Goal: Transaction & Acquisition: Register for event/course

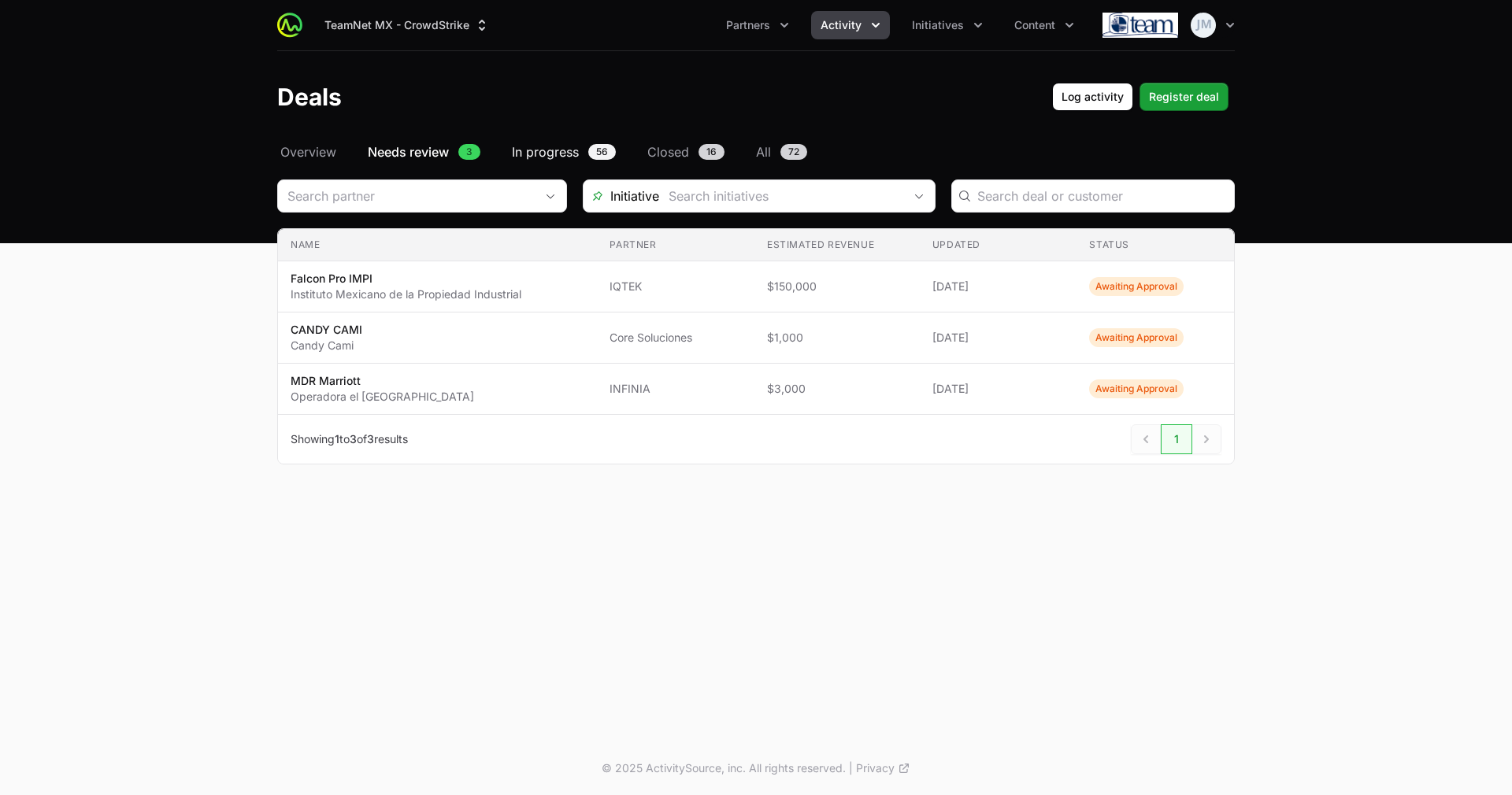
click at [567, 145] on span "In progress" at bounding box center [545, 152] width 67 height 19
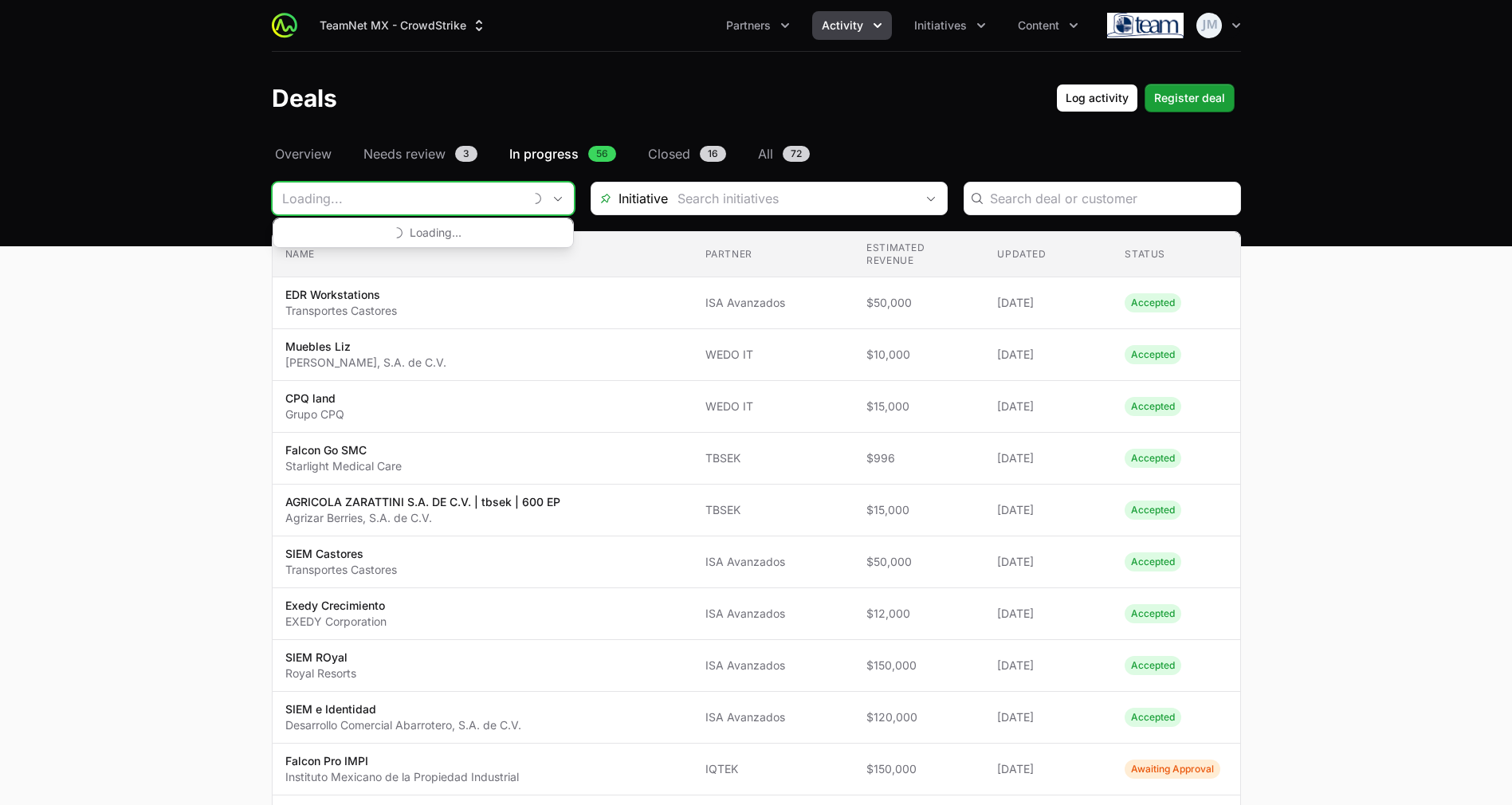
click at [458, 202] on input "Deals Filters" at bounding box center [397, 198] width 250 height 31
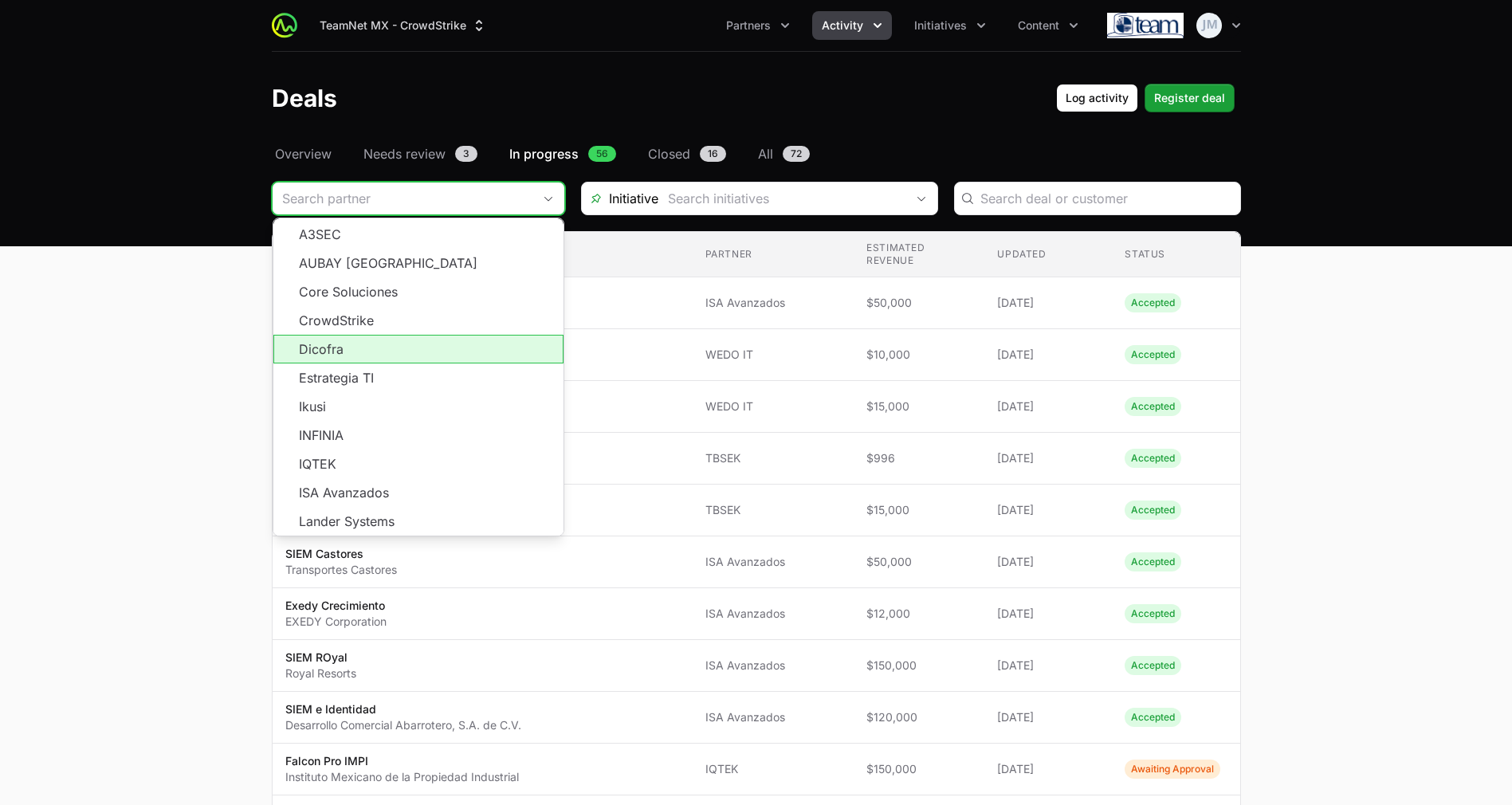
click at [377, 352] on li "Dicofra" at bounding box center [418, 348] width 290 height 29
type input "Dicofra"
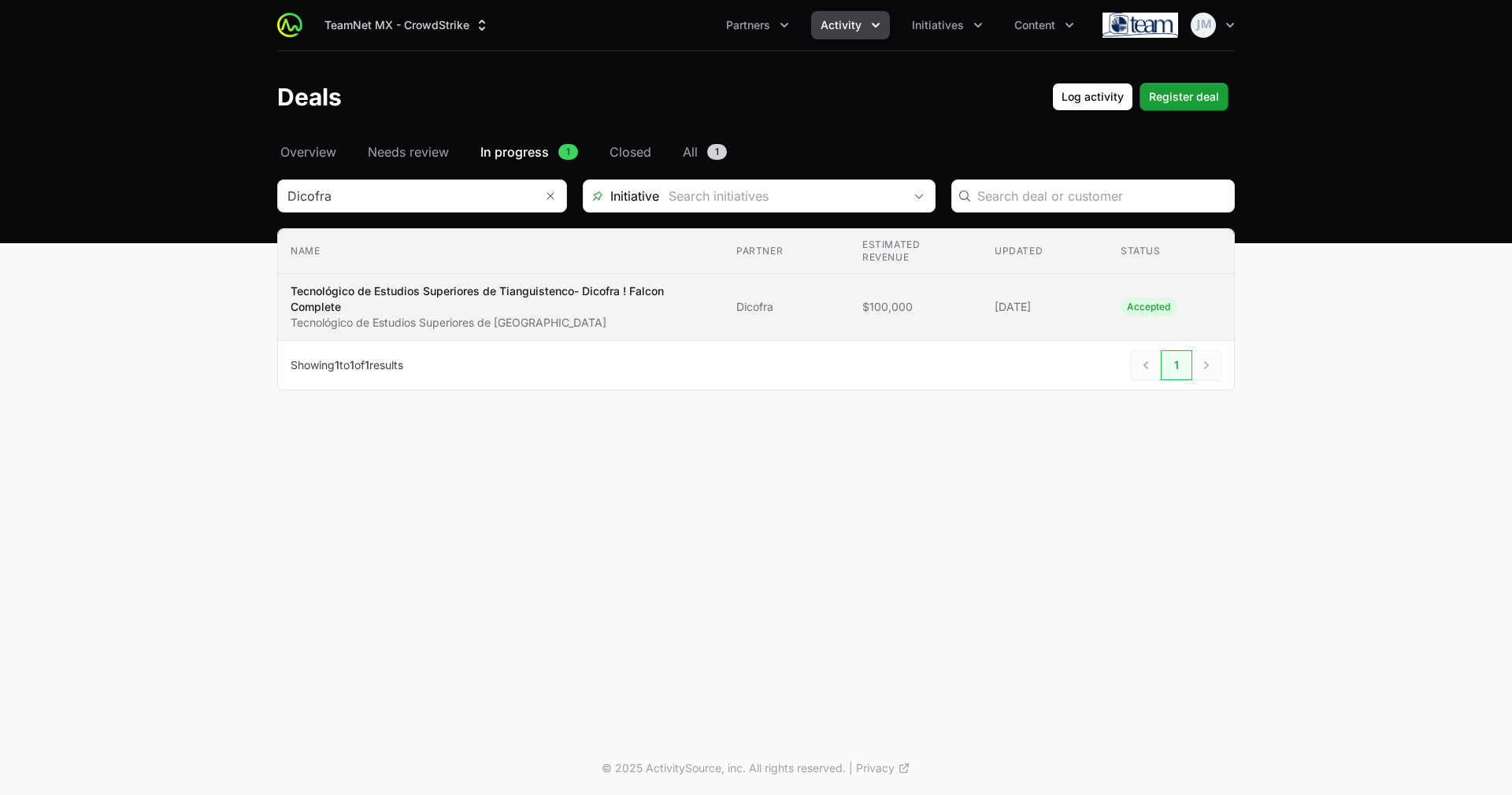
click at [706, 305] on p "Tecnológico de Estudios Superiores de Tianguistenco- Dicofra ! Falcon Complete" at bounding box center [500, 299] width 420 height 31
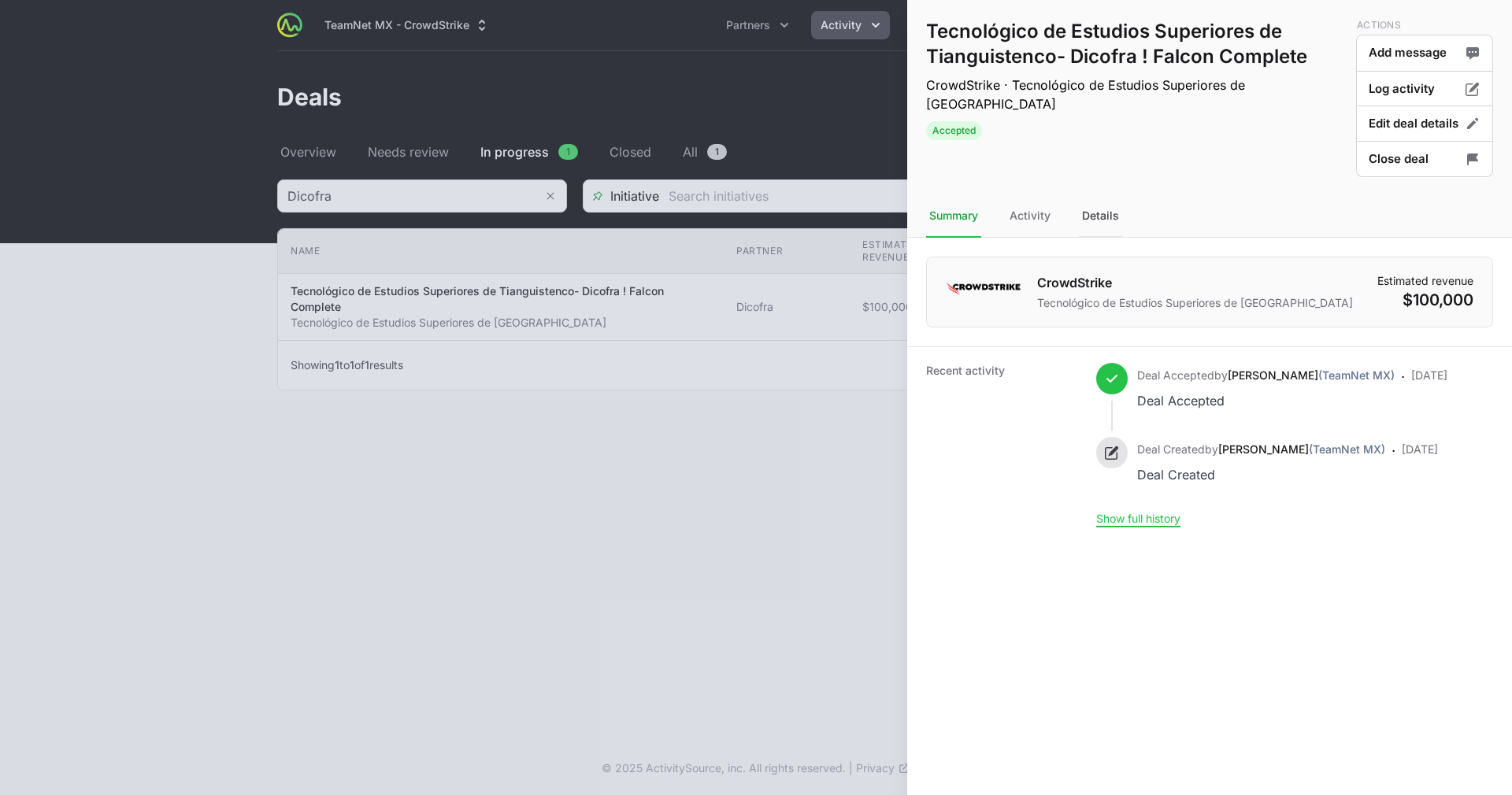
click at [1107, 222] on div "Details" at bounding box center [1100, 216] width 43 height 42
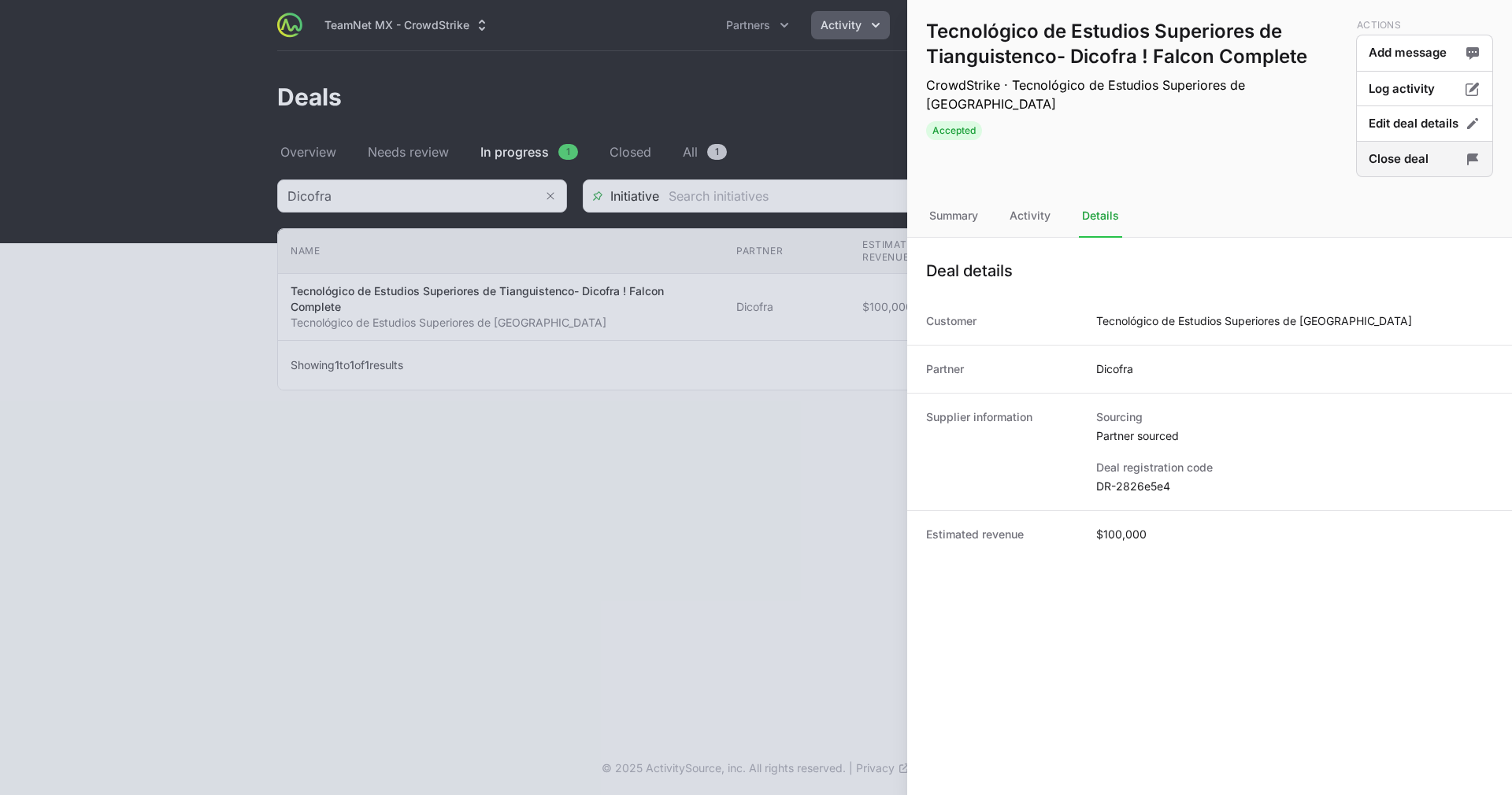
click at [1411, 153] on button "Close deal" at bounding box center [1424, 159] width 137 height 37
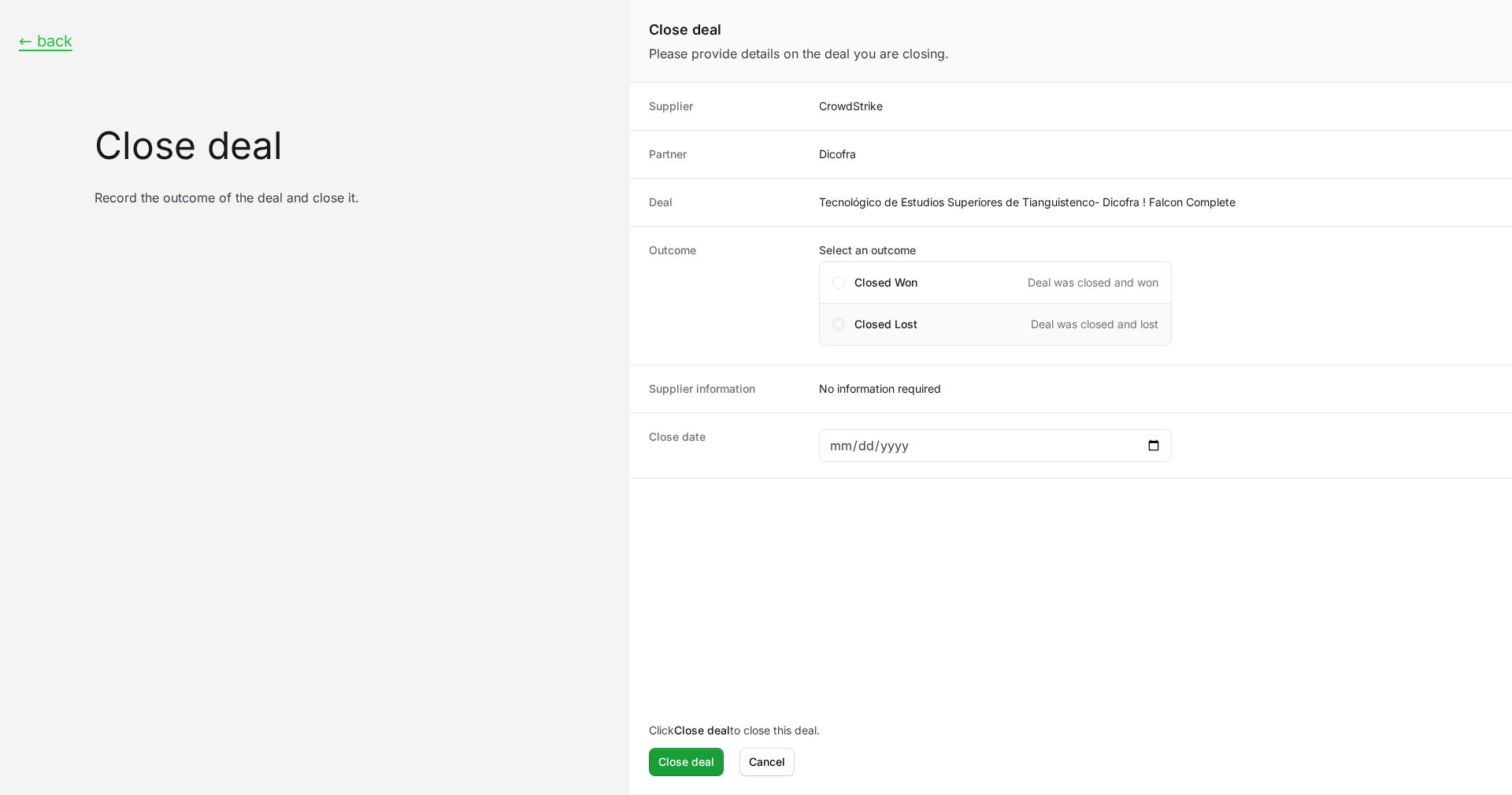
click at [842, 327] on span "Close deal form" at bounding box center [838, 325] width 13 height 13
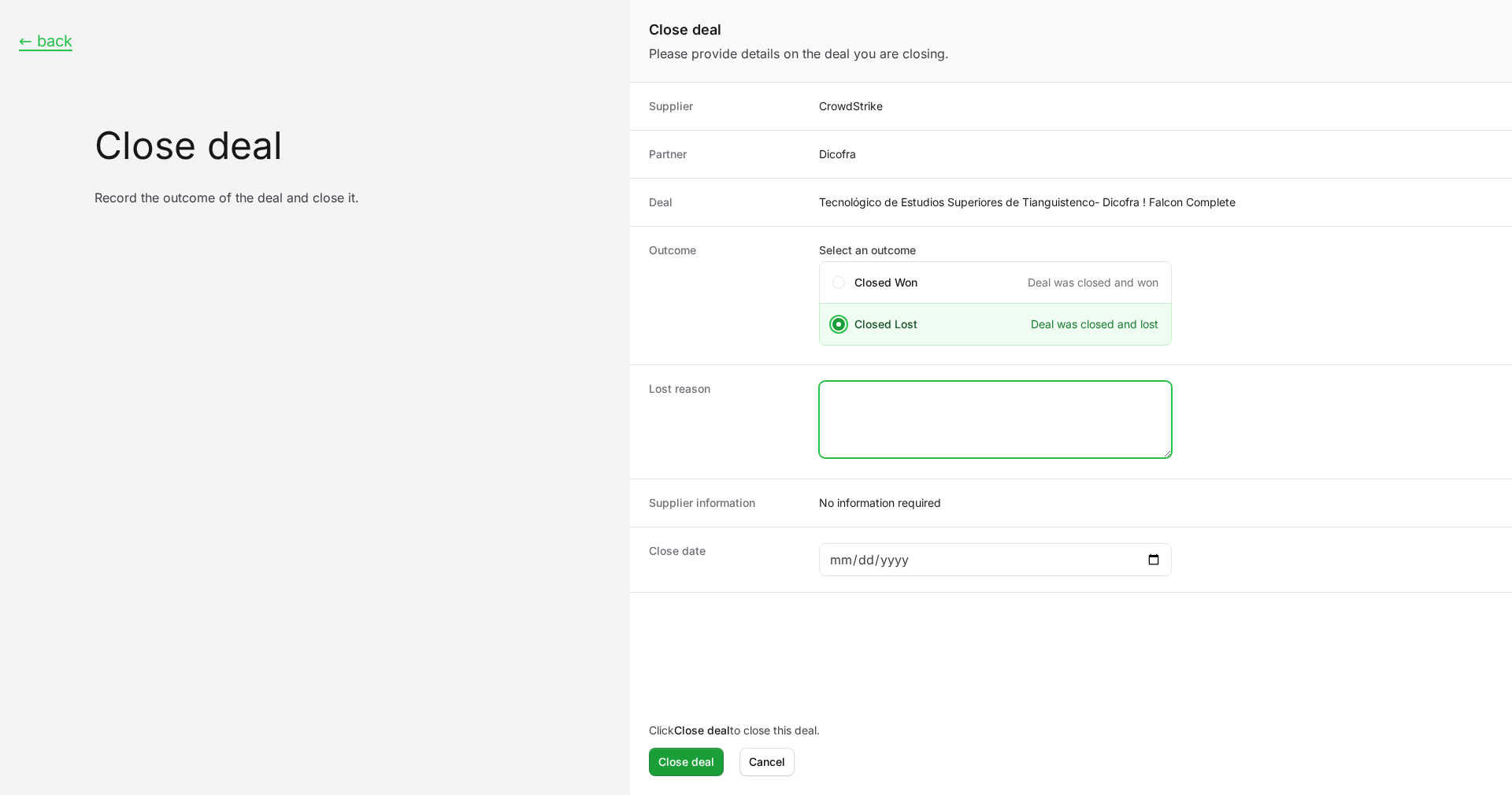
click at [880, 423] on textarea "Close deal form" at bounding box center [995, 419] width 351 height 76
click at [1063, 389] on textarea "Partner changed sales executive" at bounding box center [995, 419] width 351 height 76
type textarea "Partner changed sales executive and opportunity did not get the right follow up…"
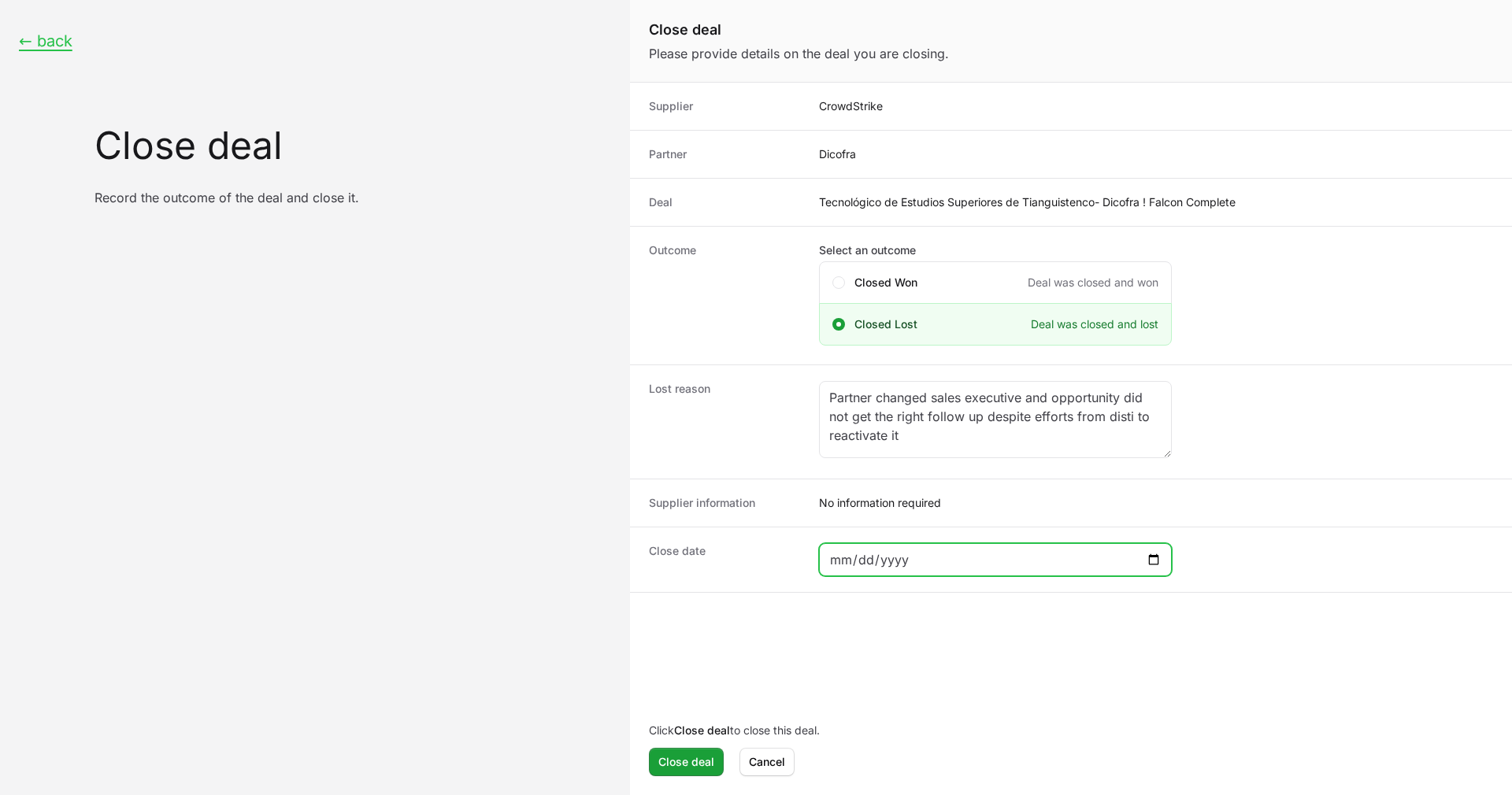
click at [840, 558] on input "Close deal form" at bounding box center [995, 559] width 332 height 19
click at [1150, 557] on input "Close deal form" at bounding box center [995, 559] width 332 height 19
type input "2025-08-28"
click at [1039, 661] on form "Supplier CrowdStrike Partner Dicofra Deal Tecnológico de Estudios Superiores de…" at bounding box center [1070, 436] width 881 height 710
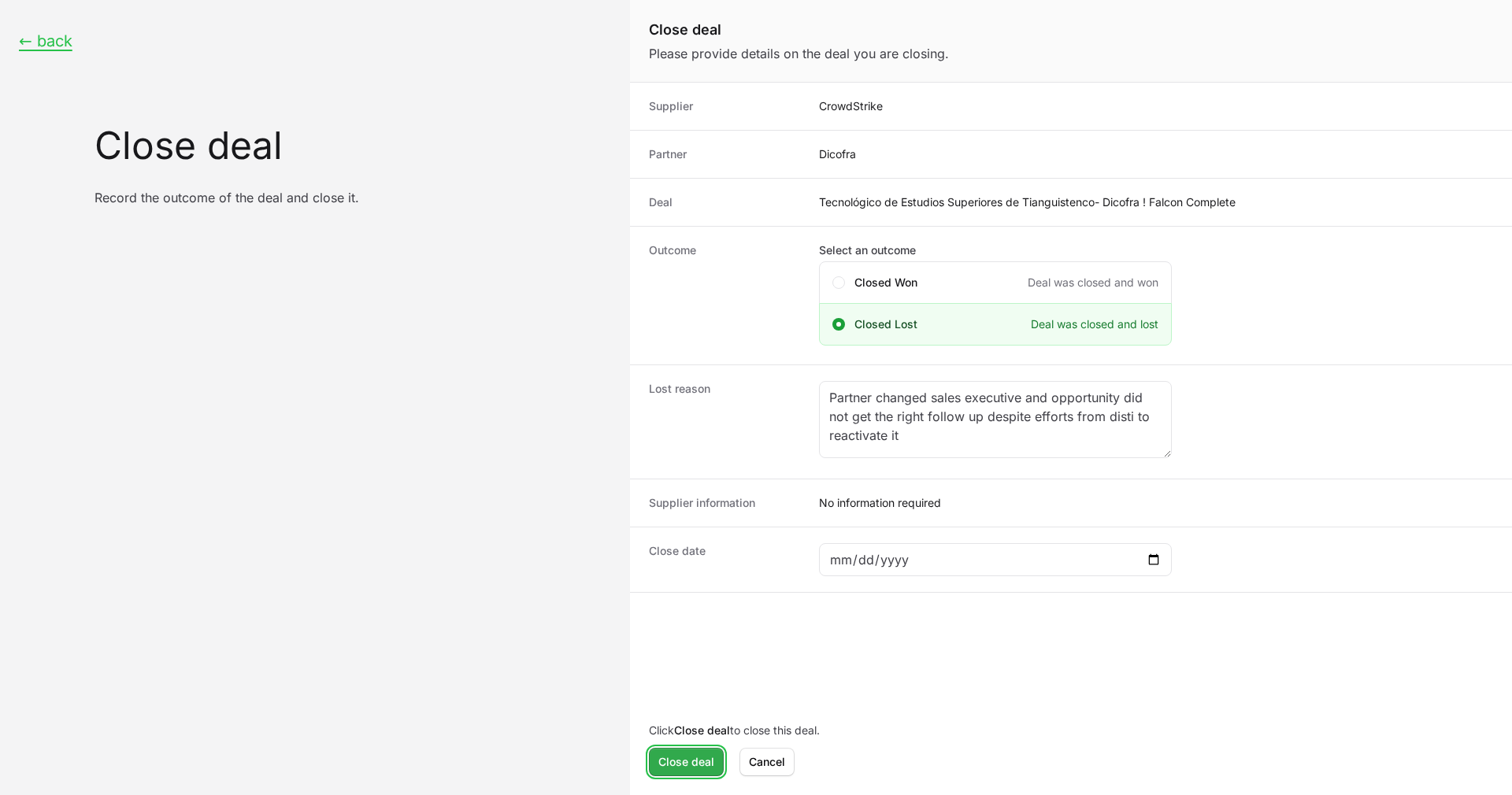
click at [696, 768] on span "Close deal" at bounding box center [686, 761] width 56 height 19
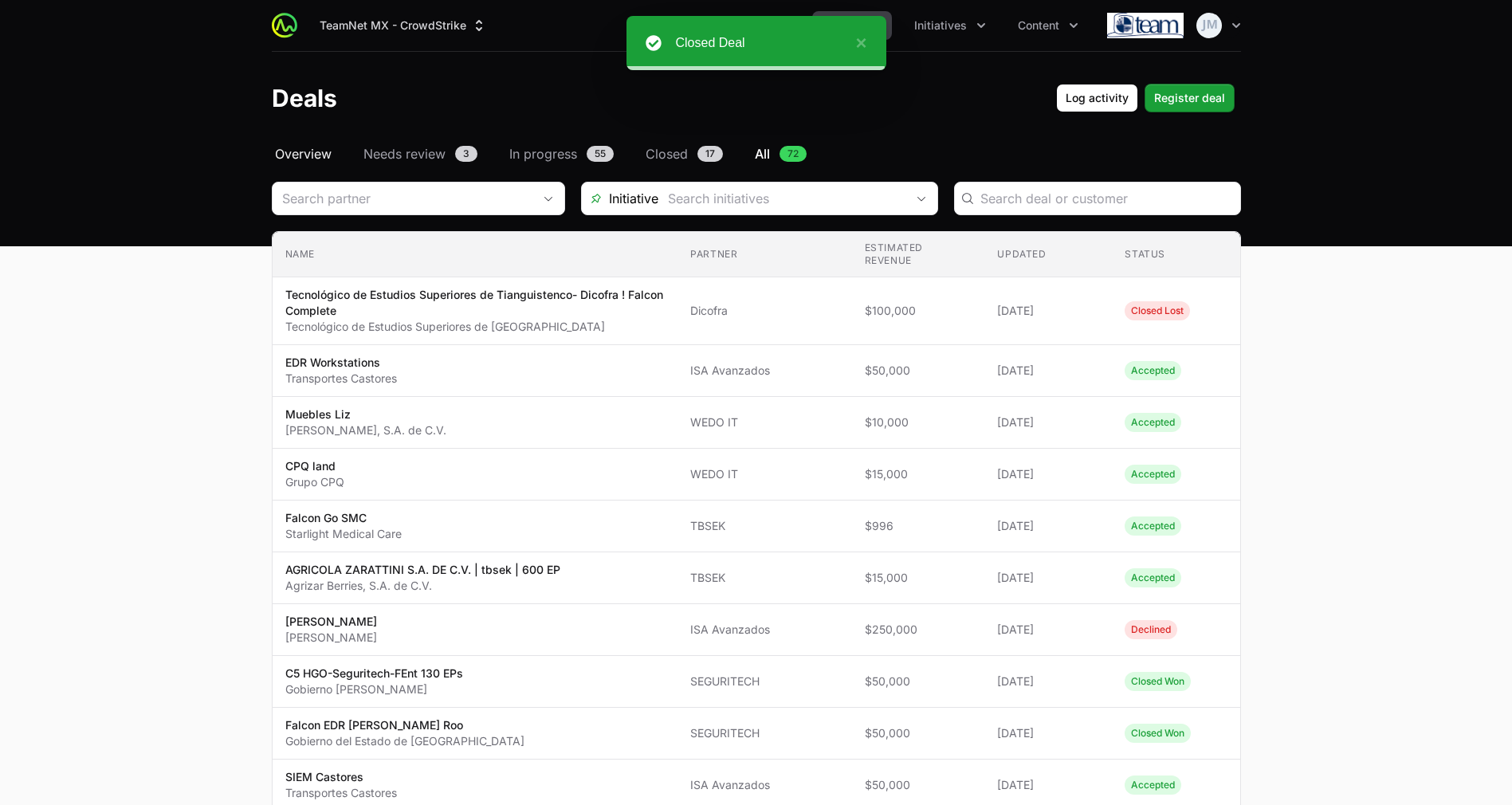
click at [320, 152] on span "Overview" at bounding box center [303, 154] width 57 height 19
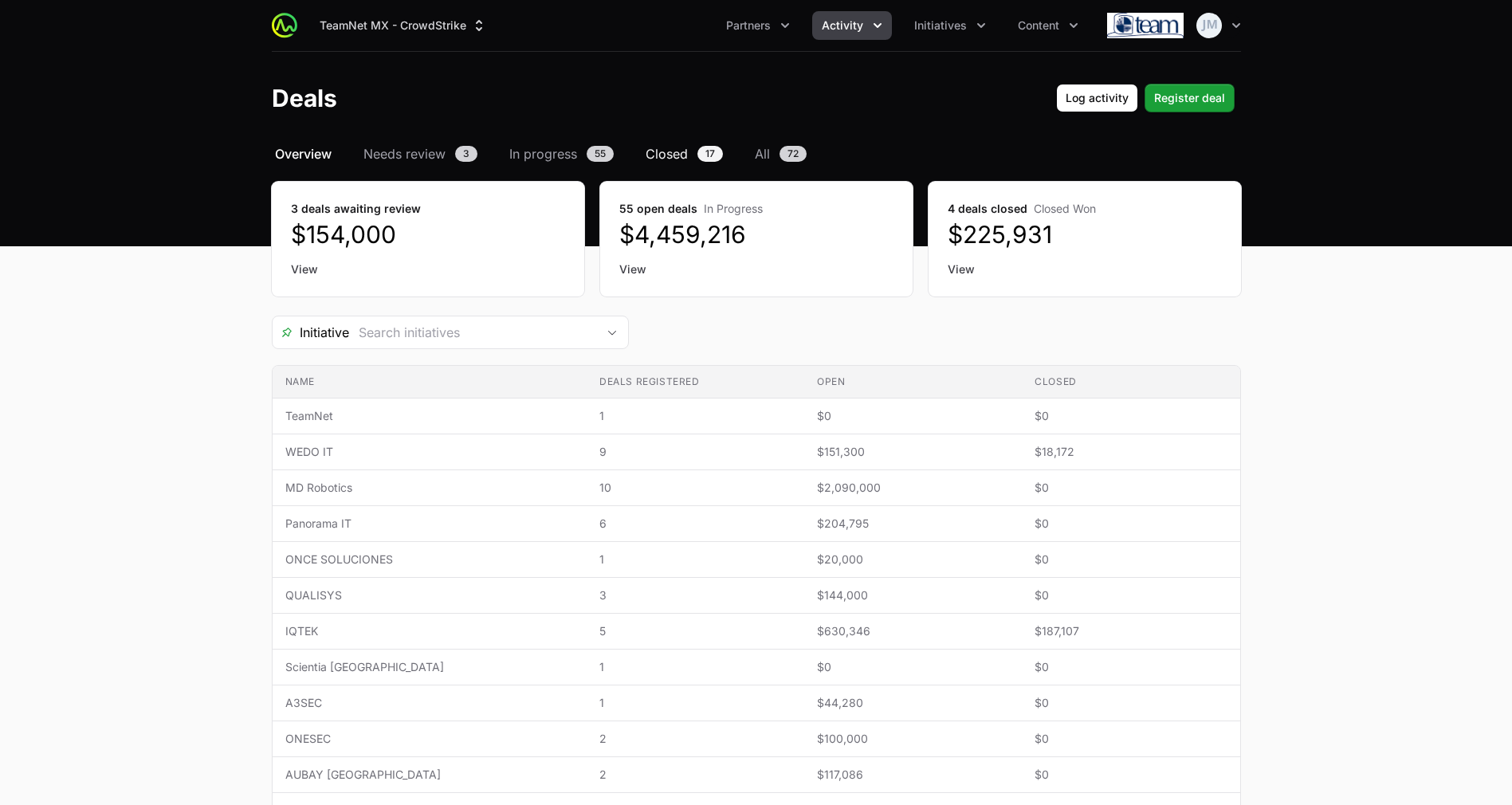
click at [678, 156] on span "Closed" at bounding box center [667, 154] width 43 height 19
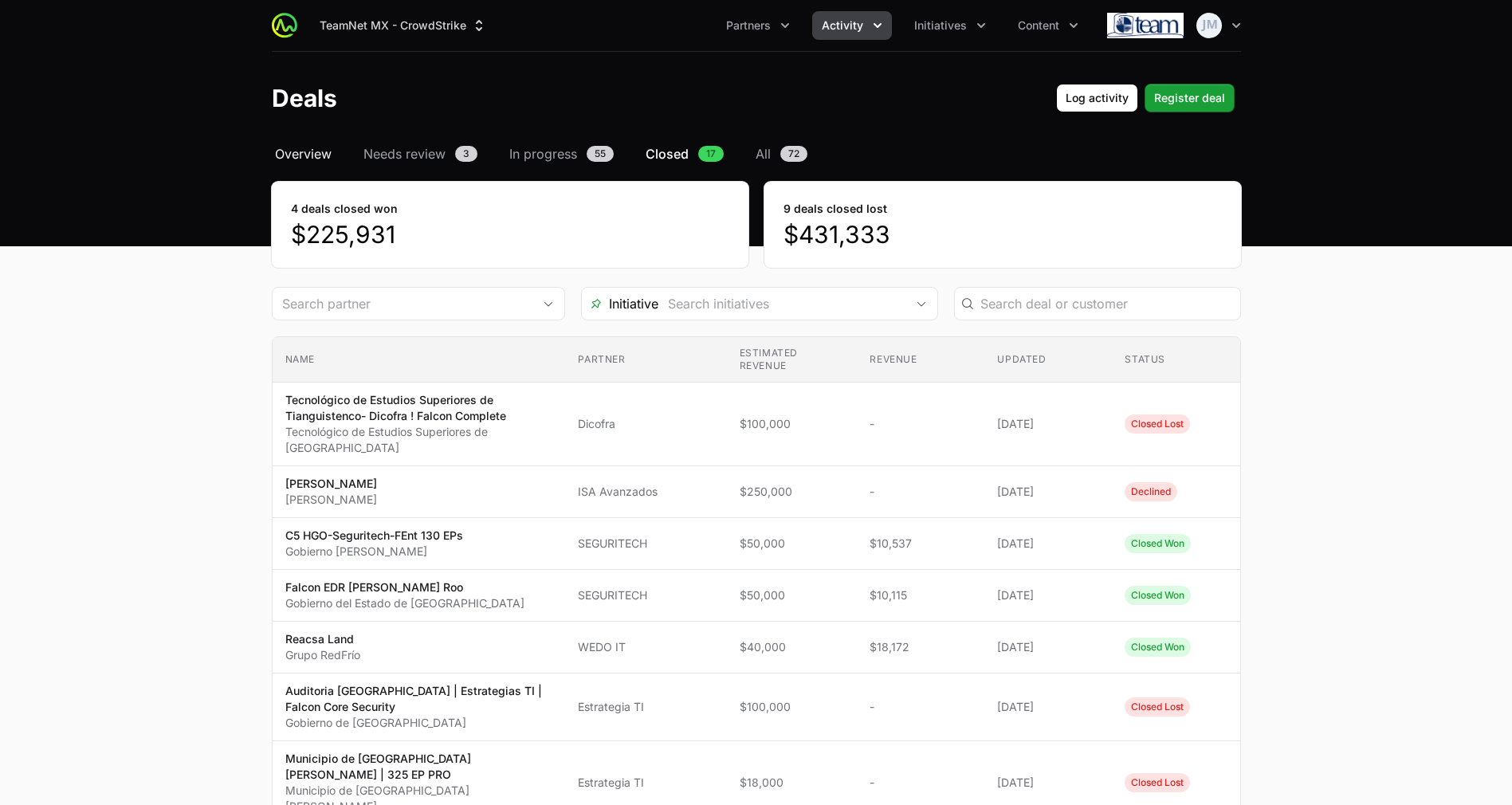
click at [291, 162] on span "Overview" at bounding box center [303, 154] width 57 height 19
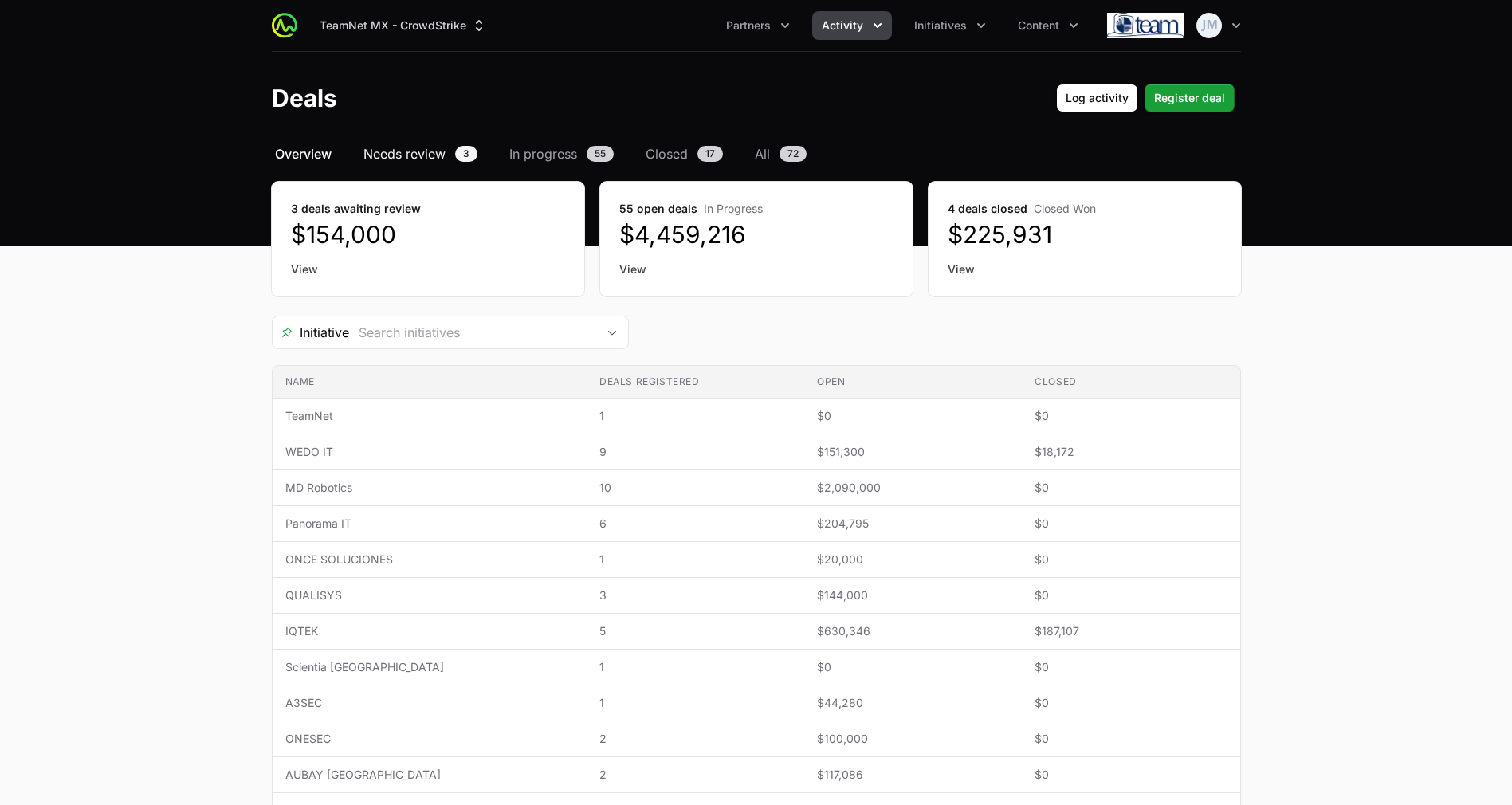
click at [420, 151] on span "Needs review" at bounding box center [404, 154] width 82 height 19
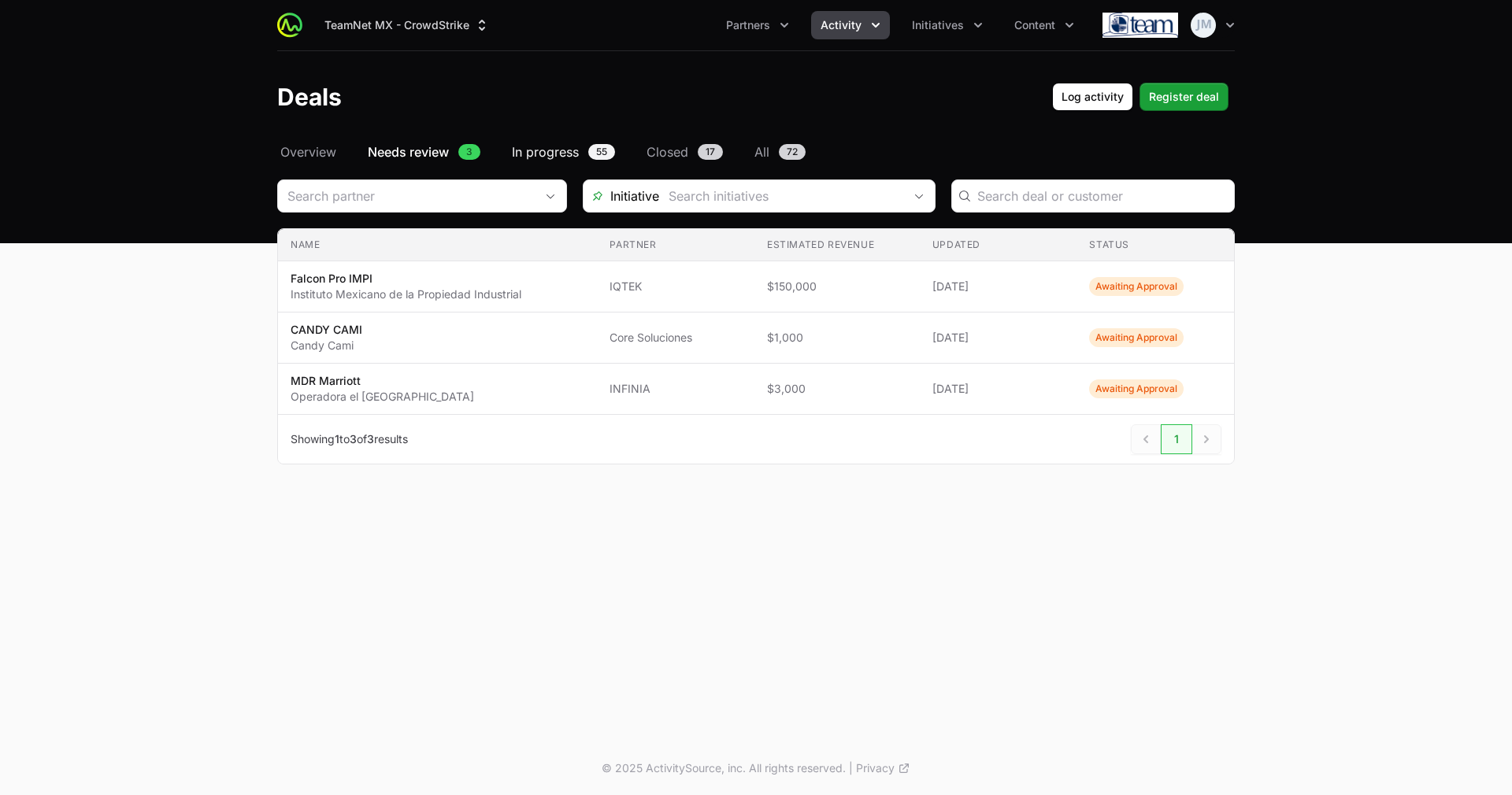
click at [560, 147] on span "In progress" at bounding box center [545, 152] width 67 height 19
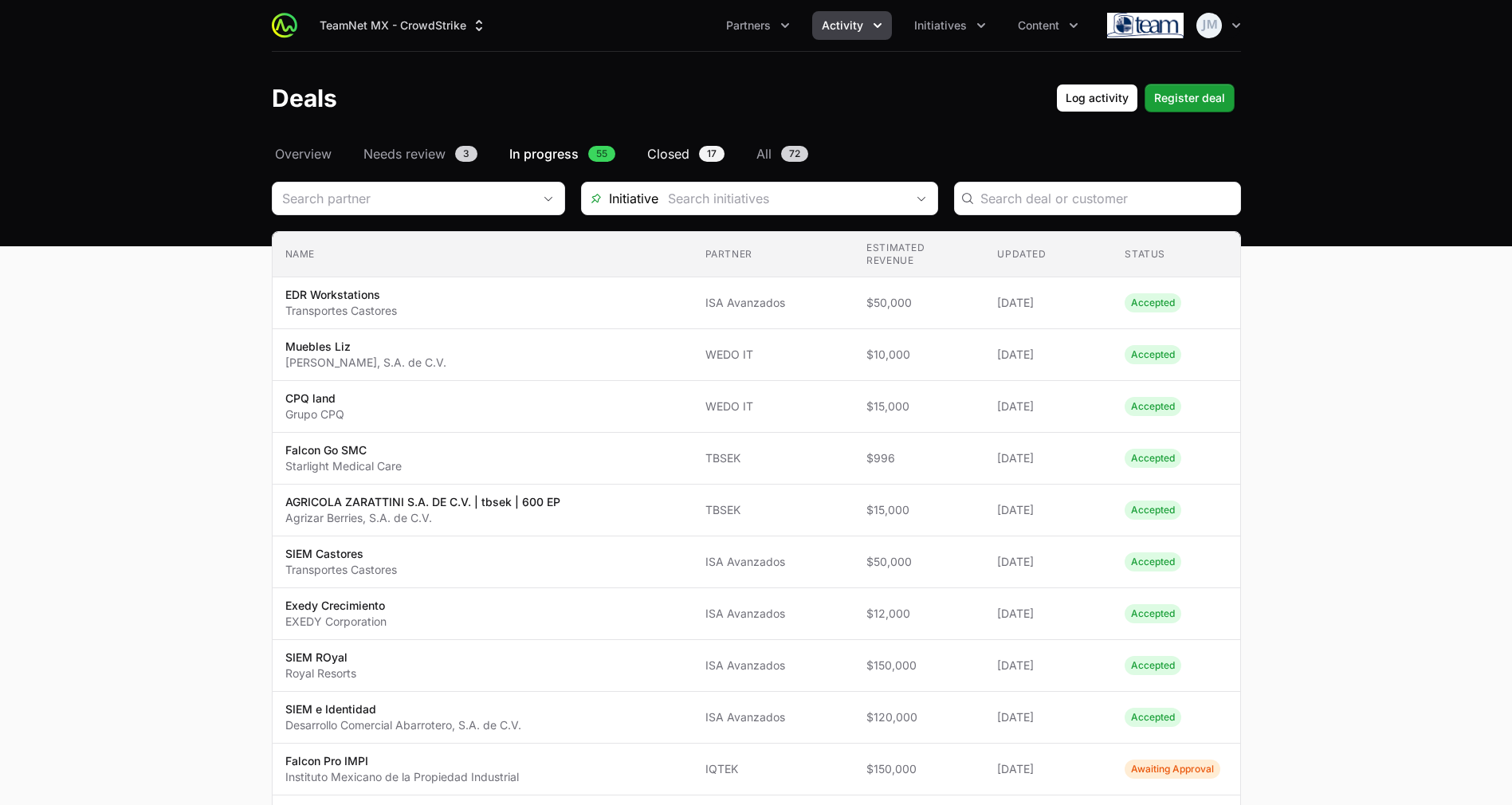
click at [664, 151] on span "Closed" at bounding box center [669, 154] width 43 height 19
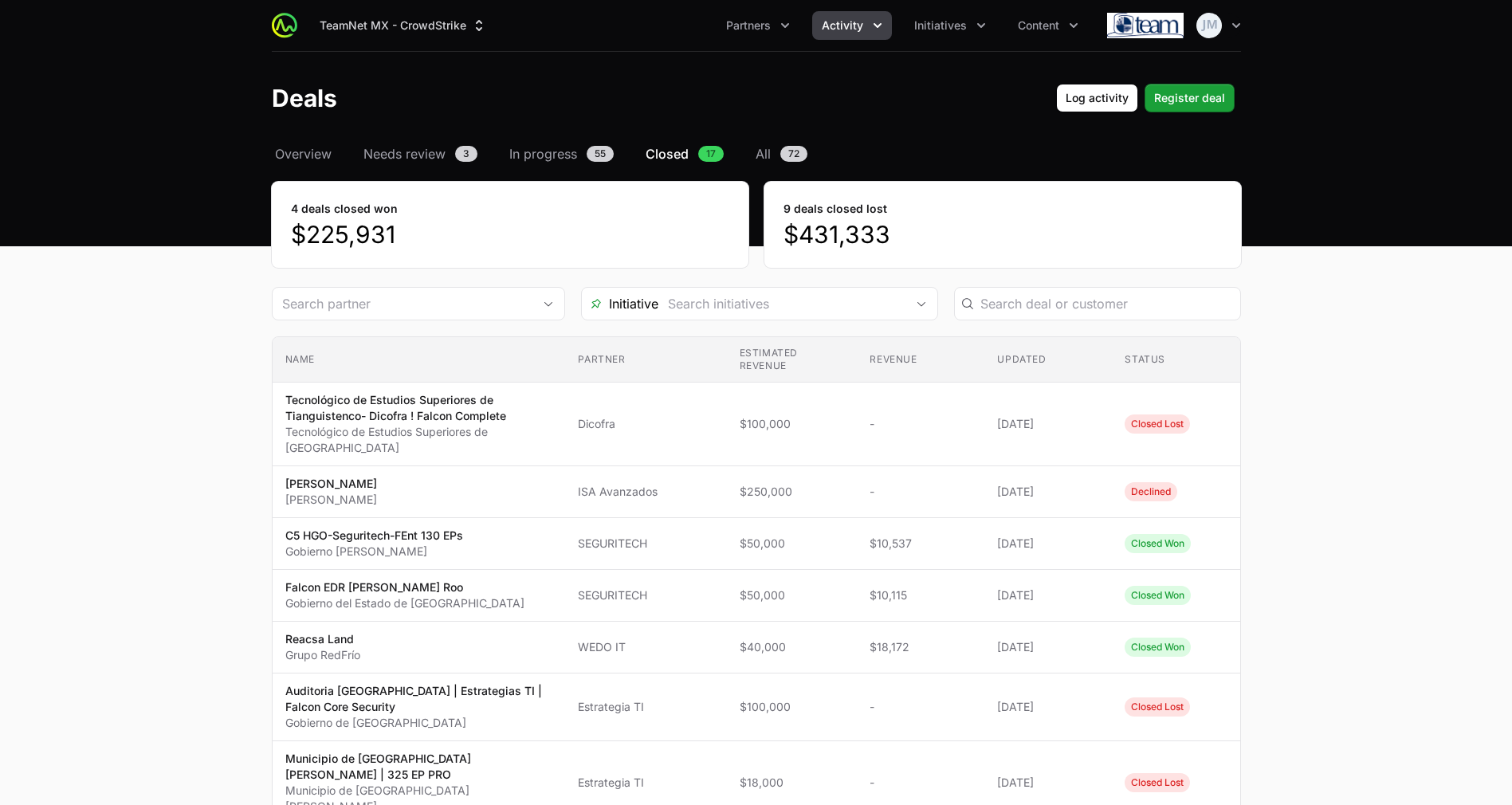
click at [664, 151] on span "Closed" at bounding box center [667, 154] width 43 height 19
click at [565, 157] on span "In progress" at bounding box center [543, 154] width 68 height 19
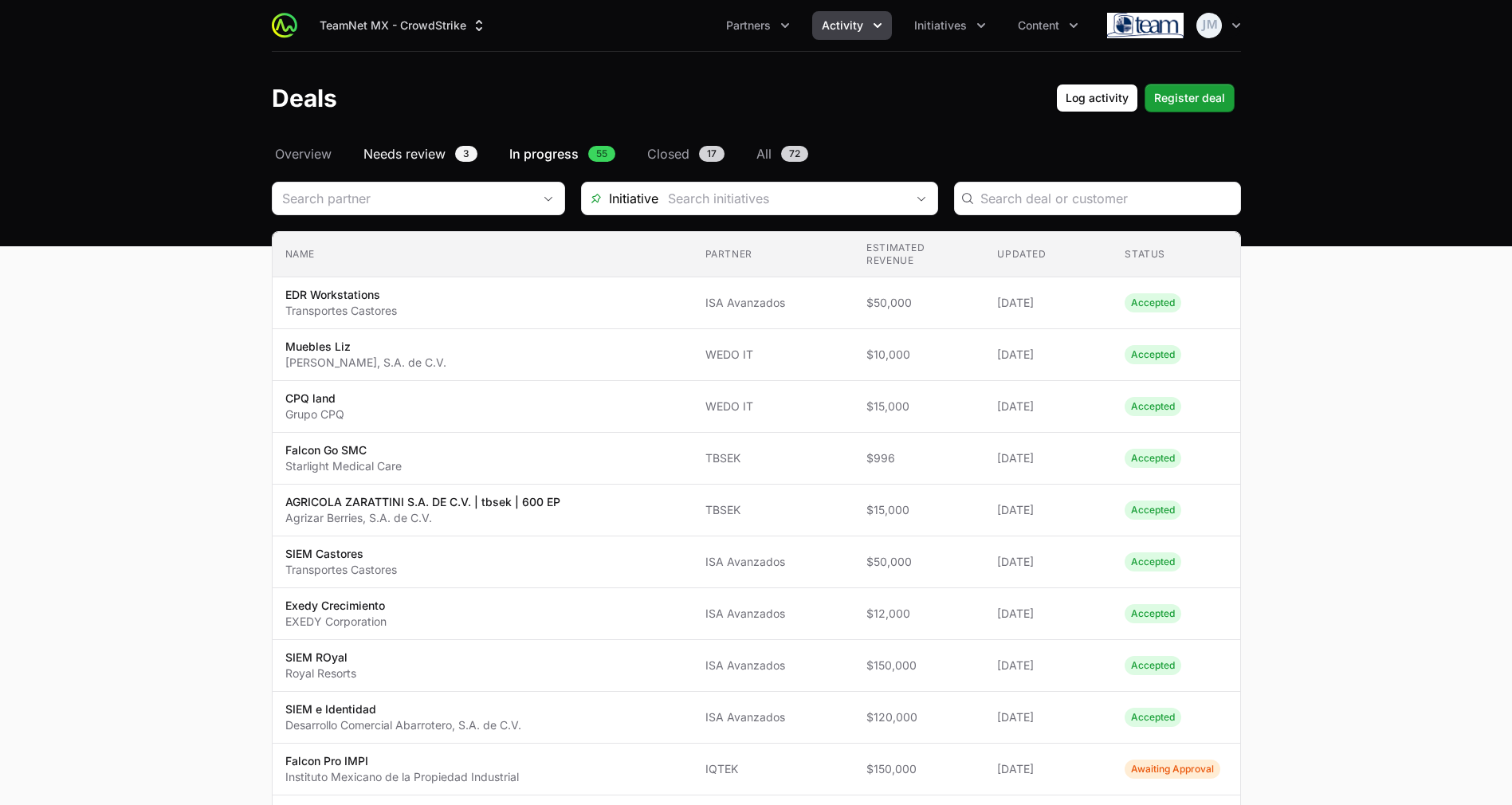
click at [405, 159] on span "Needs review" at bounding box center [404, 154] width 82 height 19
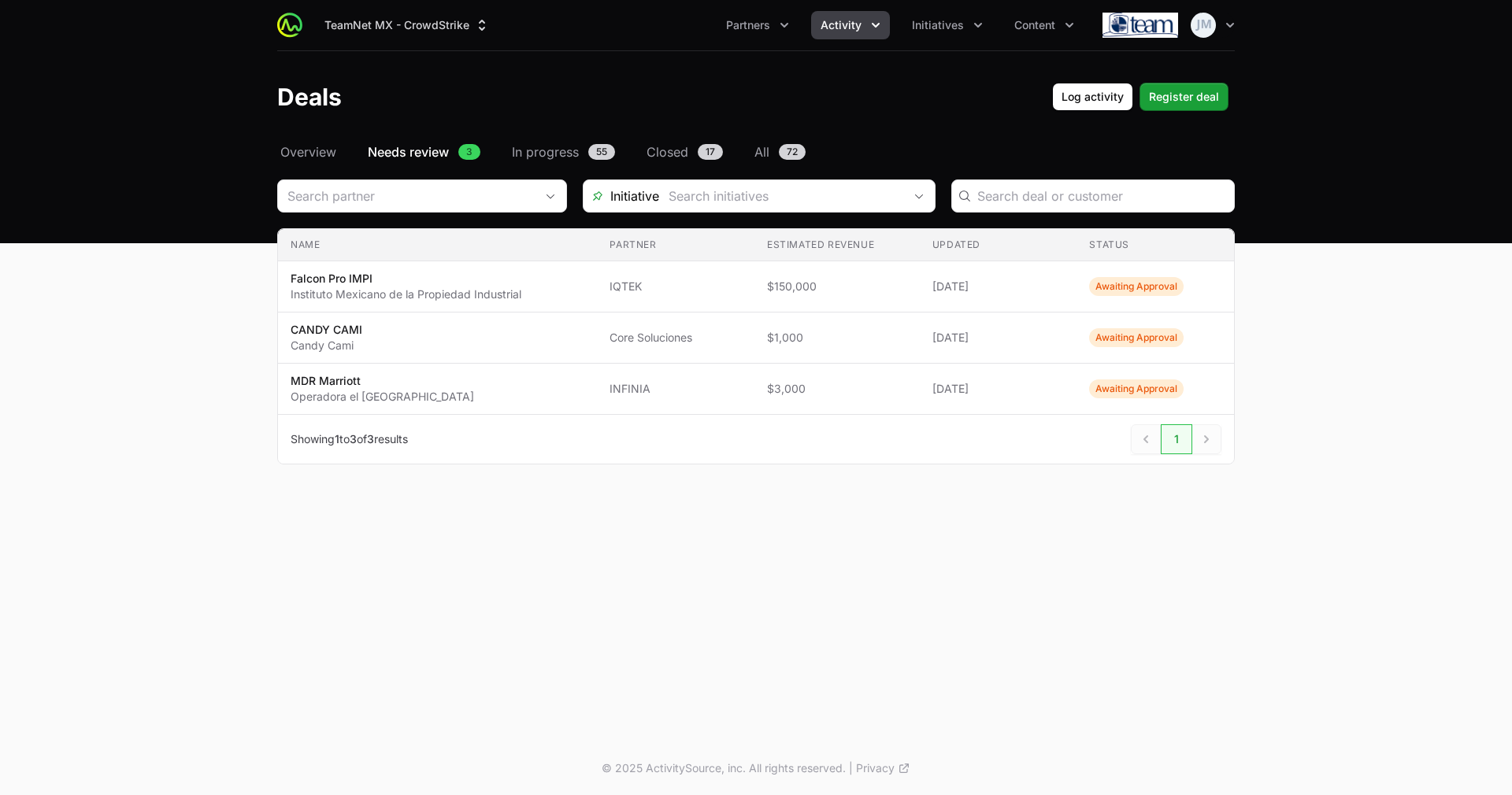
click at [301, 166] on div "Select a tab Overview Needs review In progress Closed All Overview Needs review…" at bounding box center [755, 322] width 1008 height 360
click at [329, 138] on header "Deals Log activity Register deal" at bounding box center [756, 97] width 1512 height 91
click at [329, 145] on span "Overview" at bounding box center [308, 152] width 56 height 19
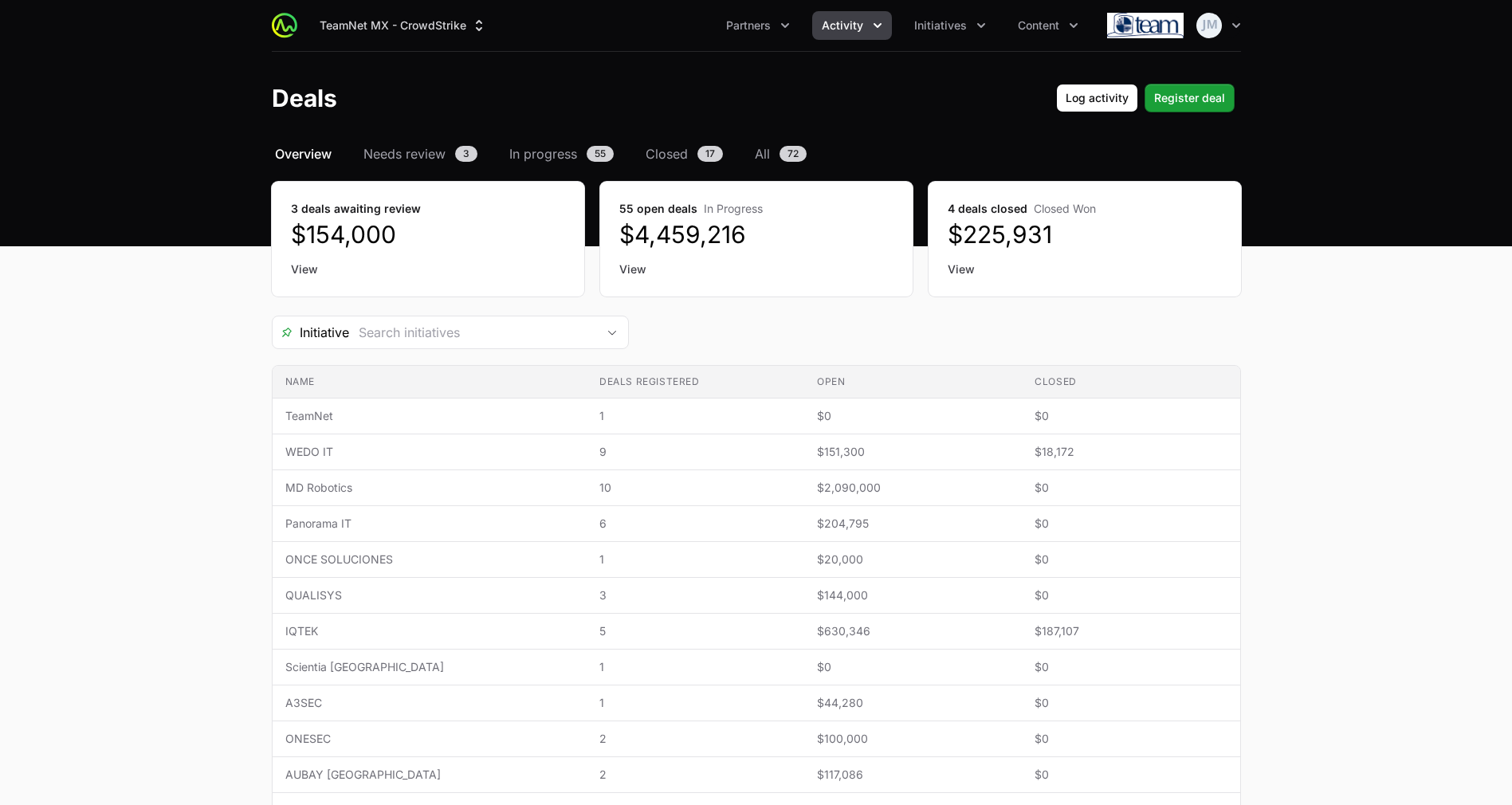
click at [723, 321] on div "Initiative" at bounding box center [756, 333] width 969 height 33
click at [926, 24] on span "Initiatives" at bounding box center [940, 25] width 53 height 16
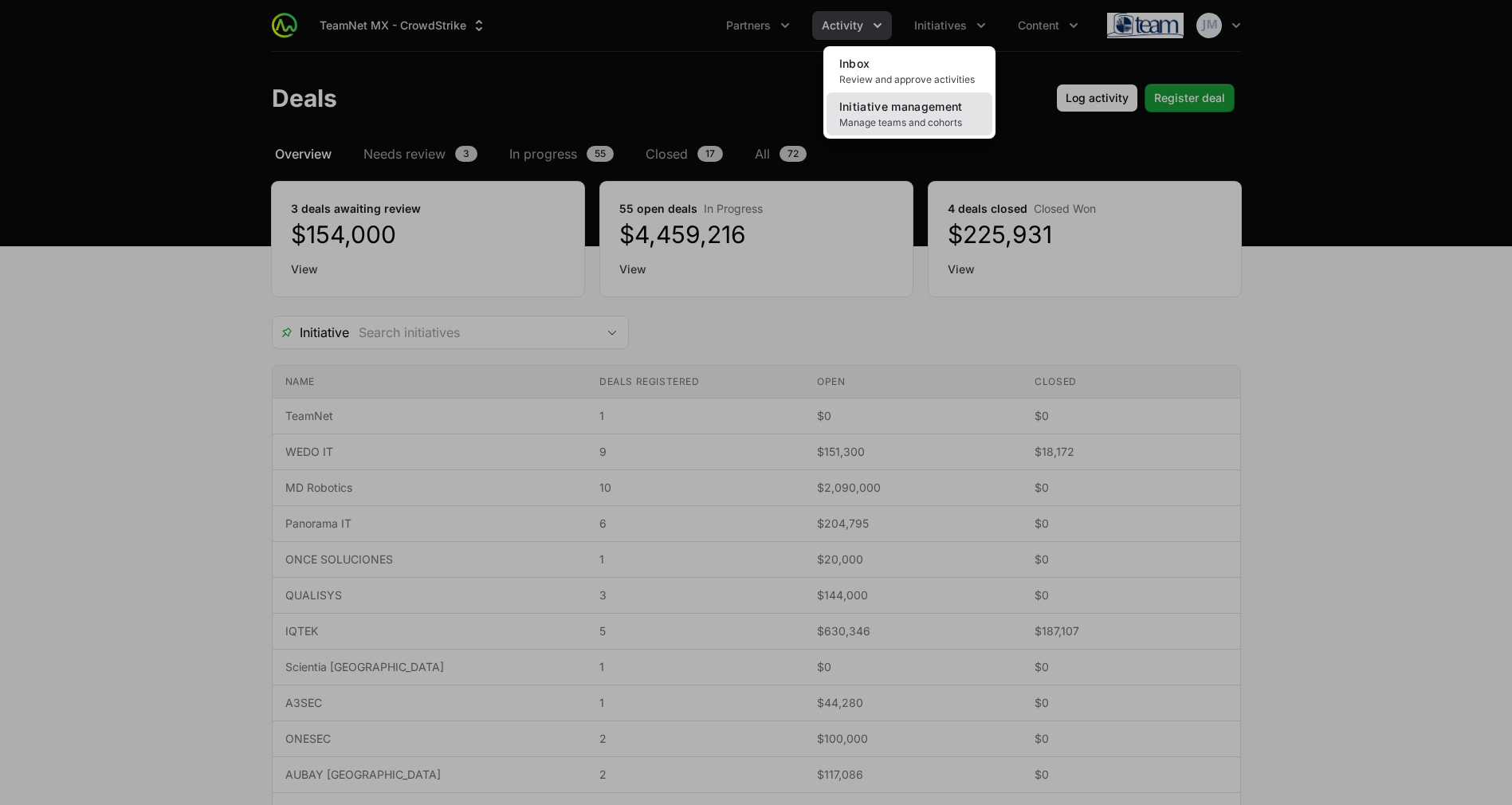
click at [921, 105] on span "Initiative management" at bounding box center [901, 107] width 123 height 14
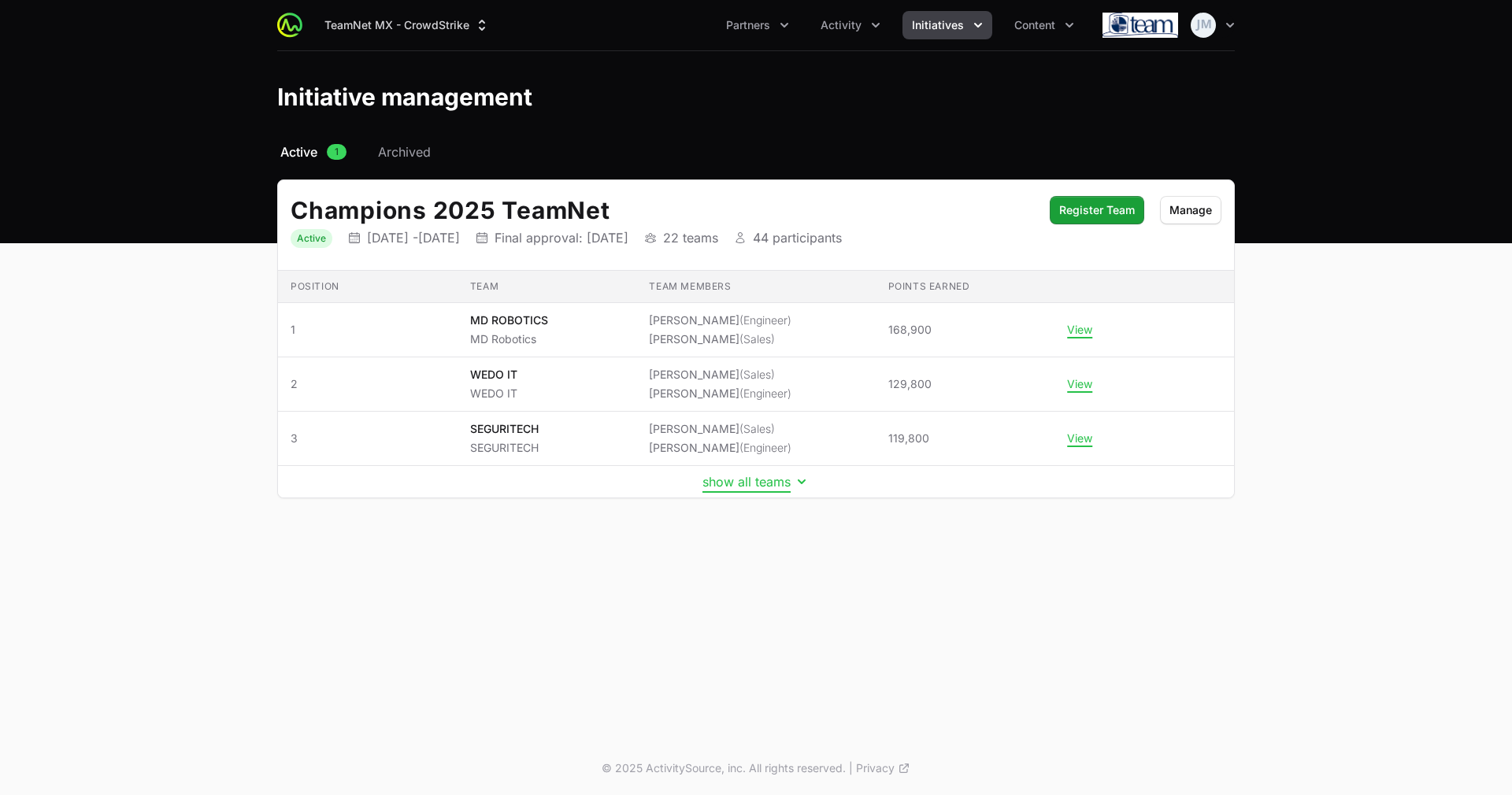
click at [725, 476] on button "show all teams" at bounding box center [755, 481] width 107 height 16
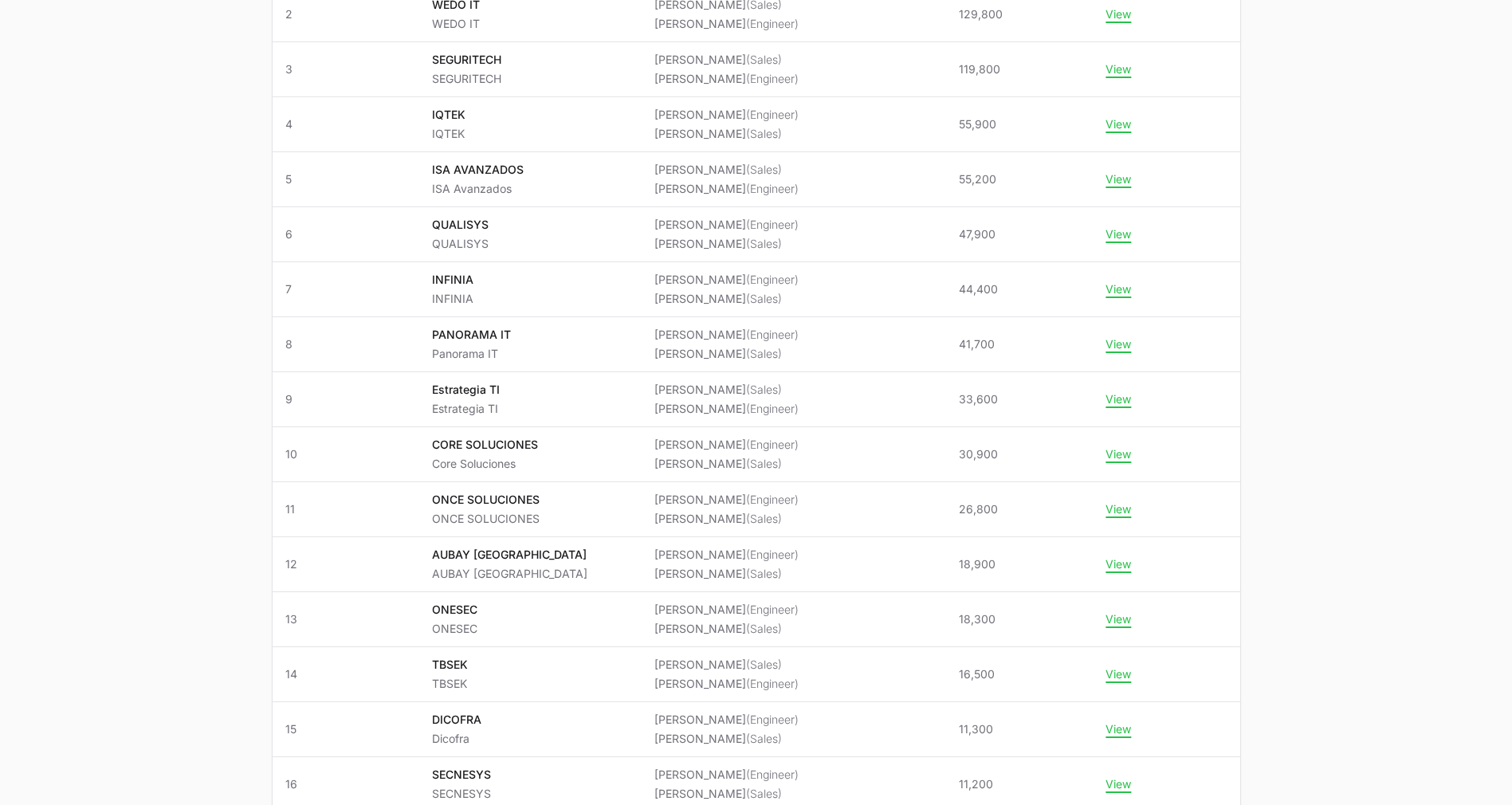
scroll to position [387, 0]
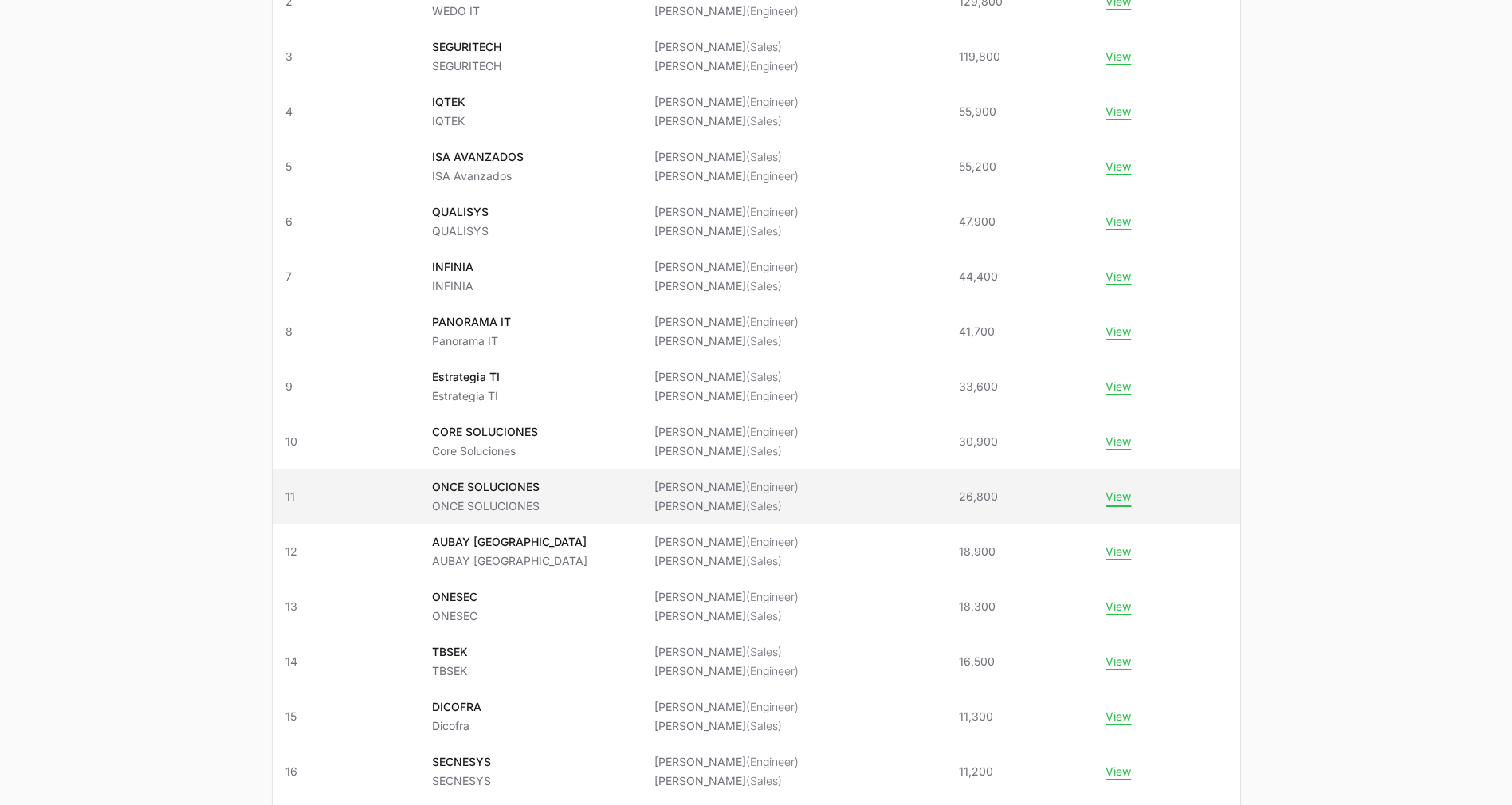
click at [1105, 495] on button "View" at bounding box center [1118, 496] width 26 height 14
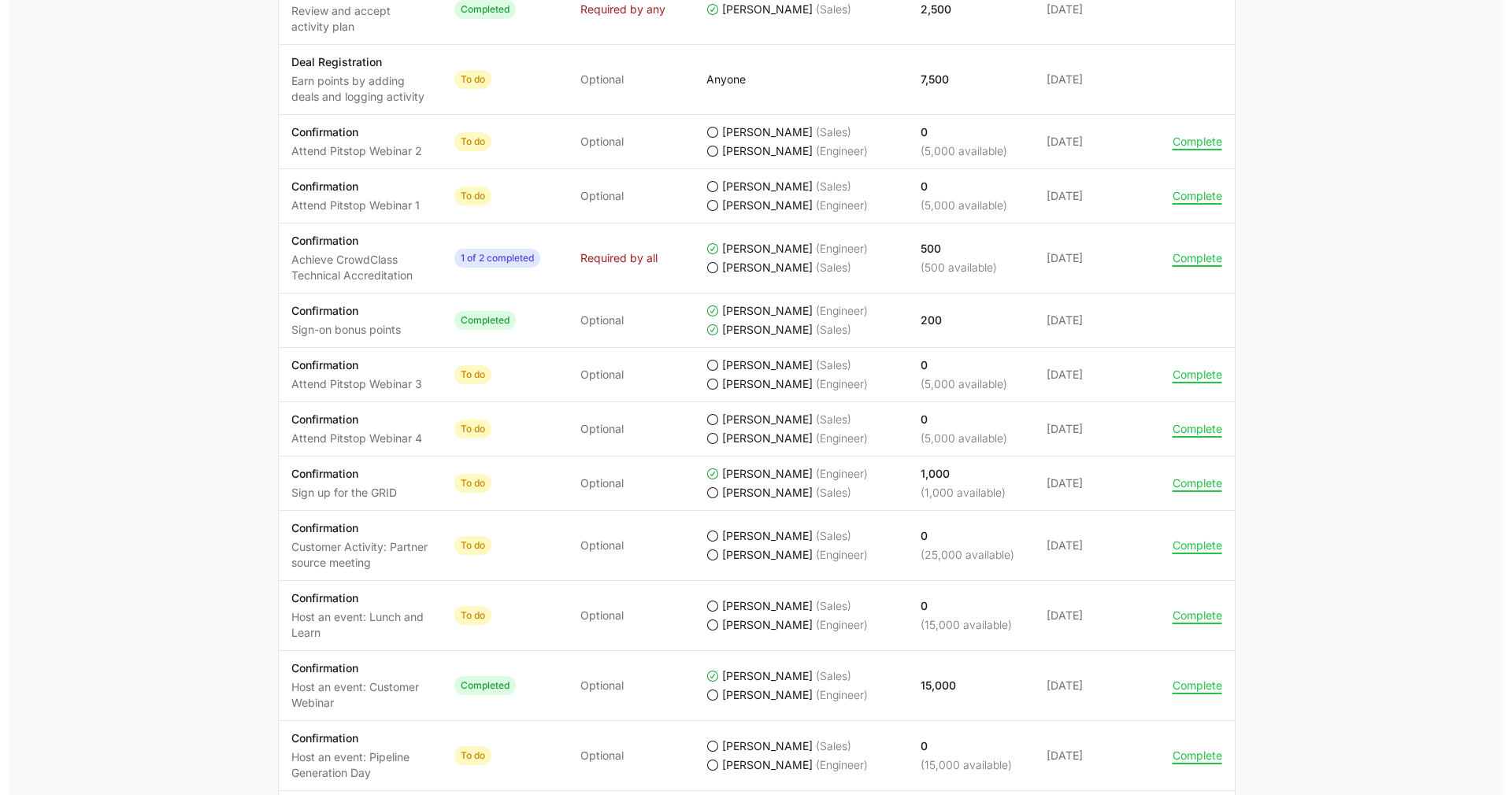
scroll to position [972, 0]
click at [1185, 539] on button "Complete" at bounding box center [1188, 544] width 49 height 14
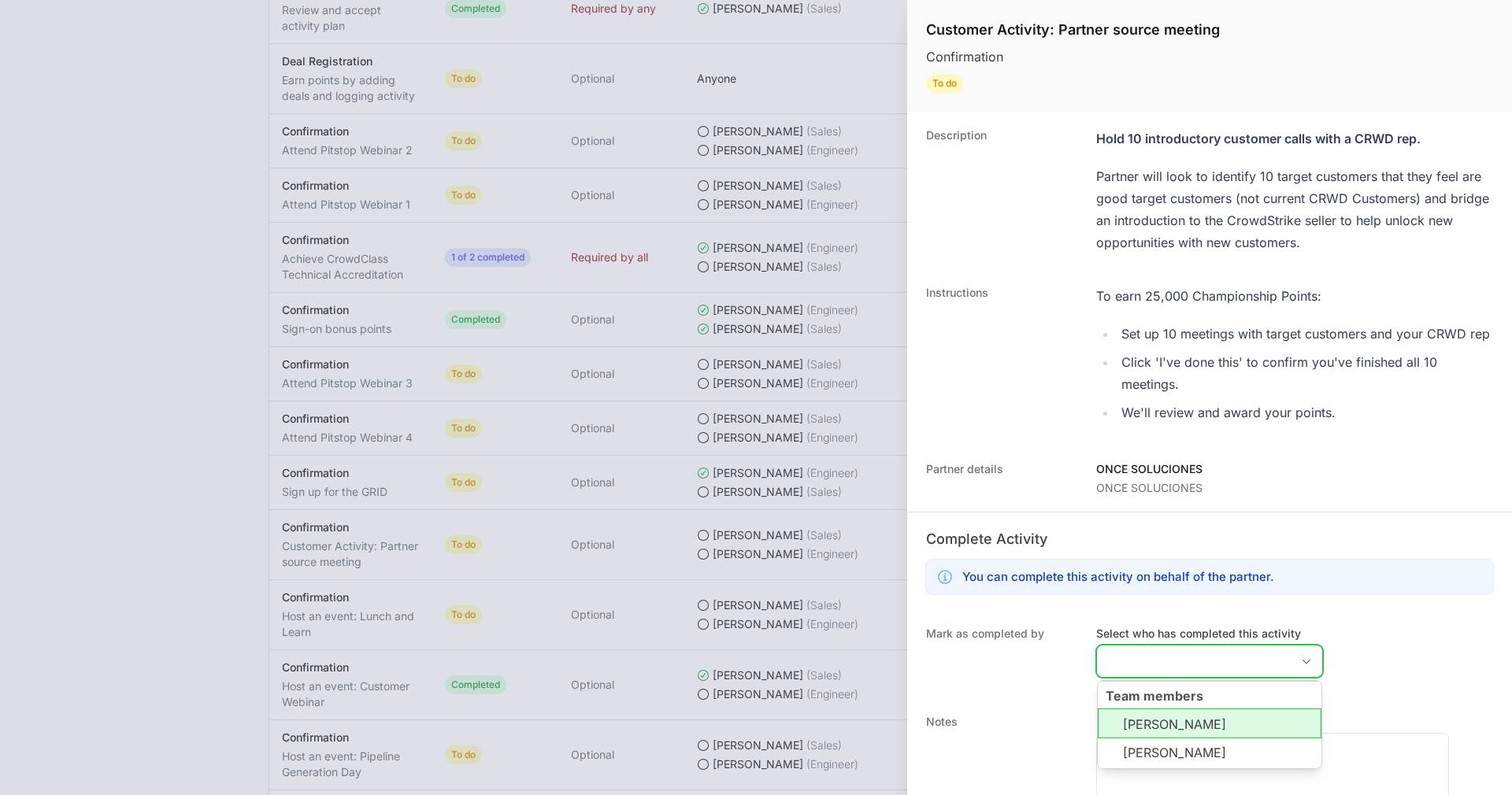
click at [1138, 677] on input "Select who has completed this activity" at bounding box center [1193, 661] width 194 height 31
click at [1146, 735] on li "[PERSON_NAME]" at bounding box center [1209, 723] width 223 height 30
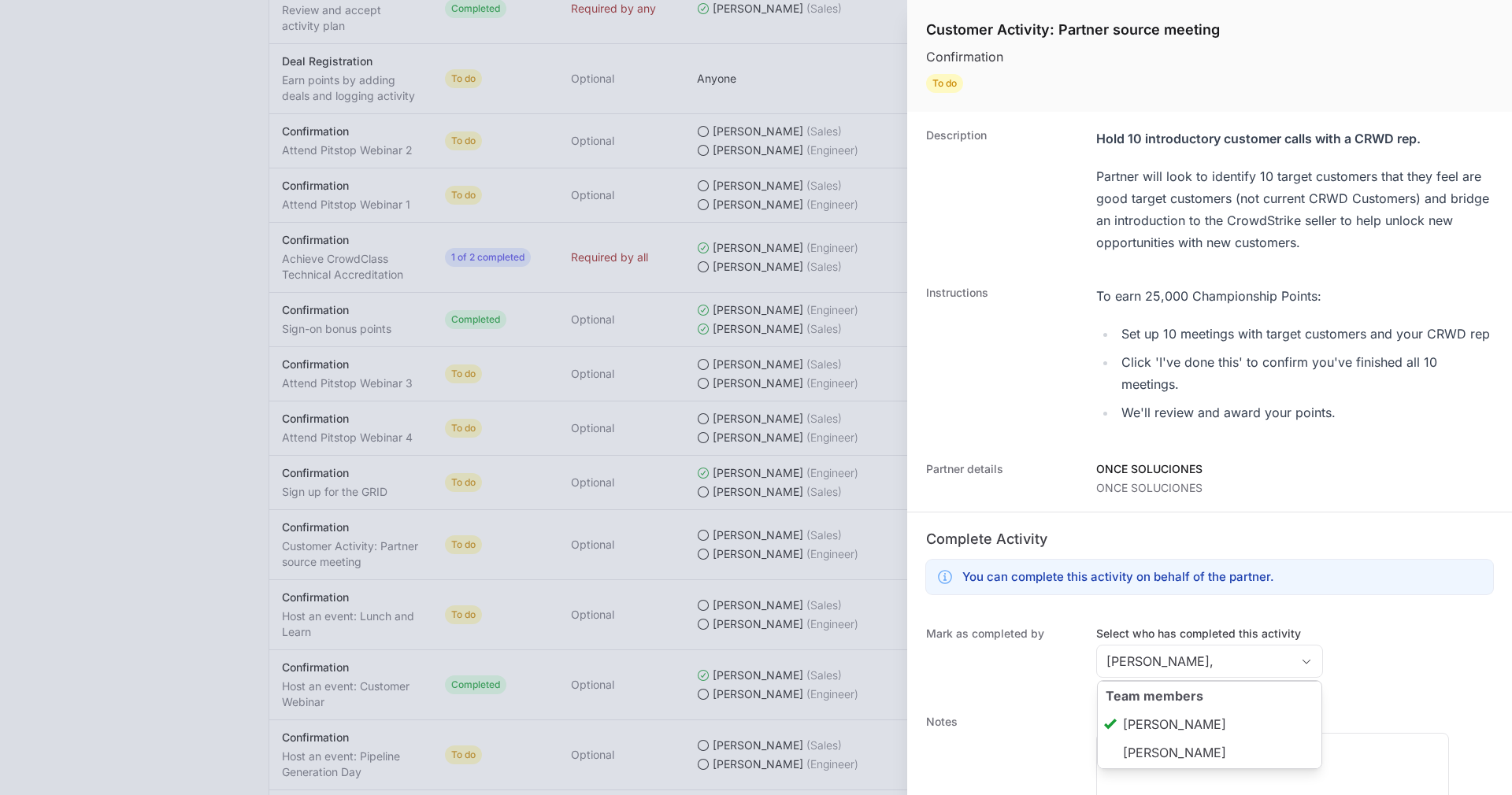
type input "[PERSON_NAME]"
click at [1232, 586] on h3 "You can complete this activity on behalf of the partner." at bounding box center [1118, 576] width 312 height 19
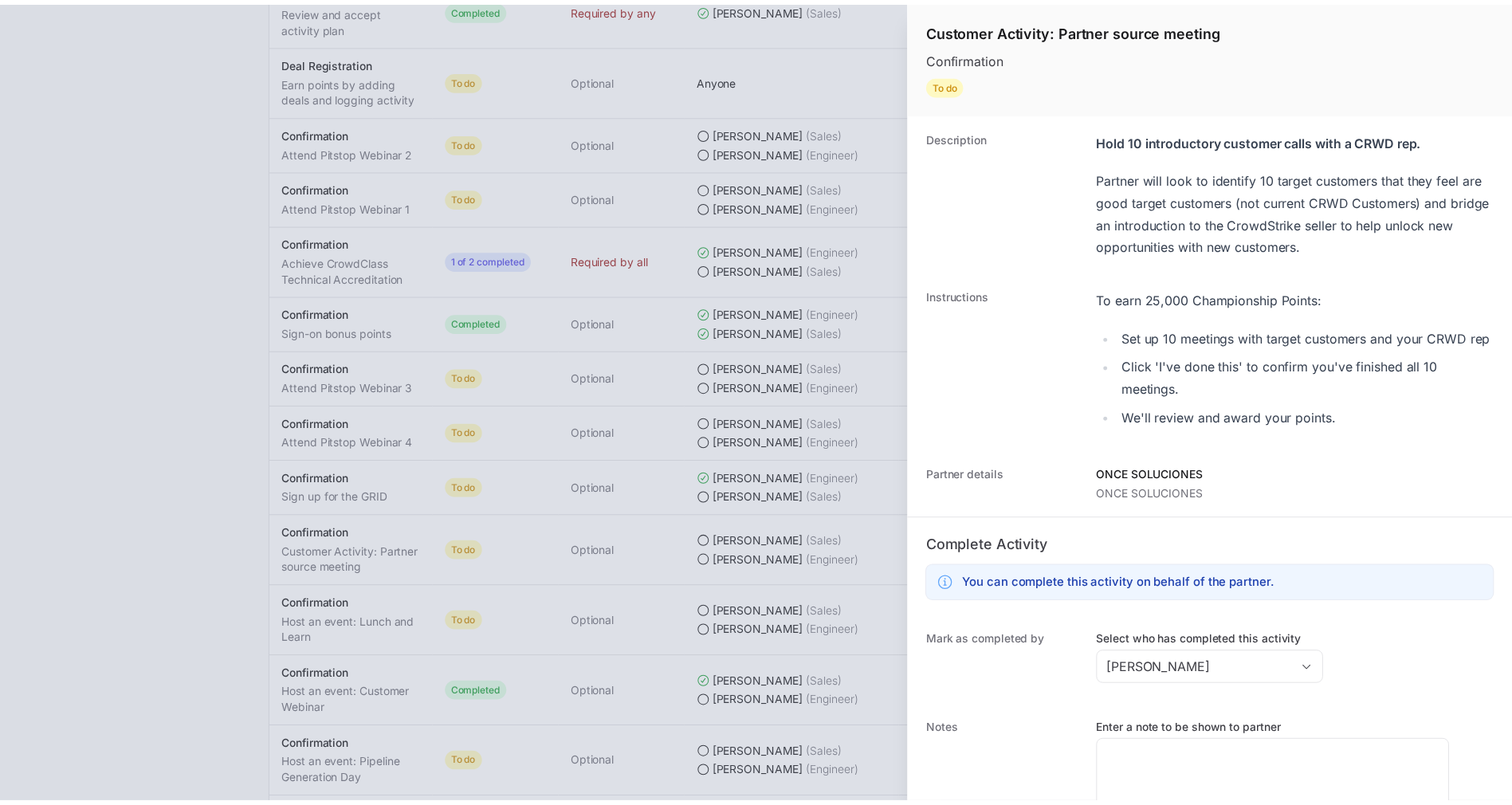
scroll to position [107, 0]
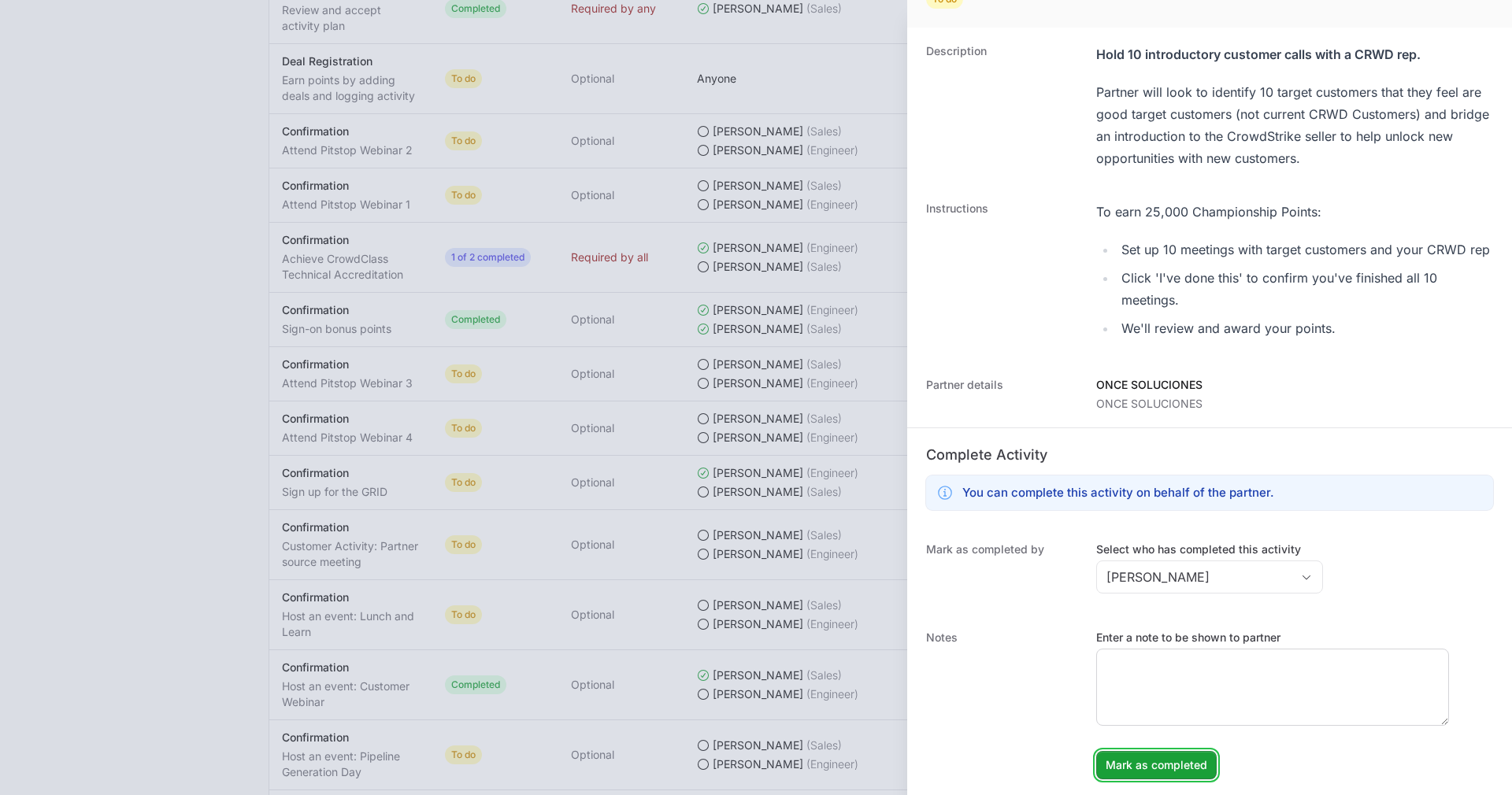
drag, startPoint x: 1163, startPoint y: 768, endPoint x: 1158, endPoint y: 671, distance: 97.1
click at [1158, 671] on dd "Enter a note to be shown to partner Mark as completed" at bounding box center [1294, 704] width 397 height 149
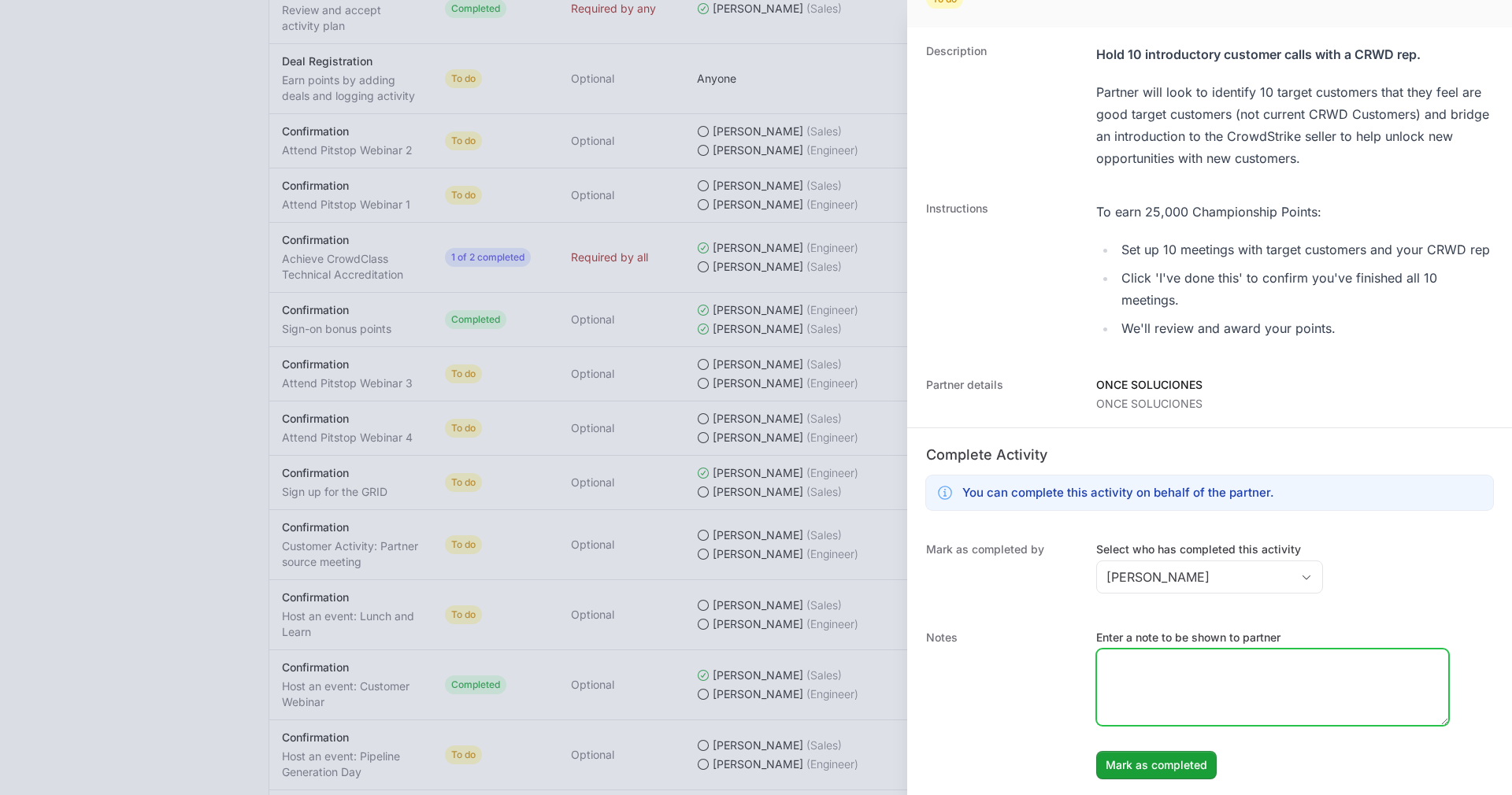
click at [1158, 671] on textarea "Enter a note to be shown to partner" at bounding box center [1272, 687] width 351 height 76
click at [1118, 669] on textarea "Acivity Executed in a Weber Experience" at bounding box center [1272, 687] width 351 height 76
type textarea "Activity Executed in a Weber Experience"
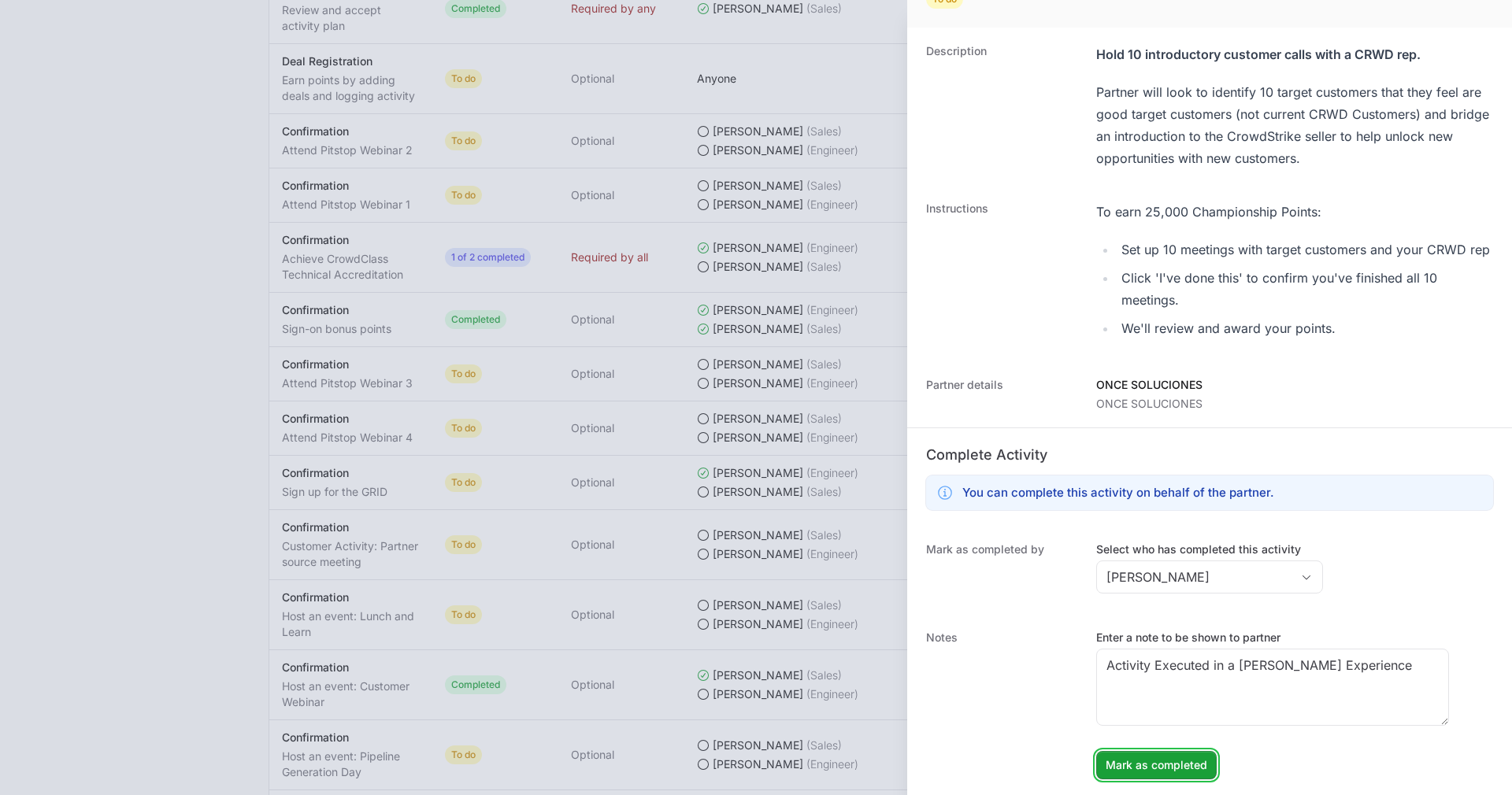
drag, startPoint x: 1157, startPoint y: 763, endPoint x: 1188, endPoint y: 727, distance: 47.5
click at [1188, 727] on dd "Enter a note to be shown to partner Activity Executed in a Weber Experience Mar…" at bounding box center [1294, 704] width 397 height 149
click at [1174, 767] on span "Mark as completed" at bounding box center [1156, 765] width 102 height 19
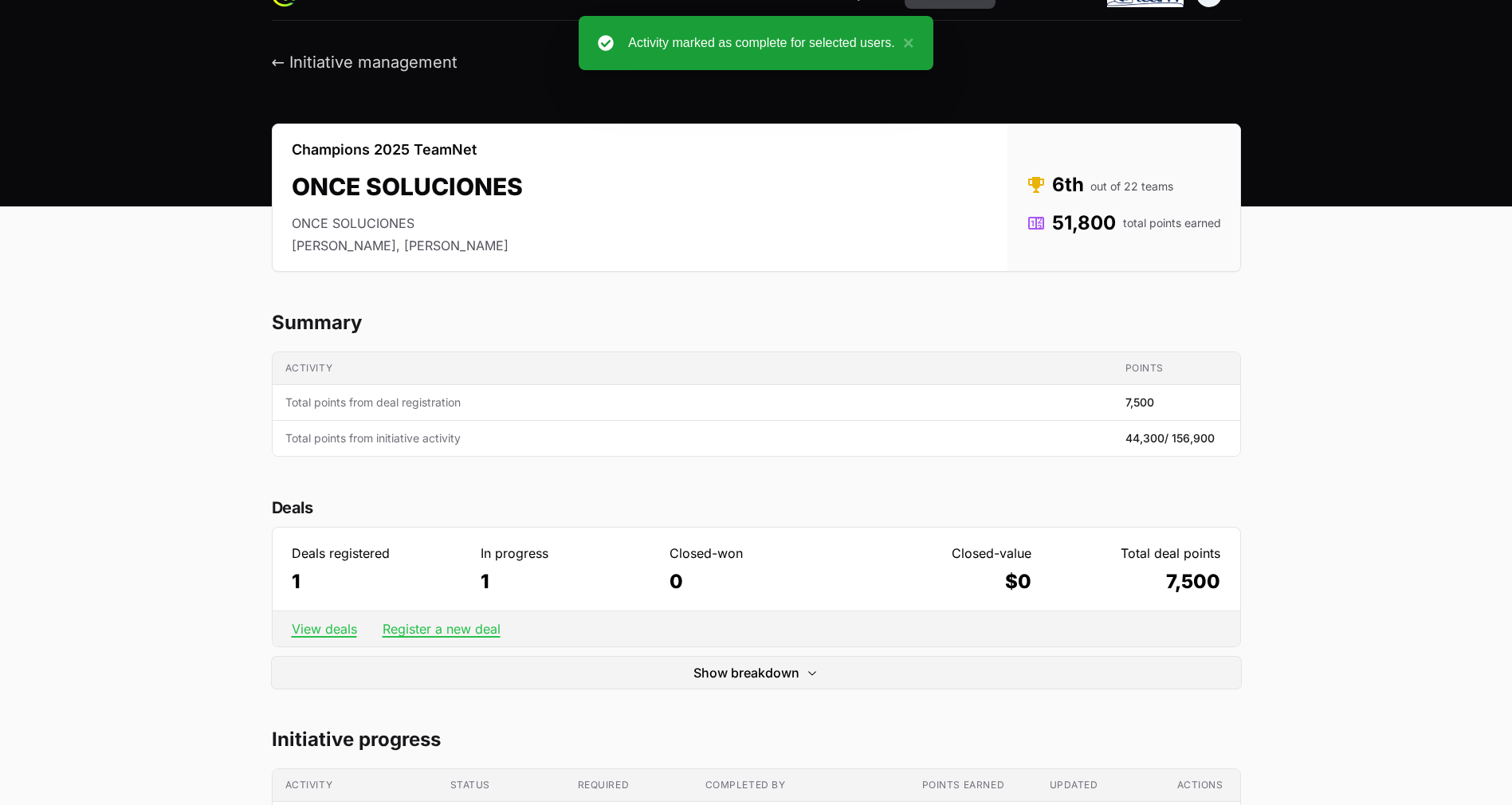
scroll to position [0, 0]
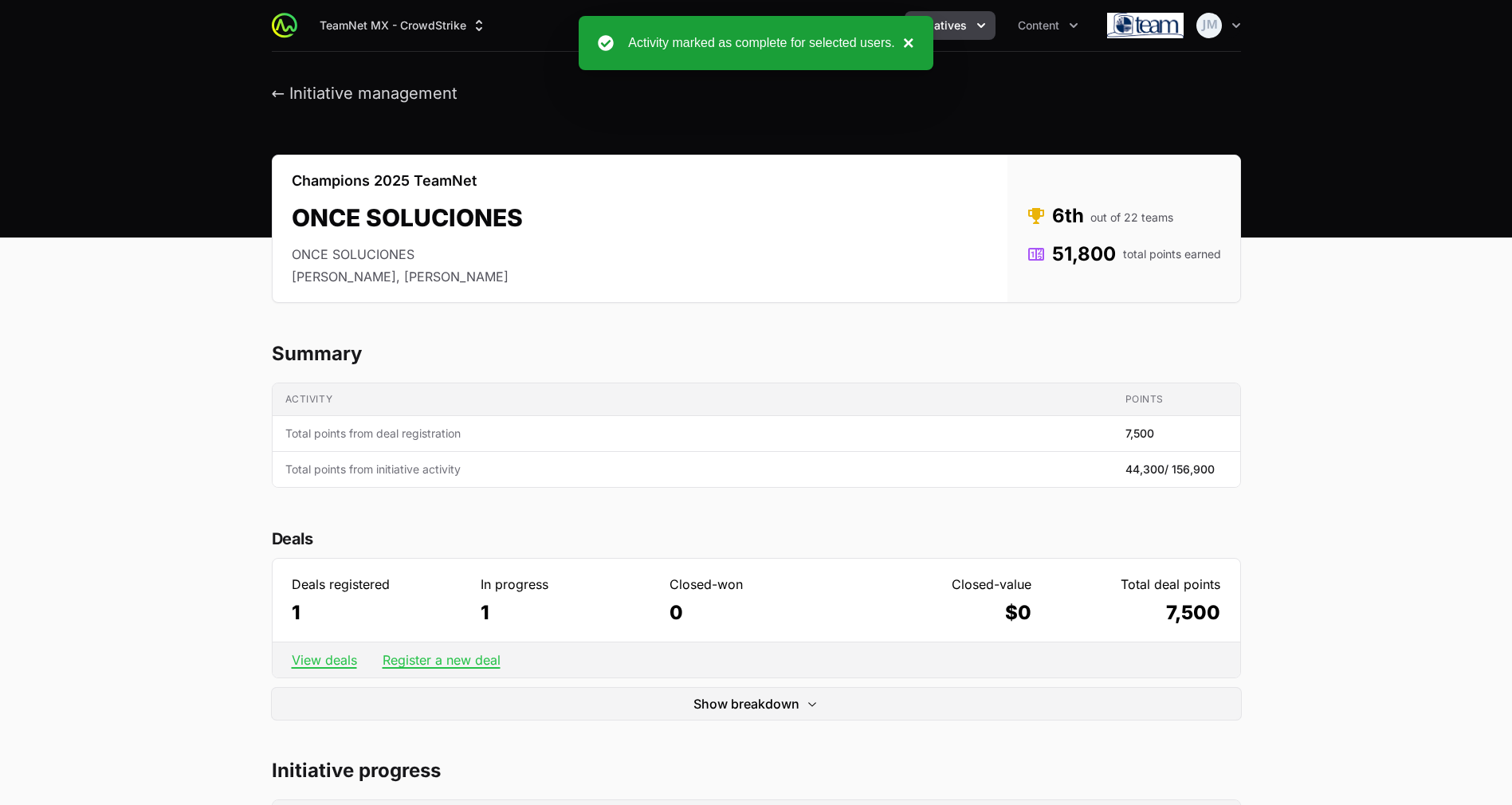
click at [910, 43] on button "×" at bounding box center [904, 43] width 19 height 19
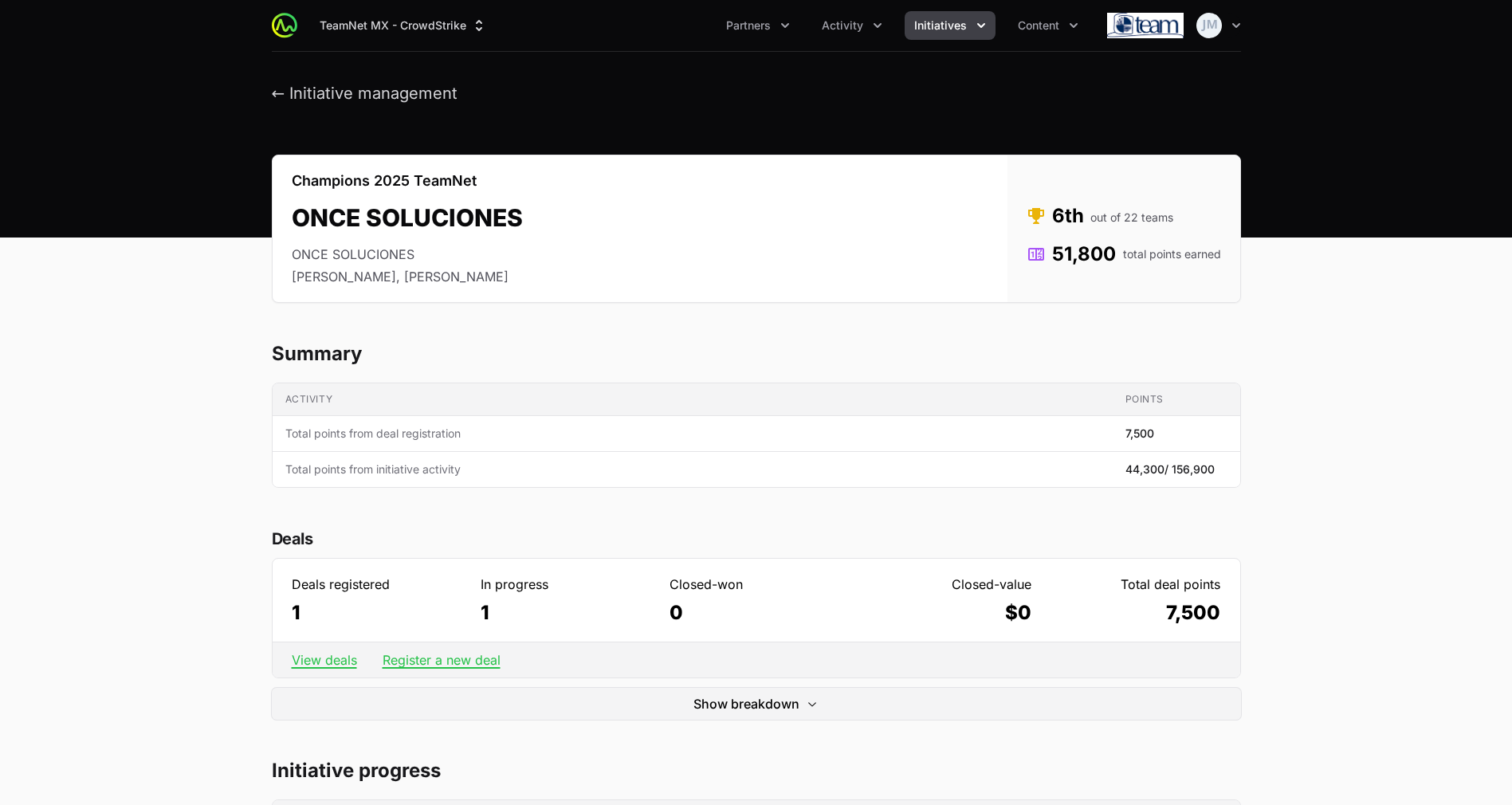
click at [939, 31] on span "Initiatives" at bounding box center [940, 25] width 53 height 16
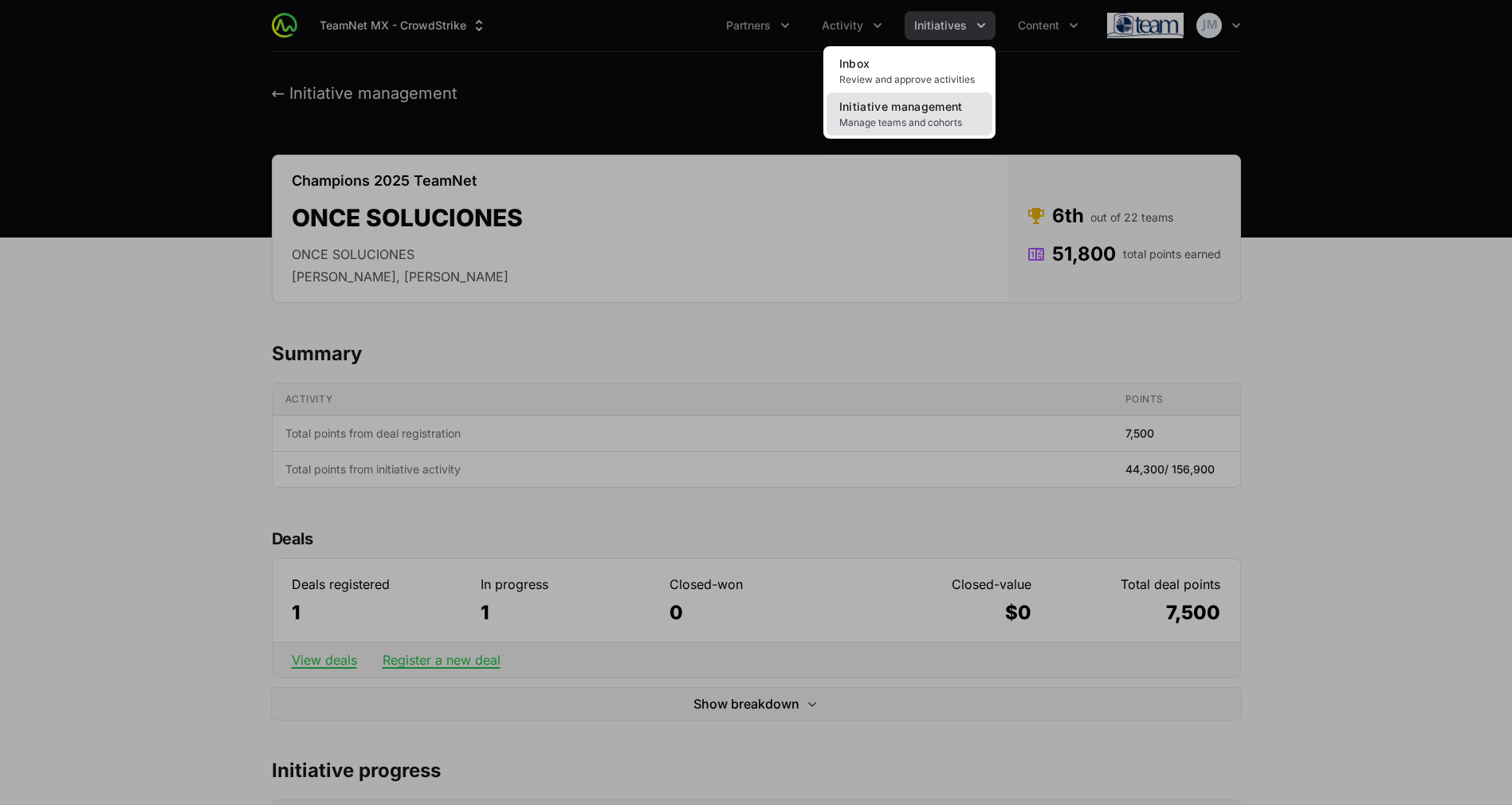
click at [948, 96] on link "Initiative management Manage teams and cohorts" at bounding box center [909, 114] width 166 height 43
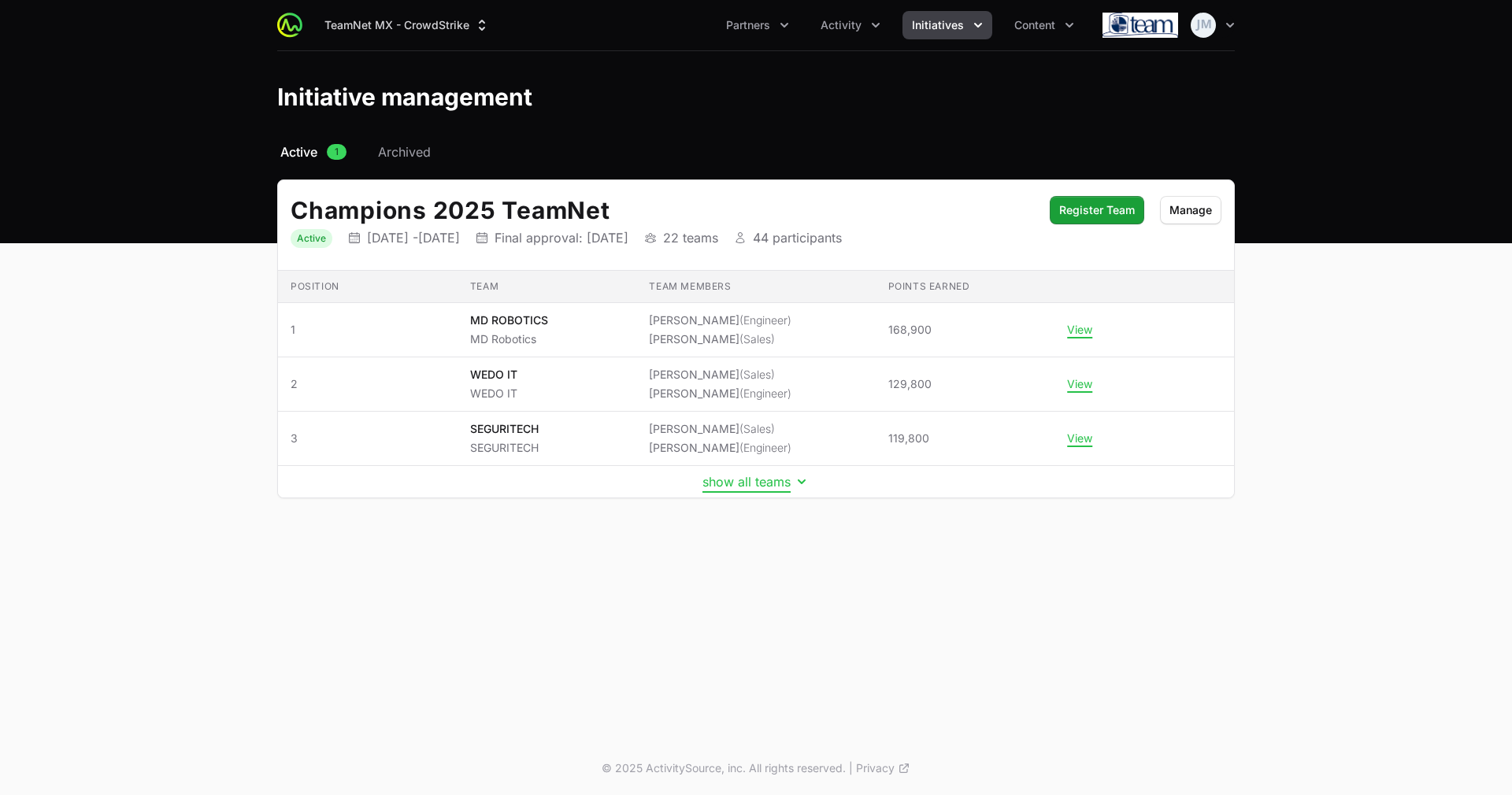
click at [737, 484] on button "show all teams" at bounding box center [755, 481] width 107 height 16
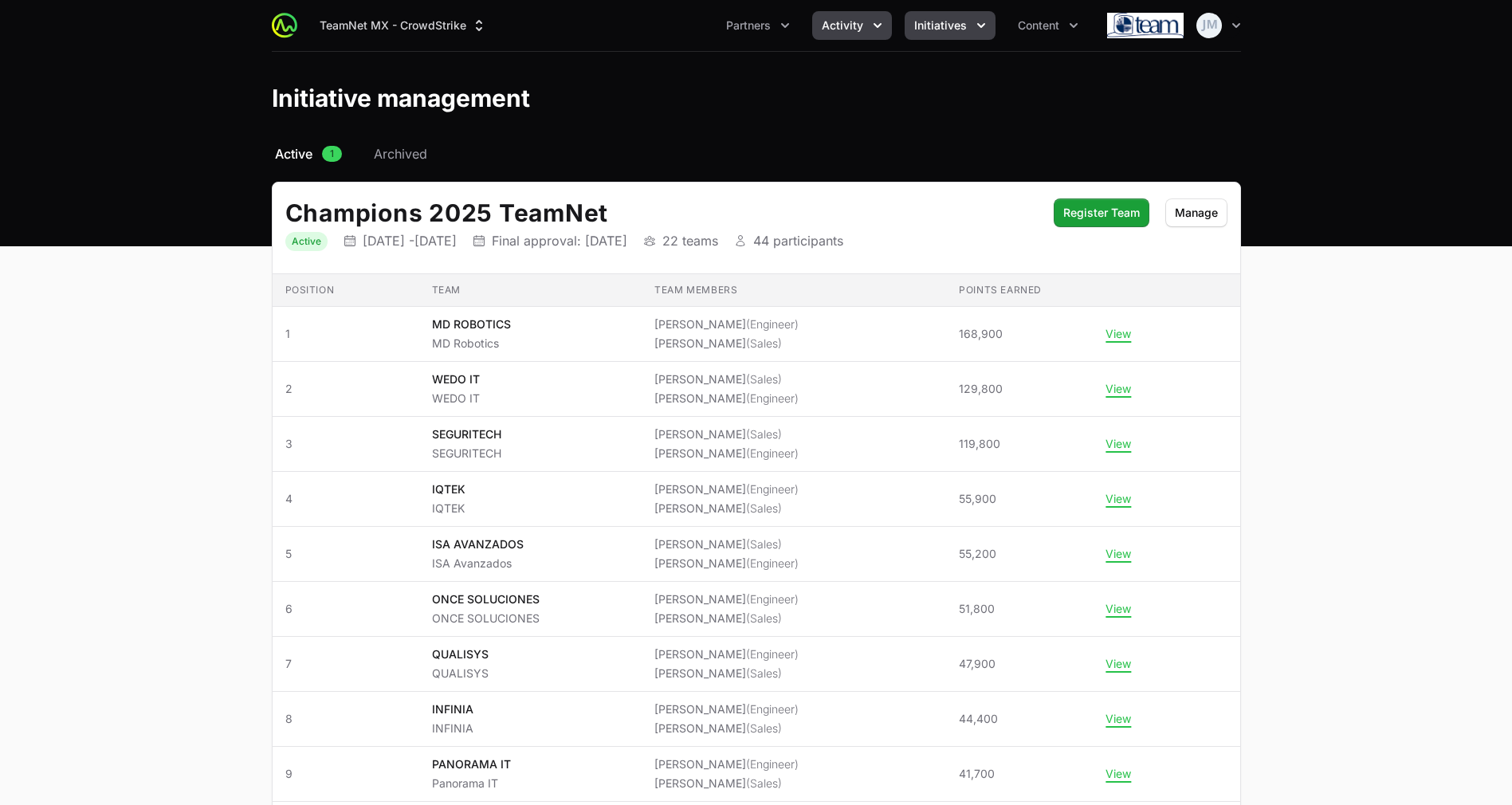
click at [836, 23] on span "Activity" at bounding box center [842, 25] width 42 height 16
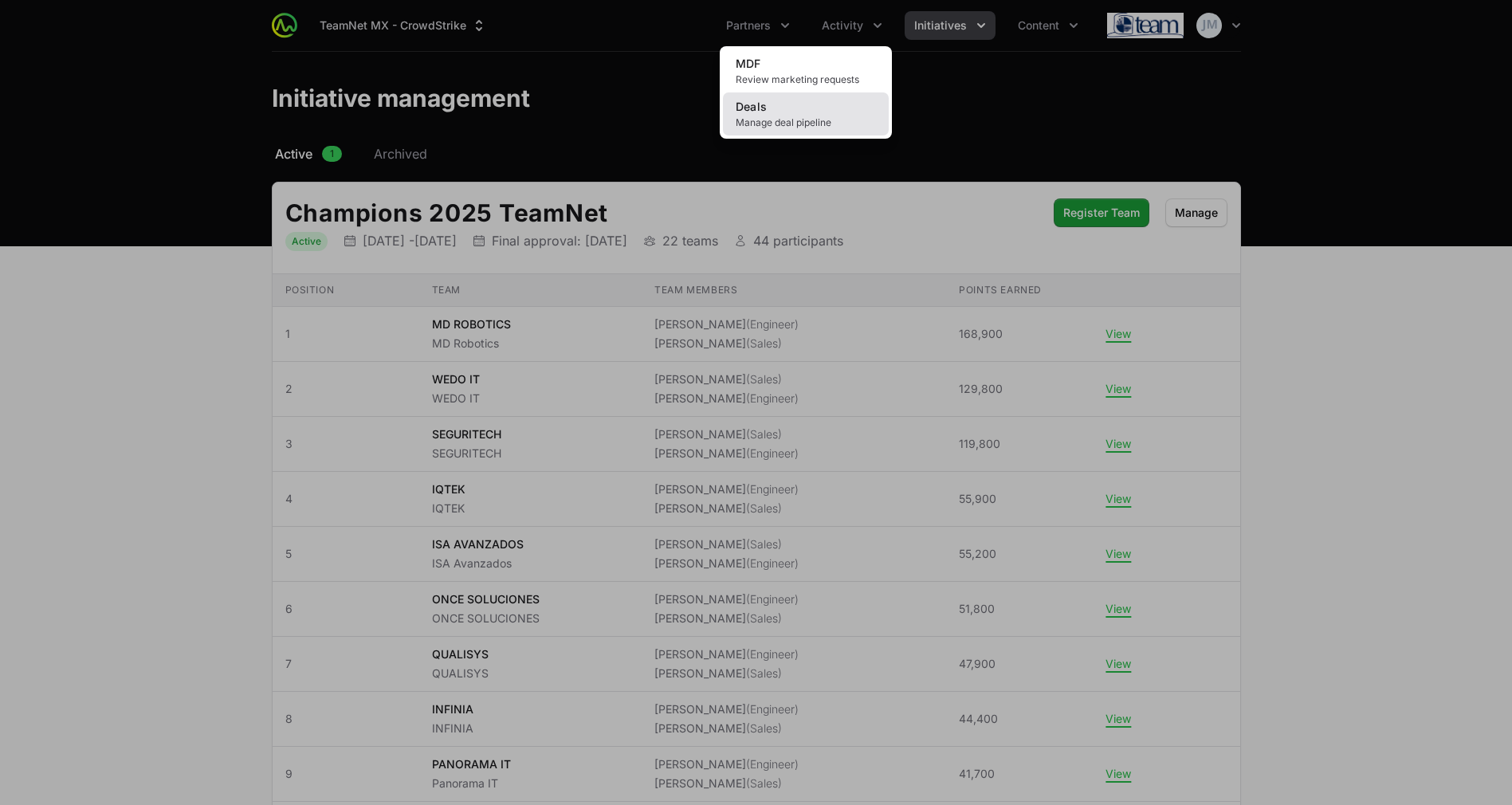
click at [804, 106] on link "Deals Manage deal pipeline" at bounding box center [805, 114] width 166 height 43
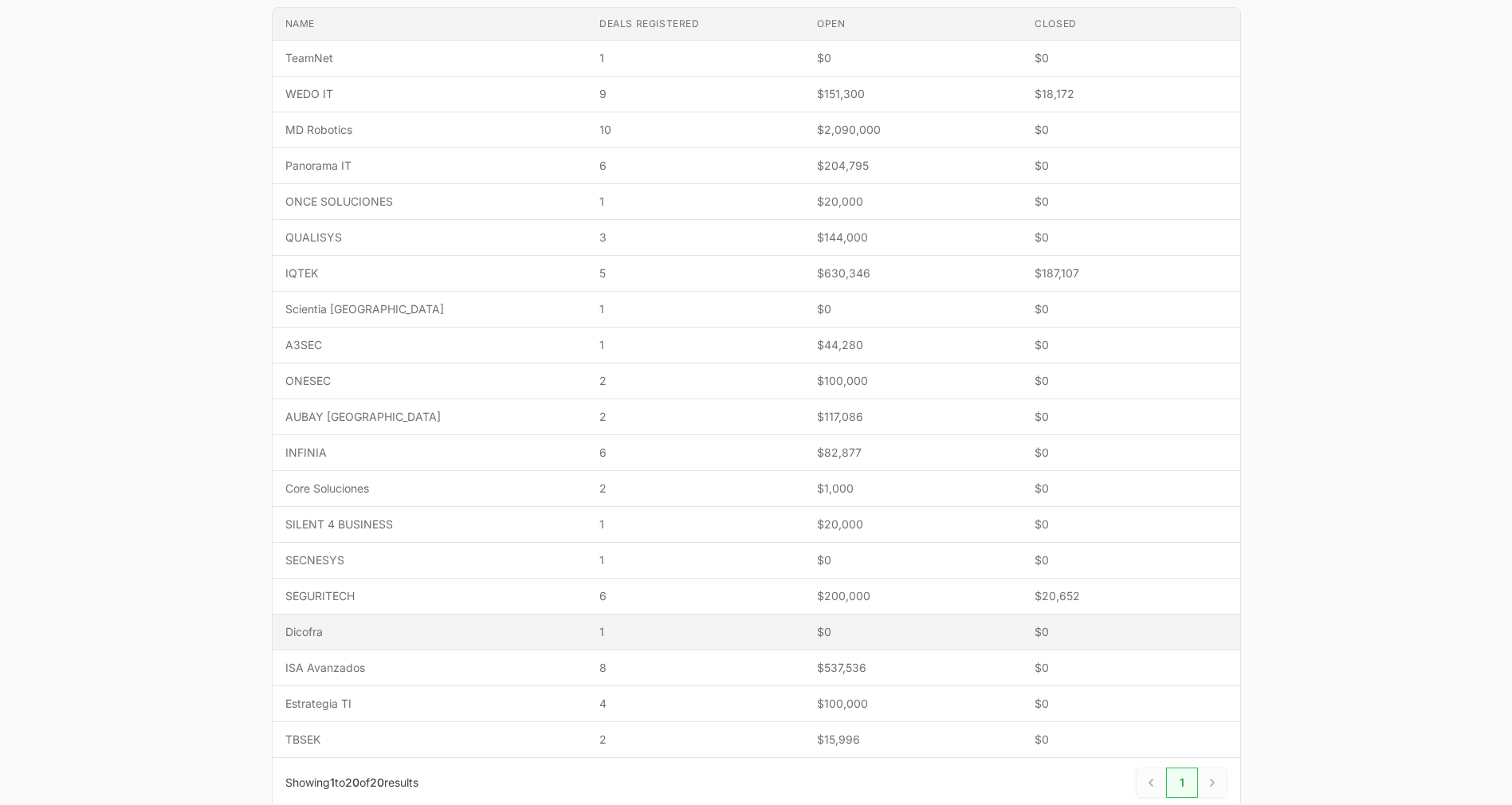
scroll to position [357, 0]
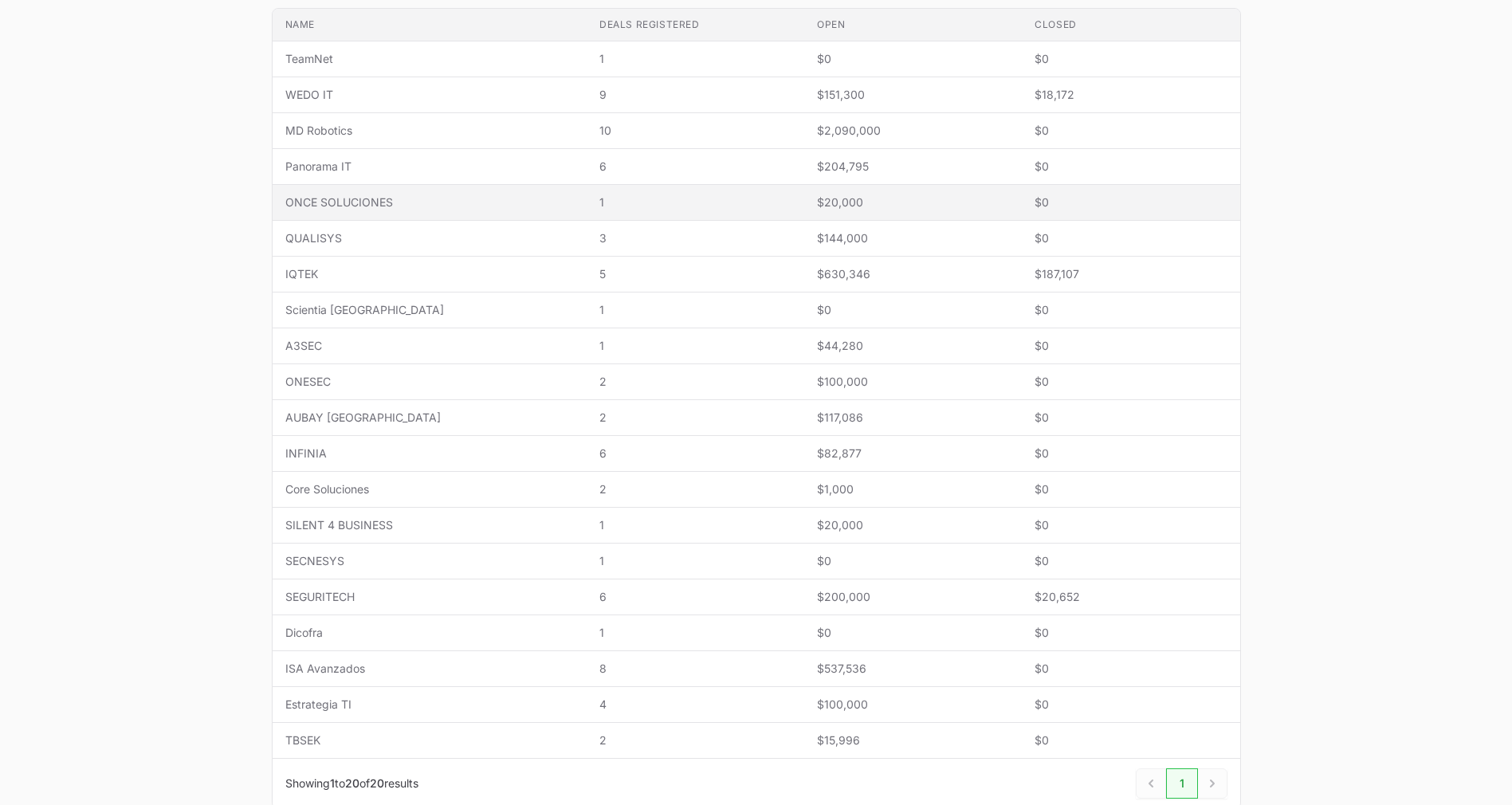
click at [377, 198] on span "ONCE SOLUCIONES" at bounding box center [429, 202] width 288 height 16
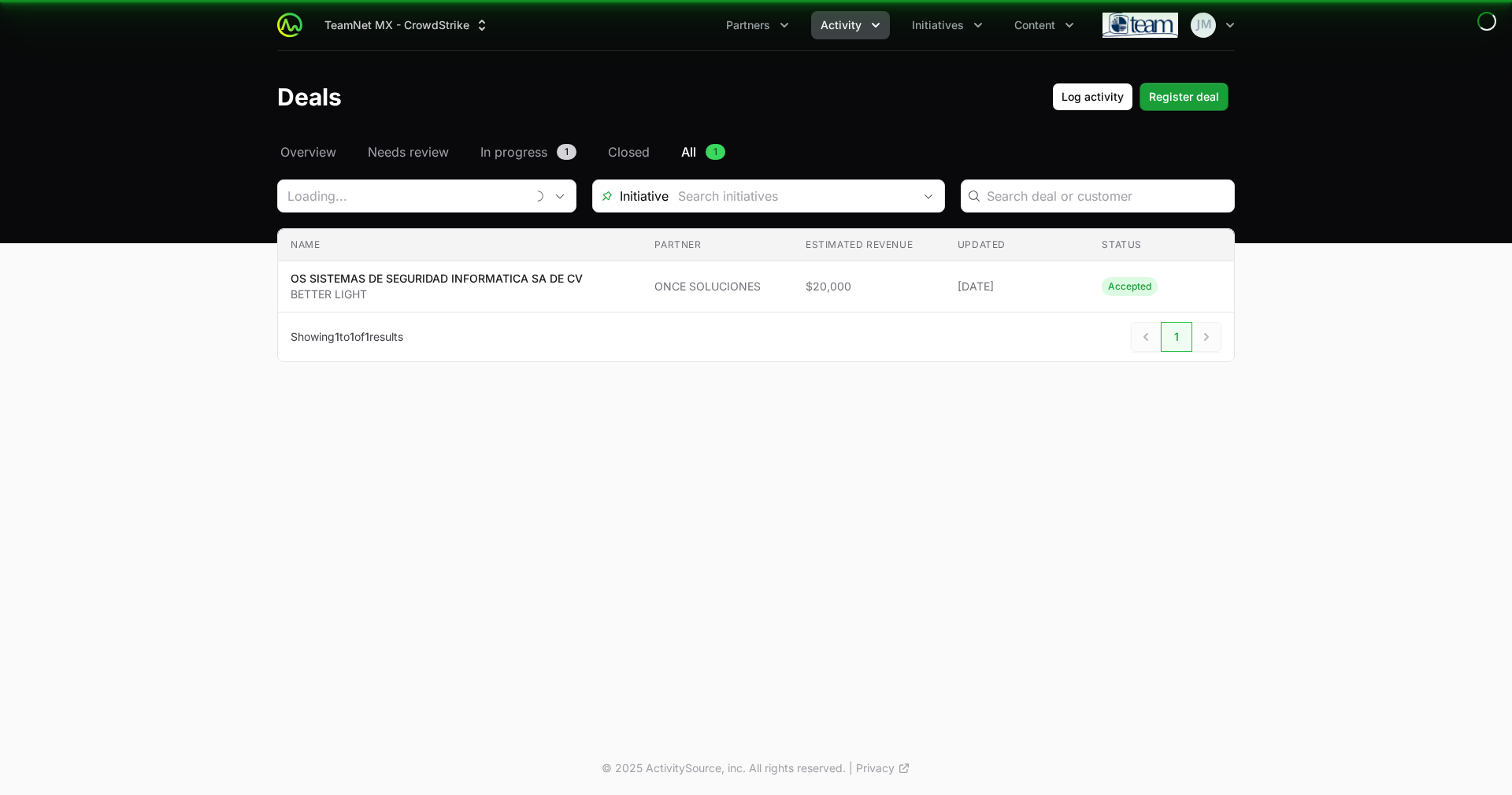
type input "ONCE SOLUCIONES"
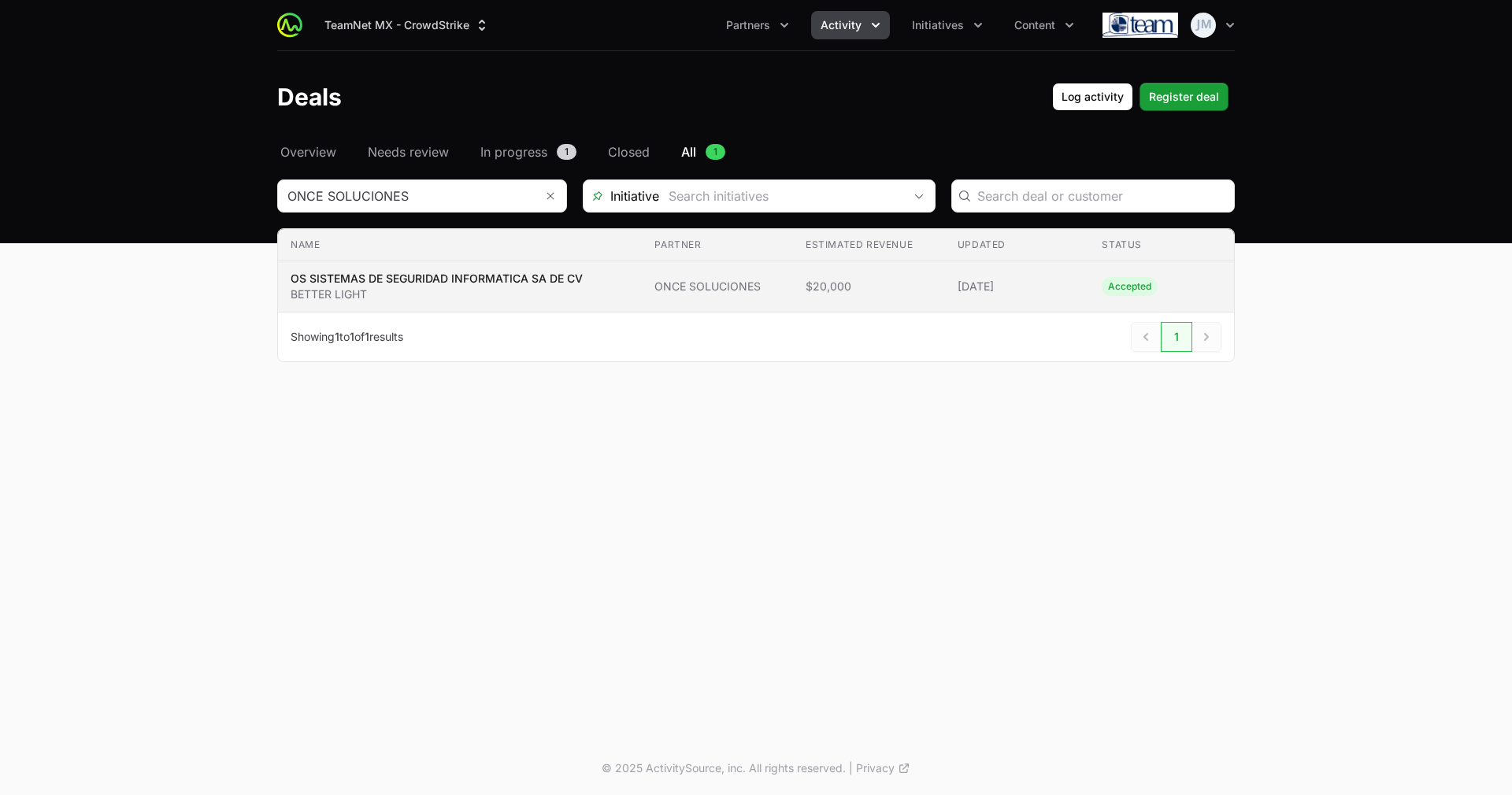
click at [884, 281] on span "$20,000" at bounding box center [869, 286] width 126 height 16
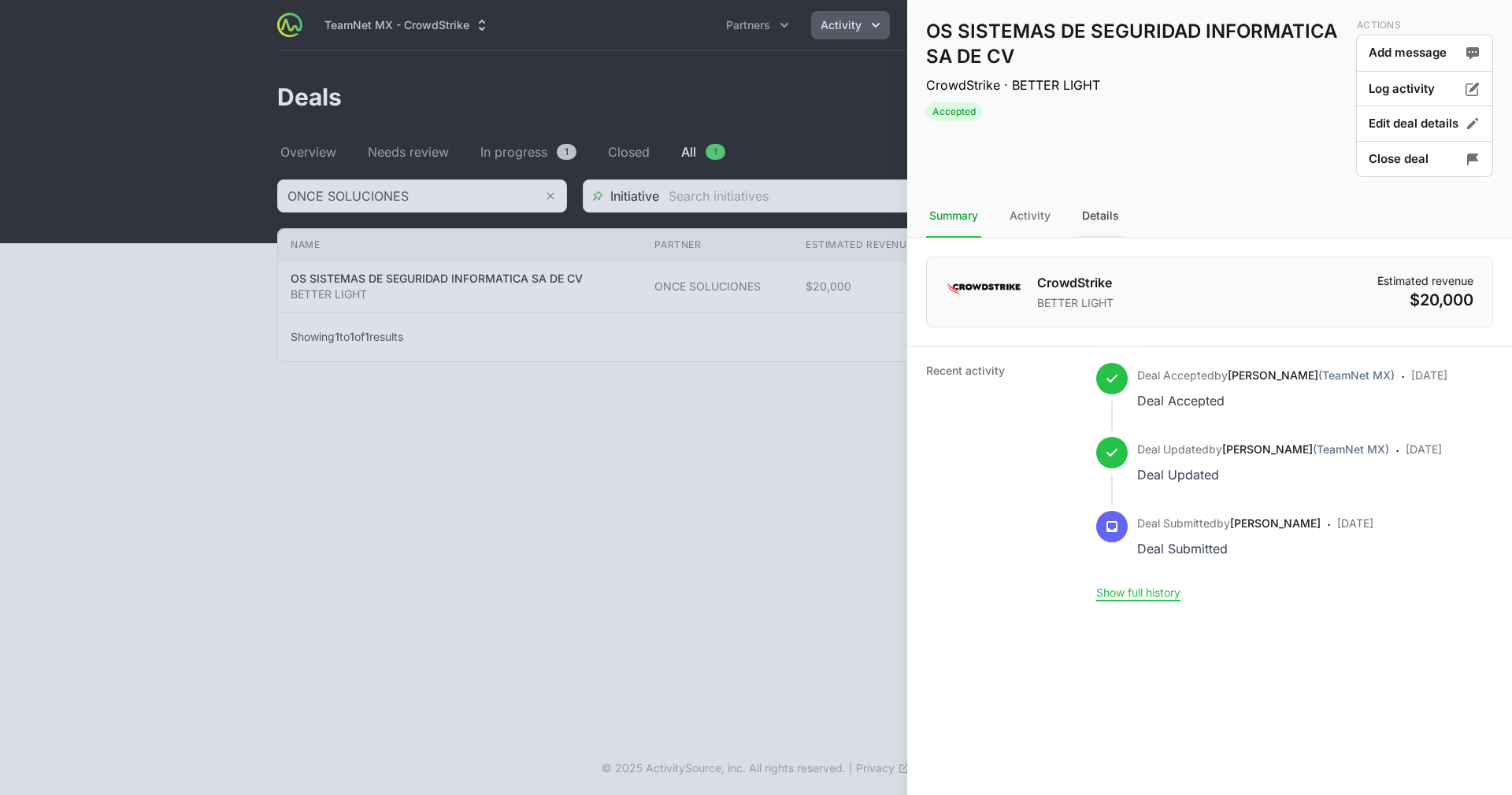
click at [1113, 207] on div "Details" at bounding box center [1100, 216] width 43 height 42
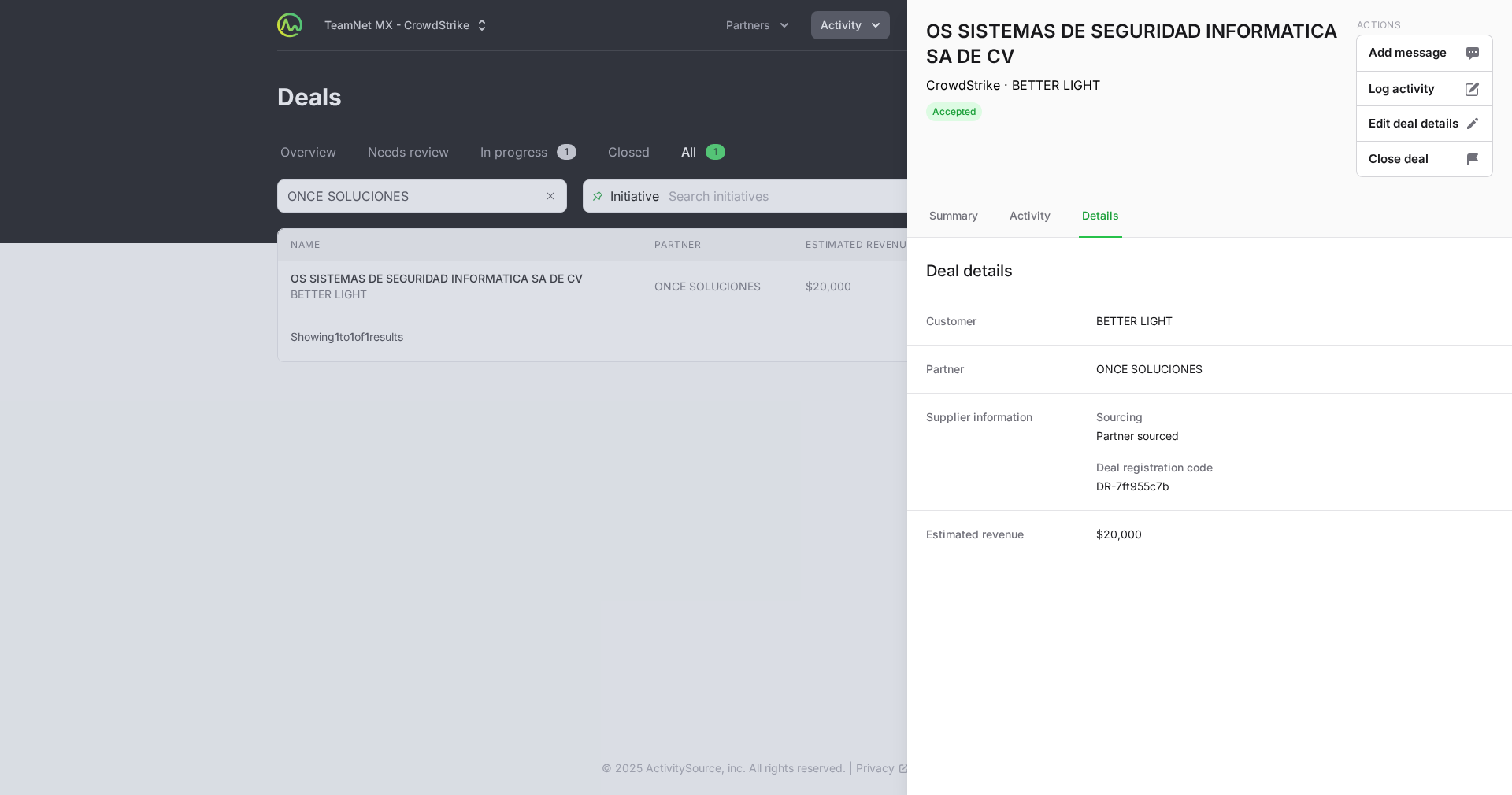
click at [731, 377] on div at bounding box center [756, 397] width 1512 height 795
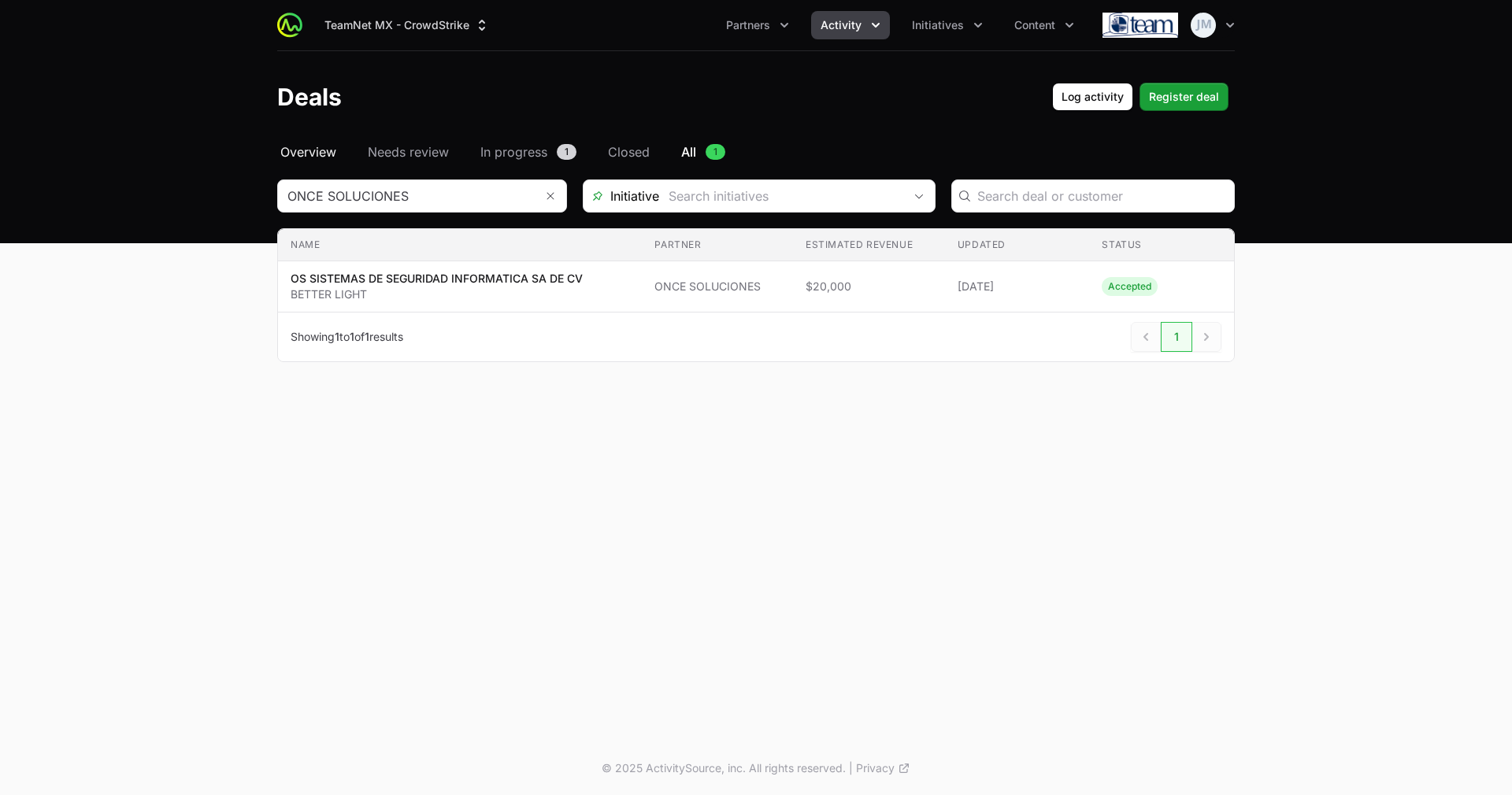
click at [313, 148] on span "Overview" at bounding box center [308, 152] width 56 height 19
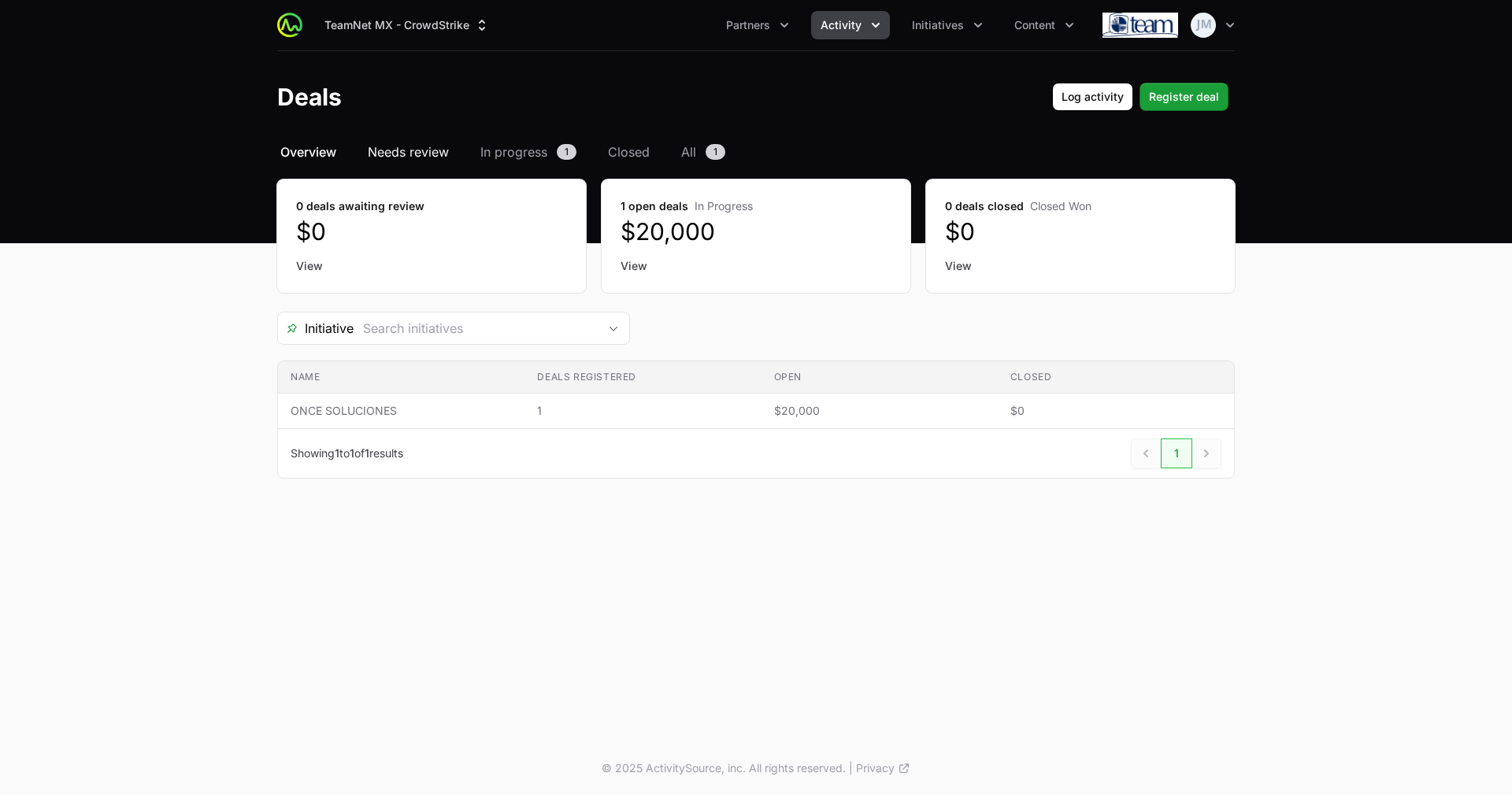
click at [405, 157] on span "Needs review" at bounding box center [408, 152] width 81 height 19
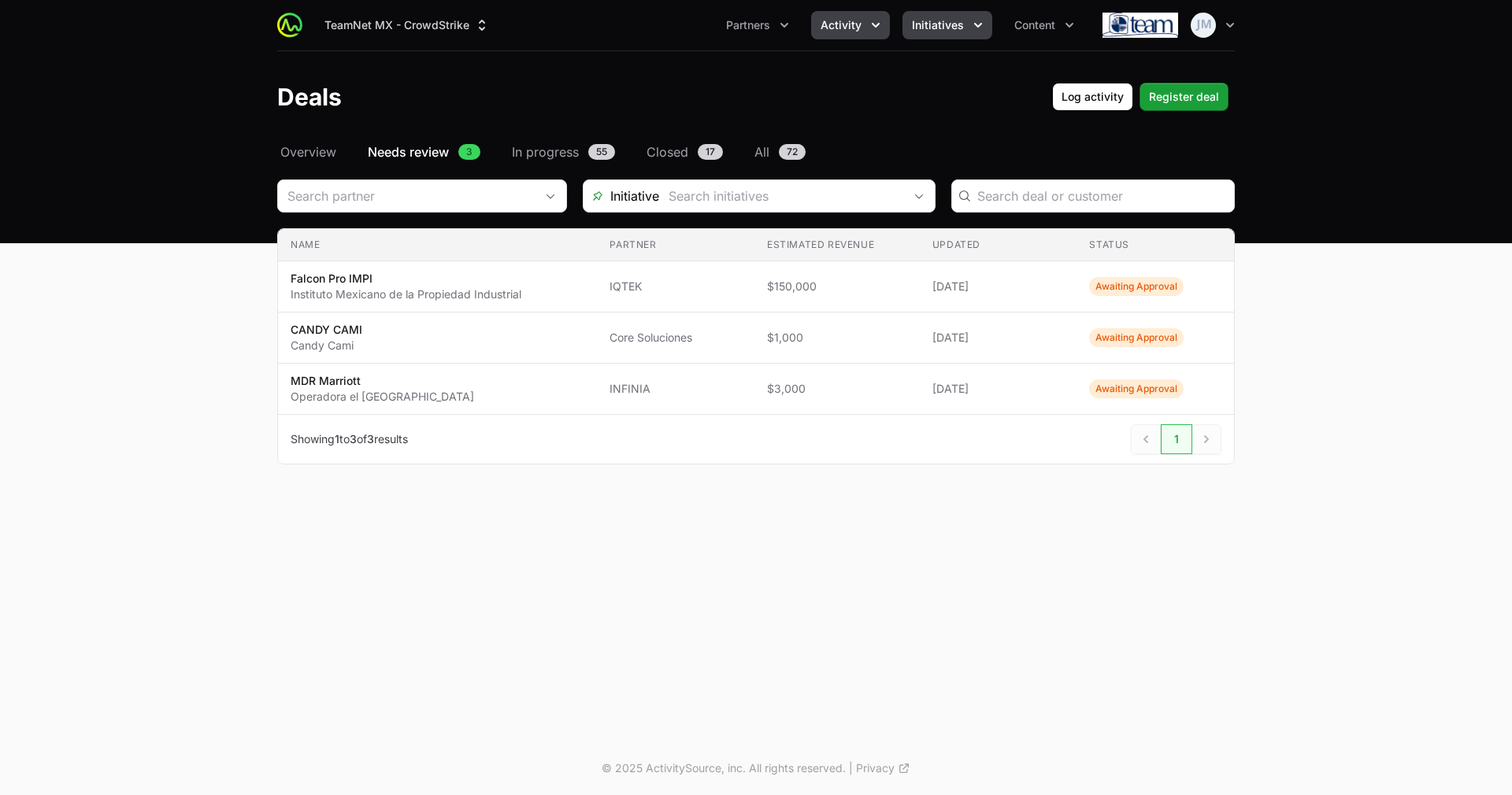
click at [926, 22] on span "Initiatives" at bounding box center [937, 25] width 52 height 16
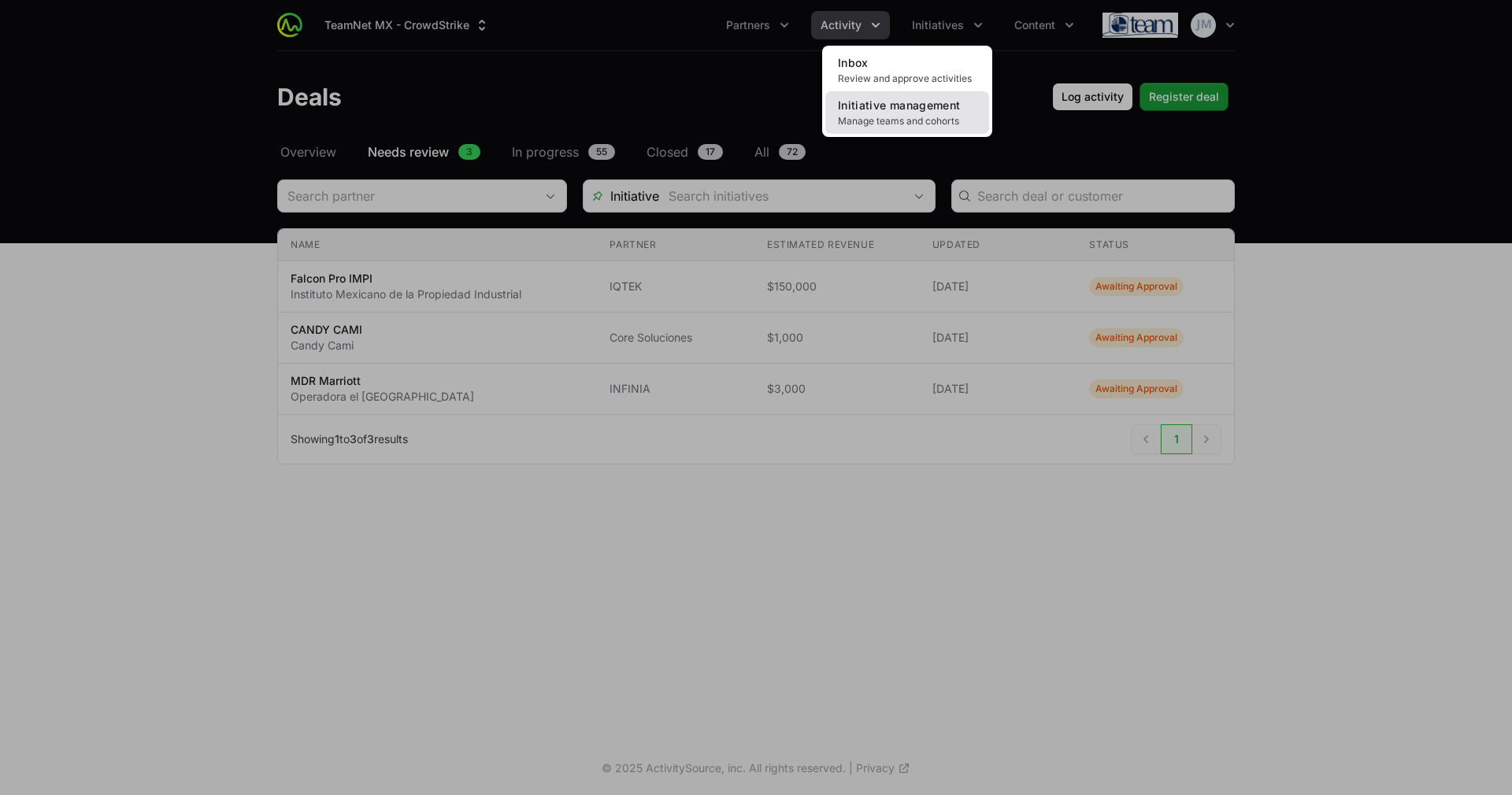
click at [934, 115] on span "Manage teams and cohorts" at bounding box center [906, 122] width 138 height 13
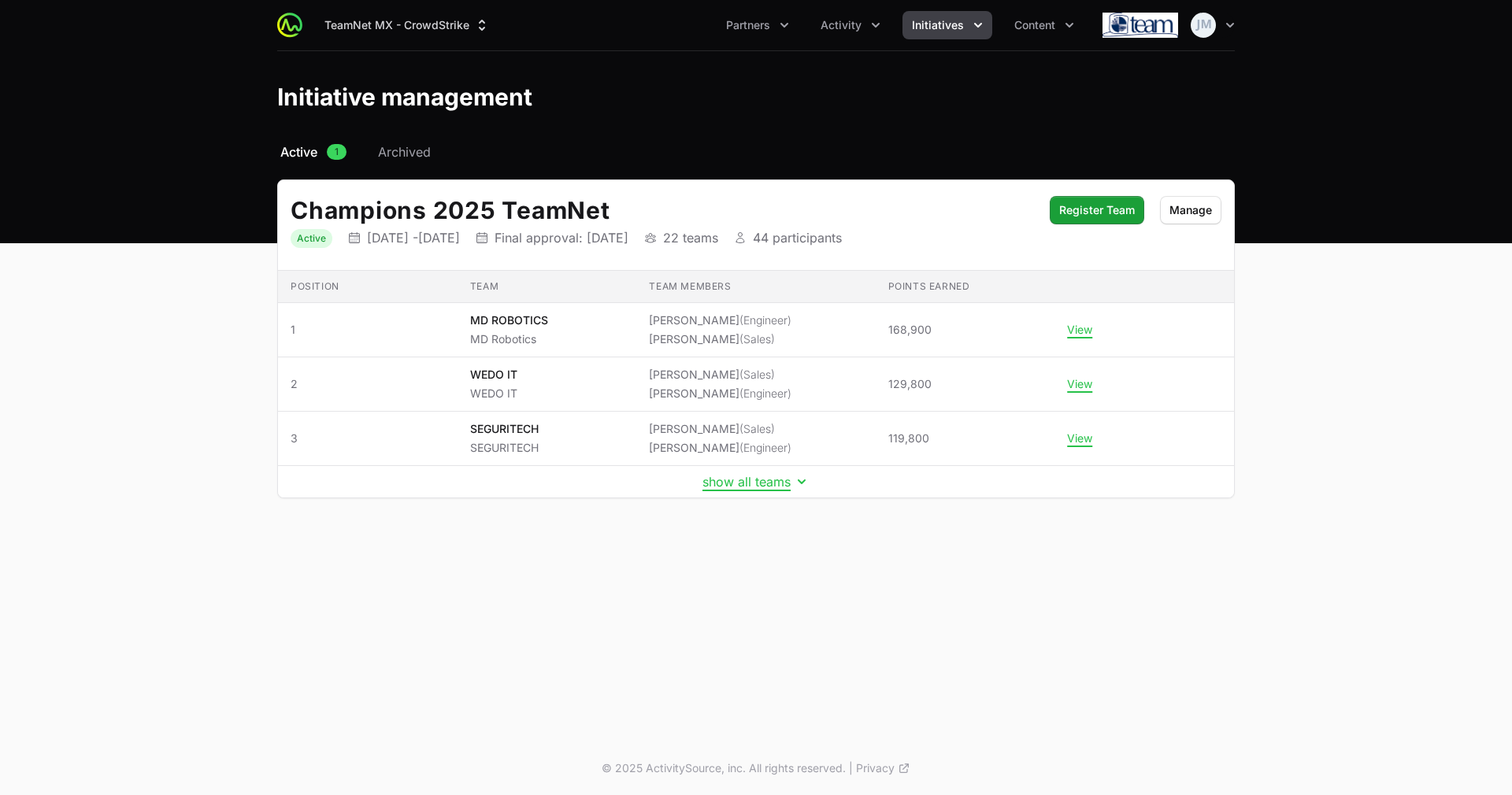
click at [794, 495] on td "show all teams" at bounding box center [756, 481] width 956 height 32
click at [750, 474] on button "show all teams" at bounding box center [755, 481] width 107 height 16
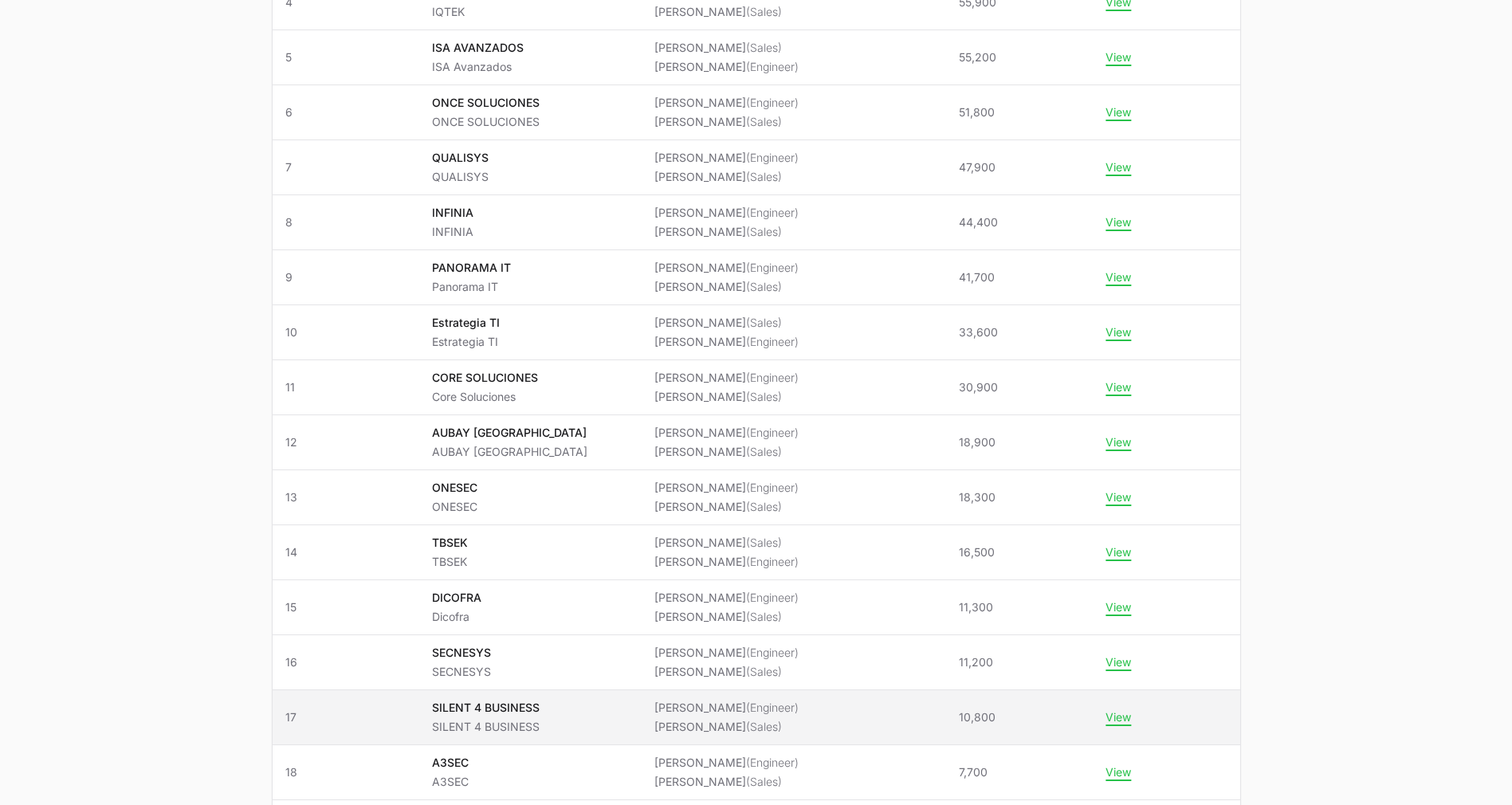
scroll to position [497, 0]
click at [1105, 719] on button "View" at bounding box center [1118, 716] width 26 height 14
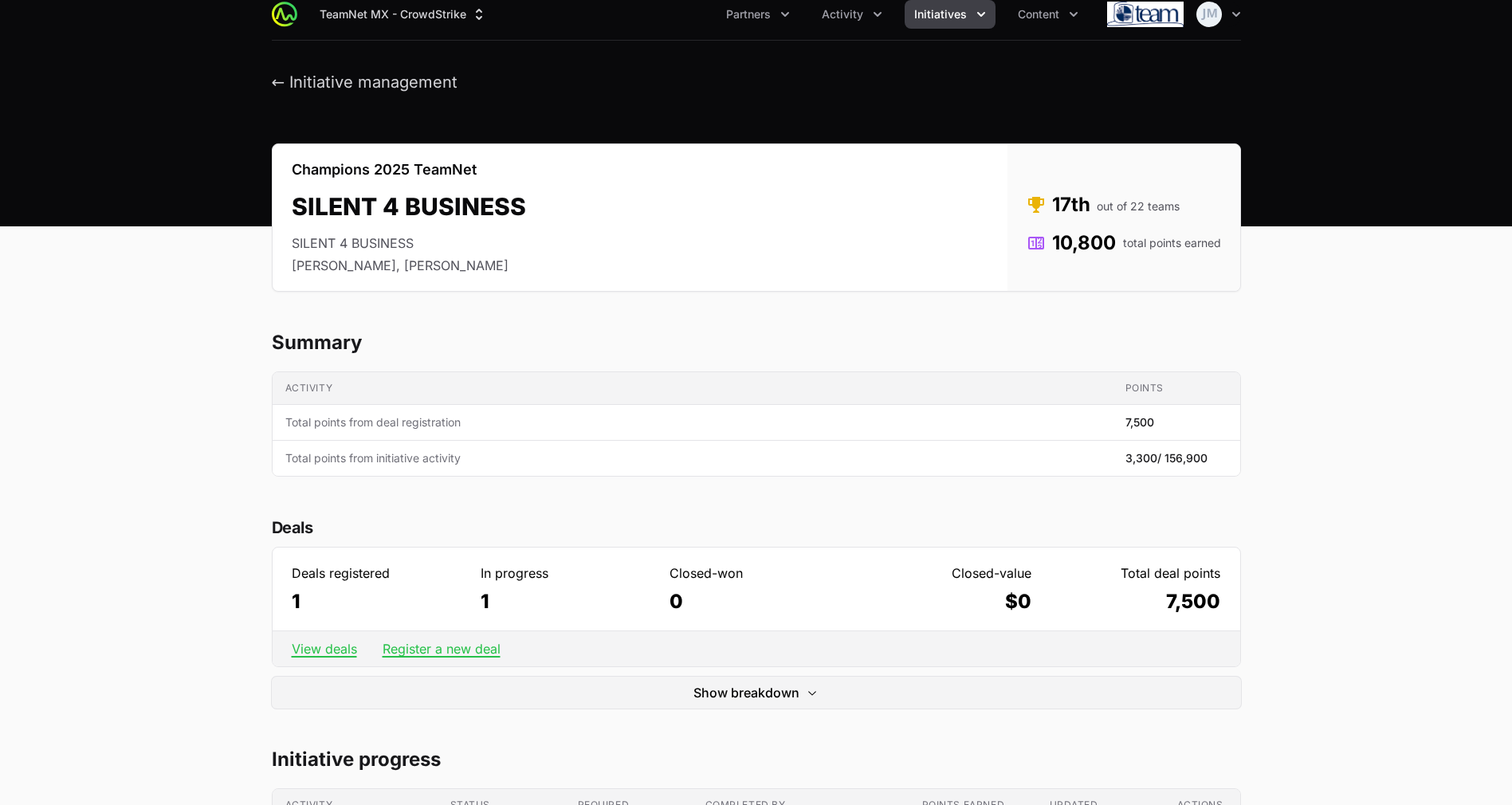
scroll to position [9, 0]
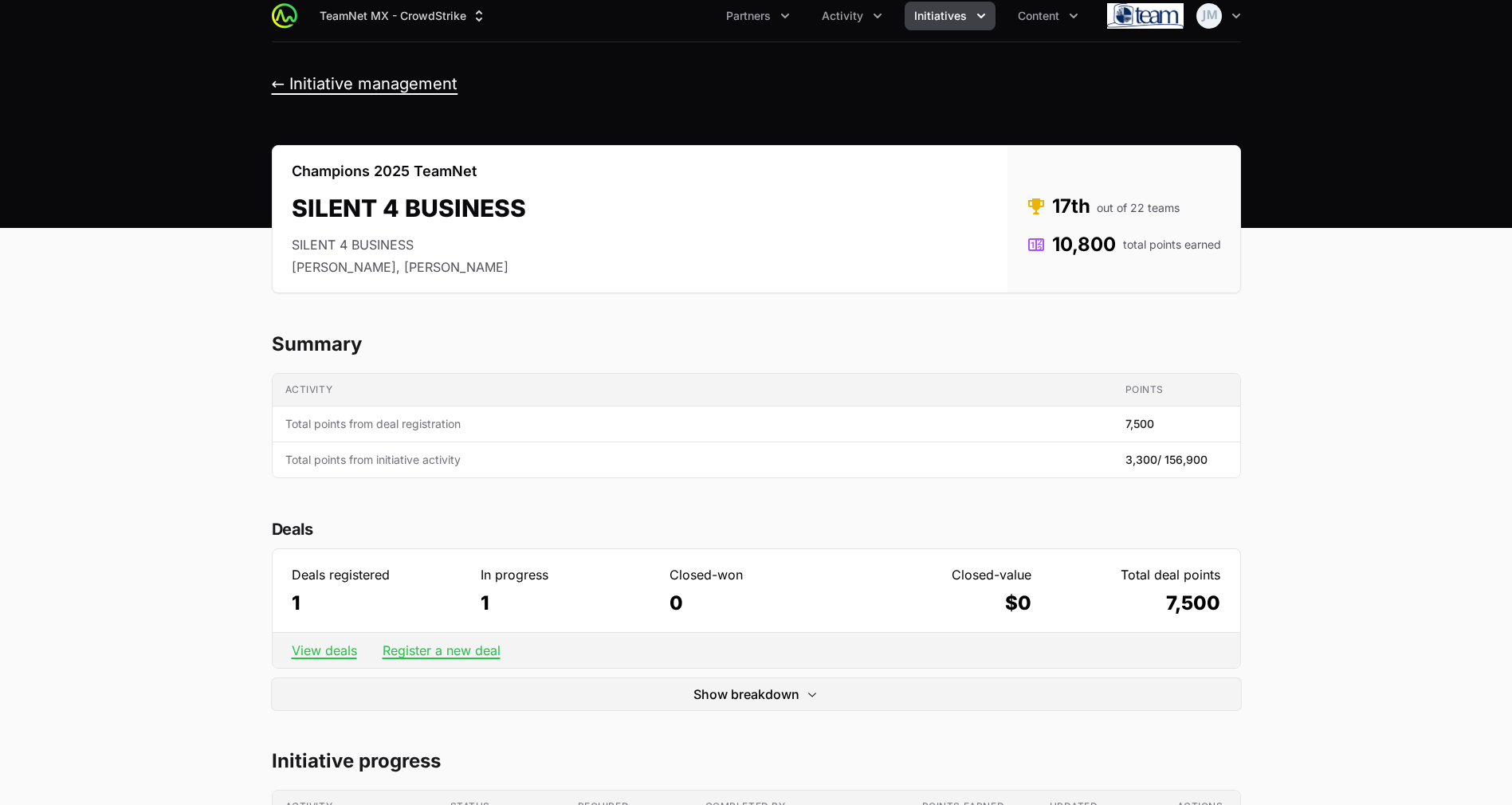
click at [304, 80] on button "← Initiative management" at bounding box center [364, 84] width 186 height 20
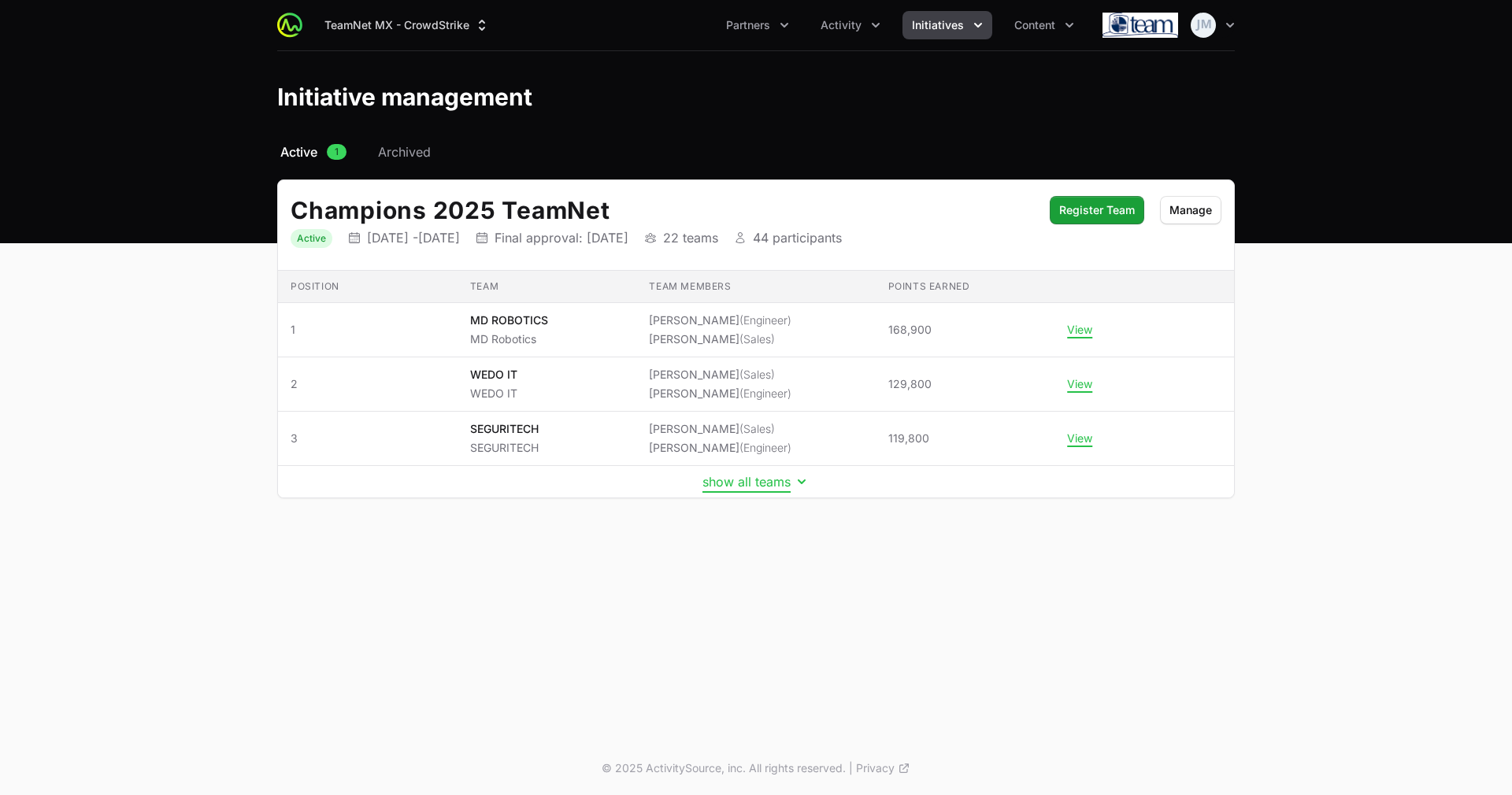
click at [785, 482] on button "show all teams" at bounding box center [755, 481] width 107 height 16
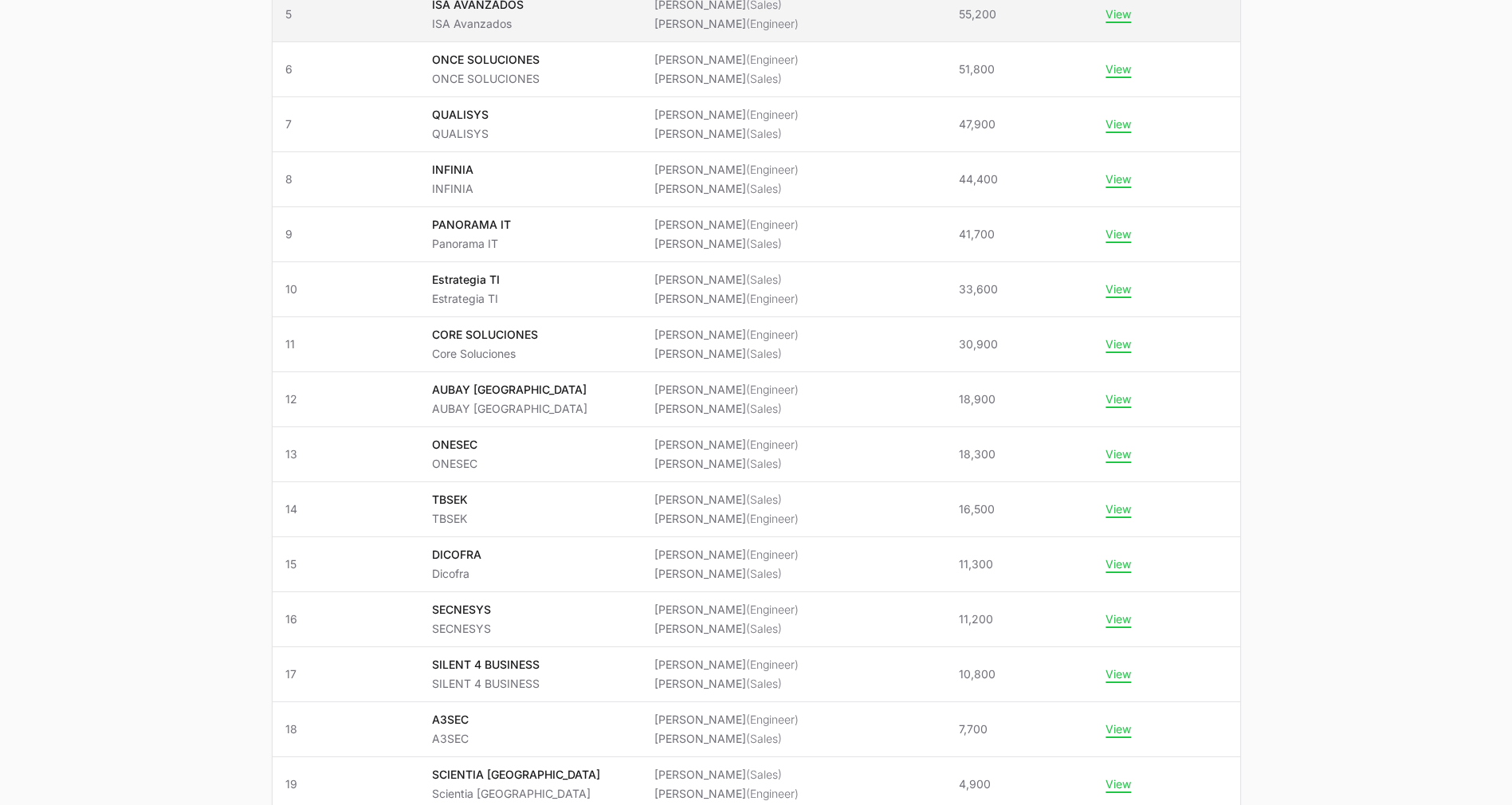
scroll to position [540, 0]
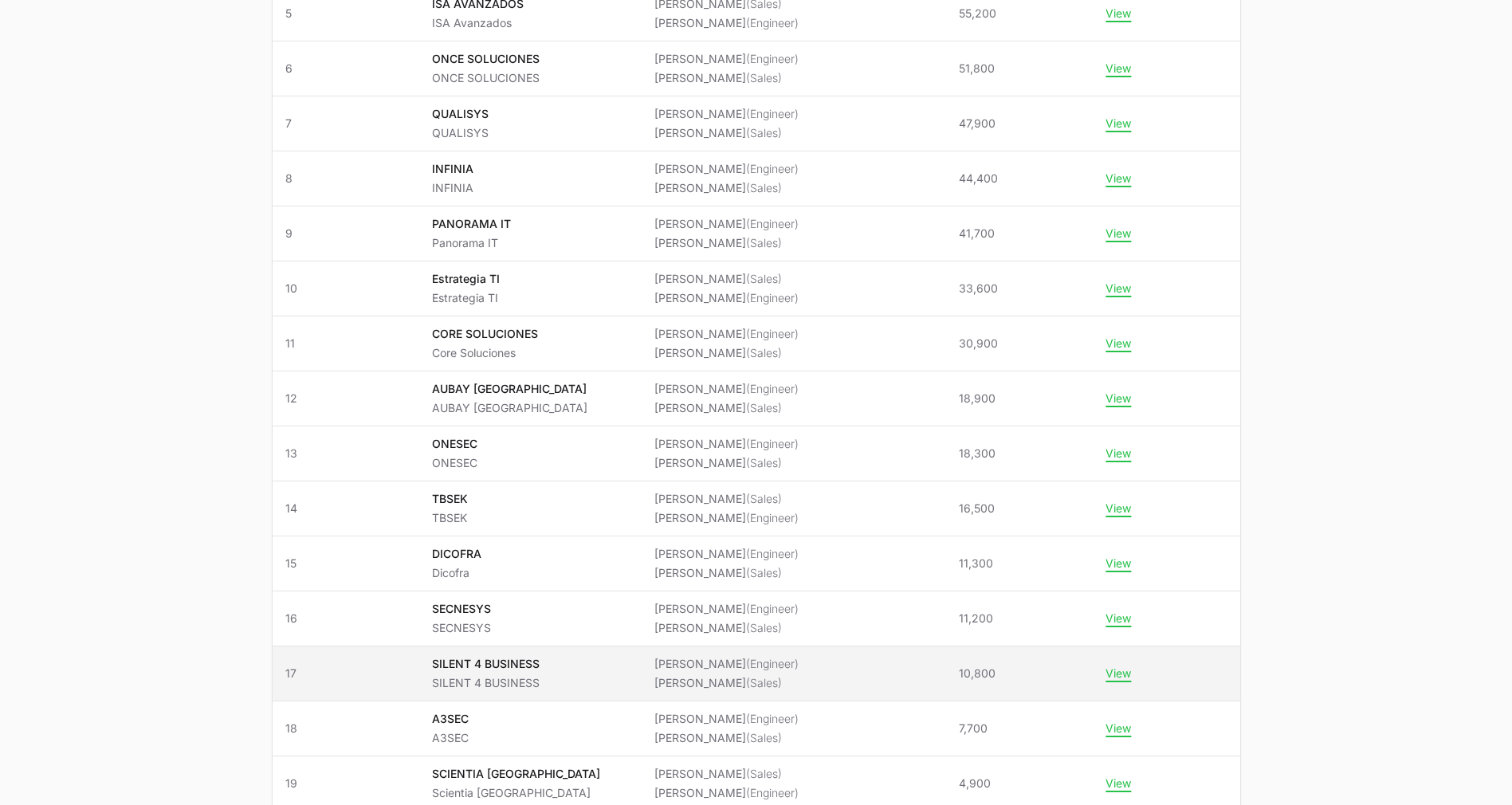
click at [964, 681] on span "10,800" at bounding box center [977, 673] width 37 height 16
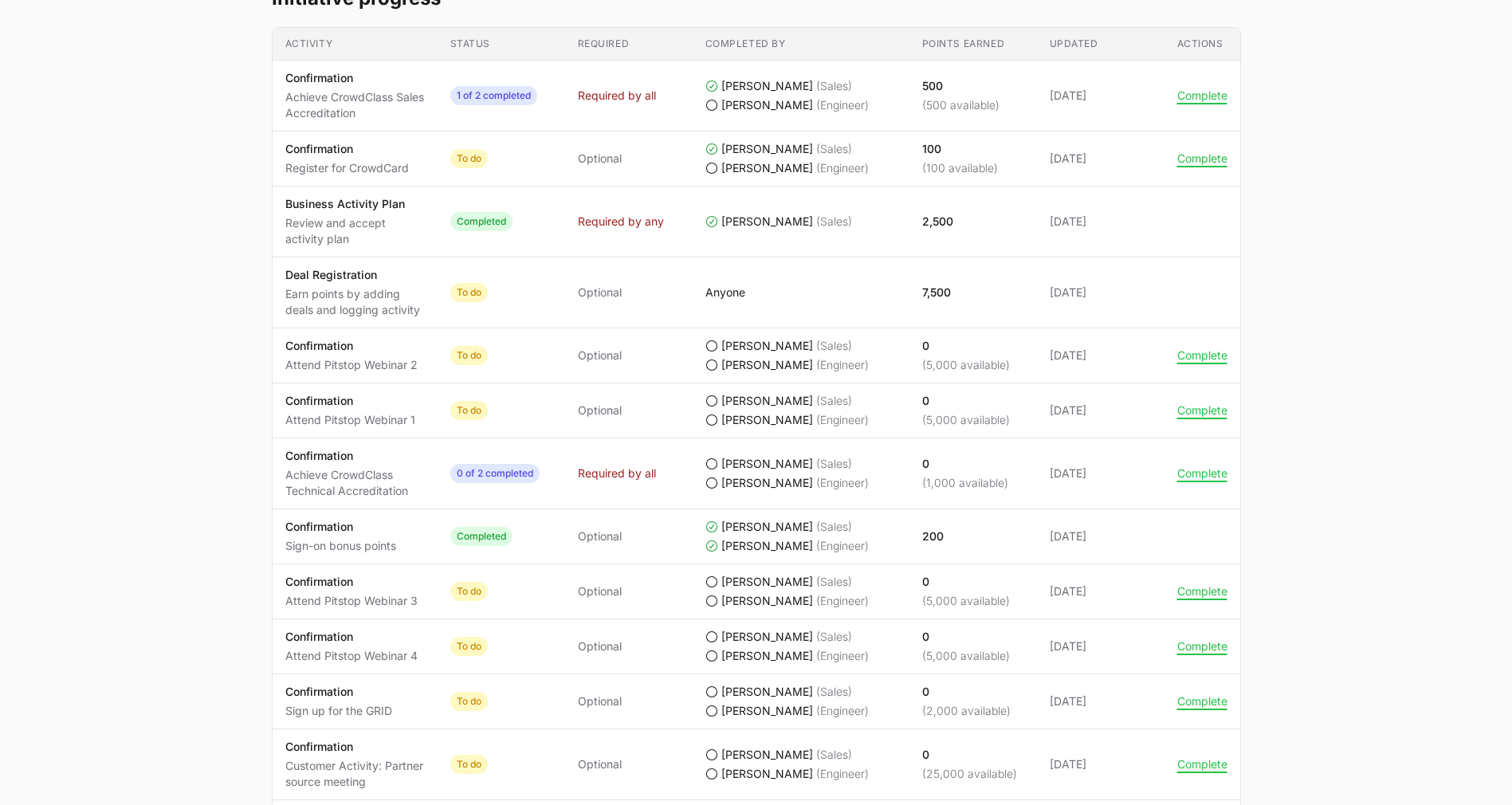
scroll to position [796, 0]
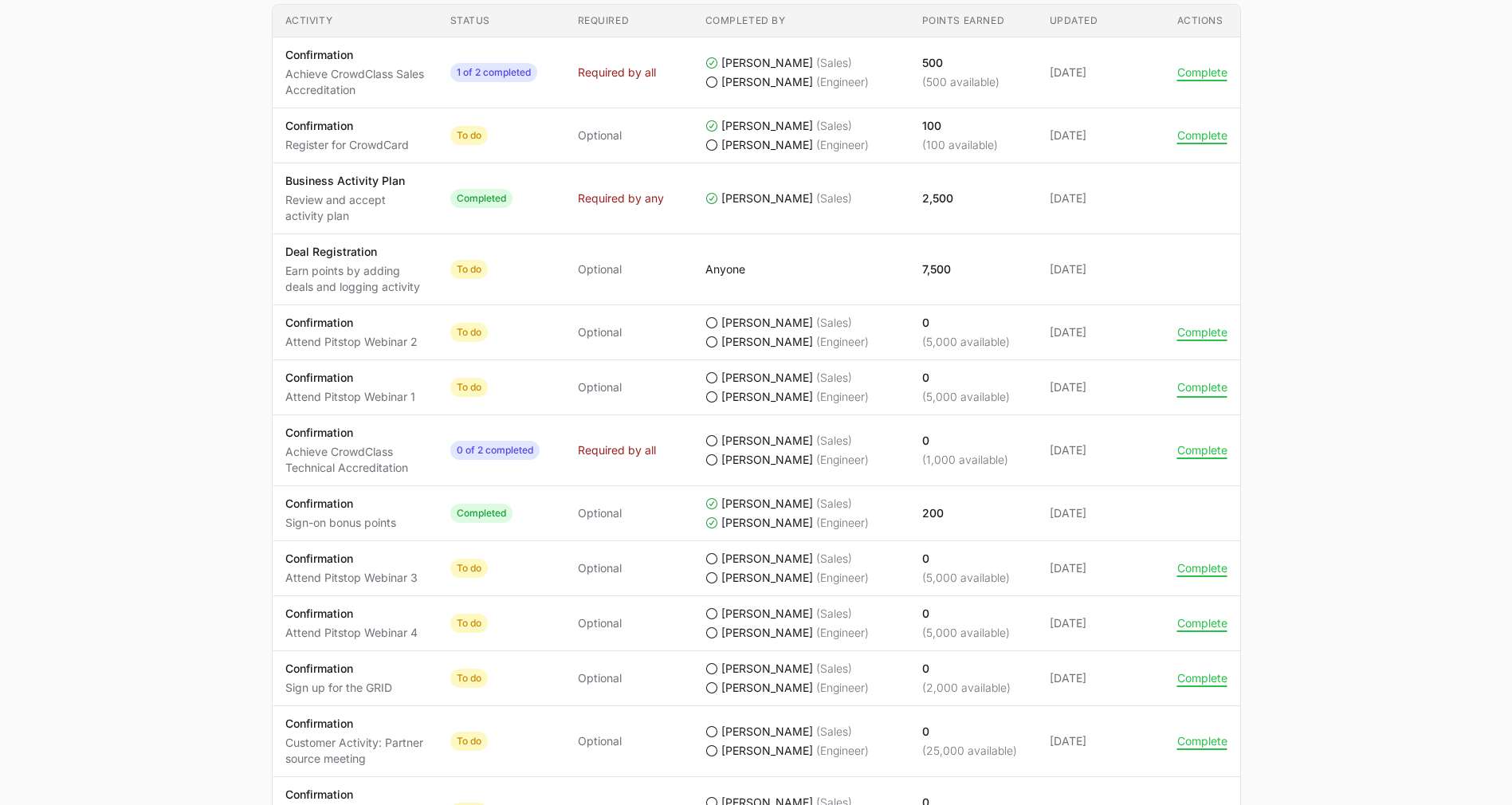
click at [1200, 395] on button "Complete" at bounding box center [1203, 386] width 50 height 14
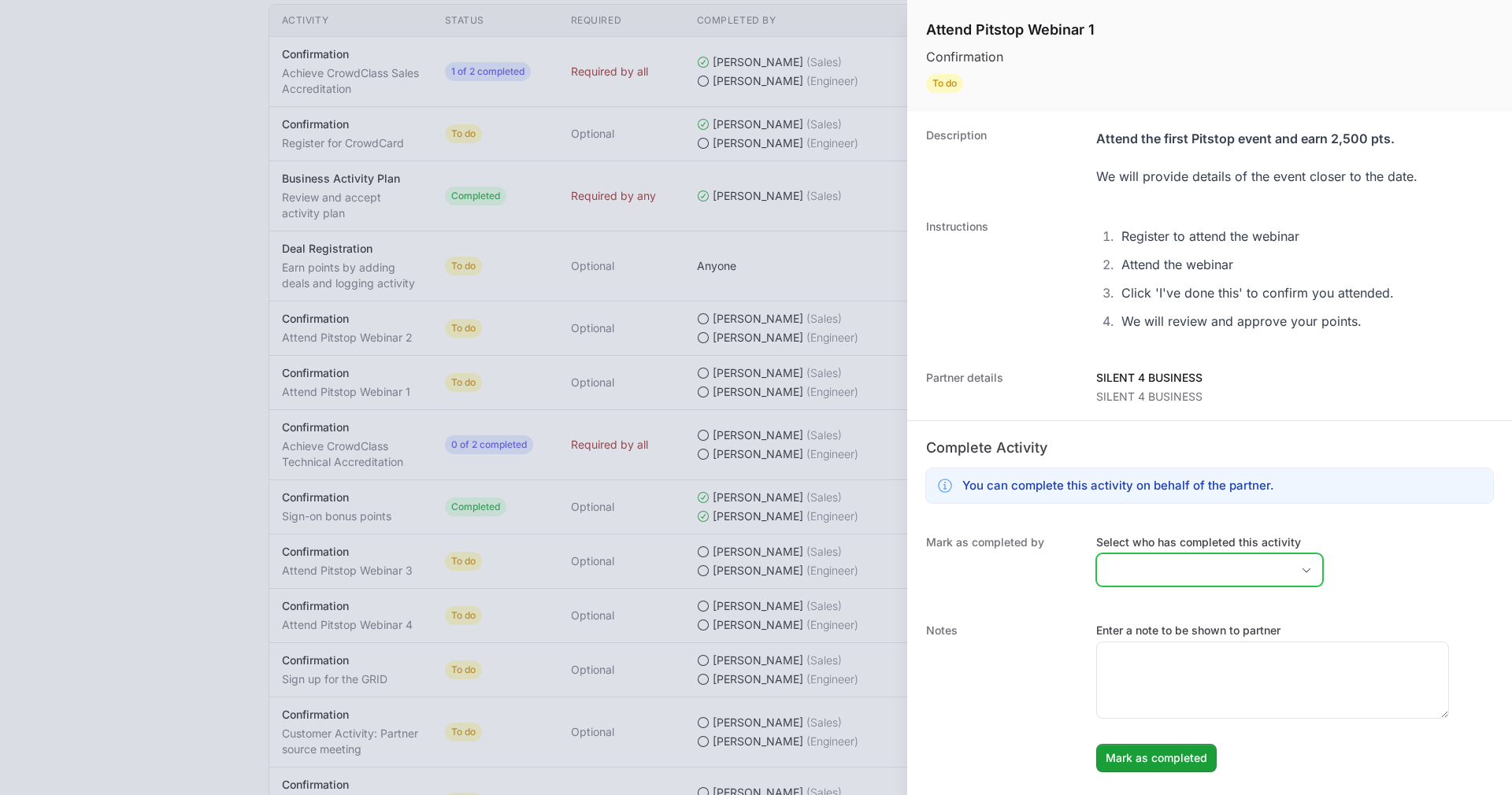
click at [1183, 581] on input "Select who has completed this activity" at bounding box center [1193, 570] width 194 height 31
click at [1180, 624] on li "[PERSON_NAME]" at bounding box center [1209, 631] width 223 height 30
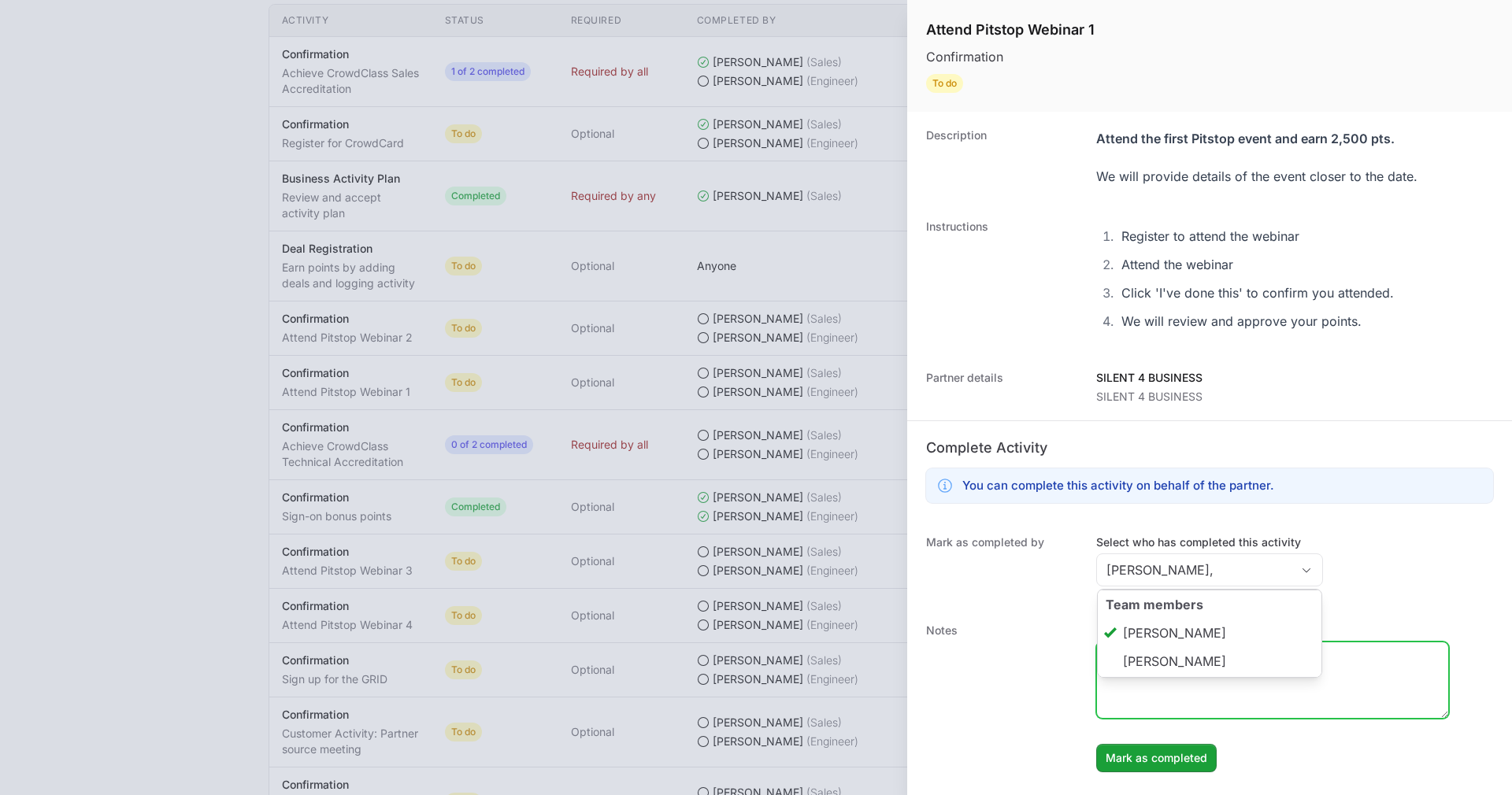
type input "[PERSON_NAME]"
click at [1157, 698] on textarea "Enter a note to be shown to partner" at bounding box center [1272, 680] width 351 height 76
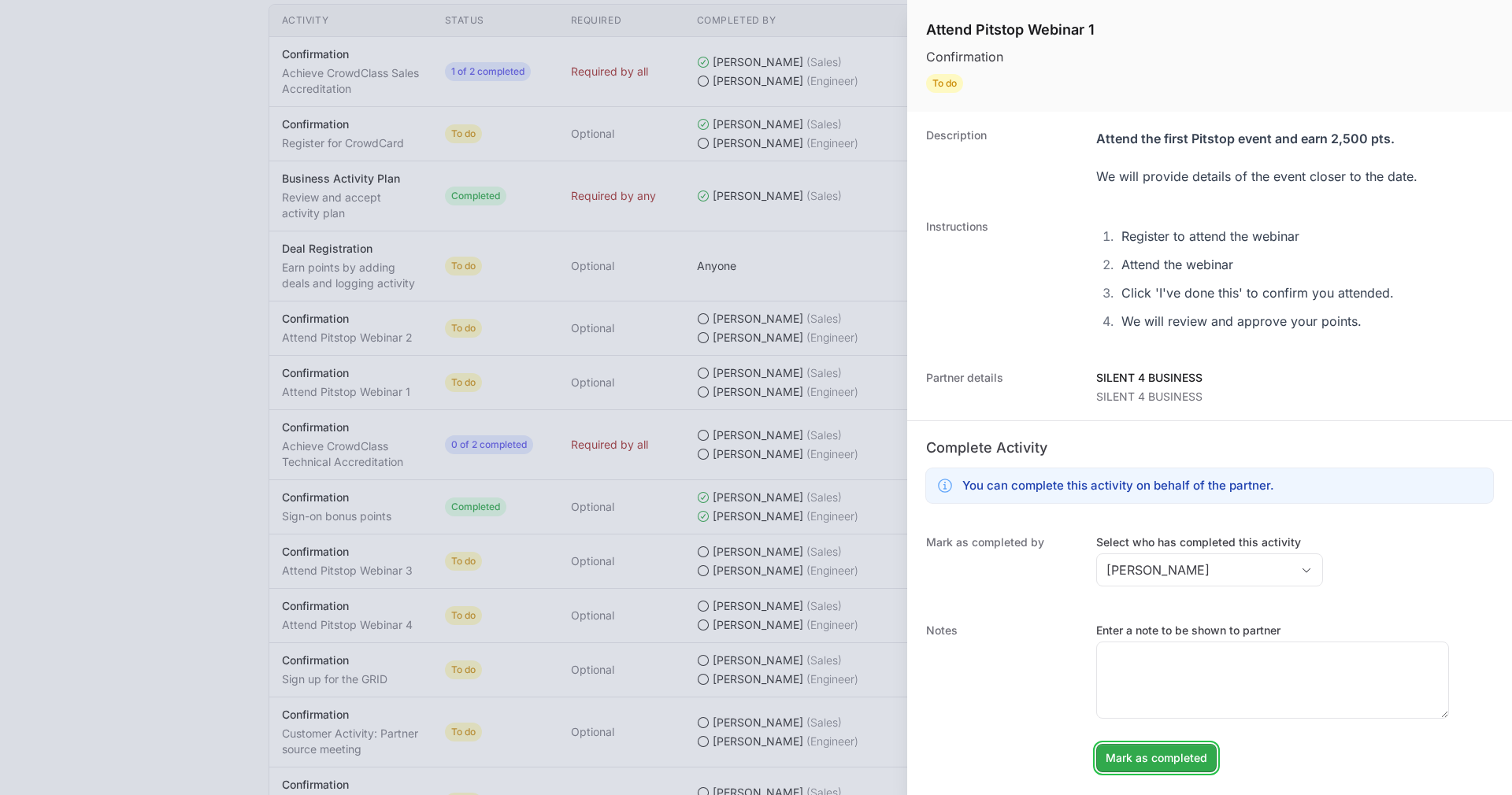
click at [1142, 765] on span "Mark as completed" at bounding box center [1156, 757] width 102 height 19
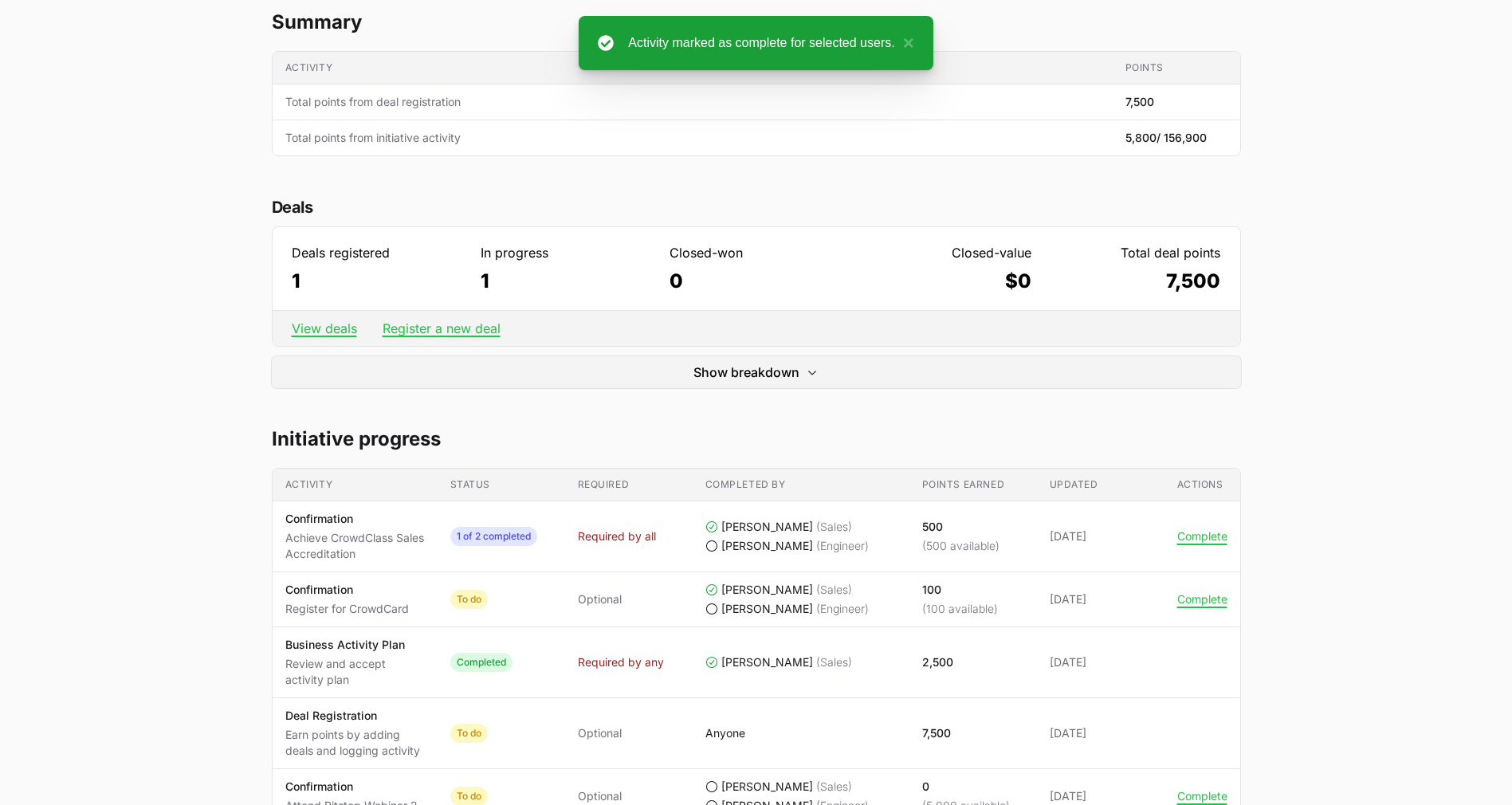
scroll to position [112, 0]
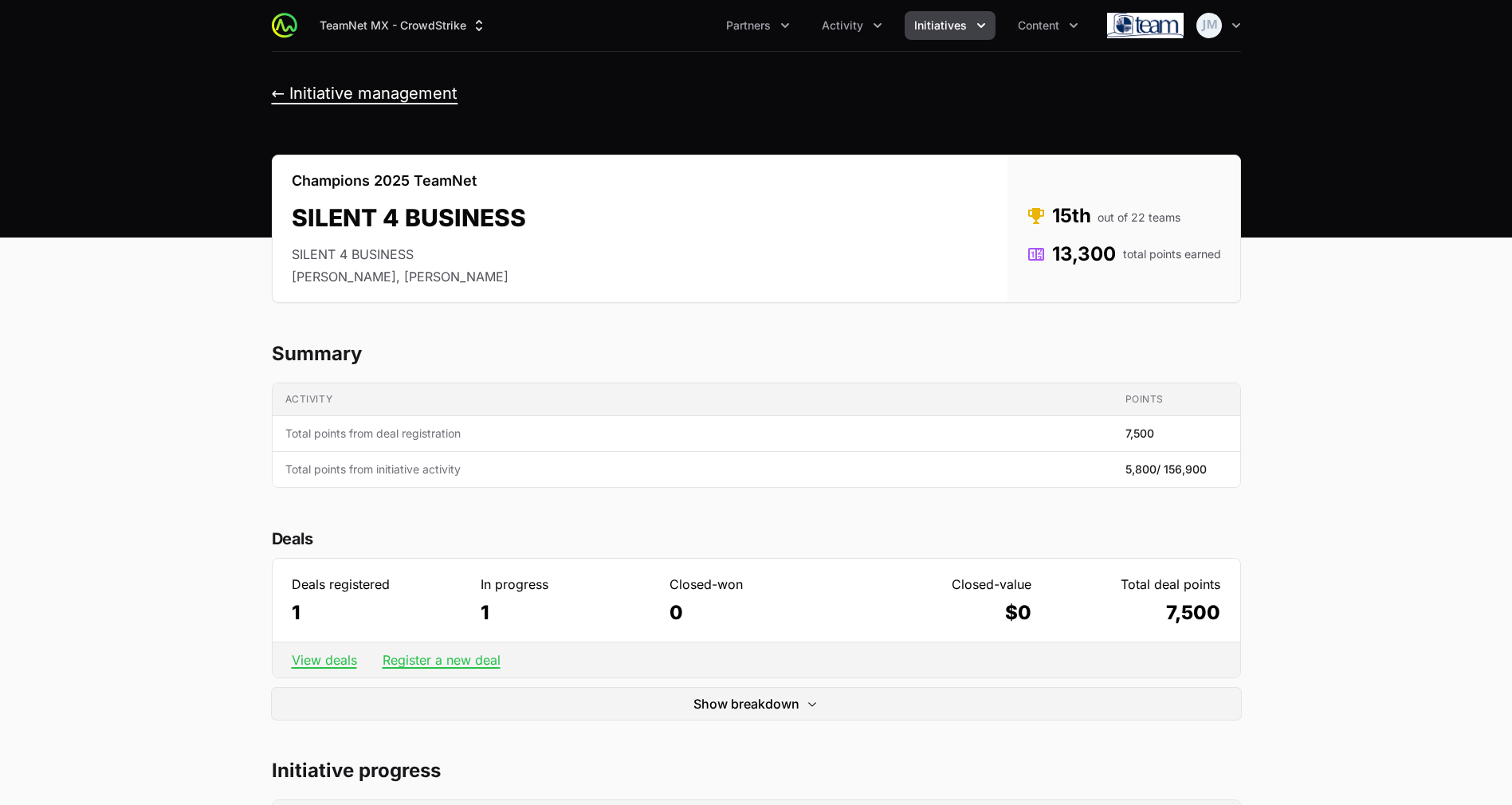
click at [327, 95] on button "← Initiative management" at bounding box center [364, 94] width 186 height 20
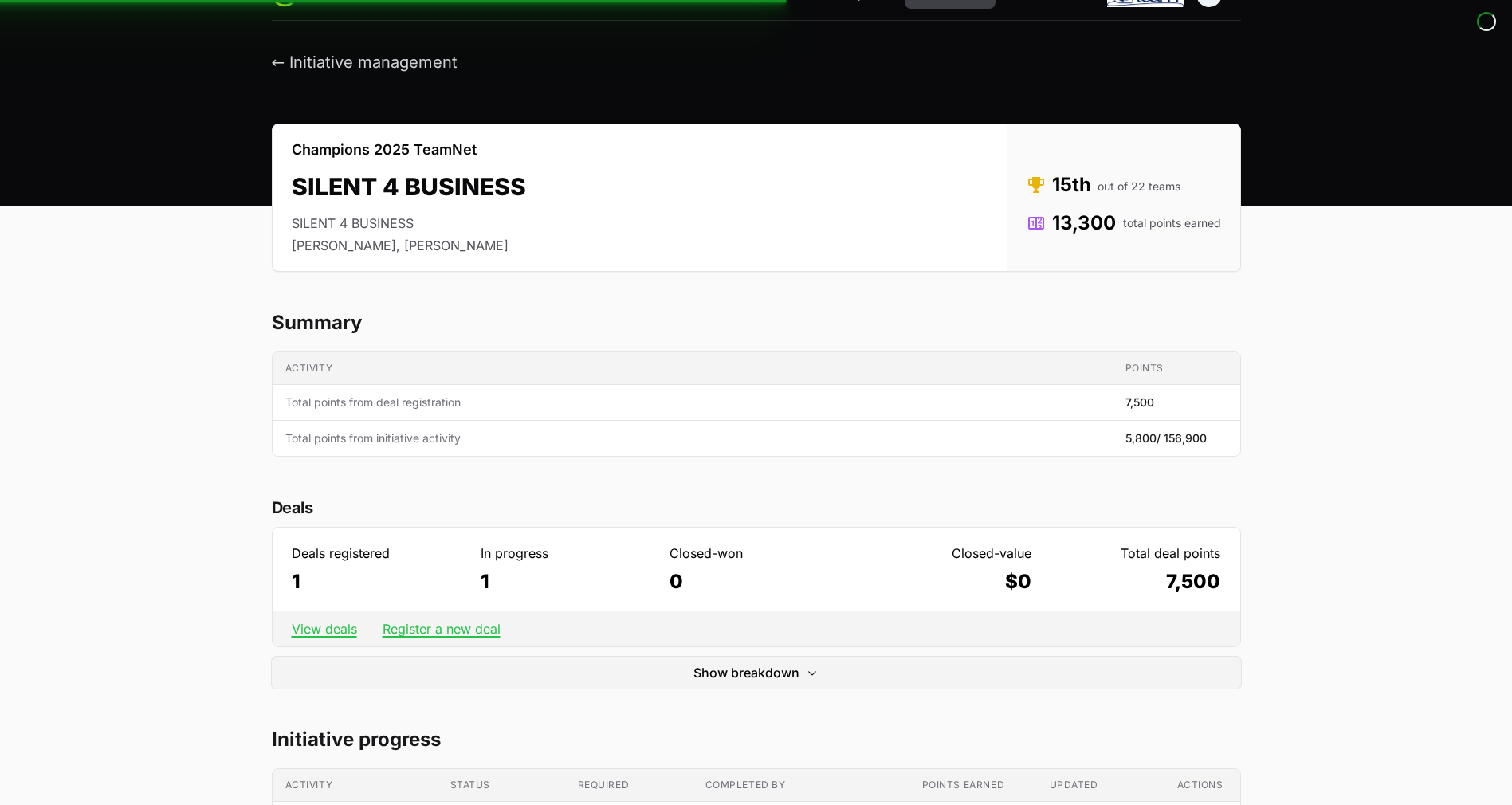
scroll to position [33, 0]
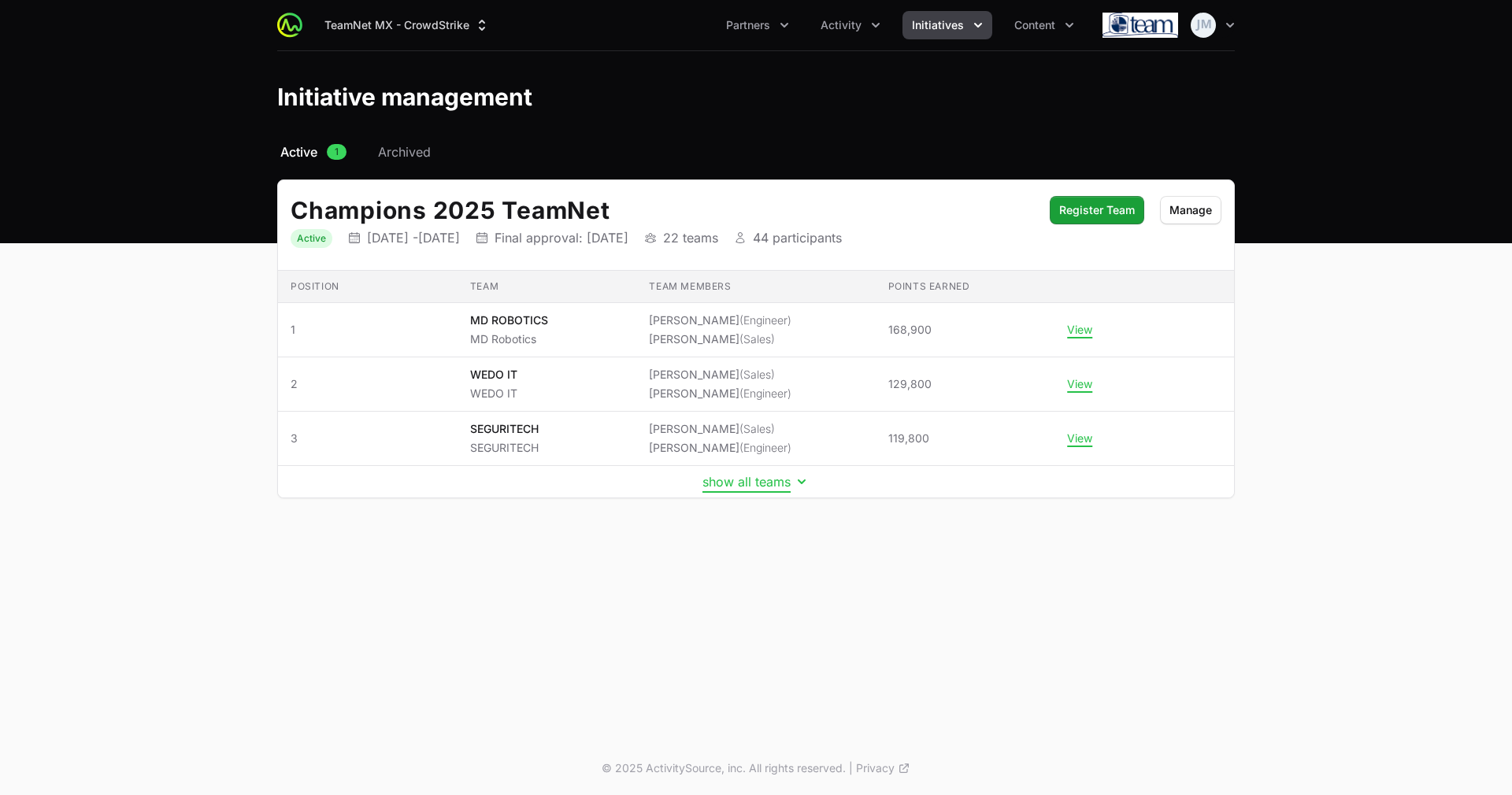
click at [756, 486] on button "show all teams" at bounding box center [755, 481] width 107 height 16
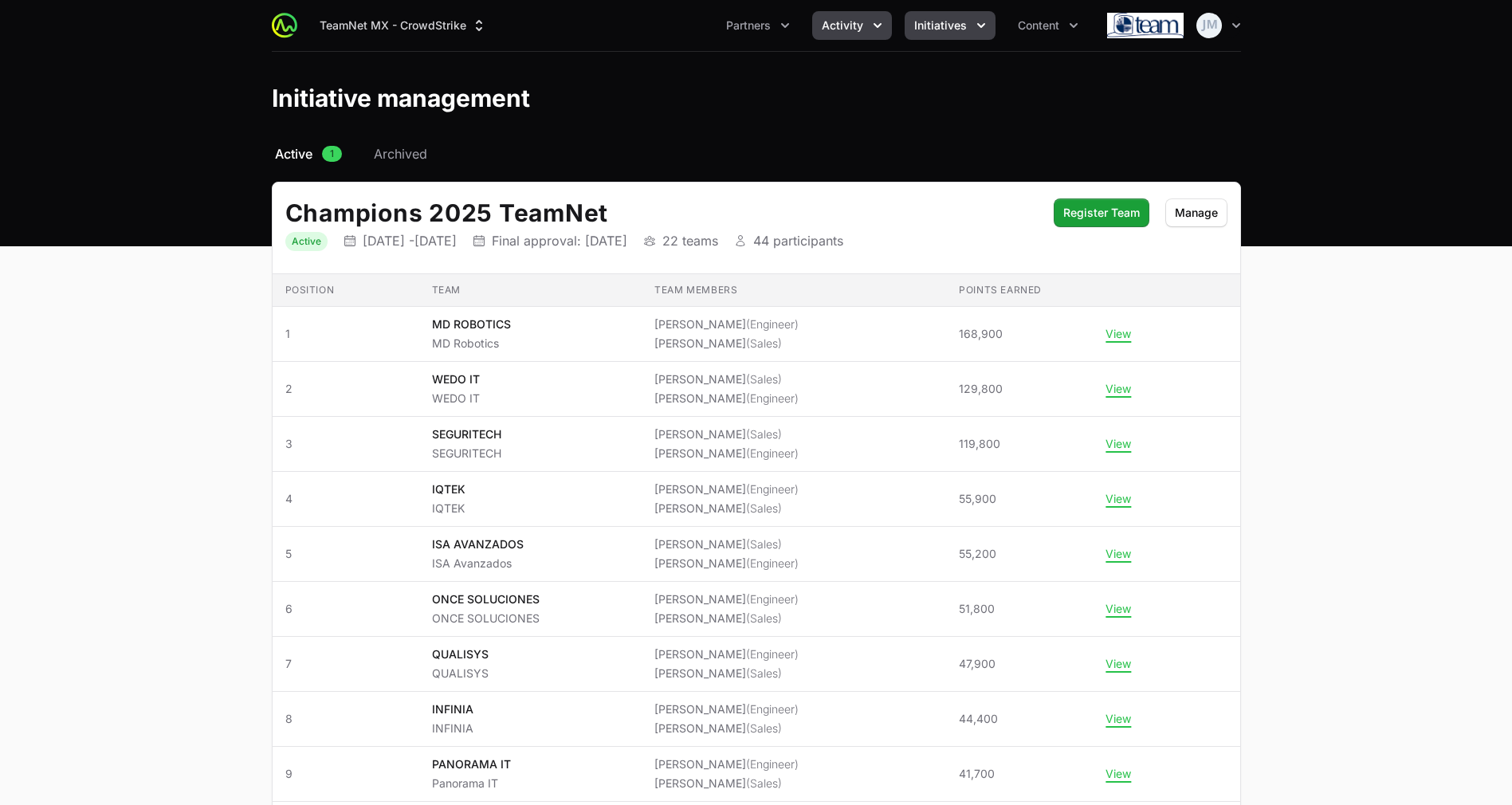
click at [833, 13] on button "Activity" at bounding box center [852, 25] width 80 height 29
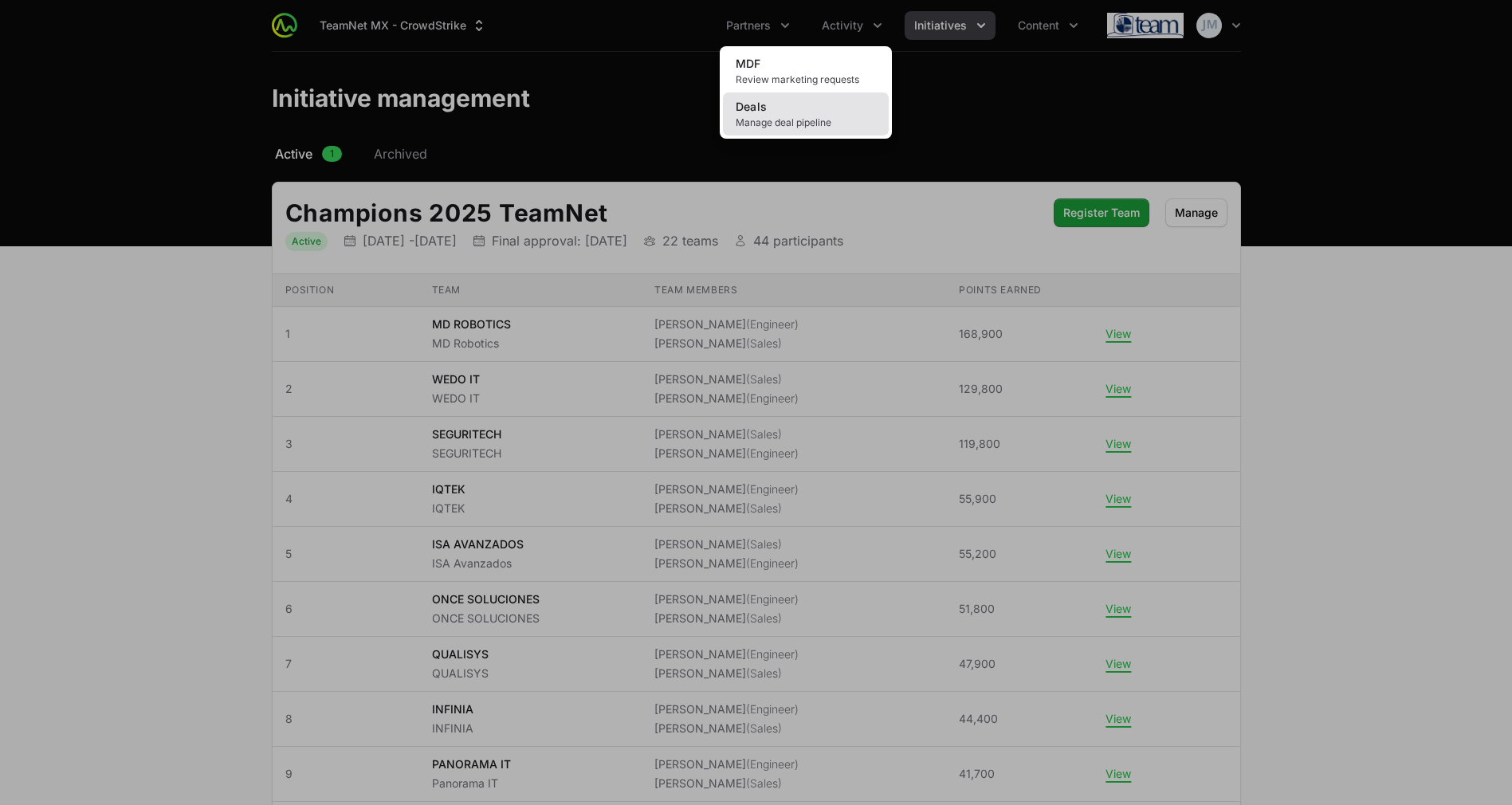
click at [797, 126] on span "Manage deal pipeline" at bounding box center [805, 123] width 140 height 13
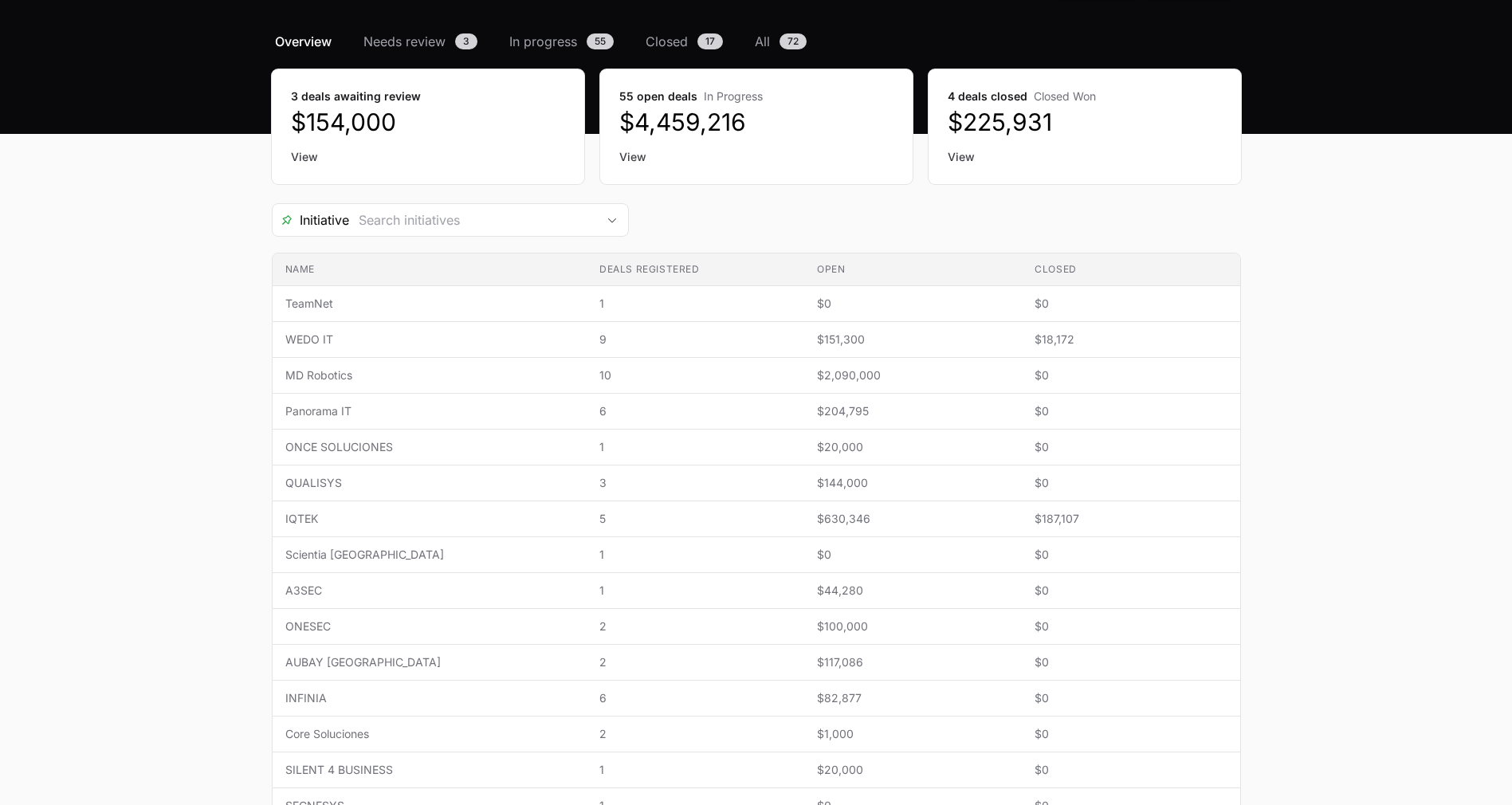
scroll to position [201, 0]
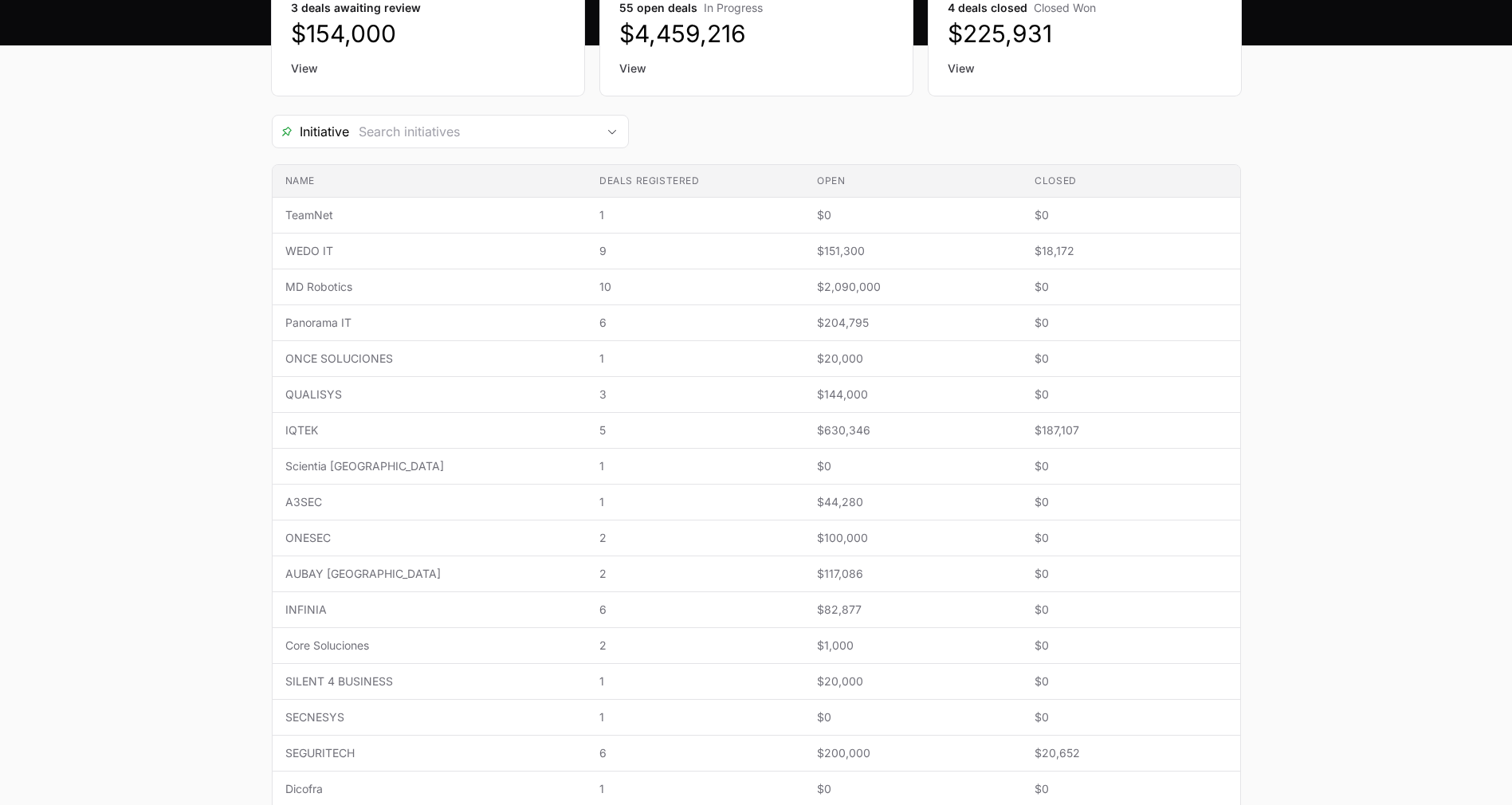
click at [1371, 337] on main "Select a tab Overview Needs review In progress Closed All Overview Needs review…" at bounding box center [756, 473] width 1512 height 1060
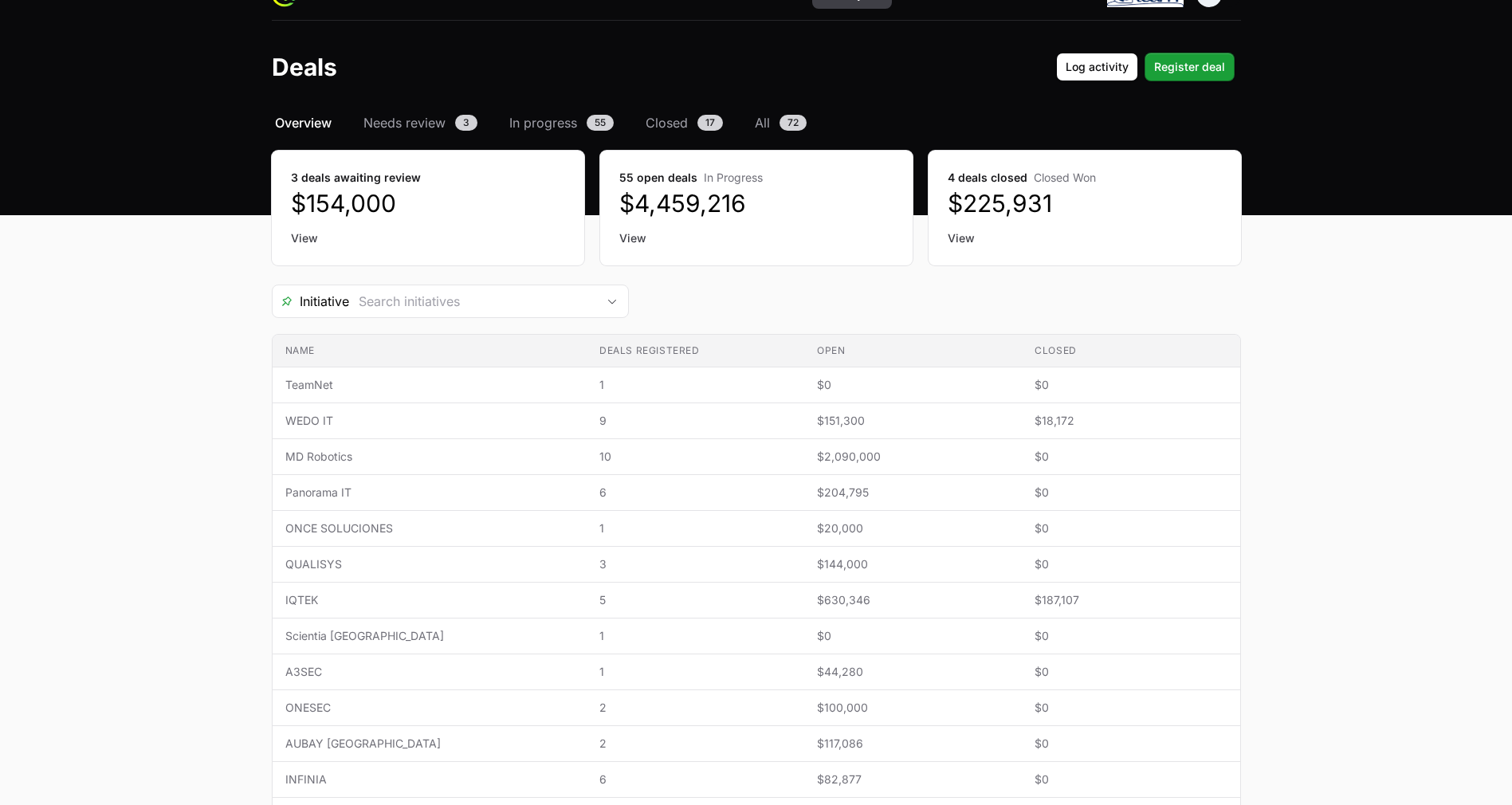
scroll to position [0, 0]
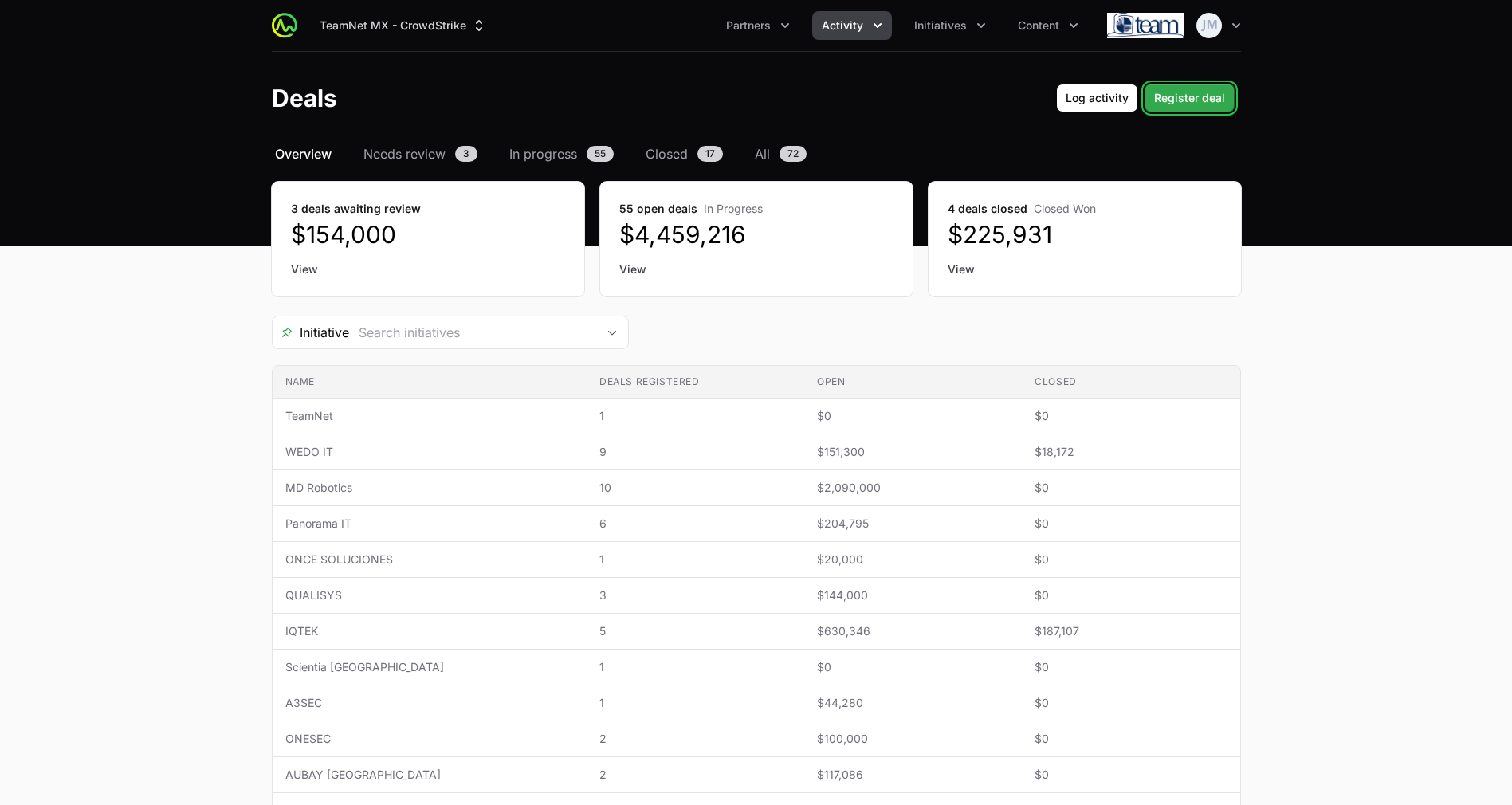
click at [1185, 99] on span "Register deal" at bounding box center [1190, 97] width 71 height 19
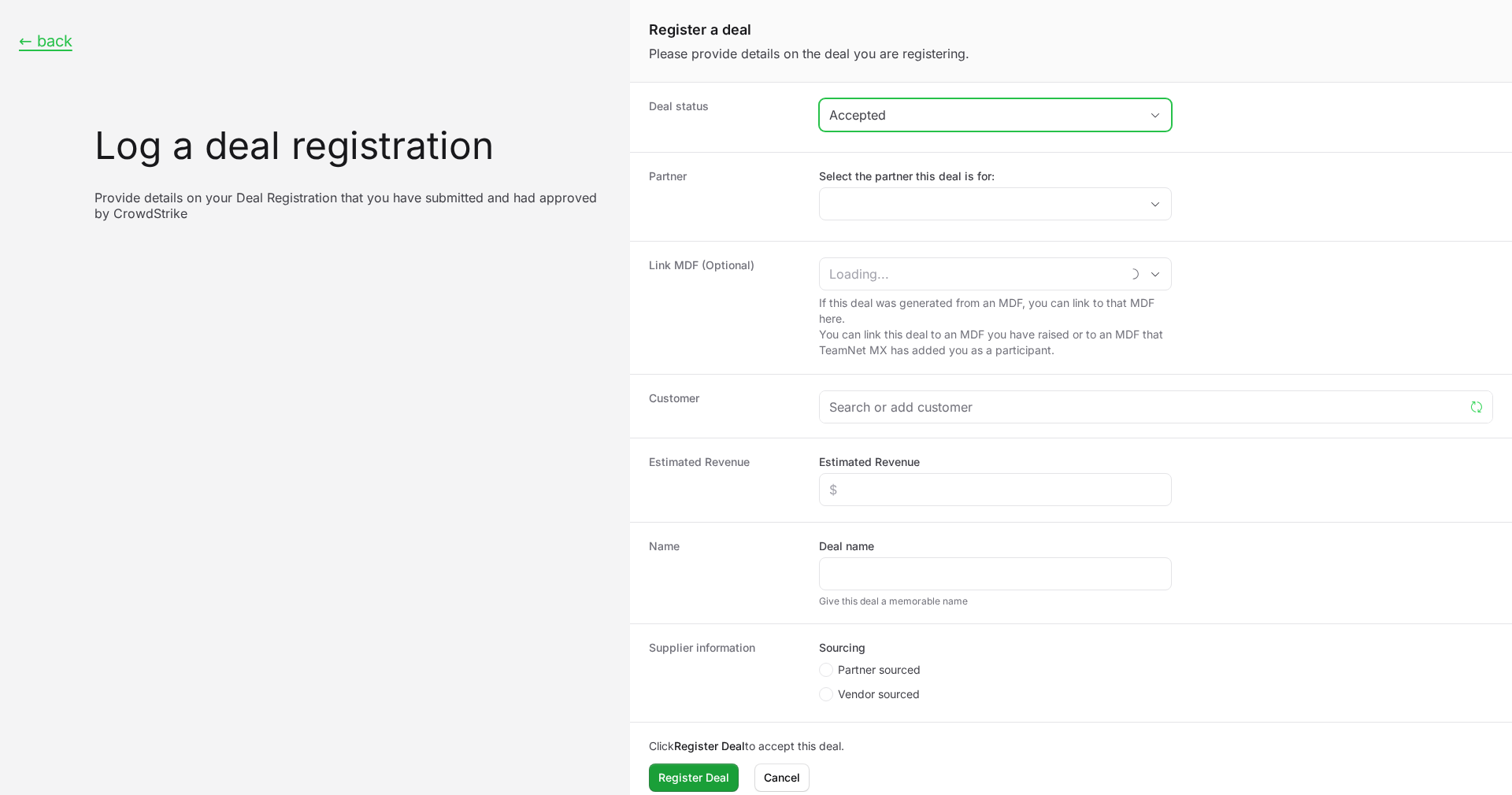
click at [974, 122] on div "Accepted" at bounding box center [984, 114] width 310 height 19
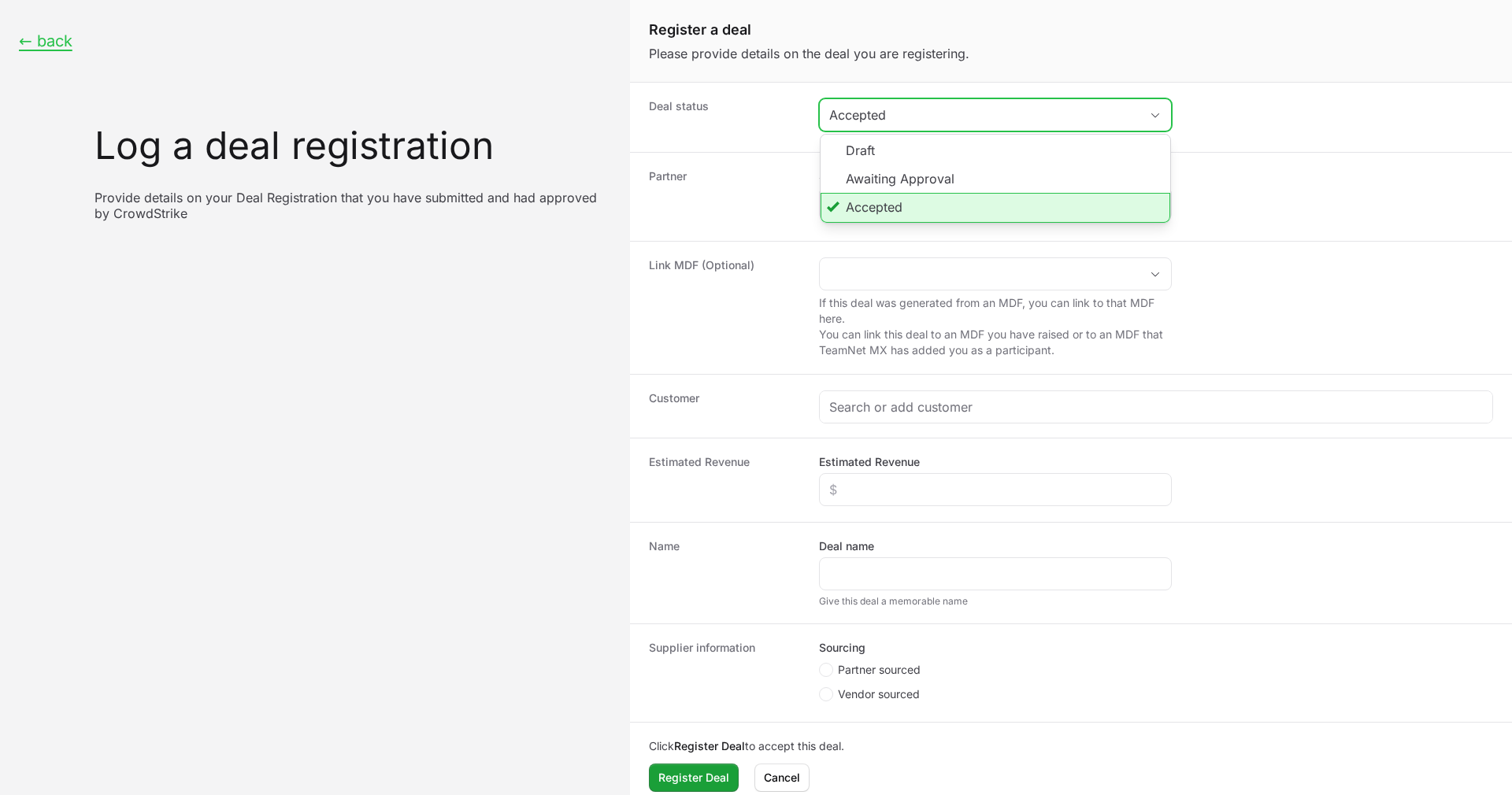
click at [925, 211] on li "Accepted" at bounding box center [995, 208] width 350 height 30
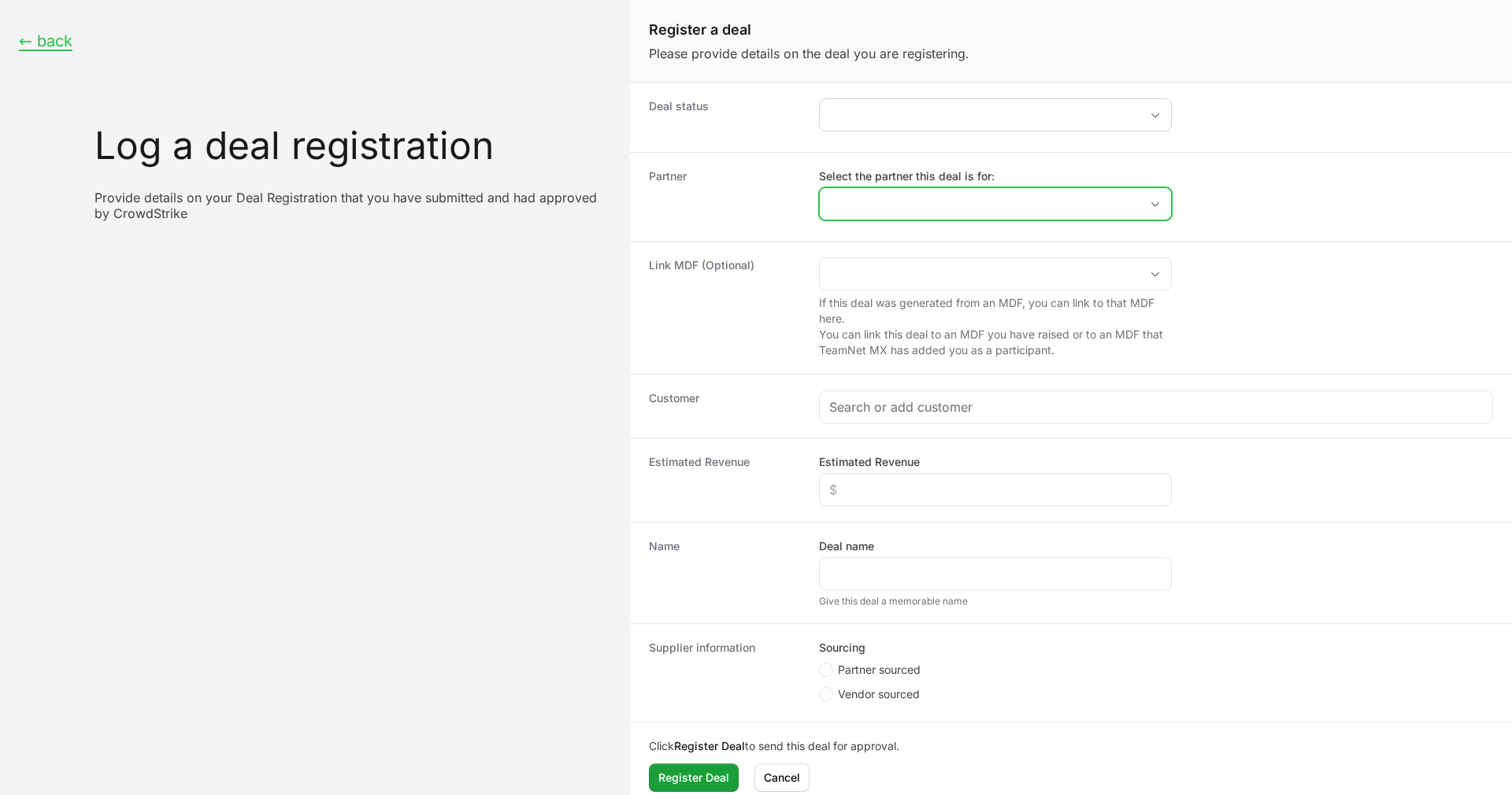
click at [925, 211] on input "Select the partner this deal is for:" at bounding box center [978, 204] width 319 height 31
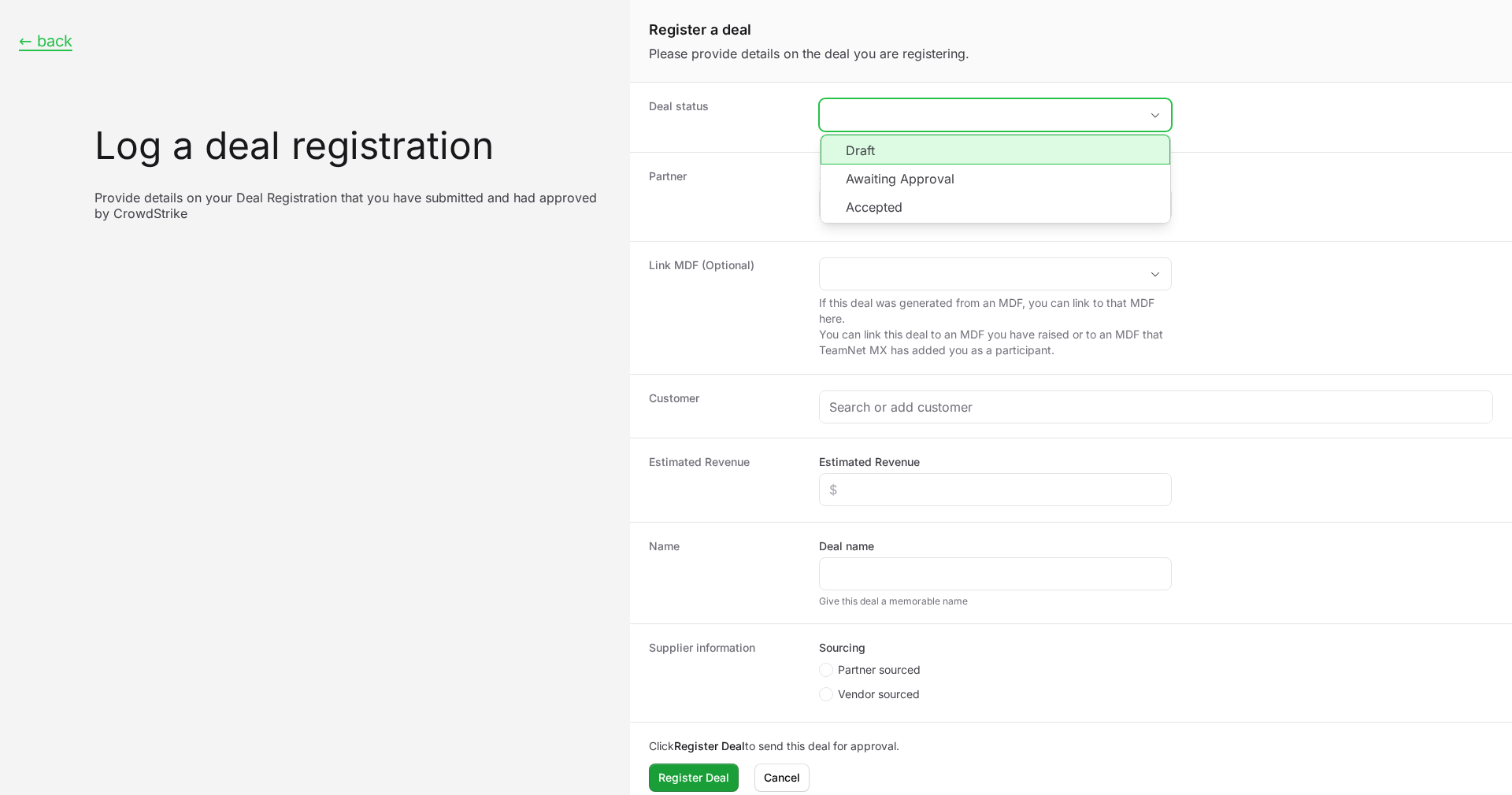
click at [915, 112] on button "placeholder" at bounding box center [995, 114] width 351 height 31
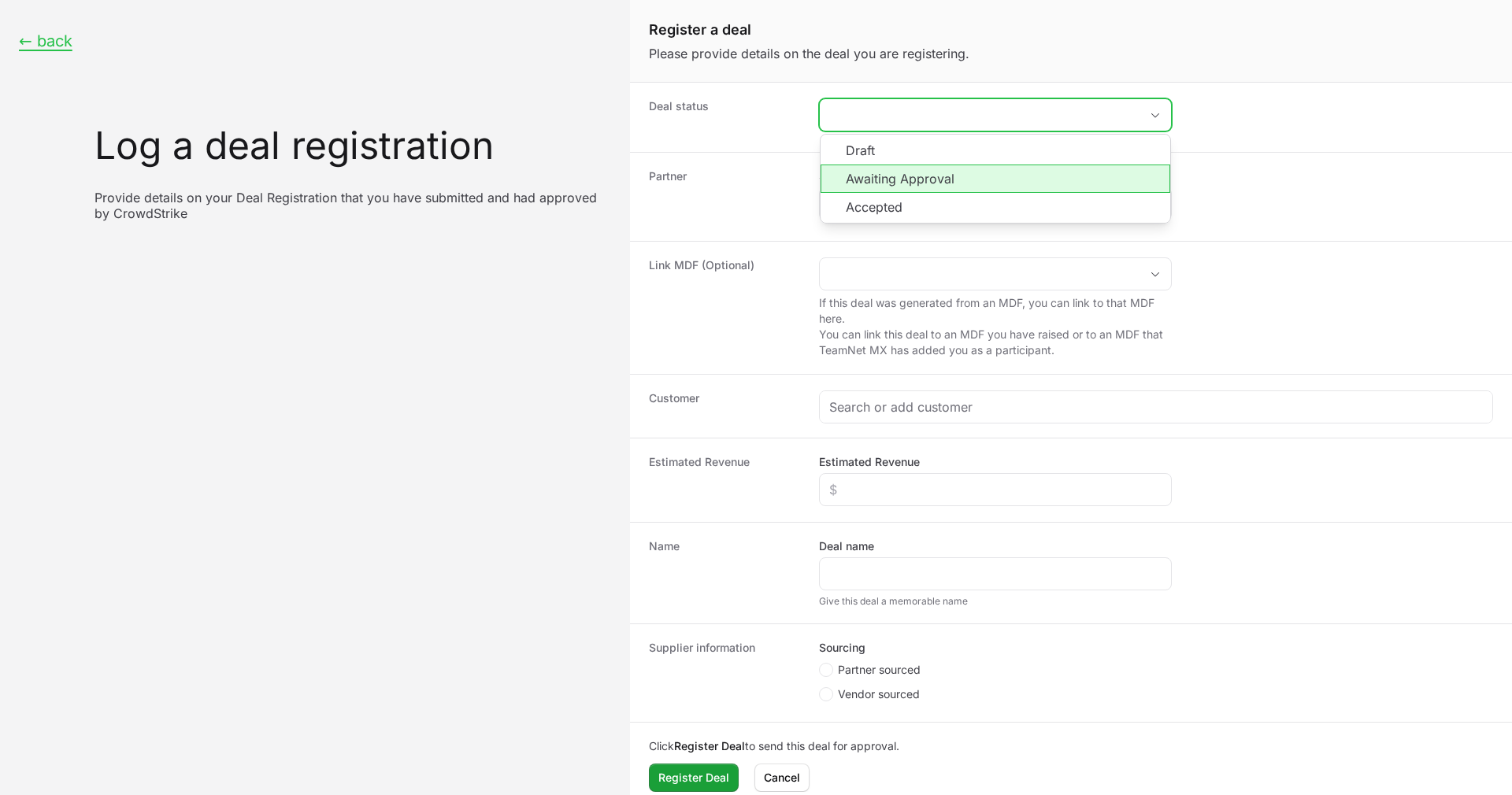
click at [895, 175] on li "Awaiting Approval" at bounding box center [995, 178] width 350 height 28
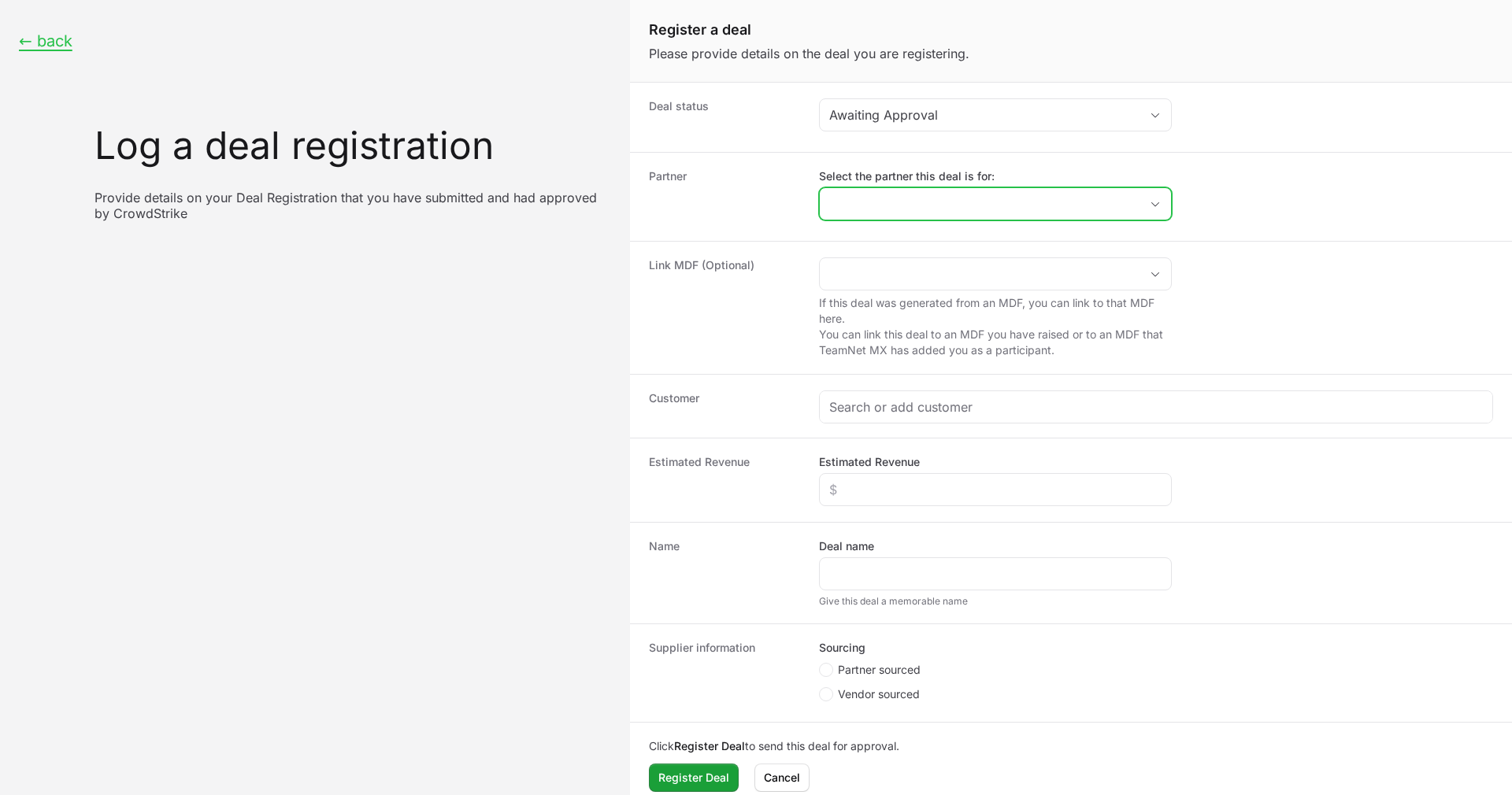
click at [903, 215] on input "Select the partner this deal is for:" at bounding box center [978, 204] width 319 height 31
click at [913, 240] on li "TBSEK" at bounding box center [995, 239] width 350 height 31
type input "TBSEK"
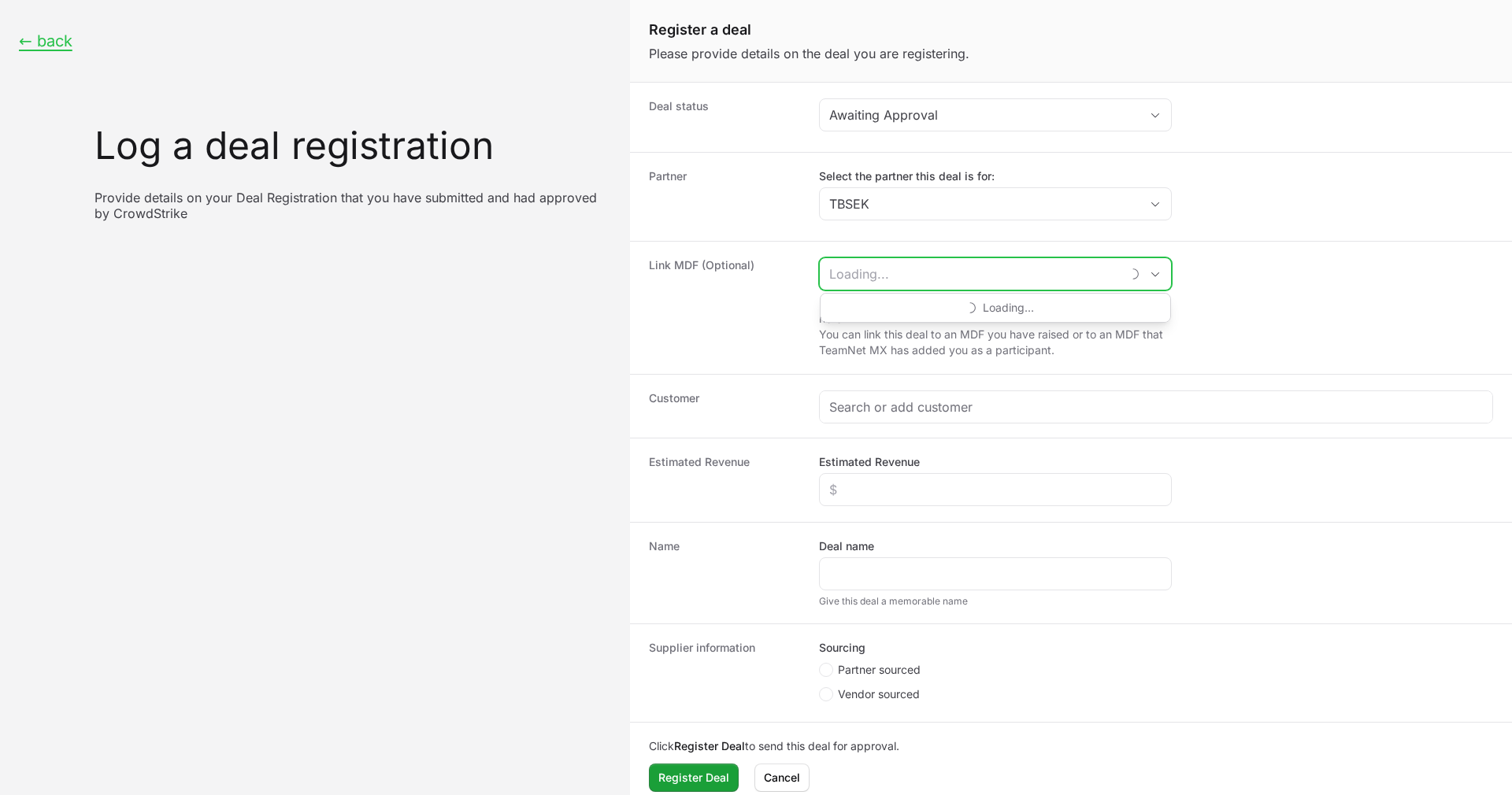
click at [903, 274] on input "Create activity form" at bounding box center [969, 274] width 301 height 31
click at [907, 392] on div "Create activity form" at bounding box center [1155, 407] width 673 height 31
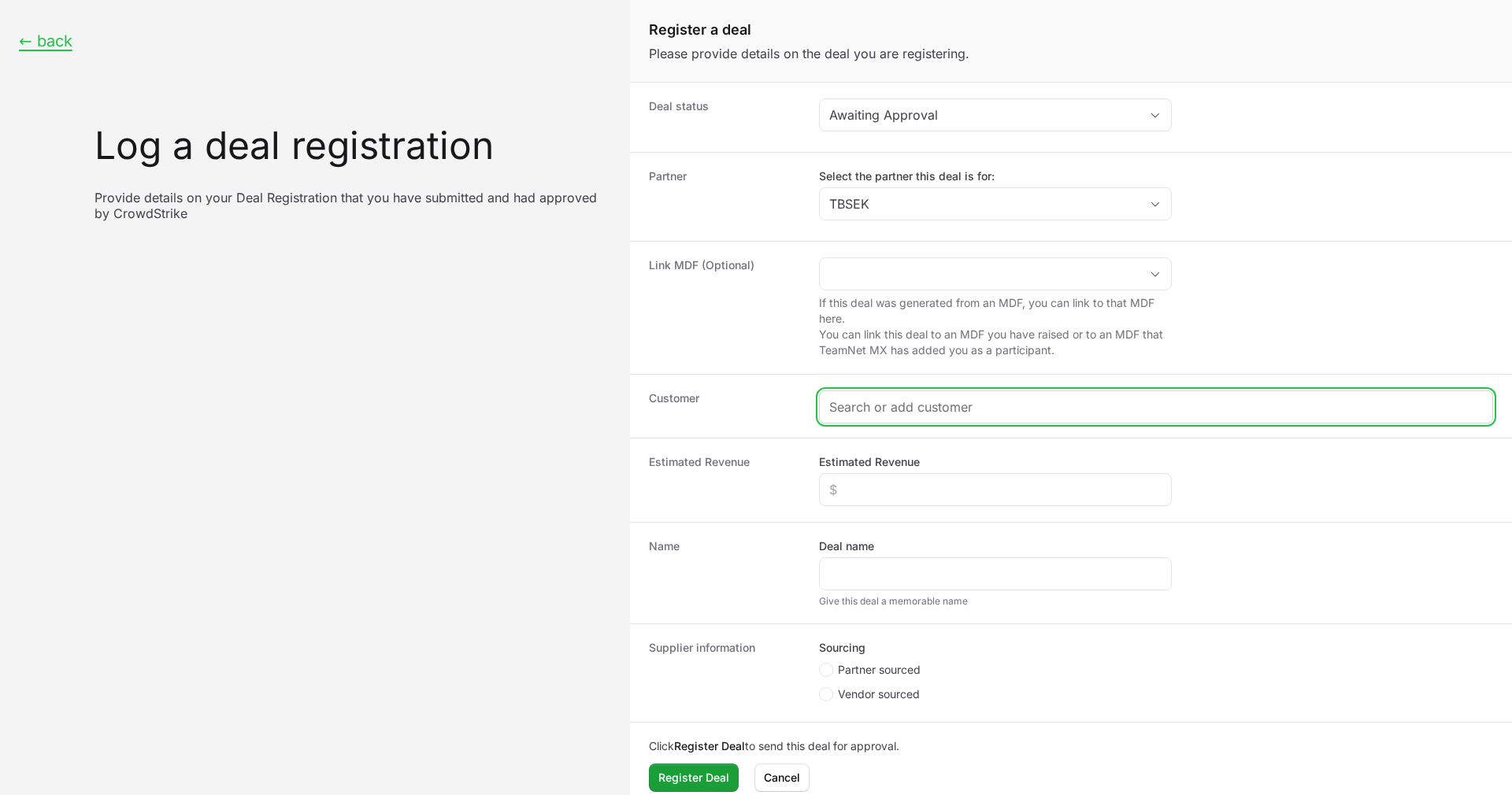
click at [907, 400] on input "Create activity form" at bounding box center [1156, 406] width 653 height 19
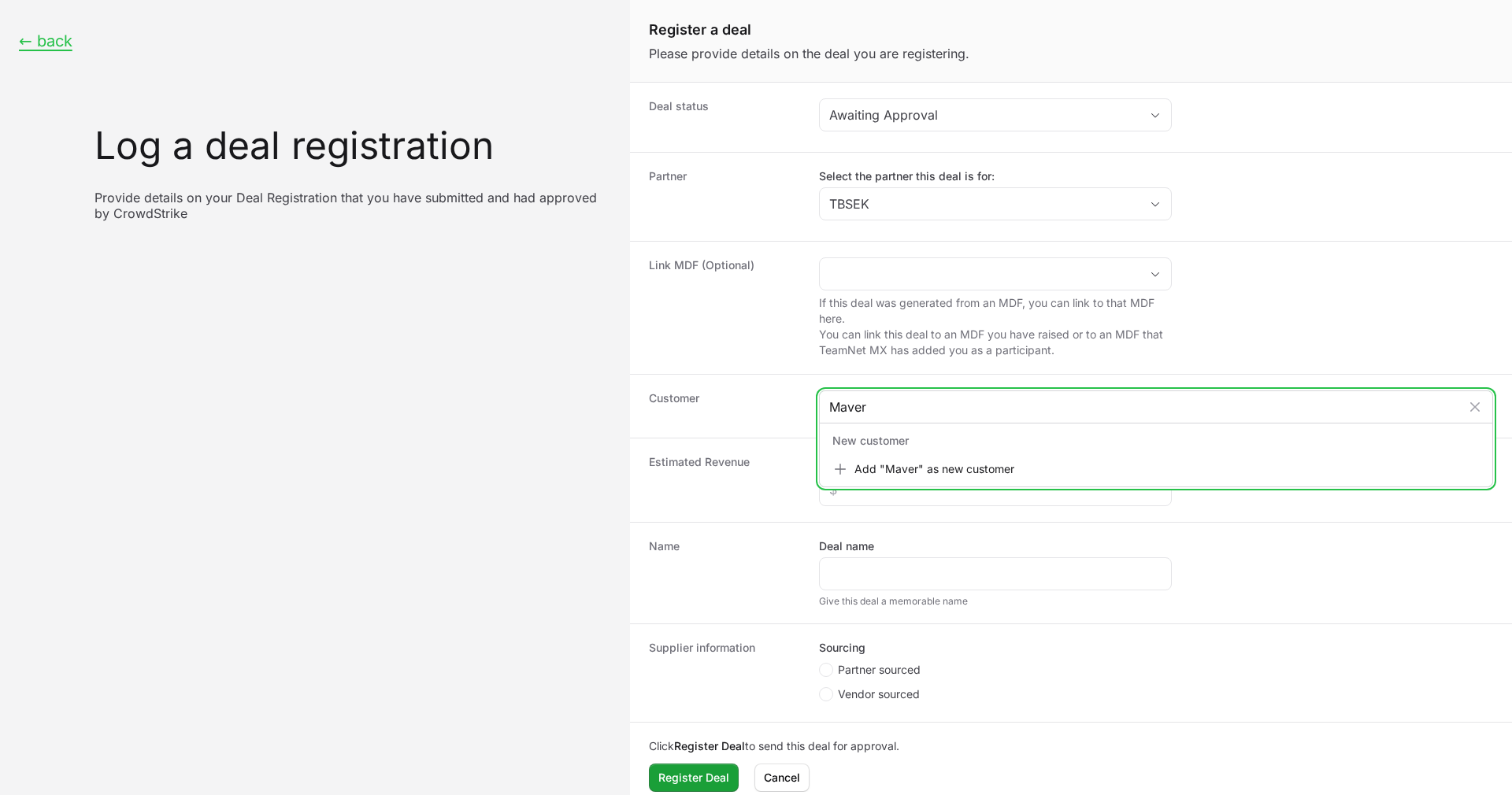
type input "Maver"
click at [946, 405] on input "Maver" at bounding box center [1145, 406] width 632 height 19
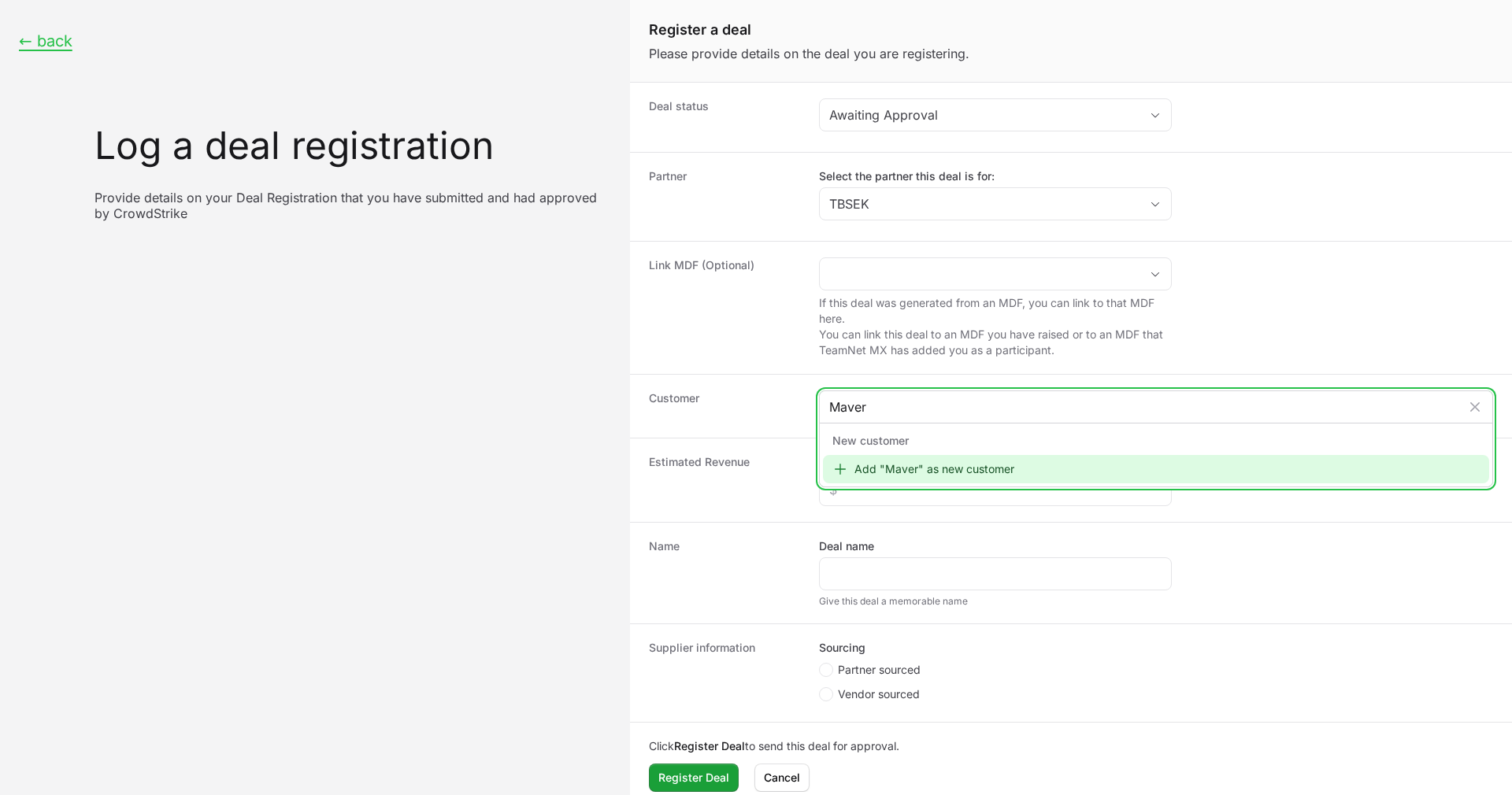
click at [929, 459] on div "Add "Maver" as new customer" at bounding box center [1156, 468] width 666 height 28
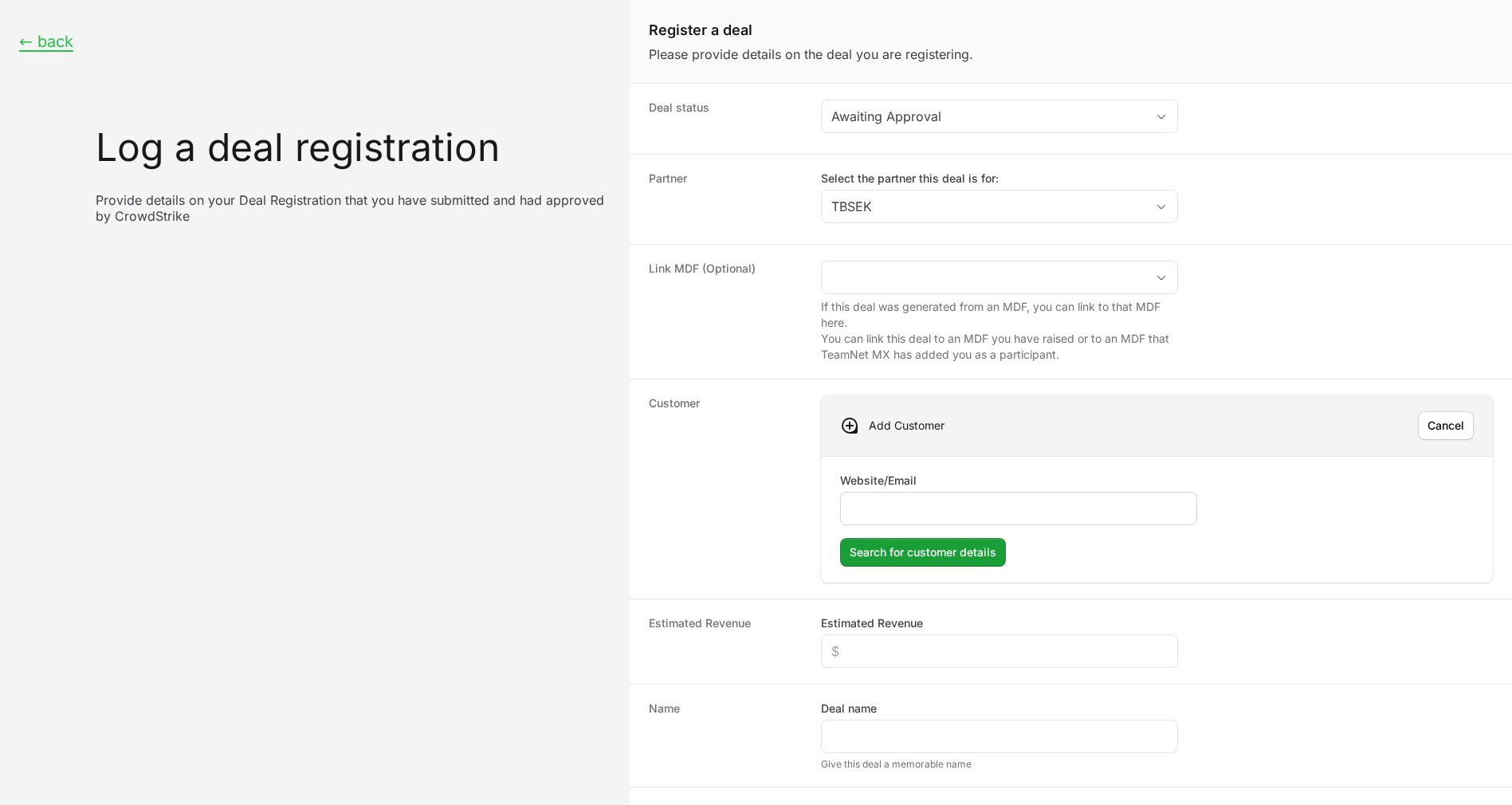
click at [938, 517] on input "Website/Email" at bounding box center [1018, 508] width 336 height 19
type input "[URL][DOMAIN_NAME]"
click at [911, 557] on span "Search for customer details" at bounding box center [923, 552] width 146 height 19
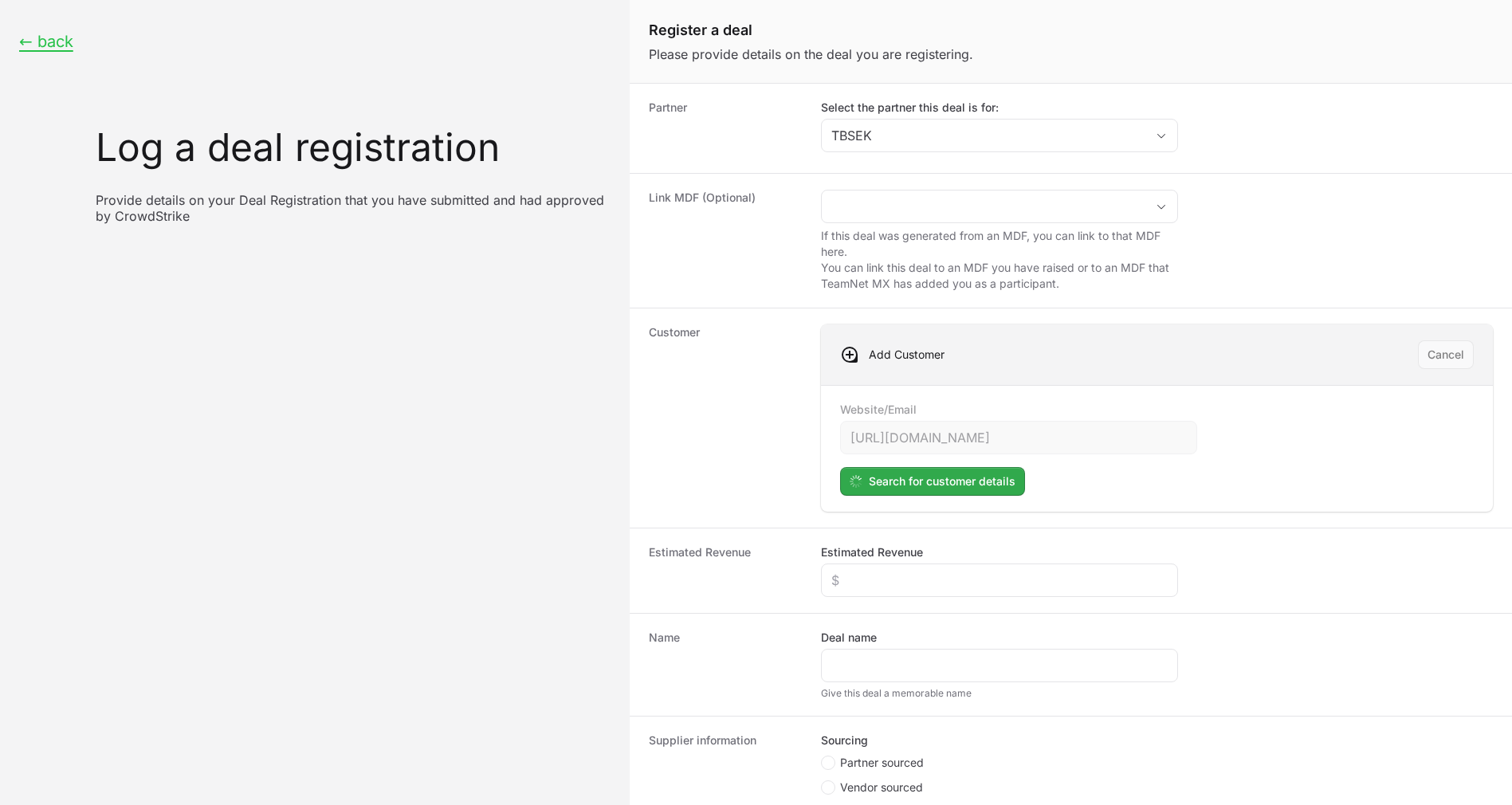
scroll to position [71, 0]
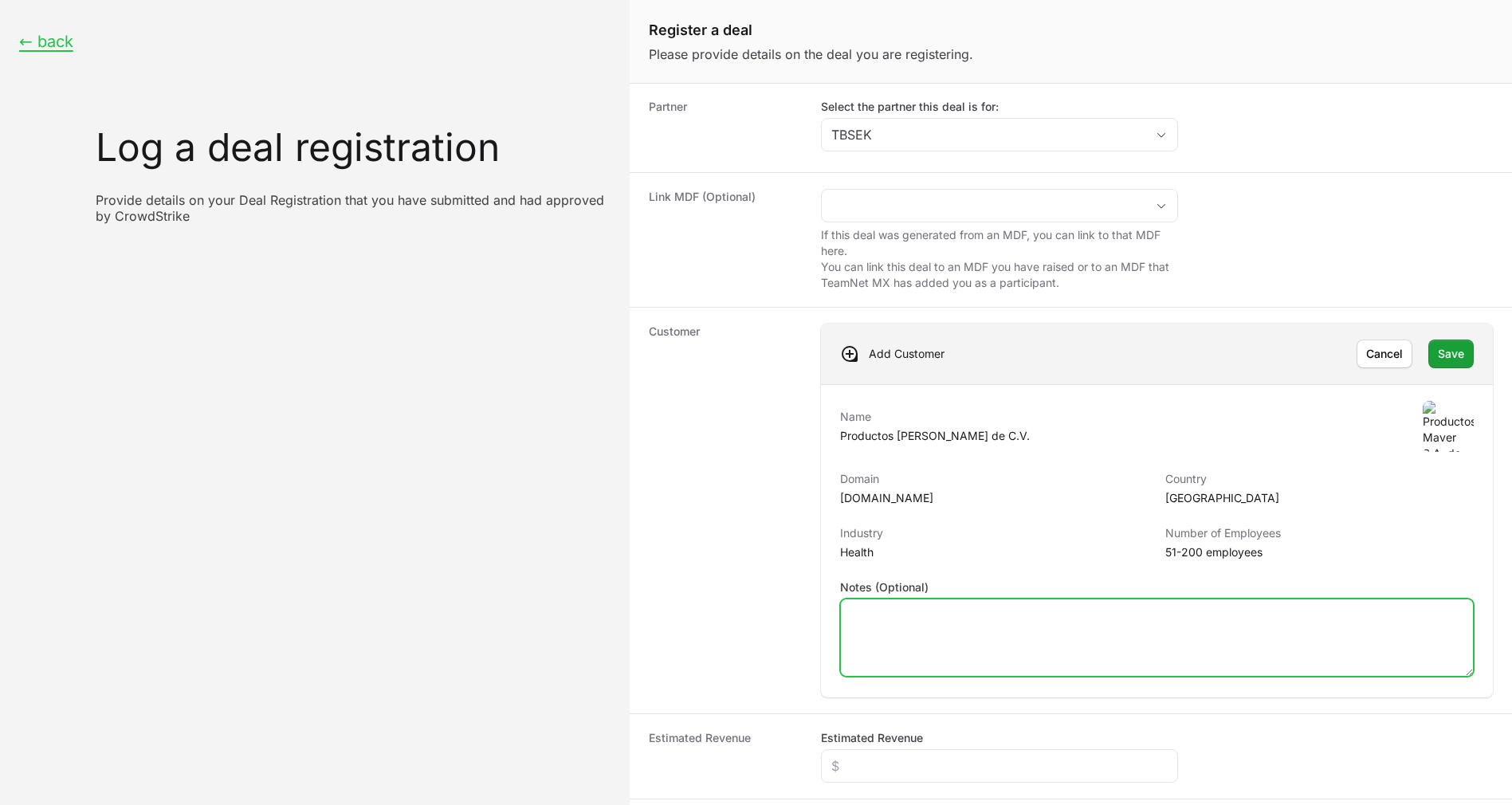
click at [919, 613] on textarea "Notes (Optional)" at bounding box center [1157, 637] width 632 height 77
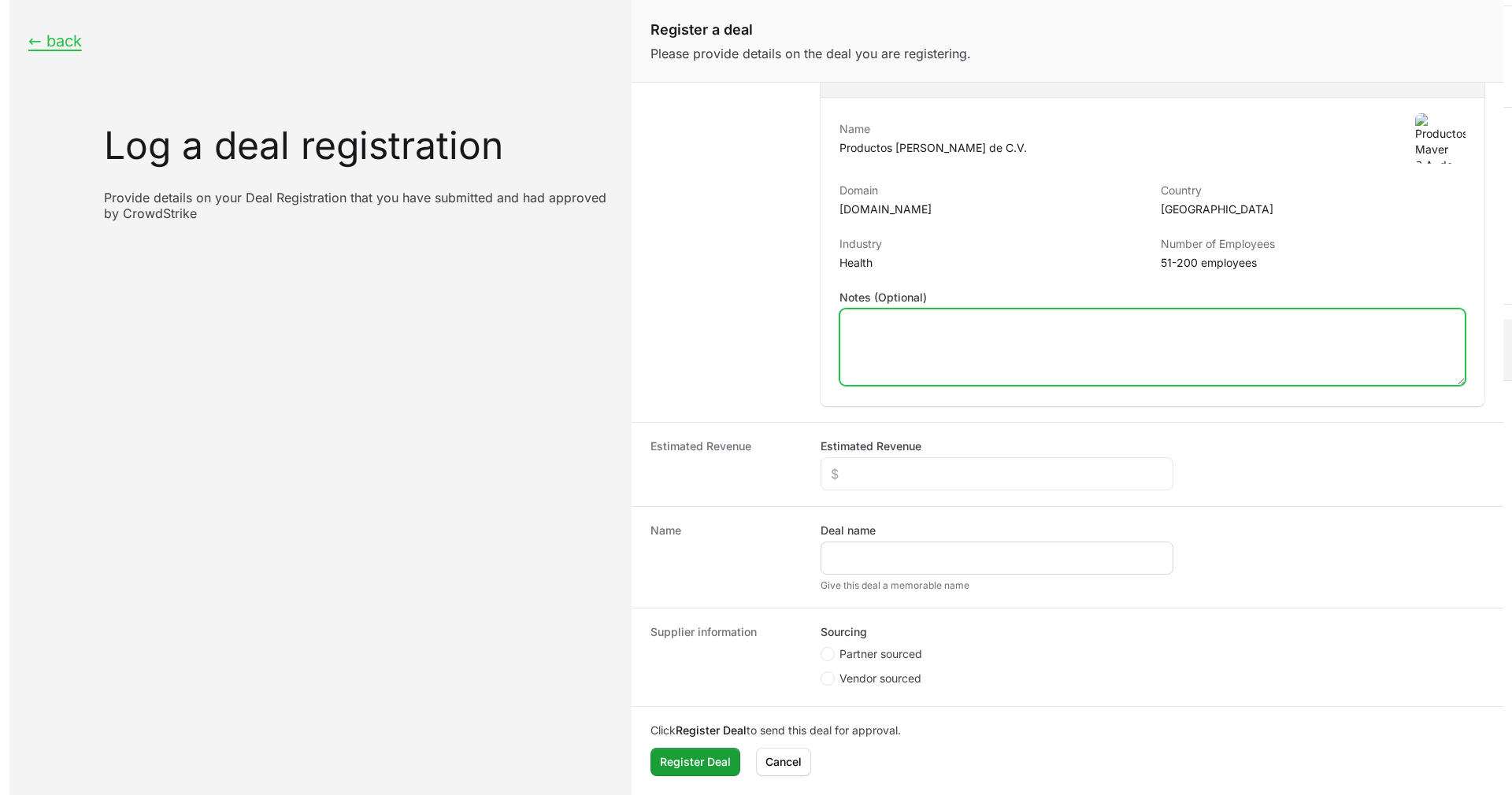
scroll to position [58, 0]
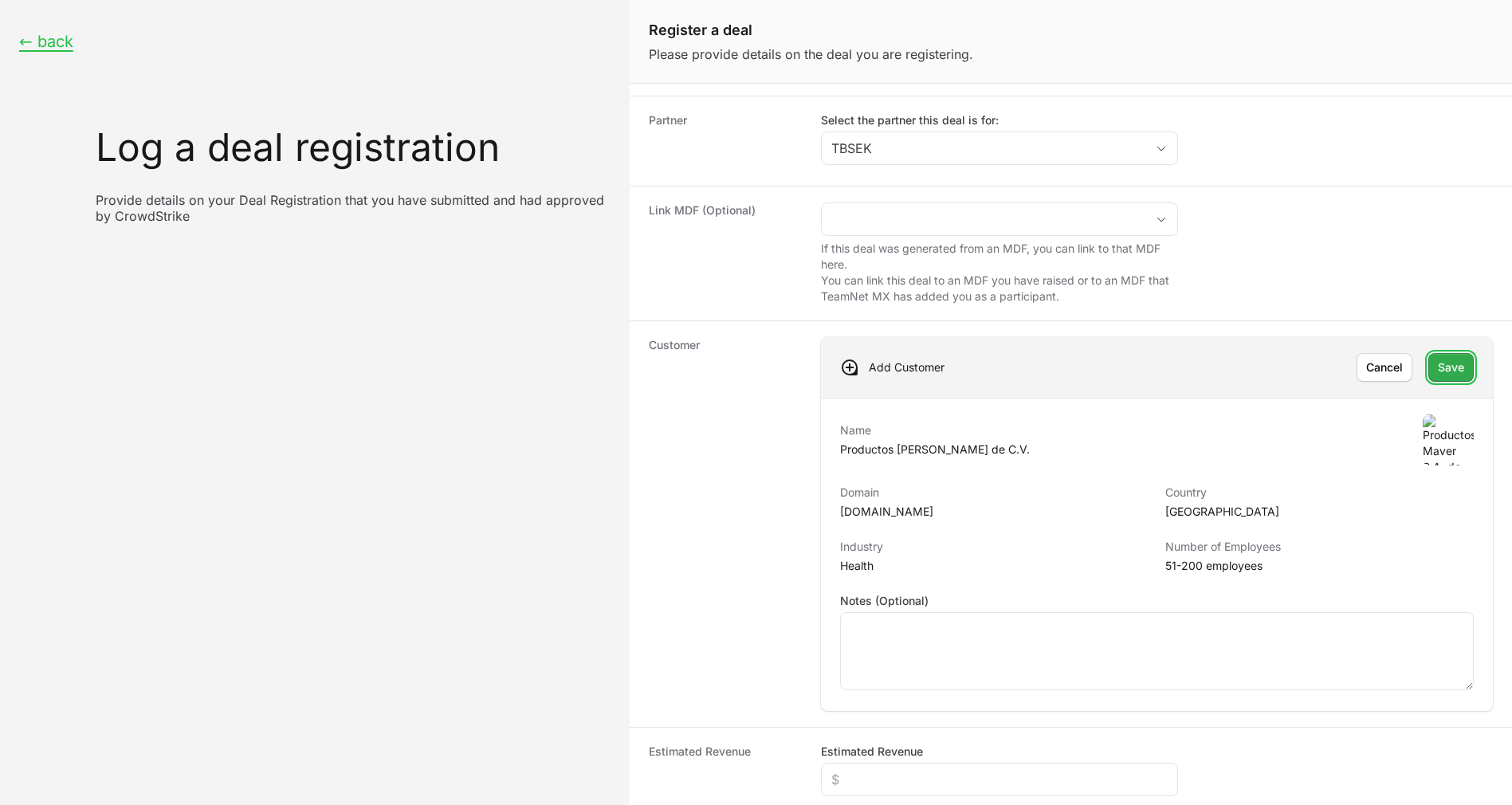
click at [1438, 364] on span "Save" at bounding box center [1451, 367] width 26 height 19
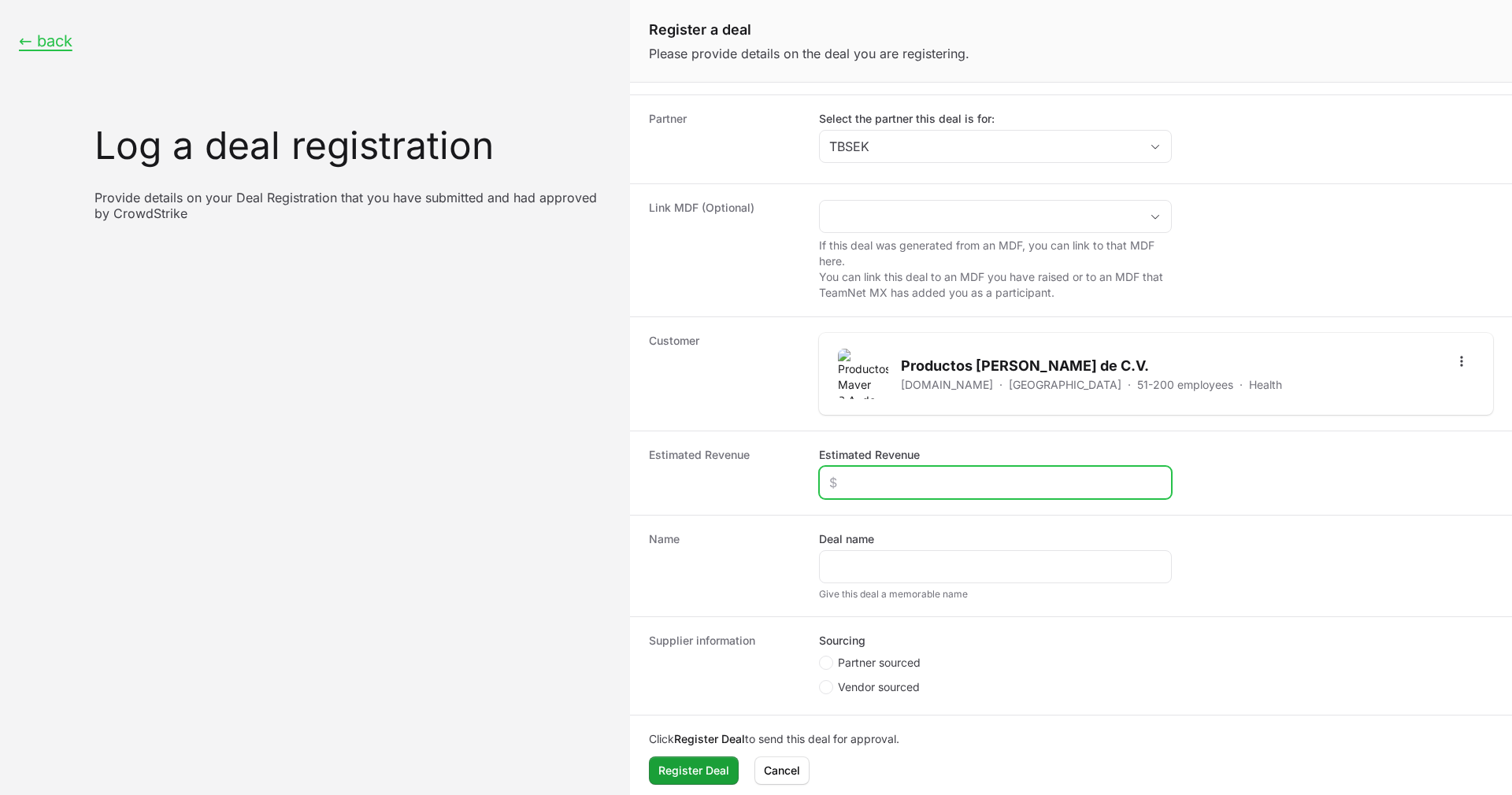
click at [912, 485] on input "Estimated Revenue" at bounding box center [995, 482] width 332 height 19
paste input "$62,790"
type input "$62,790"
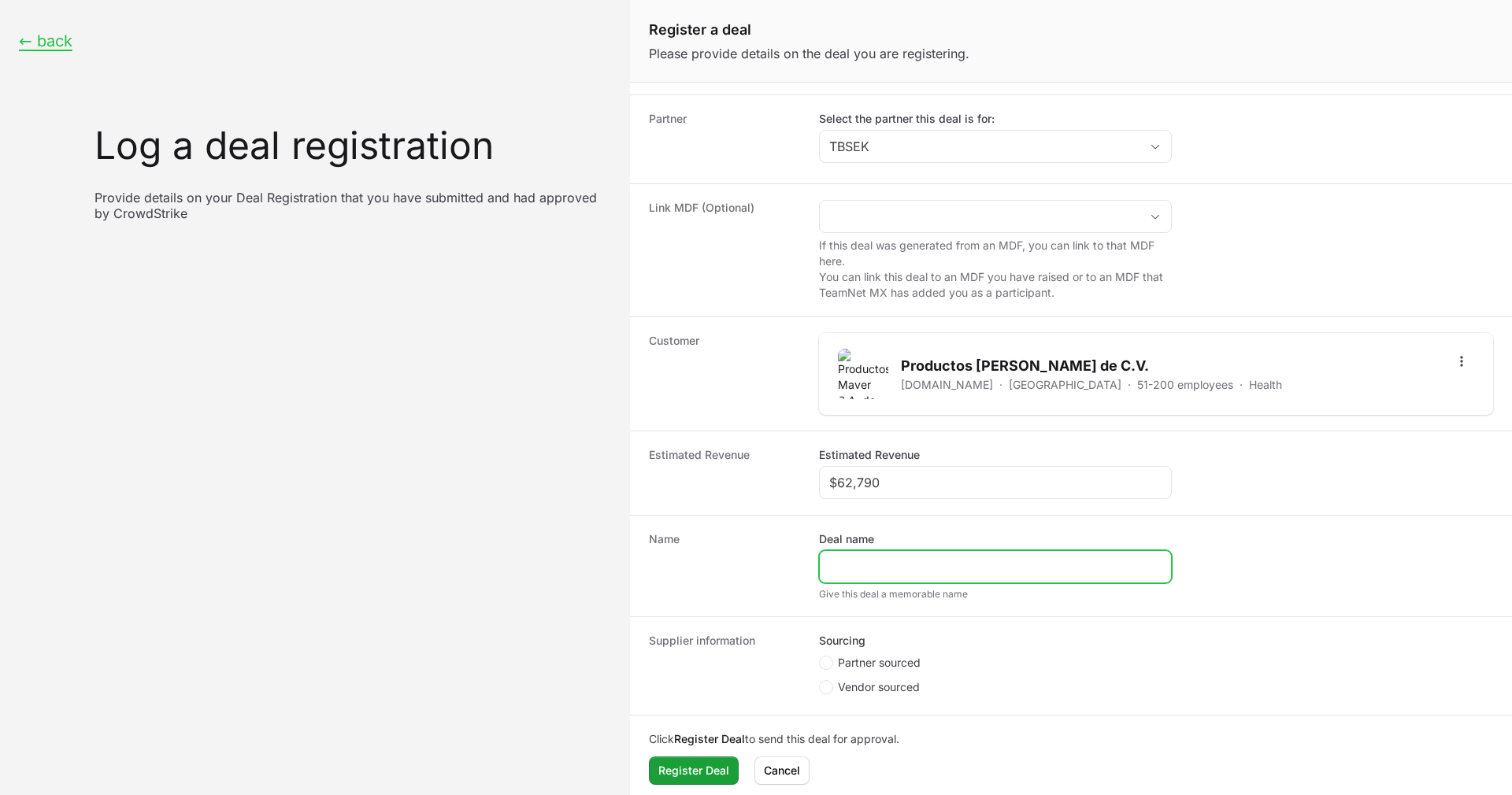
click at [890, 566] on input "Deal name" at bounding box center [995, 566] width 332 height 19
paste input "Maver | TBSEK 810 EP"
type input "Maver | TBSEK 810 EP"
click at [837, 662] on span "Partner sourced" at bounding box center [879, 662] width 82 height 16
click at [820, 713] on input "Partner sourced" at bounding box center [820, 714] width 2 height 2
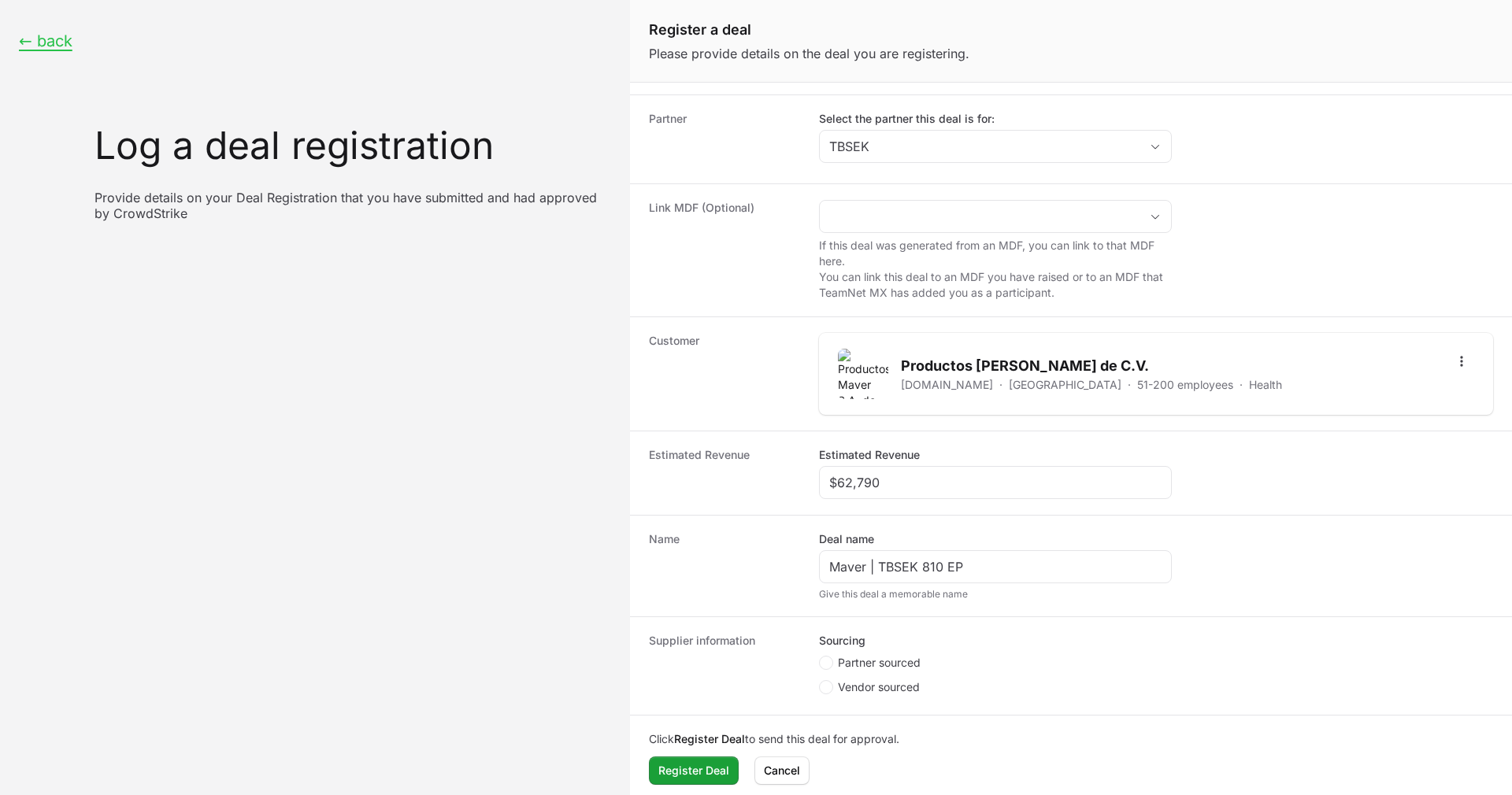
radio input "true"
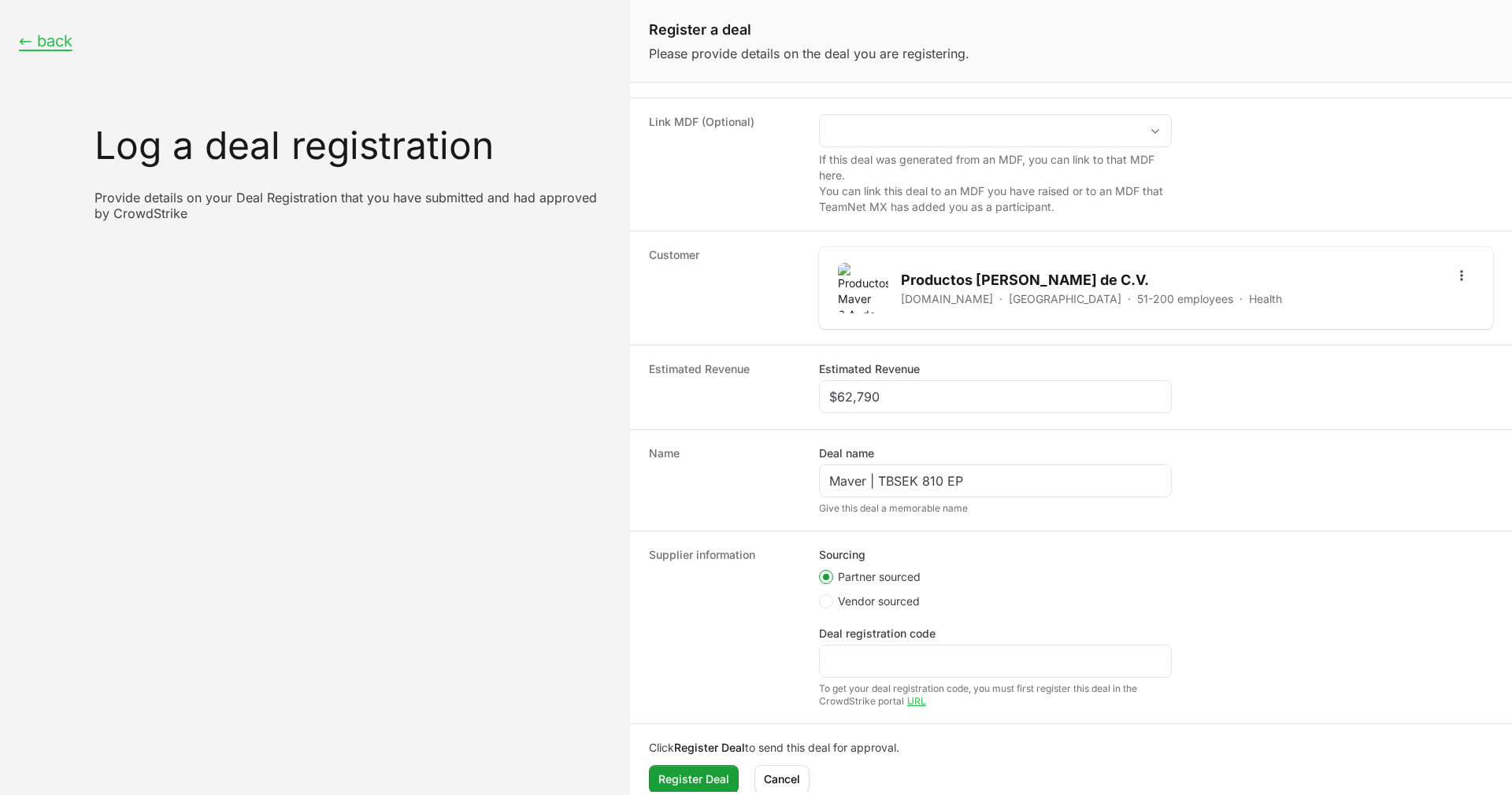
scroll to position [145, 0]
click at [878, 667] on input "Deal registration code" at bounding box center [995, 660] width 332 height 19
paste input "DR-d6fff695"
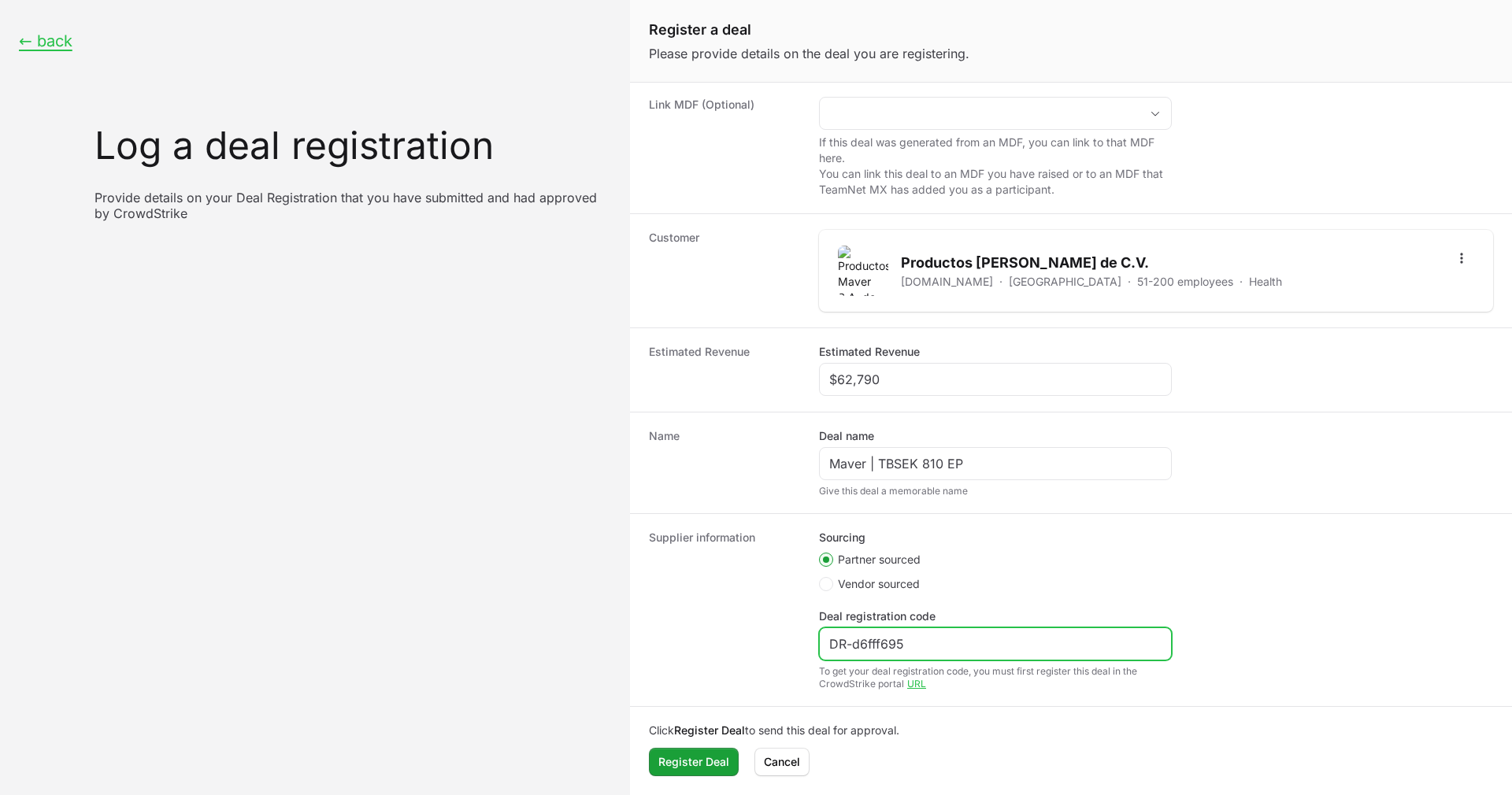
click at [845, 639] on input "DR-d6fff695" at bounding box center [995, 643] width 332 height 19
click at [967, 643] on input "DR-d6fff695" at bounding box center [995, 643] width 332 height 19
type input "DR-d6fff695"
click at [675, 757] on span "Register Deal" at bounding box center [693, 761] width 70 height 19
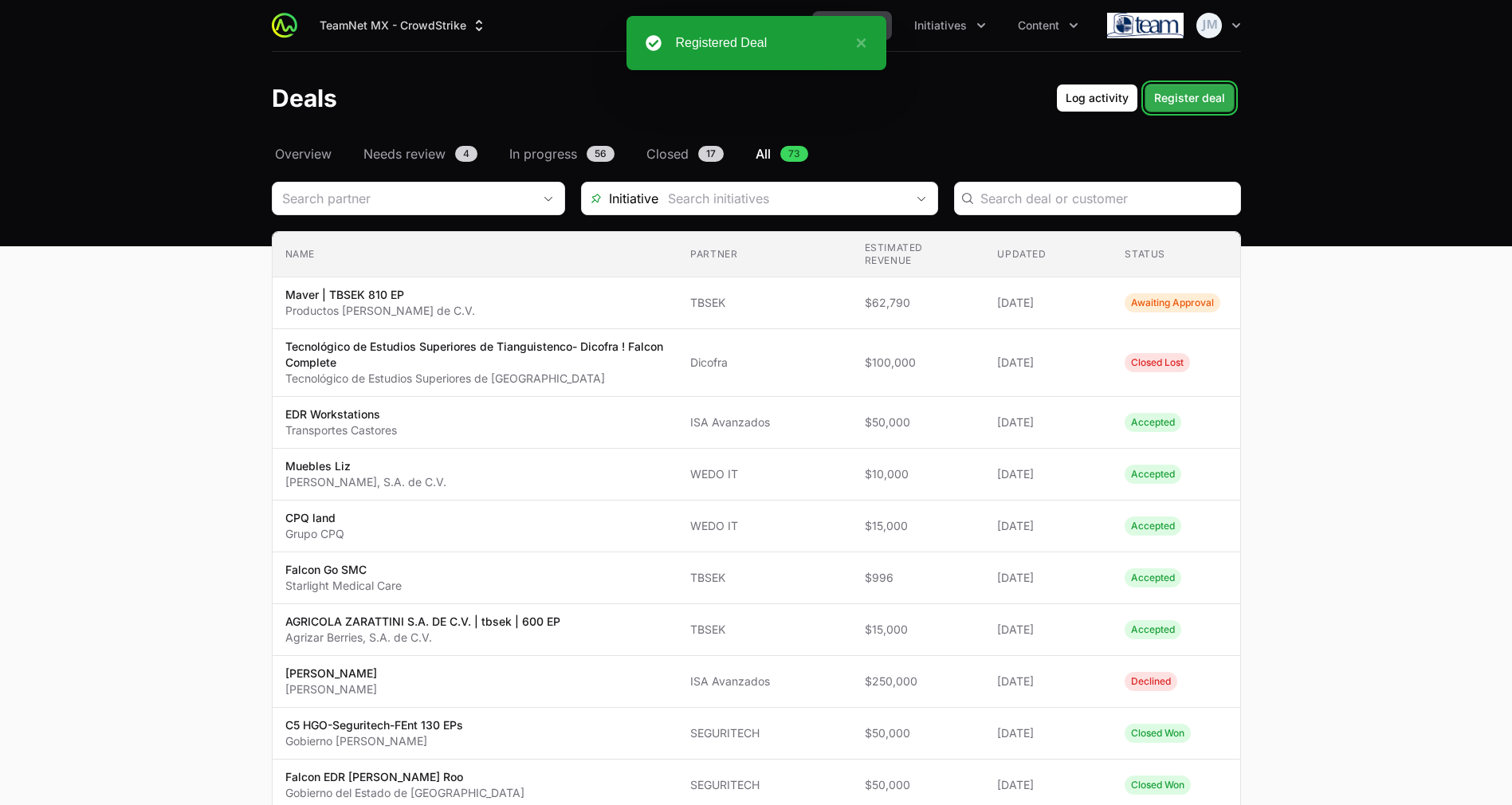
click at [1208, 107] on span "Register deal" at bounding box center [1190, 97] width 71 height 19
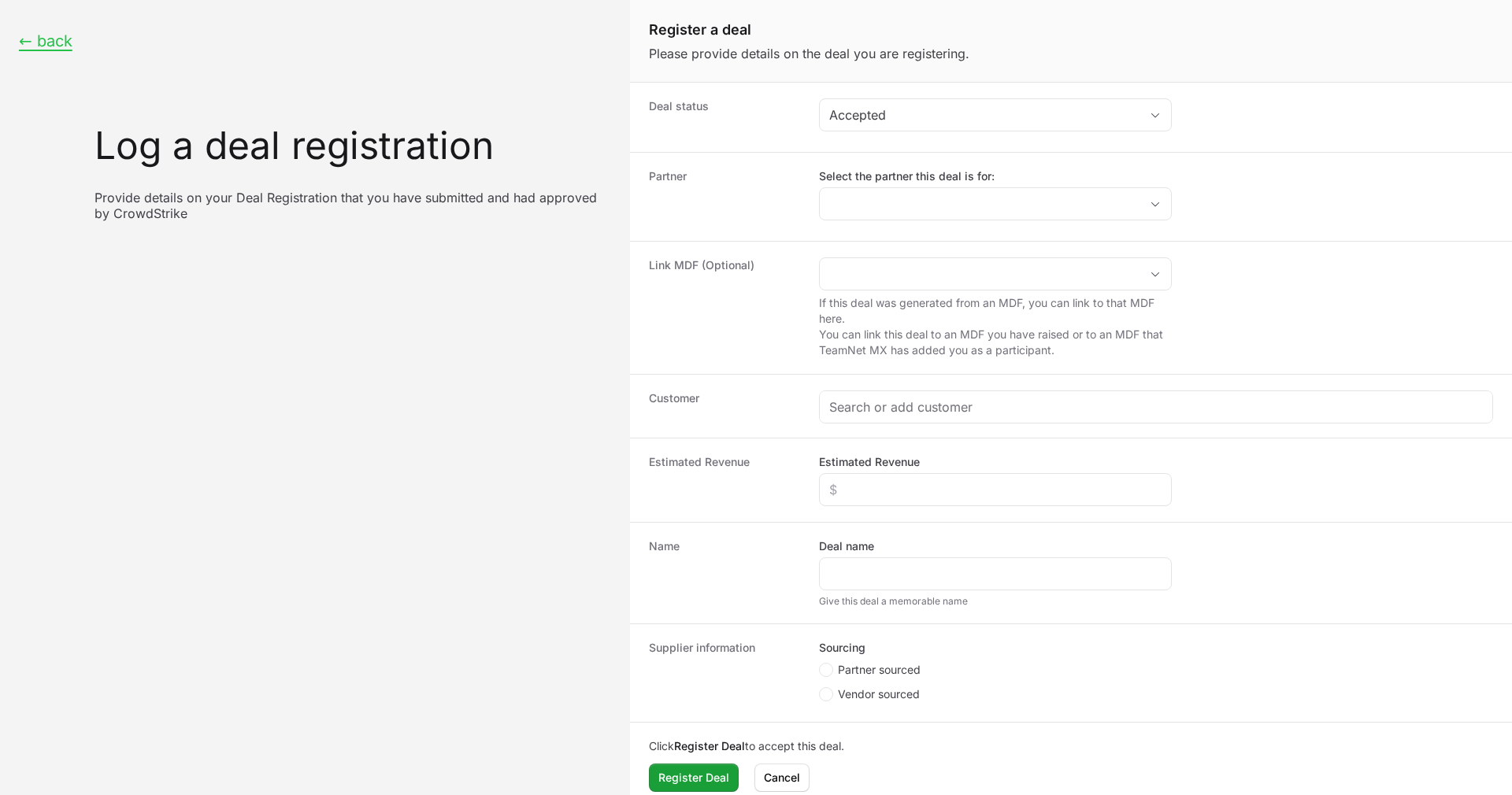
click at [896, 89] on div "Deal status Accepted" at bounding box center [1070, 117] width 881 height 70
click at [902, 126] on button "Accepted" at bounding box center [995, 114] width 351 height 31
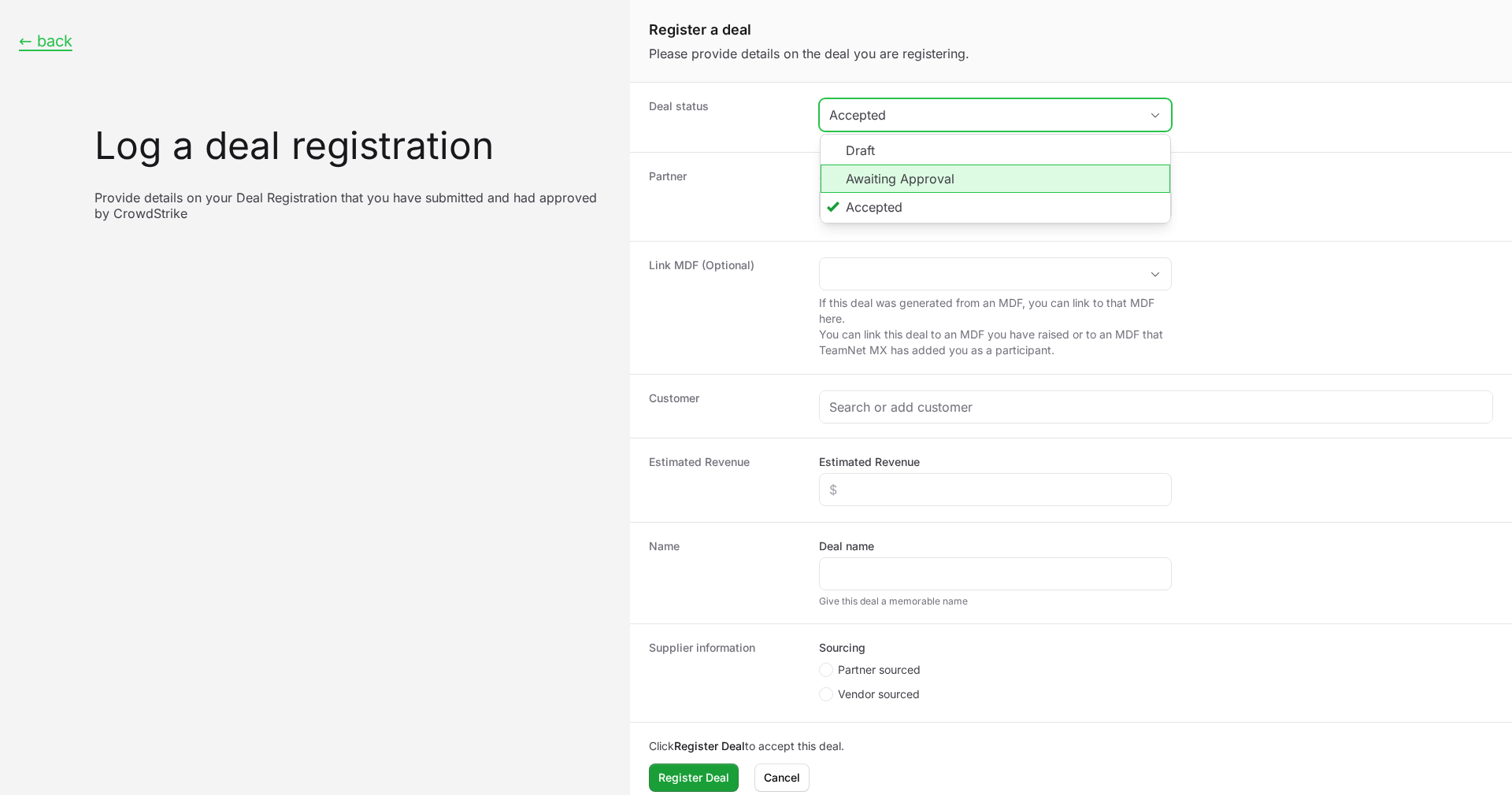
click at [892, 167] on li "Awaiting Approval" at bounding box center [995, 178] width 350 height 28
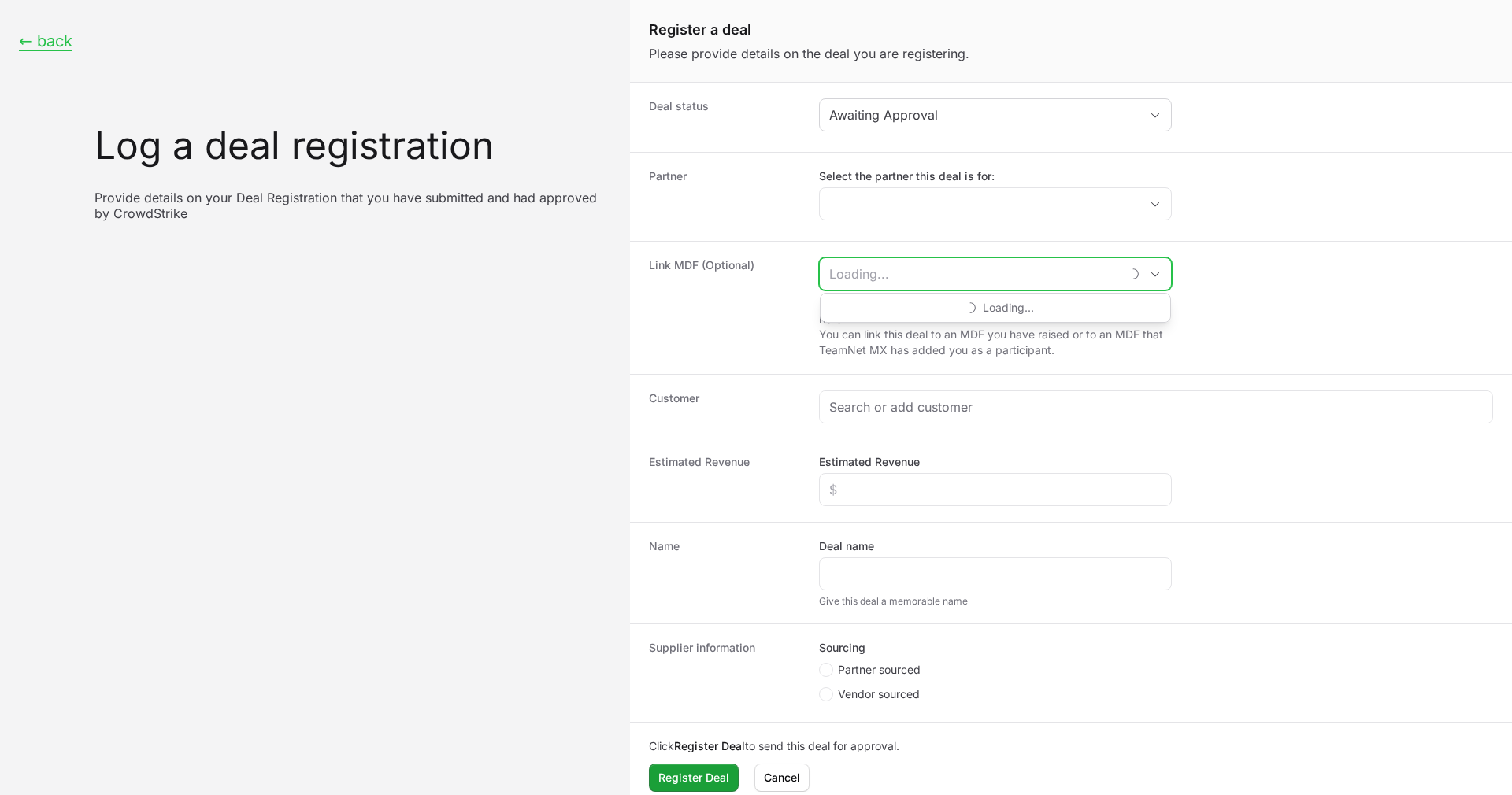
click at [922, 263] on input "Create activity form" at bounding box center [969, 274] width 301 height 31
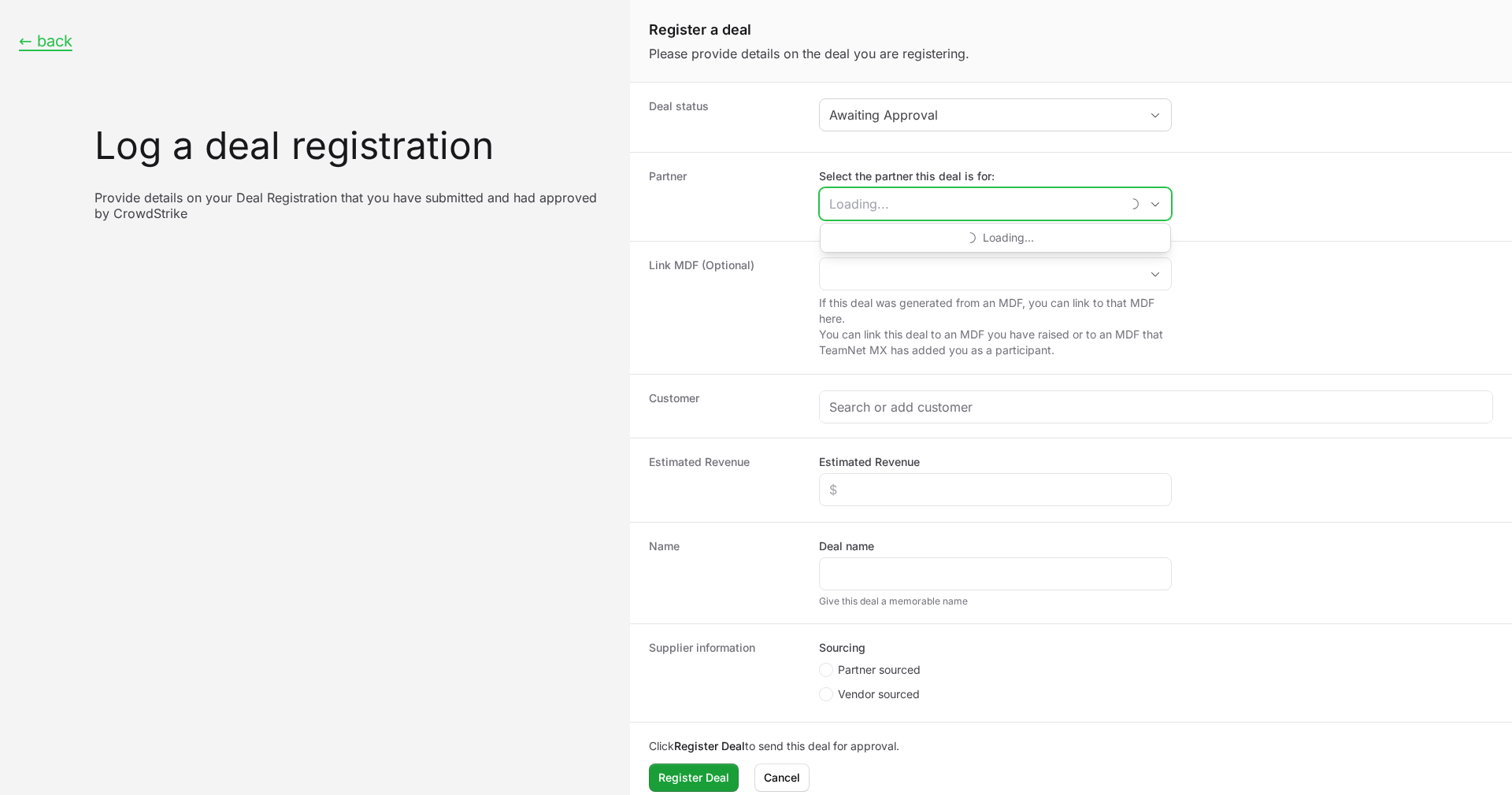
click at [912, 209] on input "Select the partner this deal is for:" at bounding box center [969, 204] width 301 height 31
click at [902, 235] on li "TBSEK" at bounding box center [995, 239] width 350 height 31
type input "TBSEK"
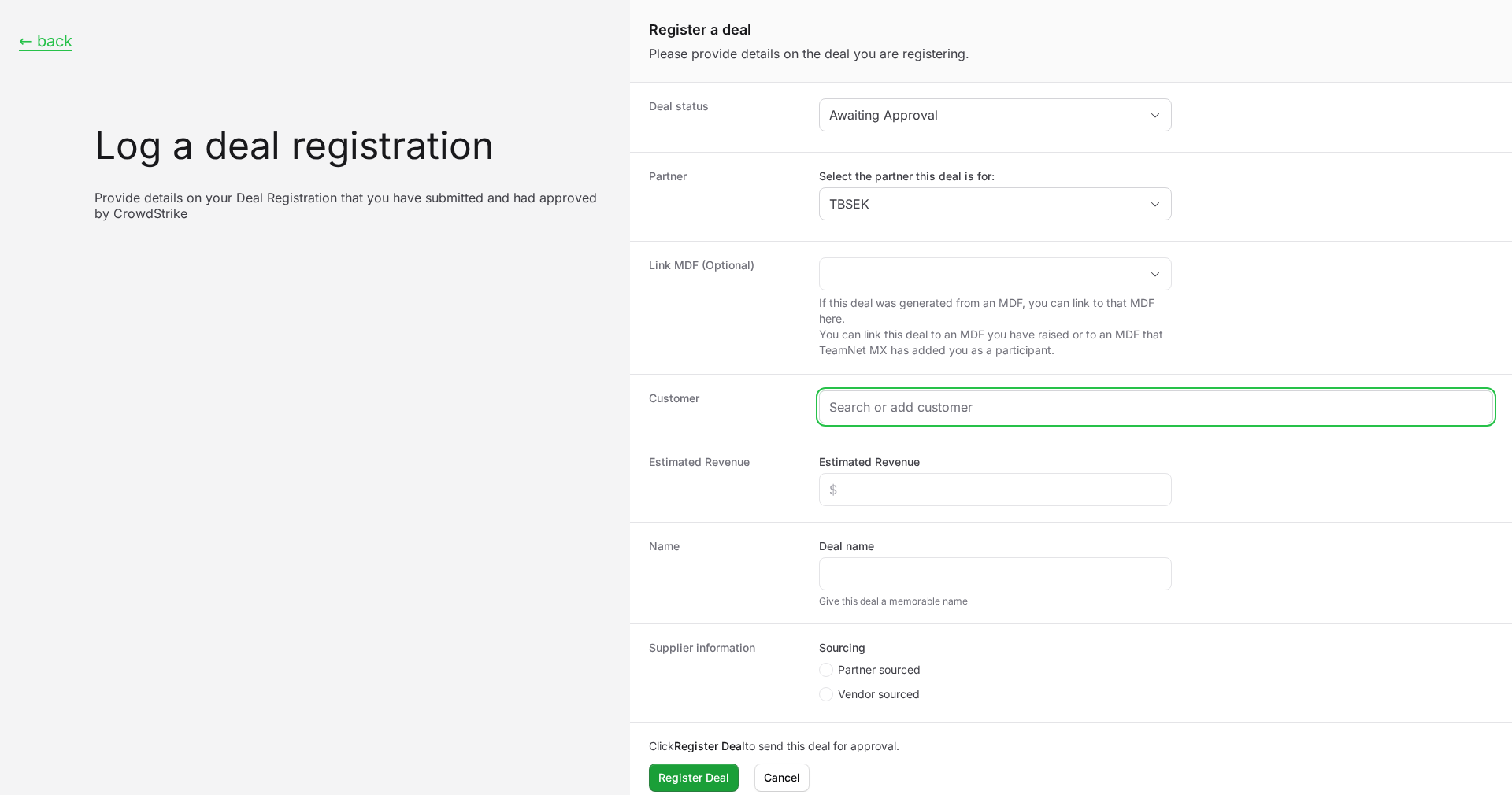
click at [884, 411] on input "Create activity form" at bounding box center [1156, 406] width 653 height 19
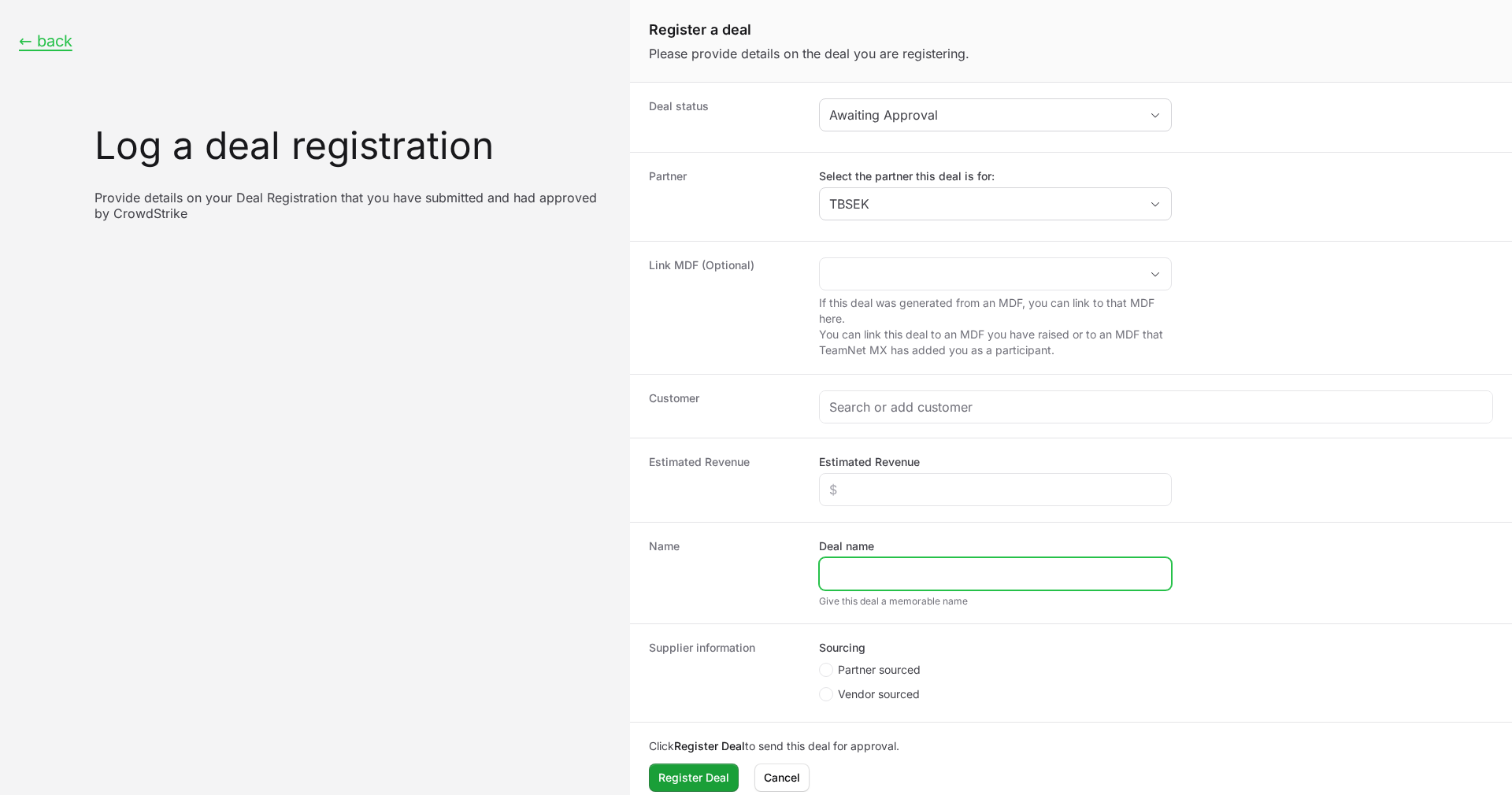
click at [878, 572] on input "Deal name" at bounding box center [995, 574] width 332 height 19
click at [846, 659] on fieldset "Sourcing Partner sourced Vendor sourced" at bounding box center [995, 672] width 352 height 66
click at [827, 667] on circle "Create activity form" at bounding box center [826, 670] width 6 height 6
click at [820, 664] on input "Partner sourced" at bounding box center [820, 663] width 2 height 2
radio input "true"
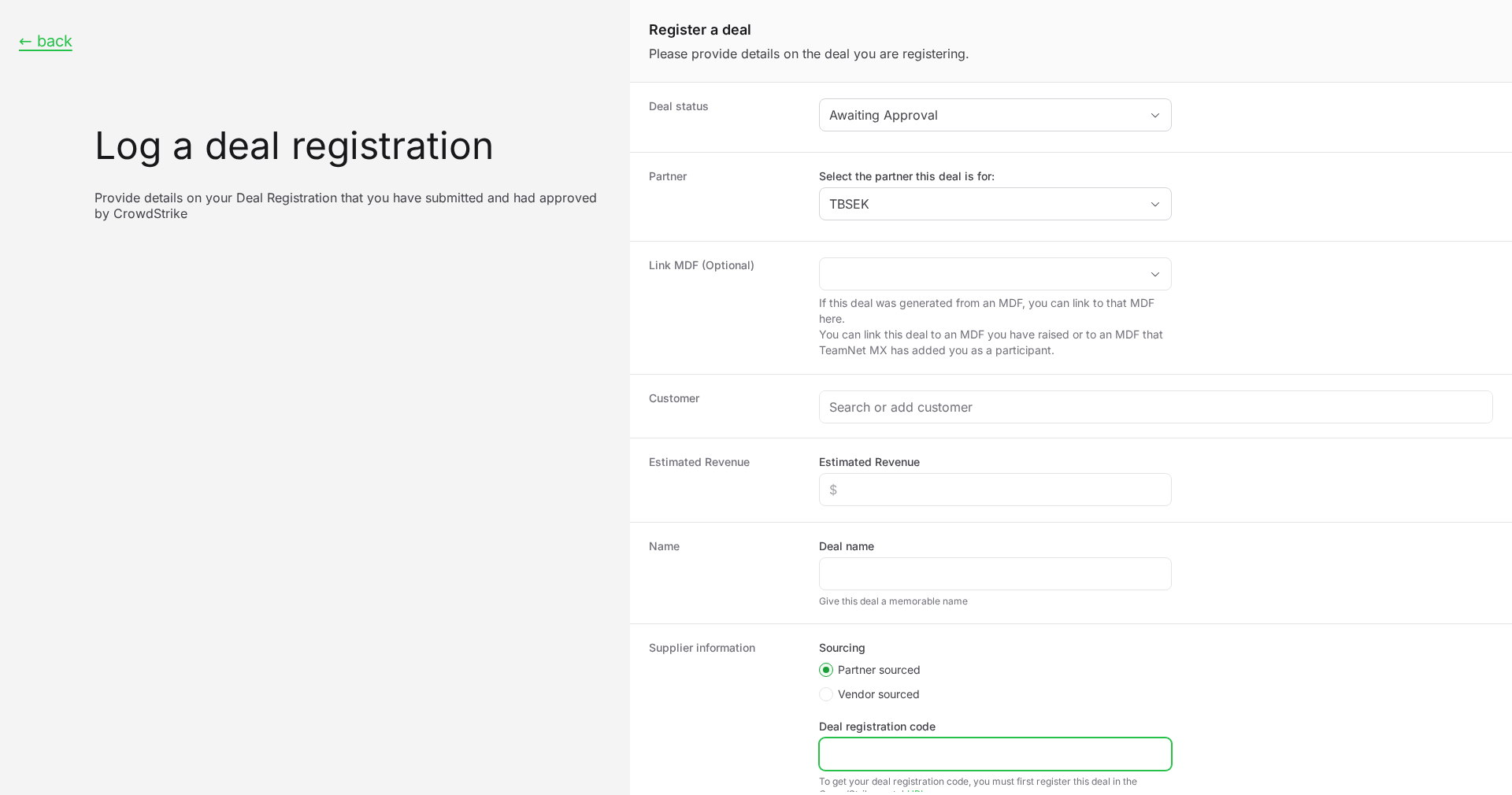
click at [850, 748] on input "Deal registration code" at bounding box center [995, 754] width 332 height 19
paste input "DR-80749ac0"
type input "DR-80749ac0"
click at [871, 560] on div "Create activity form" at bounding box center [995, 574] width 352 height 33
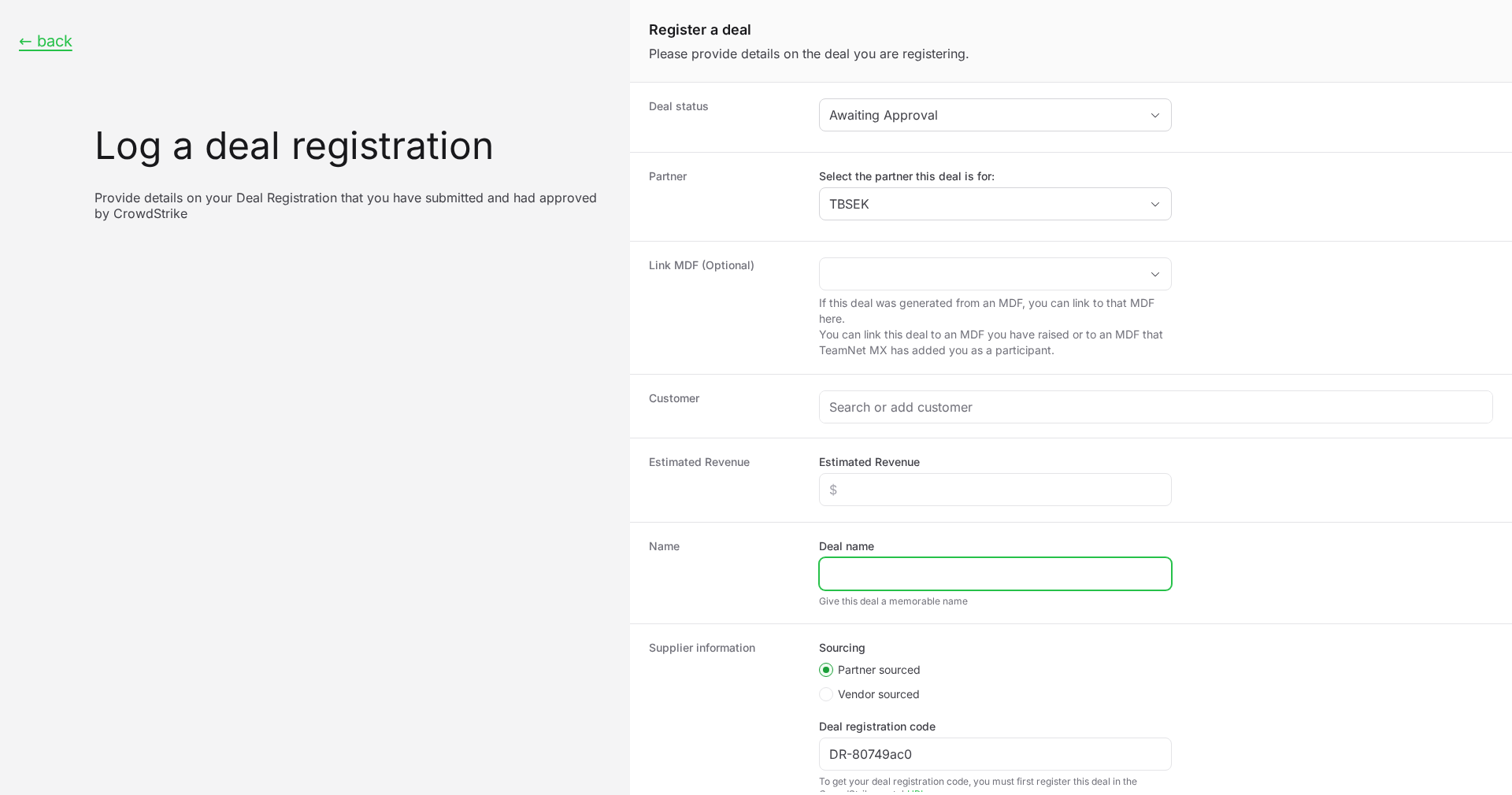
click at [887, 571] on input "Deal name" at bounding box center [995, 574] width 332 height 19
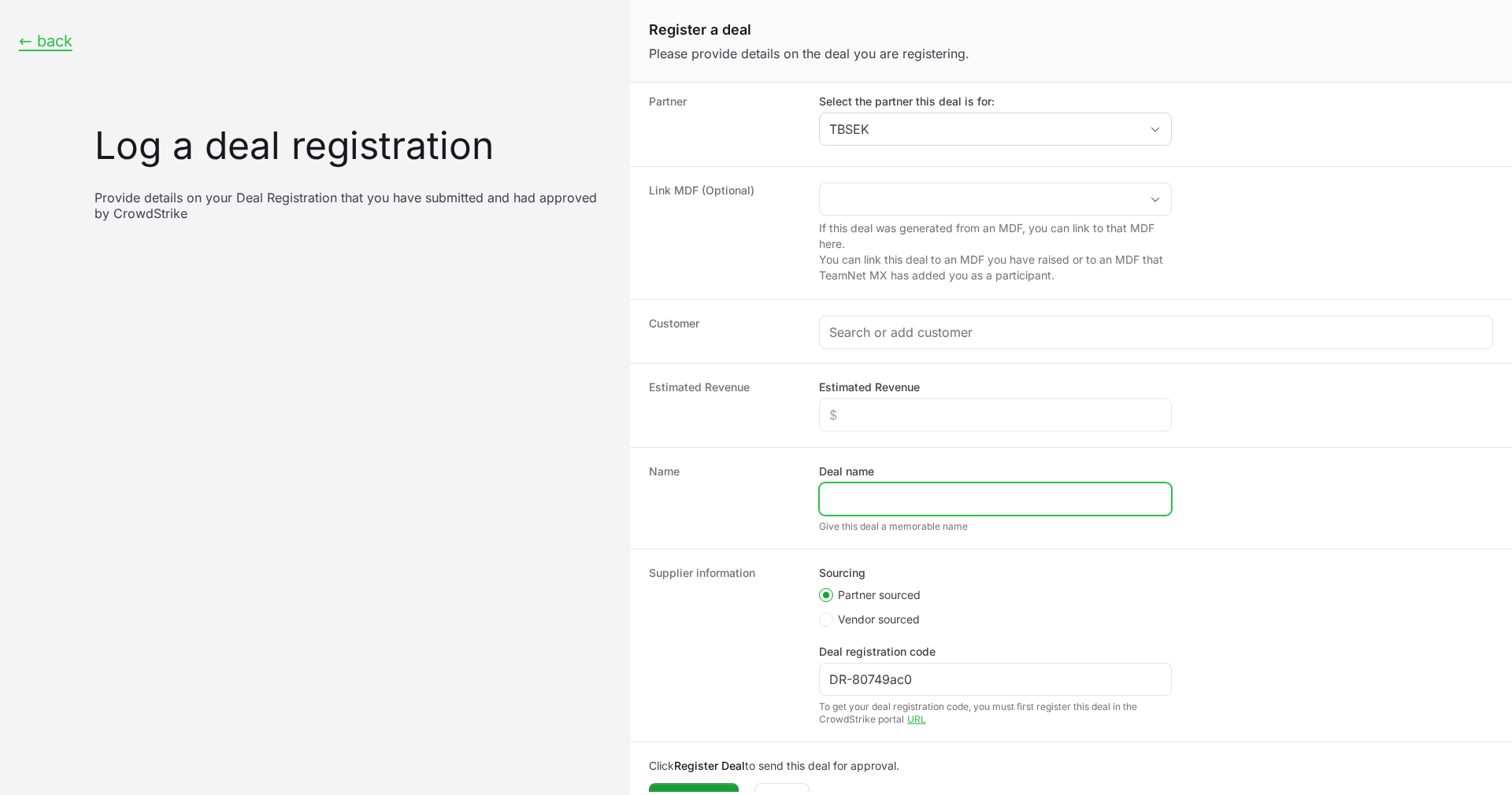
scroll to position [110, 0]
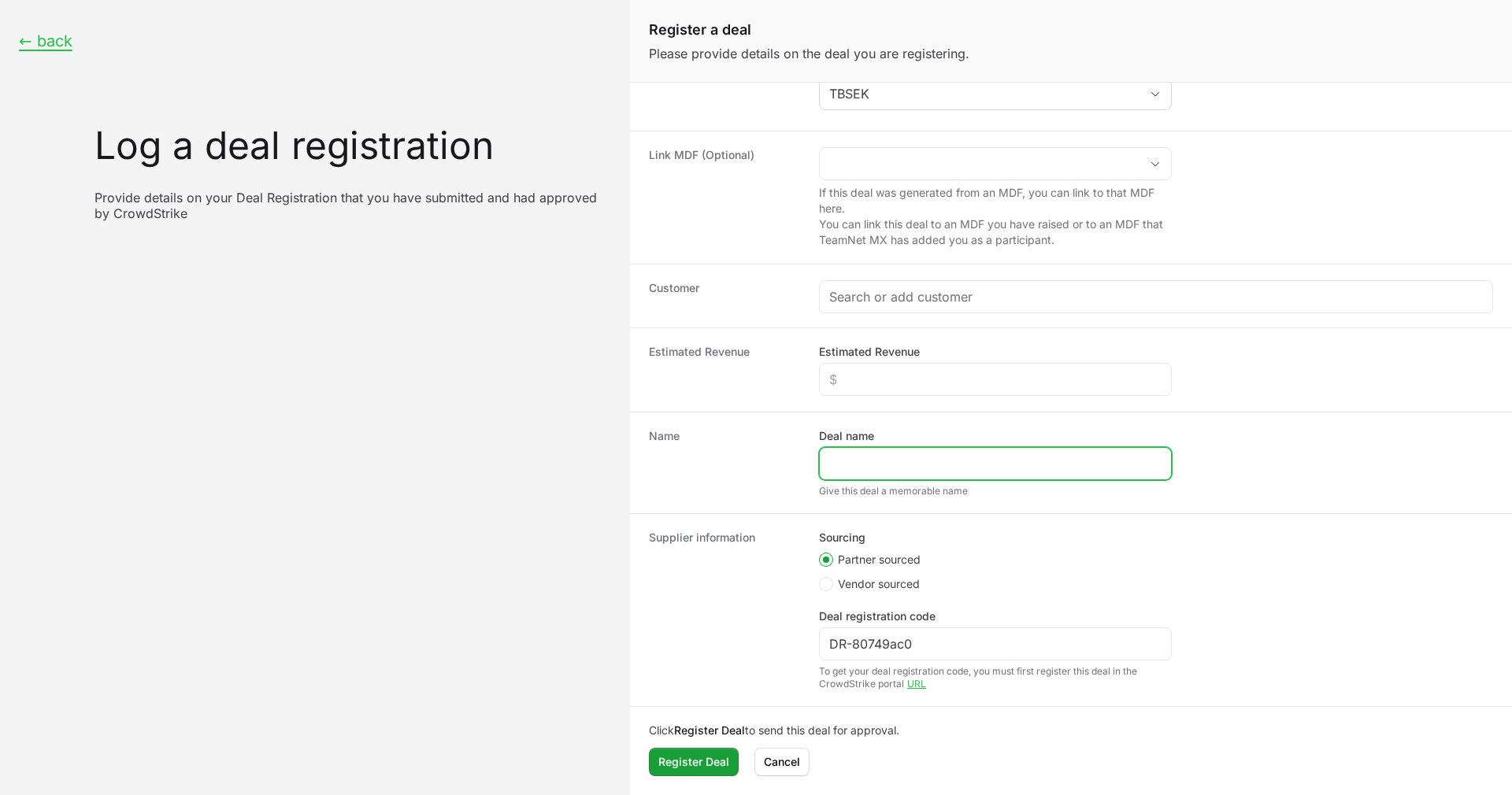
paste input "Betterware de México | TECNOLOGIA ESPECIALIZADA ASOCIADA DE [GEOGRAPHIC_DATA] S…"
type input "Betterware de México | TECNOLOGIA ESPECIALIZADA ASOCIADA DE [GEOGRAPHIC_DATA] S…"
click at [900, 368] on div "Create activity form" at bounding box center [995, 380] width 352 height 33
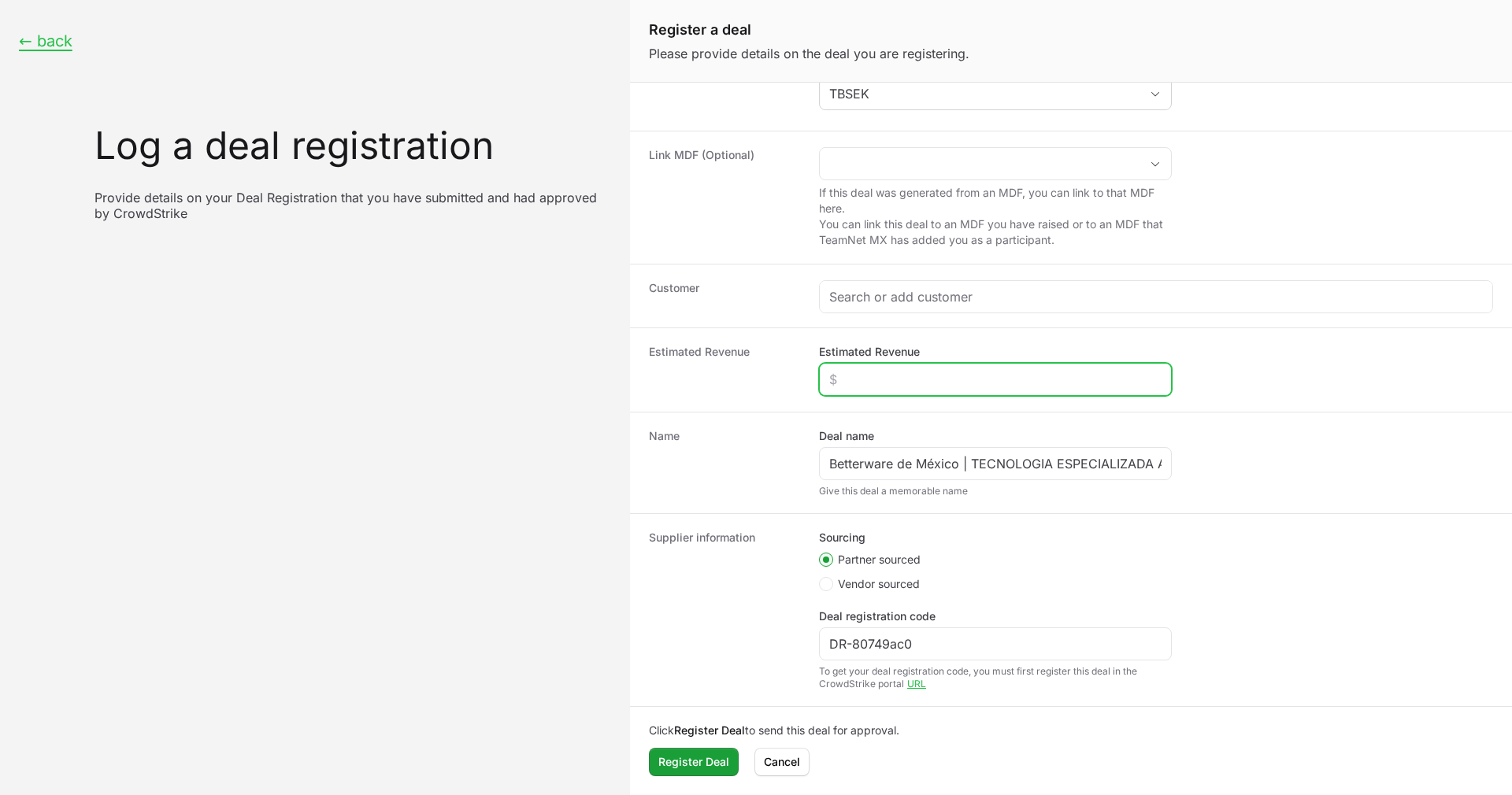
click at [899, 380] on input "Estimated Revenue" at bounding box center [995, 379] width 332 height 19
paste input "$151,590"
type input "$151,590"
click at [899, 306] on div "Create activity form" at bounding box center [1155, 296] width 673 height 31
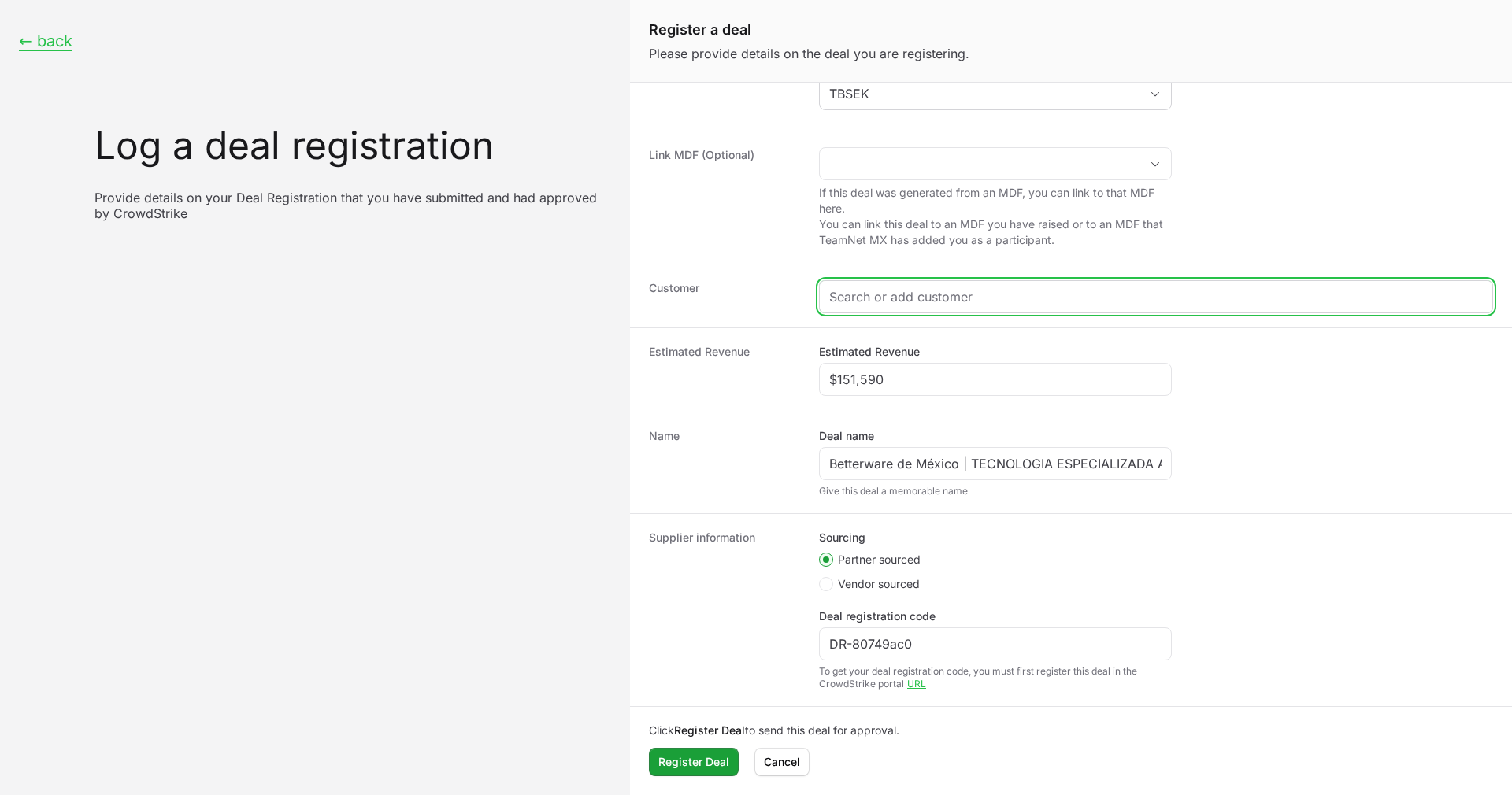
click at [898, 302] on input "Create activity form" at bounding box center [1156, 296] width 653 height 19
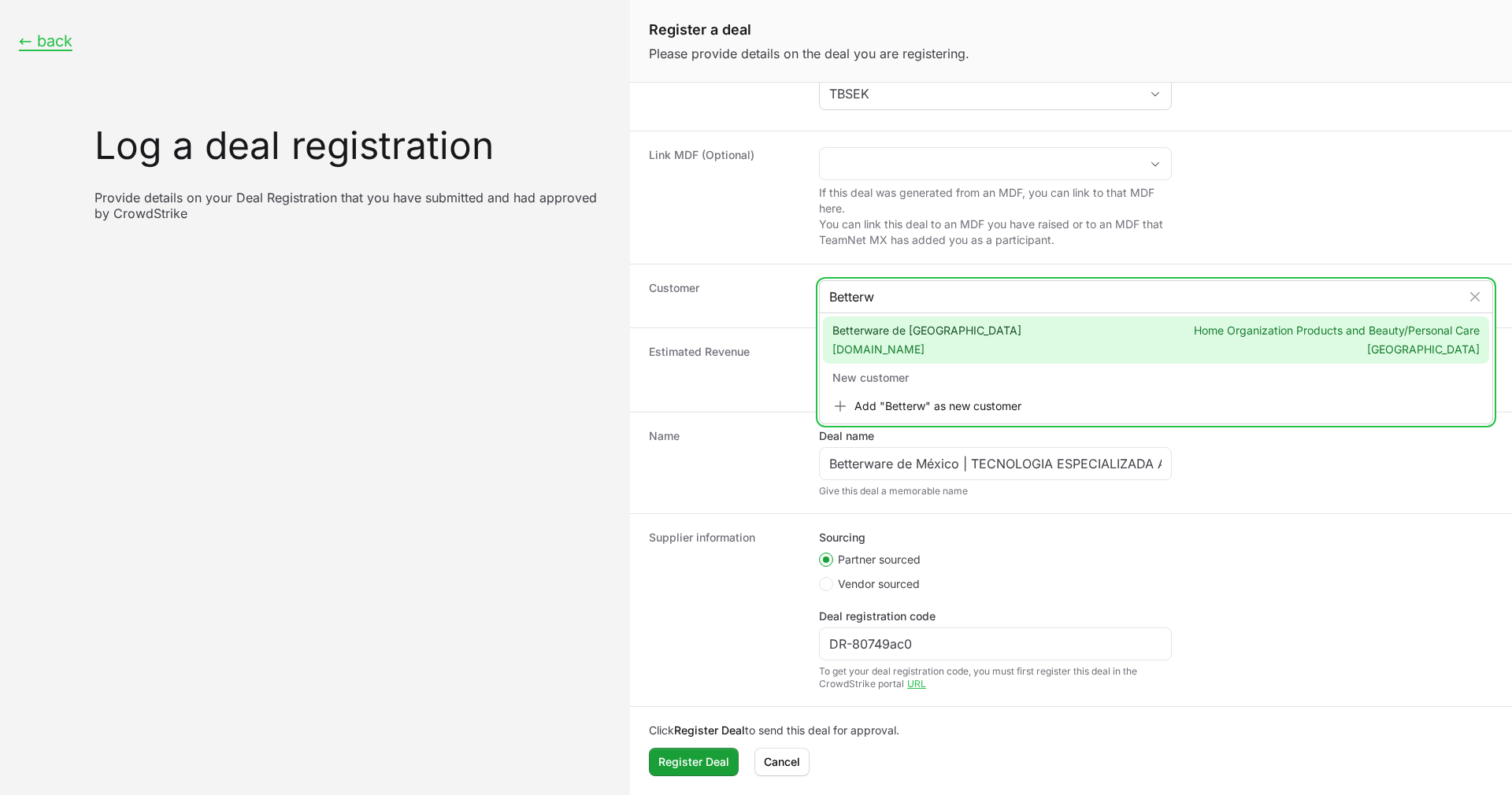
type input "Betterw"
click at [944, 328] on span "Betterware de Mexico [DOMAIN_NAME]" at bounding box center [926, 340] width 189 height 35
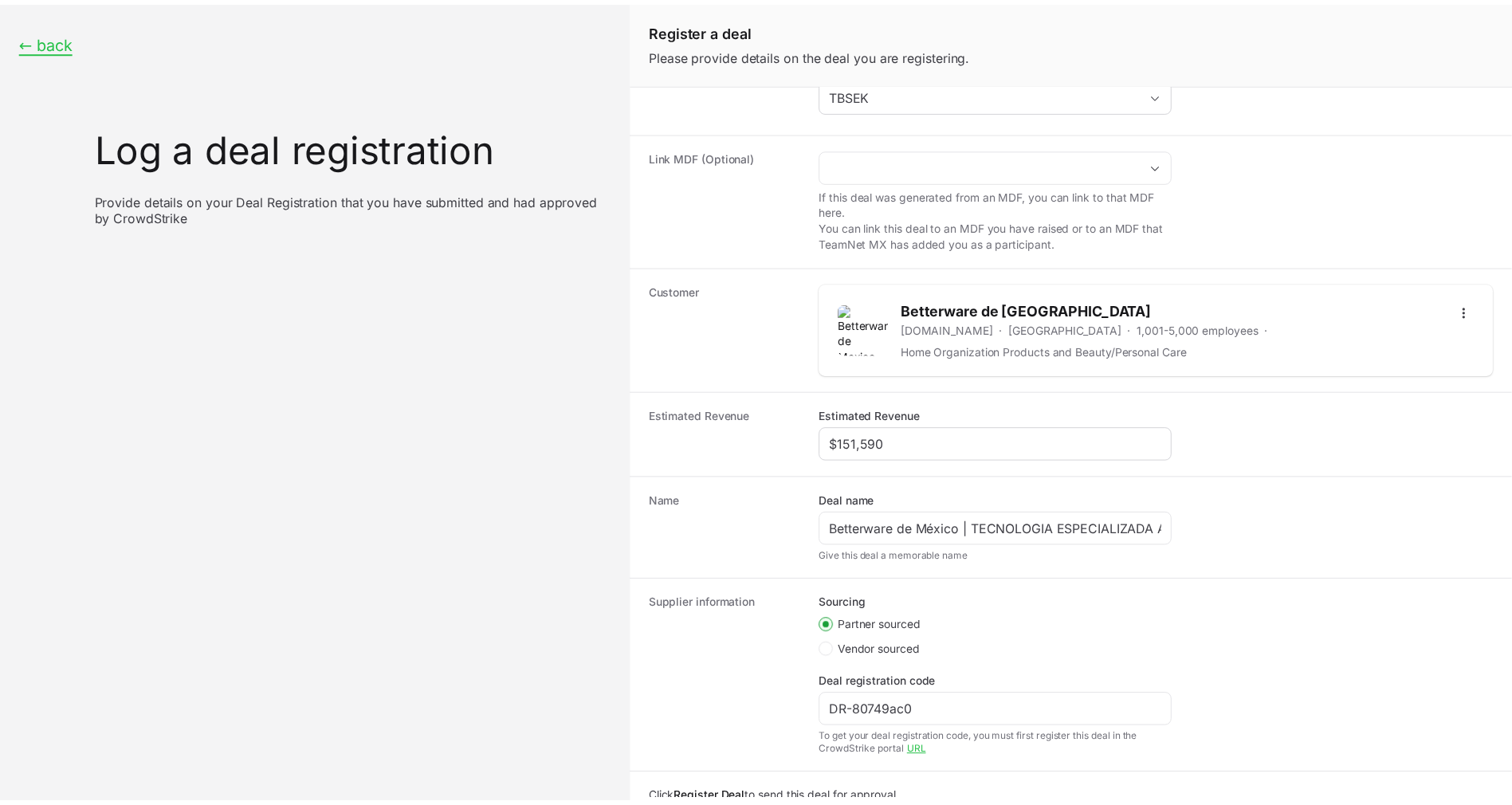
scroll to position [172, 0]
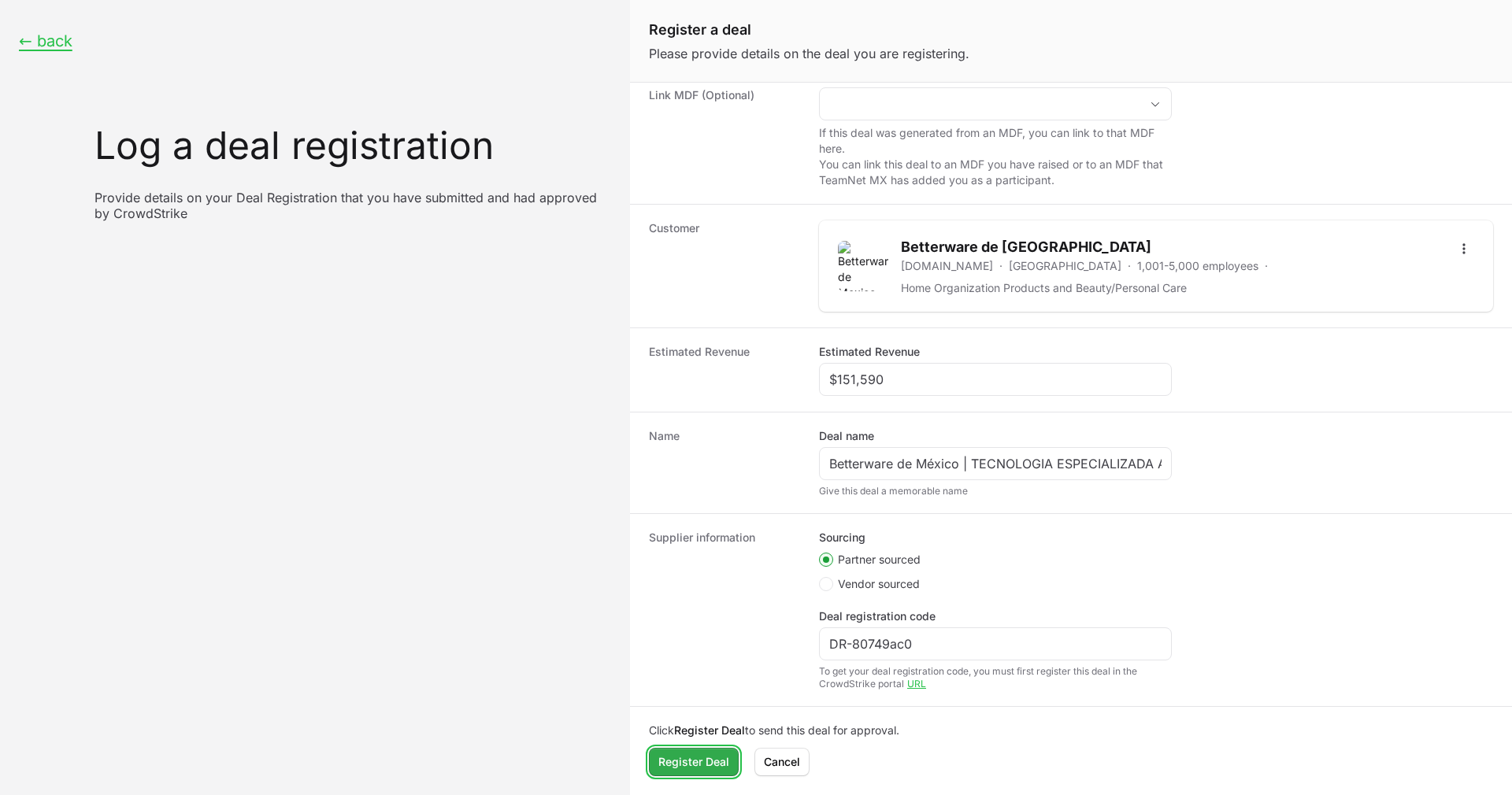
click at [690, 765] on span "Register Deal" at bounding box center [693, 761] width 70 height 19
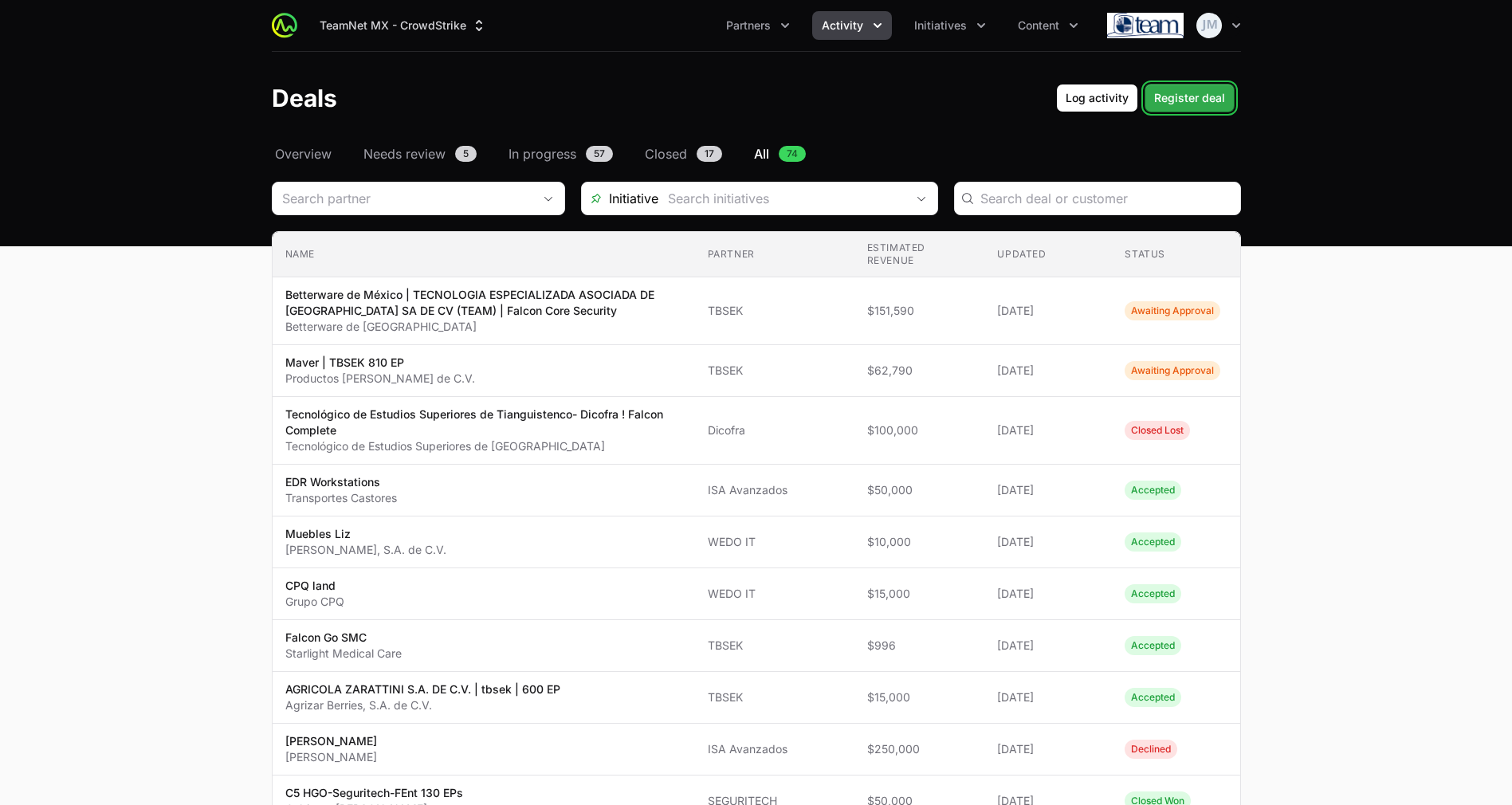
click at [1195, 101] on span "Register deal" at bounding box center [1190, 97] width 71 height 19
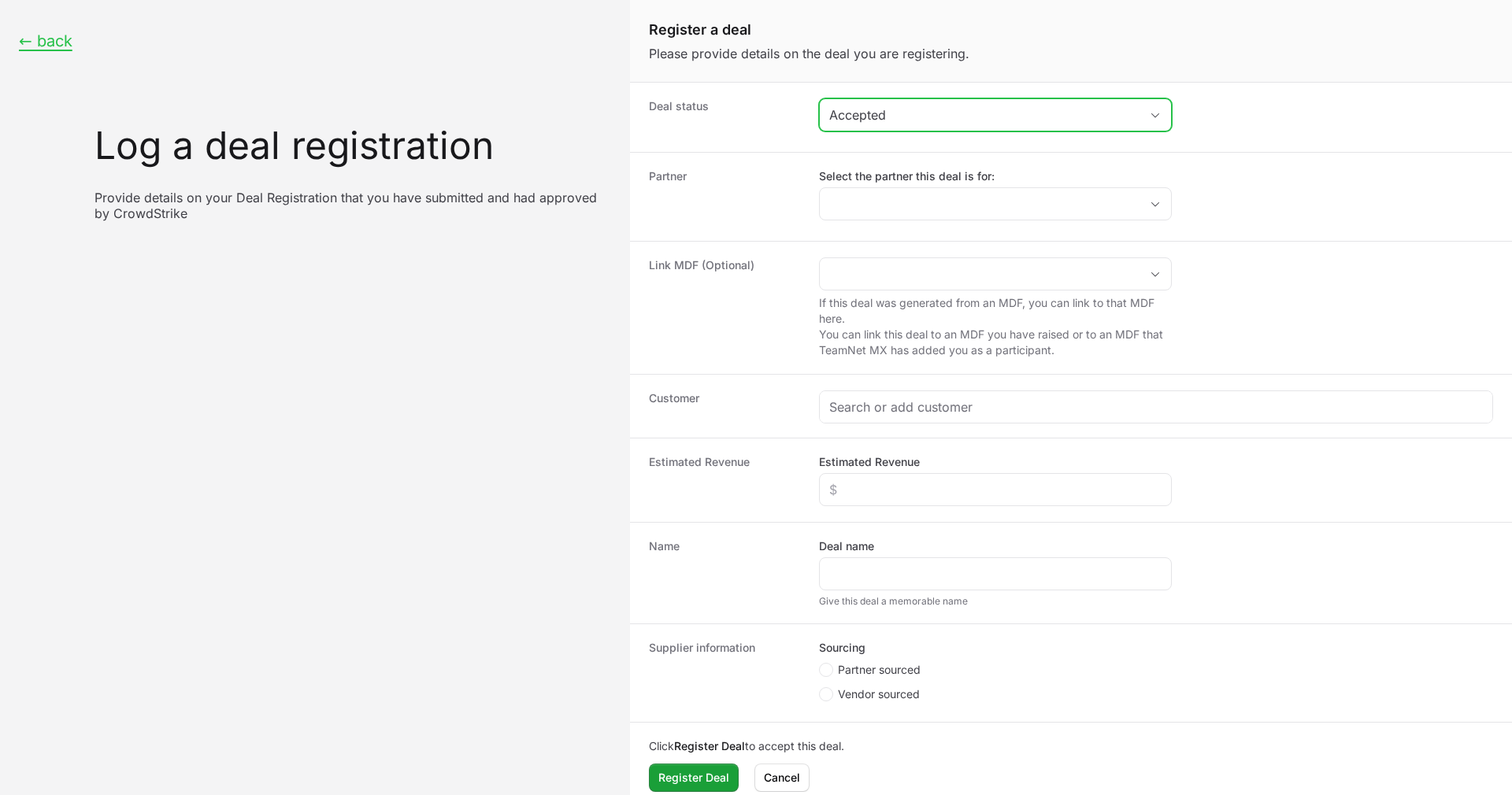
click at [890, 121] on div "Accepted" at bounding box center [984, 114] width 310 height 19
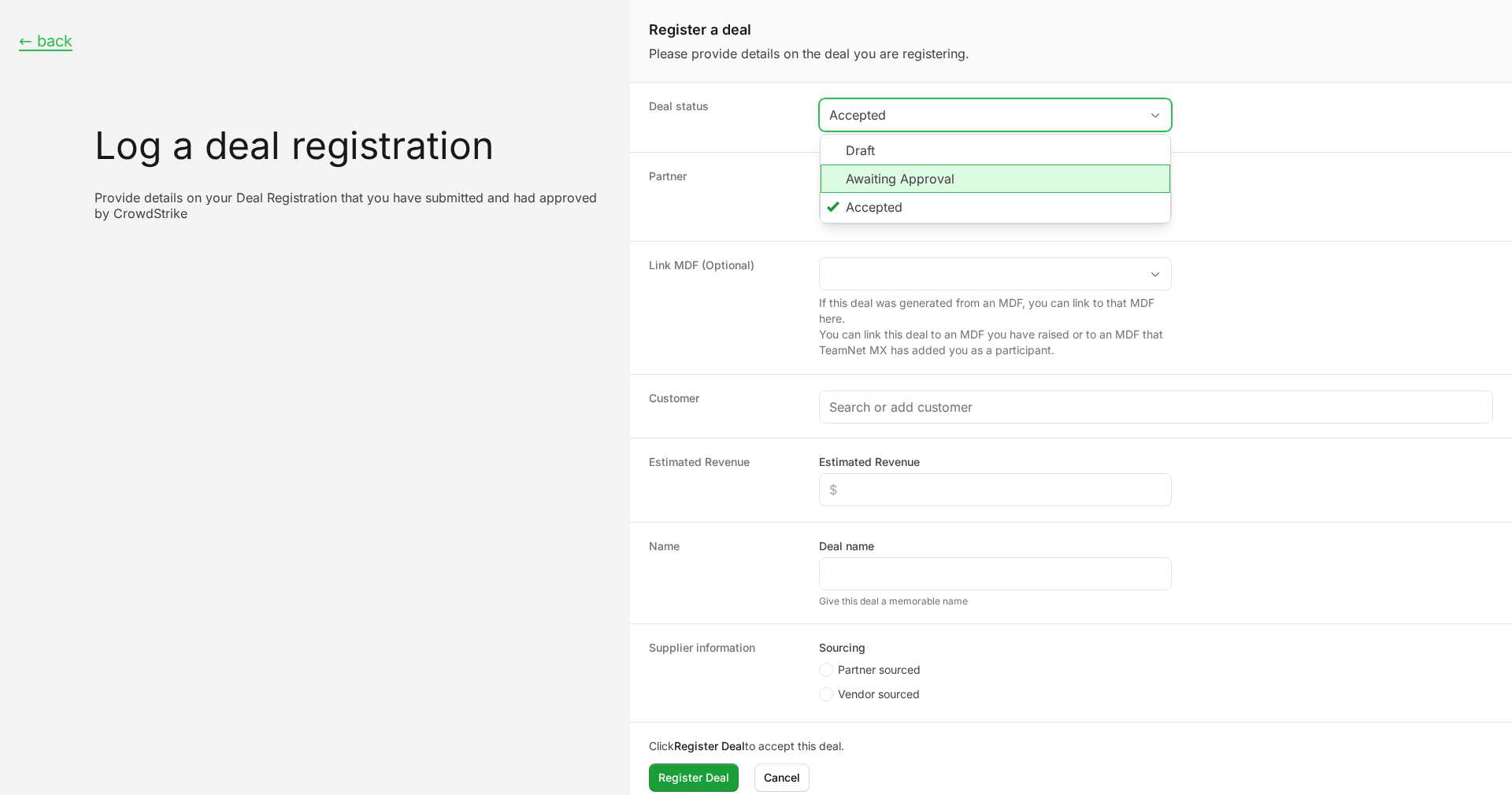
click at [880, 176] on li "Awaiting Approval" at bounding box center [995, 178] width 350 height 28
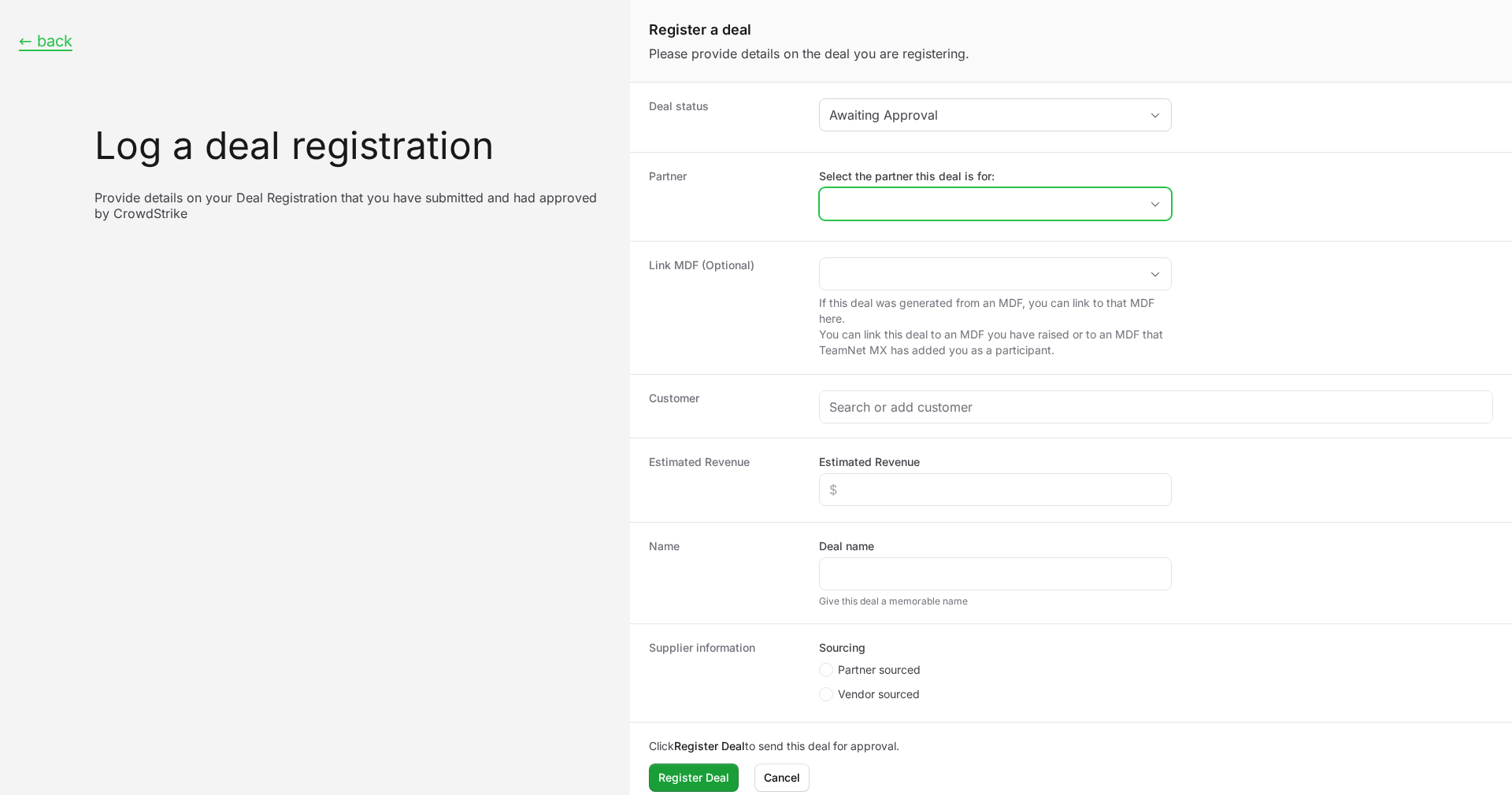
click at [923, 210] on input "Select the partner this deal is for:" at bounding box center [978, 204] width 319 height 31
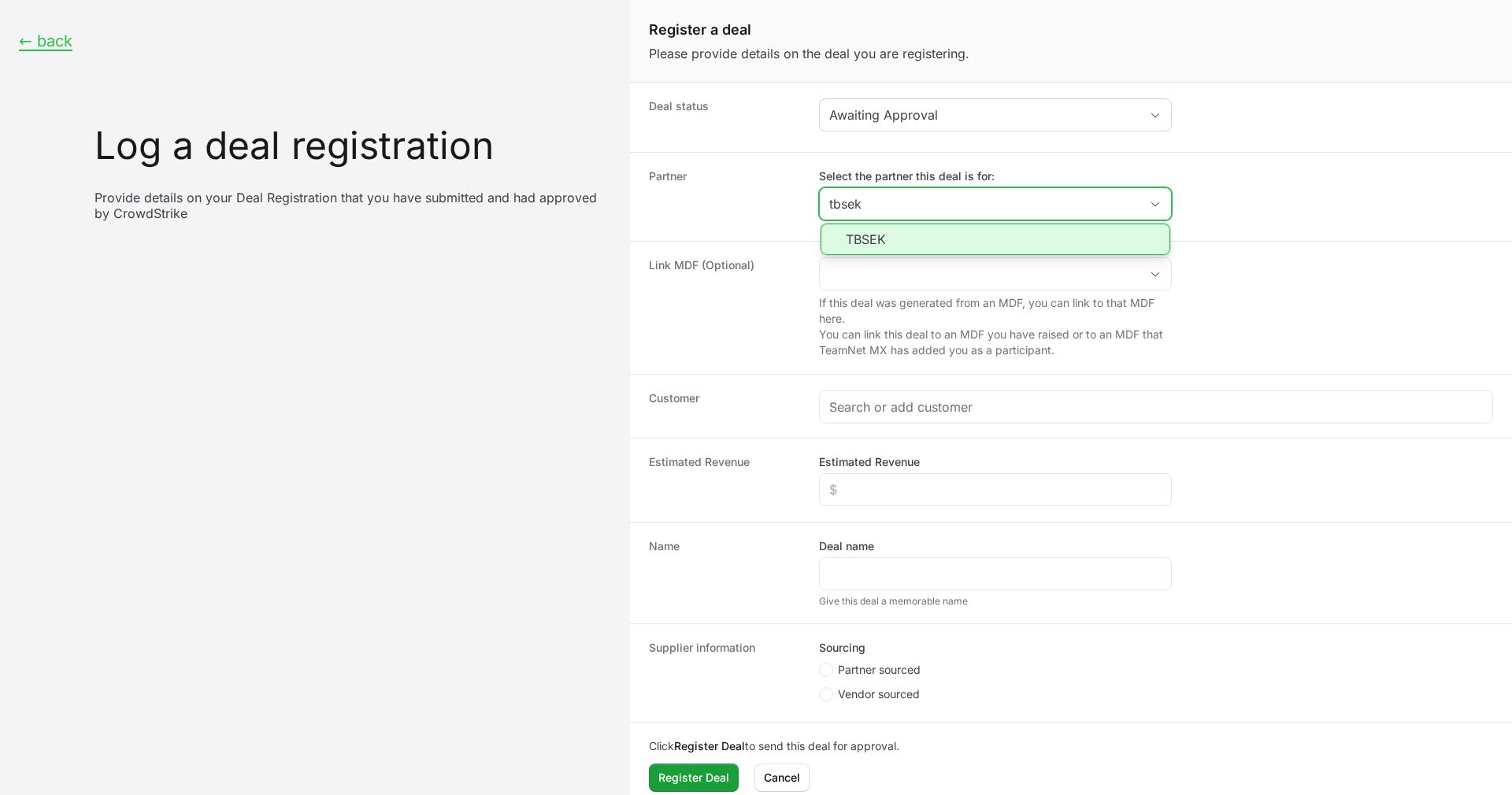
click at [896, 233] on li "TBSEK" at bounding box center [995, 239] width 350 height 31
type input "TBSEK"
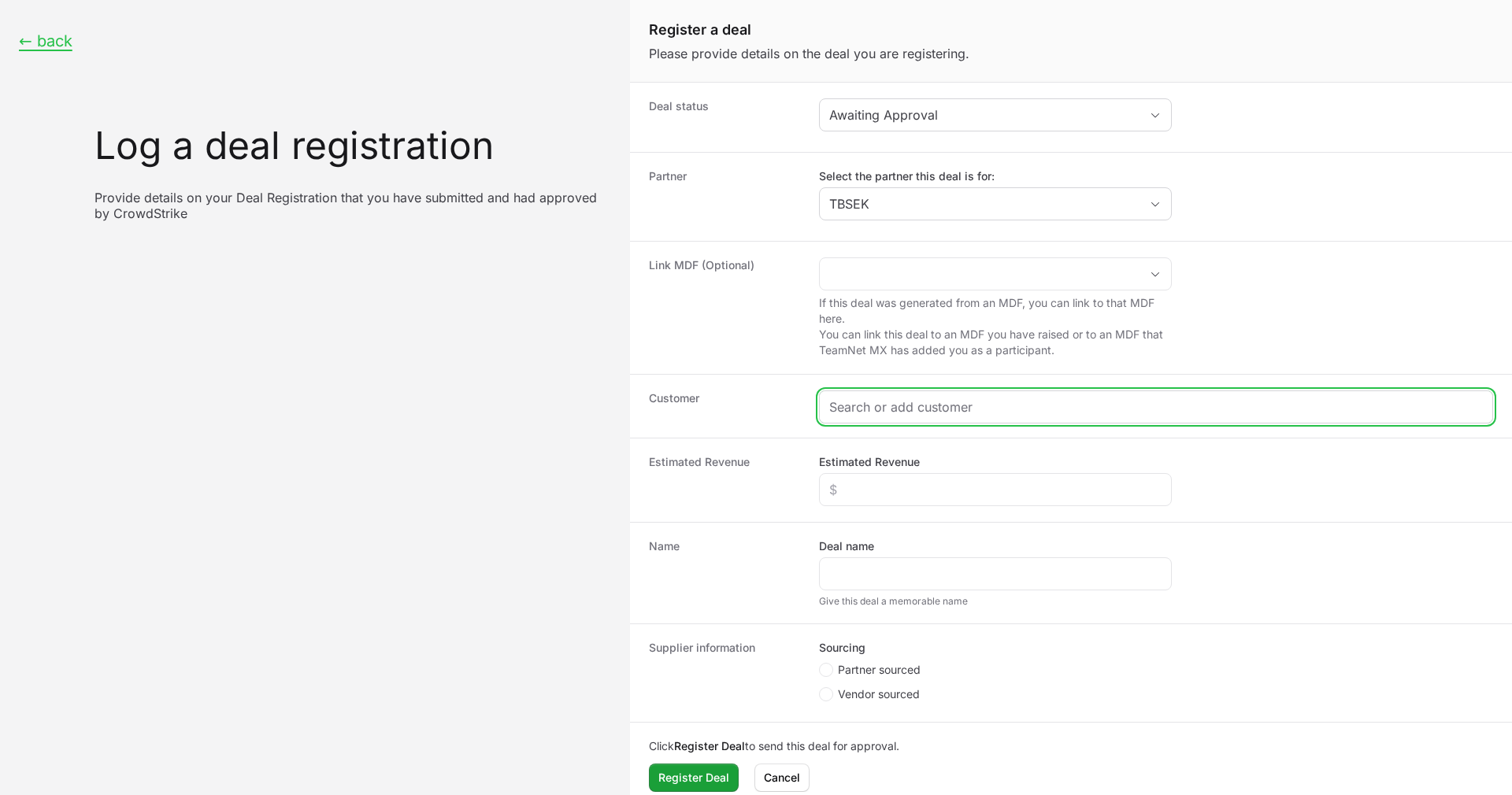
click at [866, 408] on input "Create activity form" at bounding box center [1156, 406] width 653 height 19
click at [951, 397] on input "Create activity form" at bounding box center [1156, 406] width 653 height 19
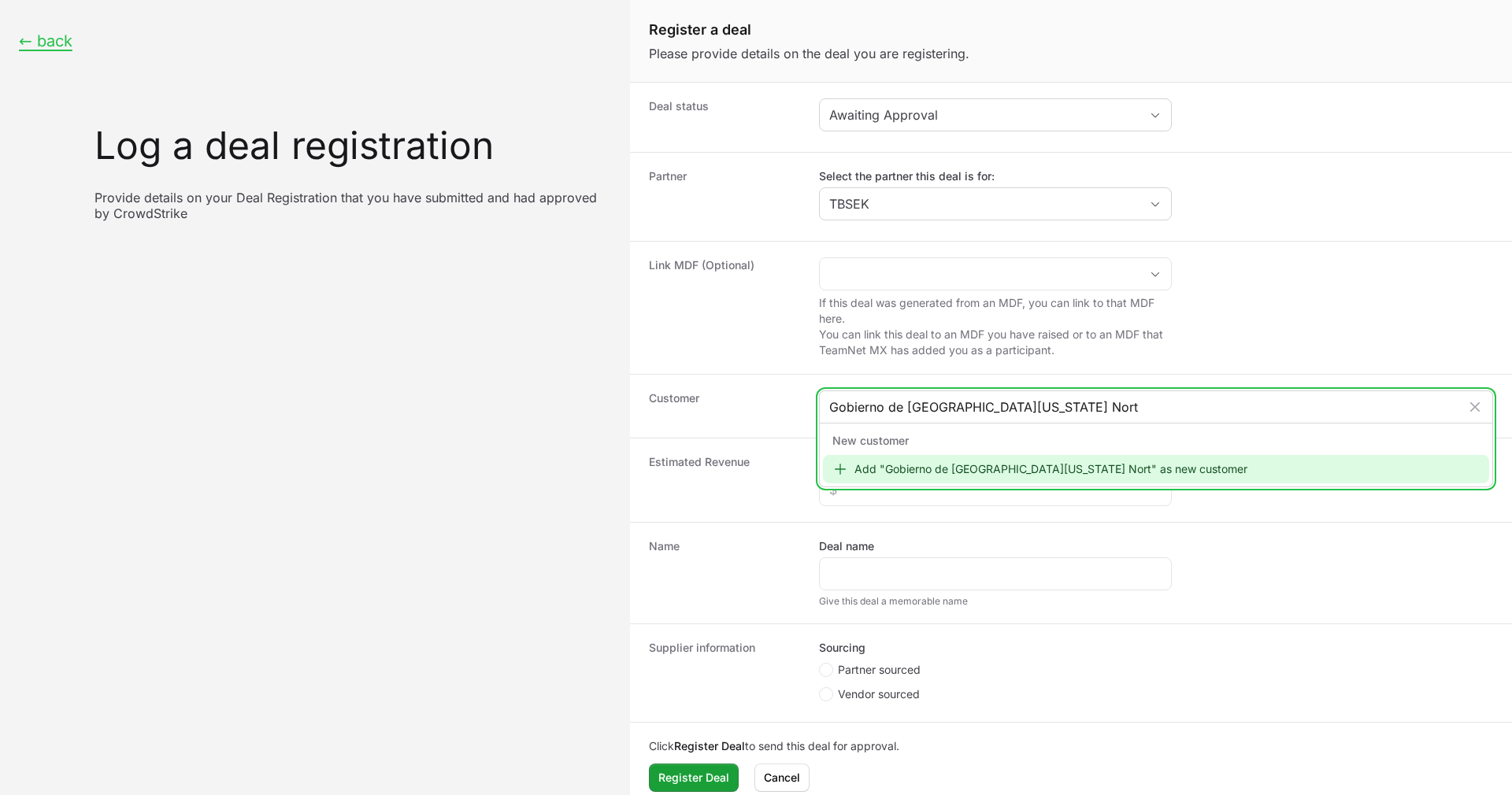
type input "Gobierno de [GEOGRAPHIC_DATA][US_STATE]"
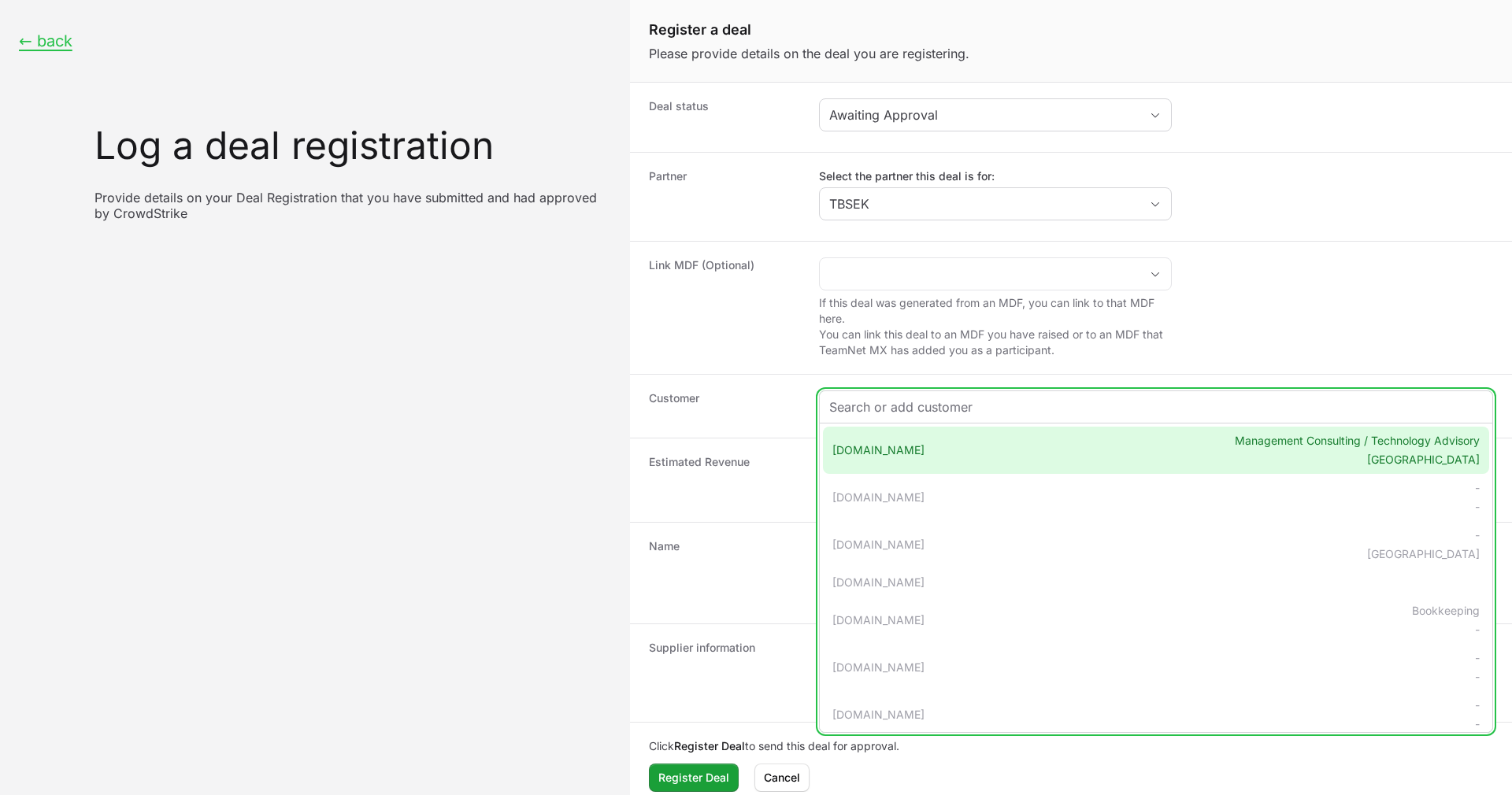
paste input "[URL][DOMAIN_NAME]"
type input "[URL][DOMAIN_NAME]"
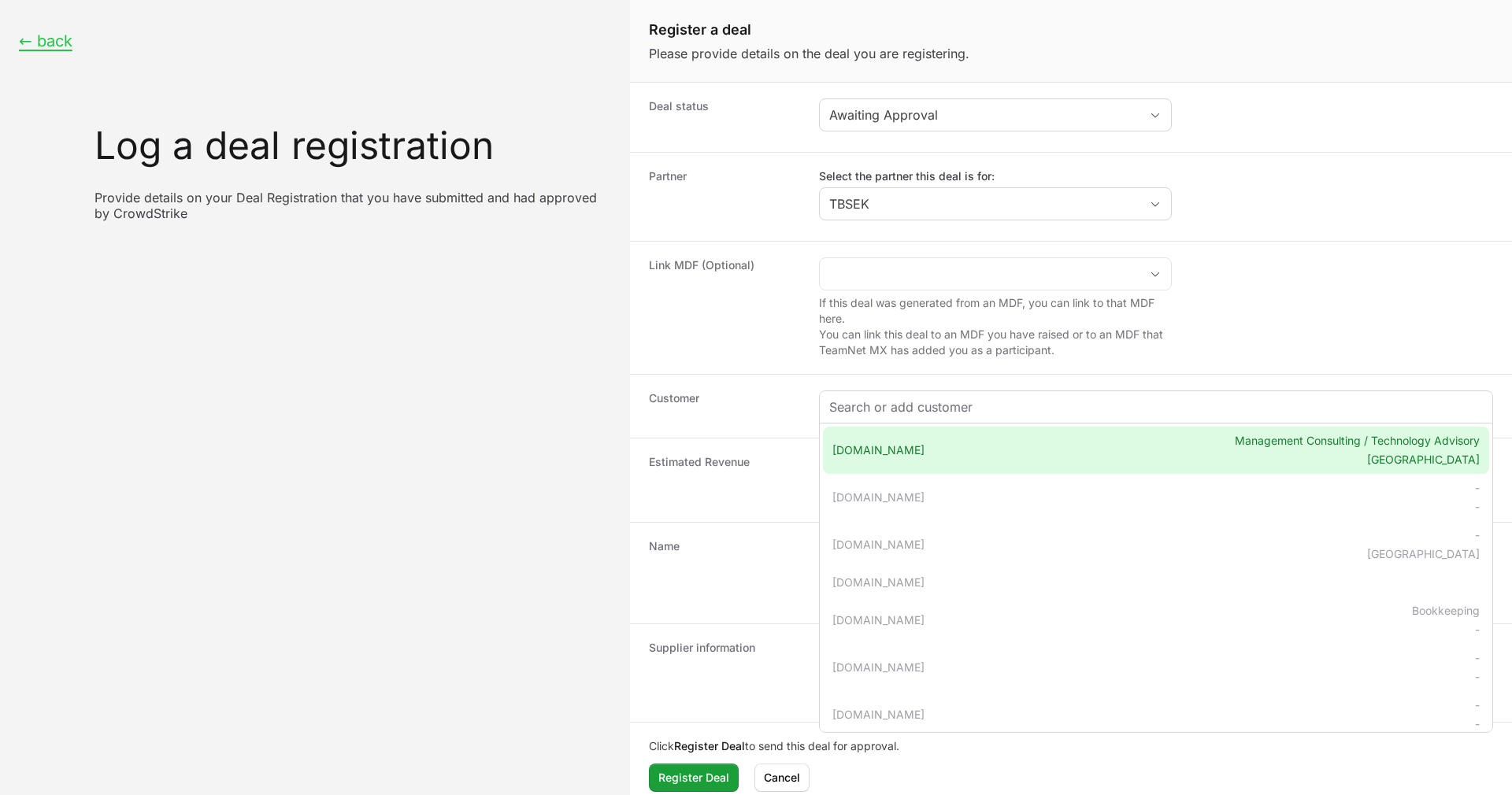
click at [899, 392] on div "Create activity form" at bounding box center [1155, 407] width 673 height 31
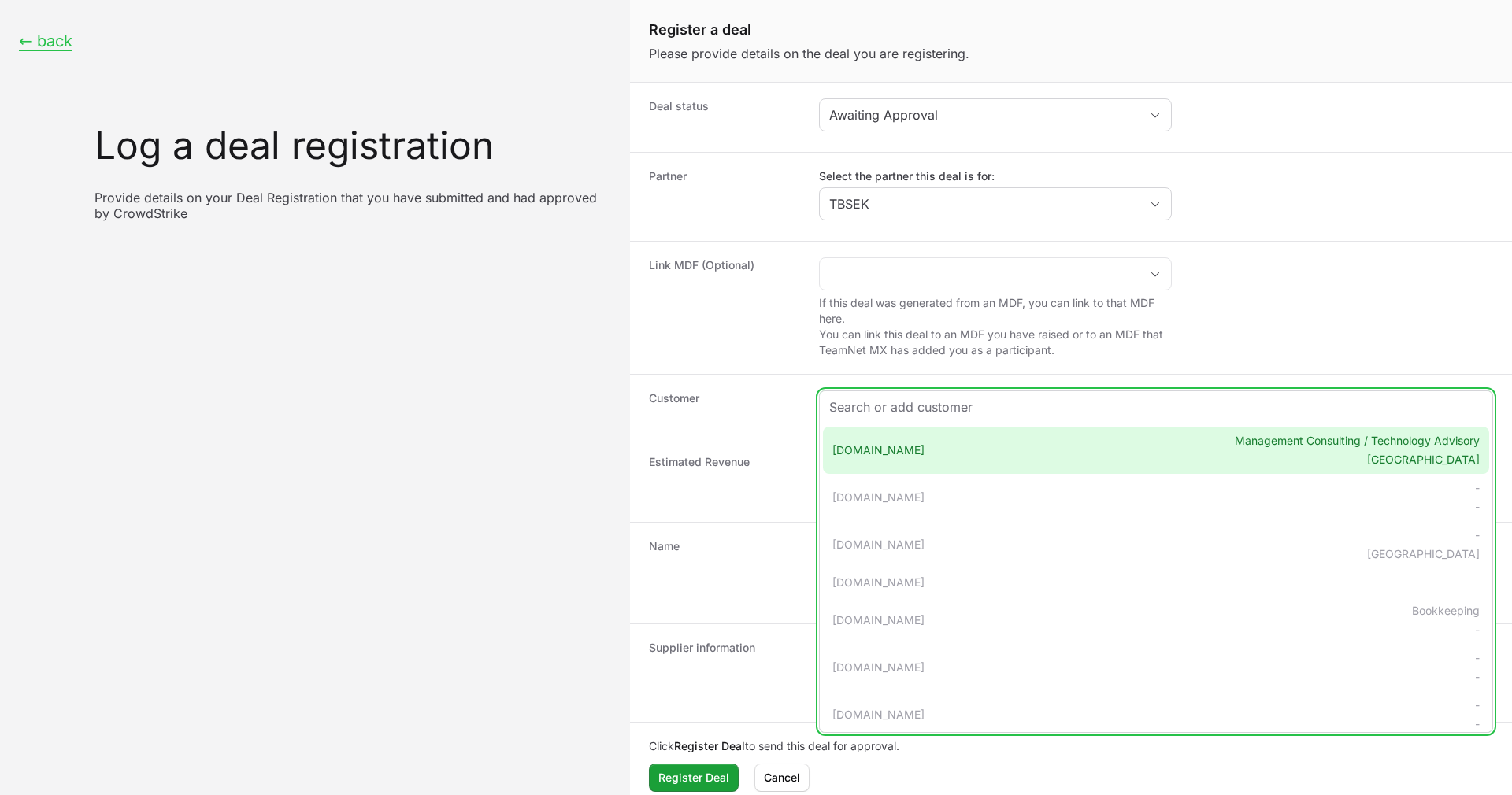
click at [897, 403] on input "Create activity form" at bounding box center [1156, 406] width 653 height 19
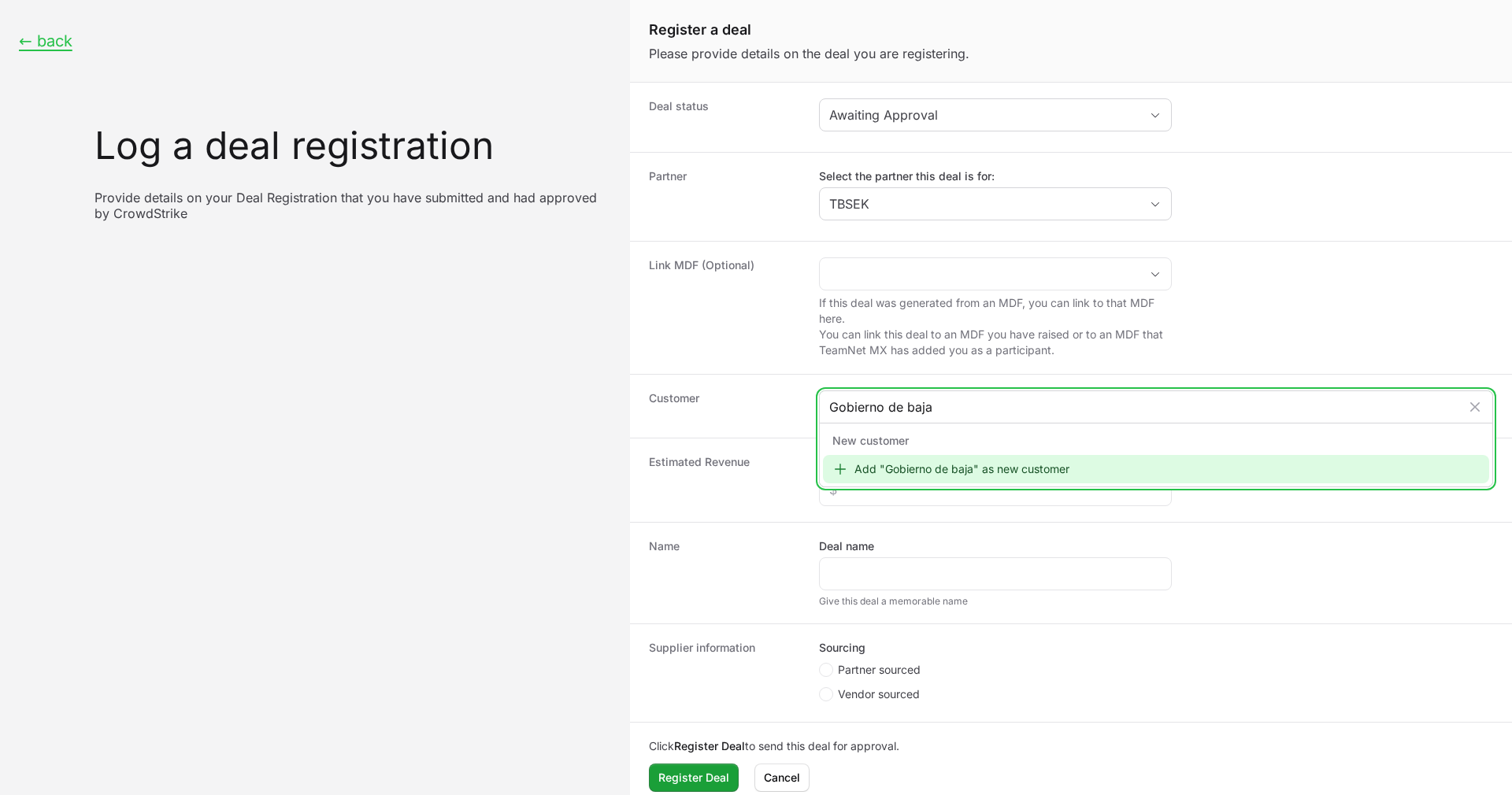
type input "Gobierno de baja"
click at [926, 465] on div "Add "Gobierno de baja" as new customer" at bounding box center [1156, 468] width 666 height 28
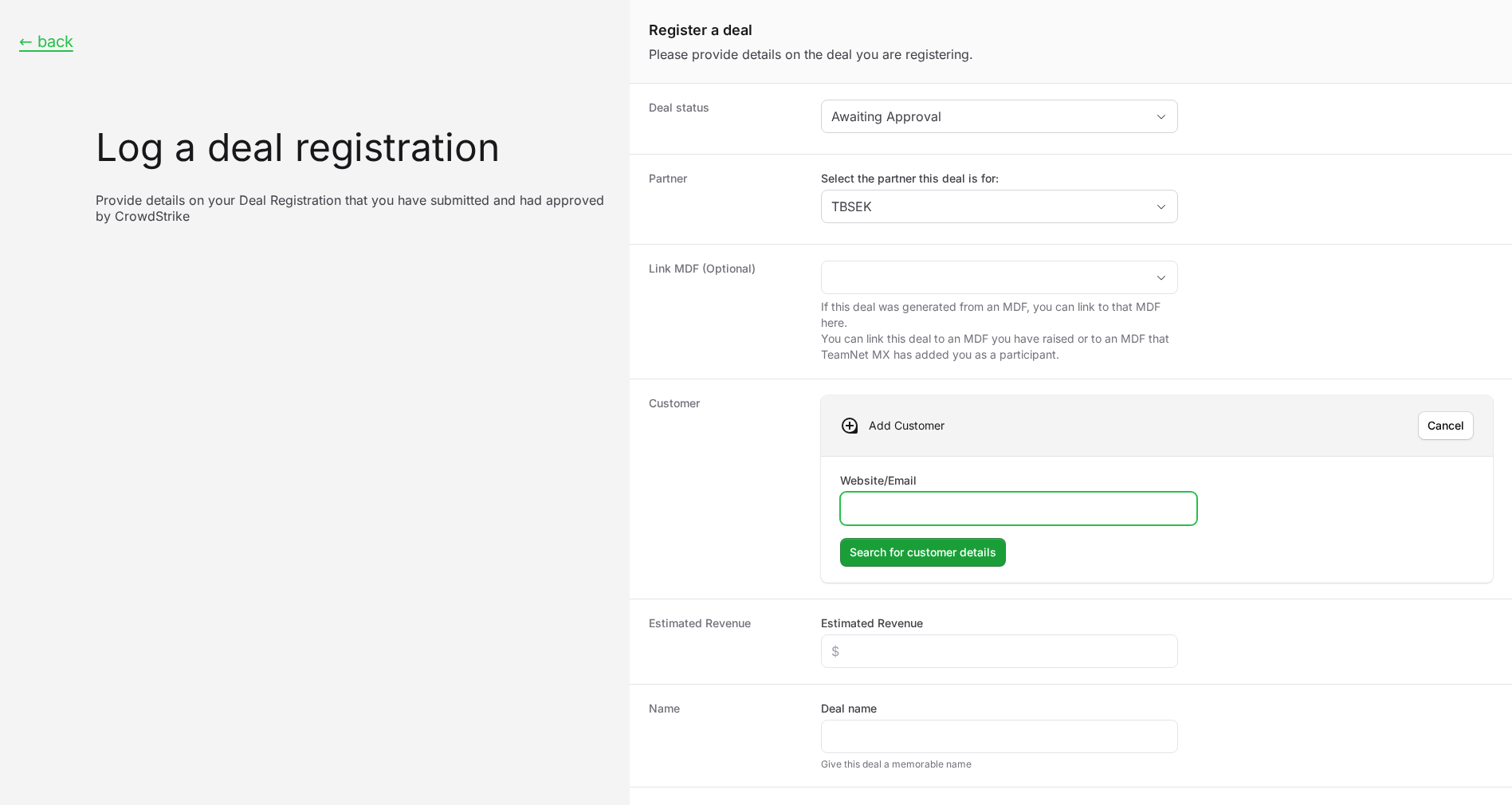
click at [962, 505] on input "Website/Email" at bounding box center [1018, 508] width 336 height 19
paste input "[URL][DOMAIN_NAME]"
type input "[URL][DOMAIN_NAME]"
click at [965, 567] on div "Website/Email [URL][DOMAIN_NAME] Search for customer details" at bounding box center [1156, 519] width 672 height 127
click at [965, 556] on span "Search for customer details" at bounding box center [923, 552] width 146 height 19
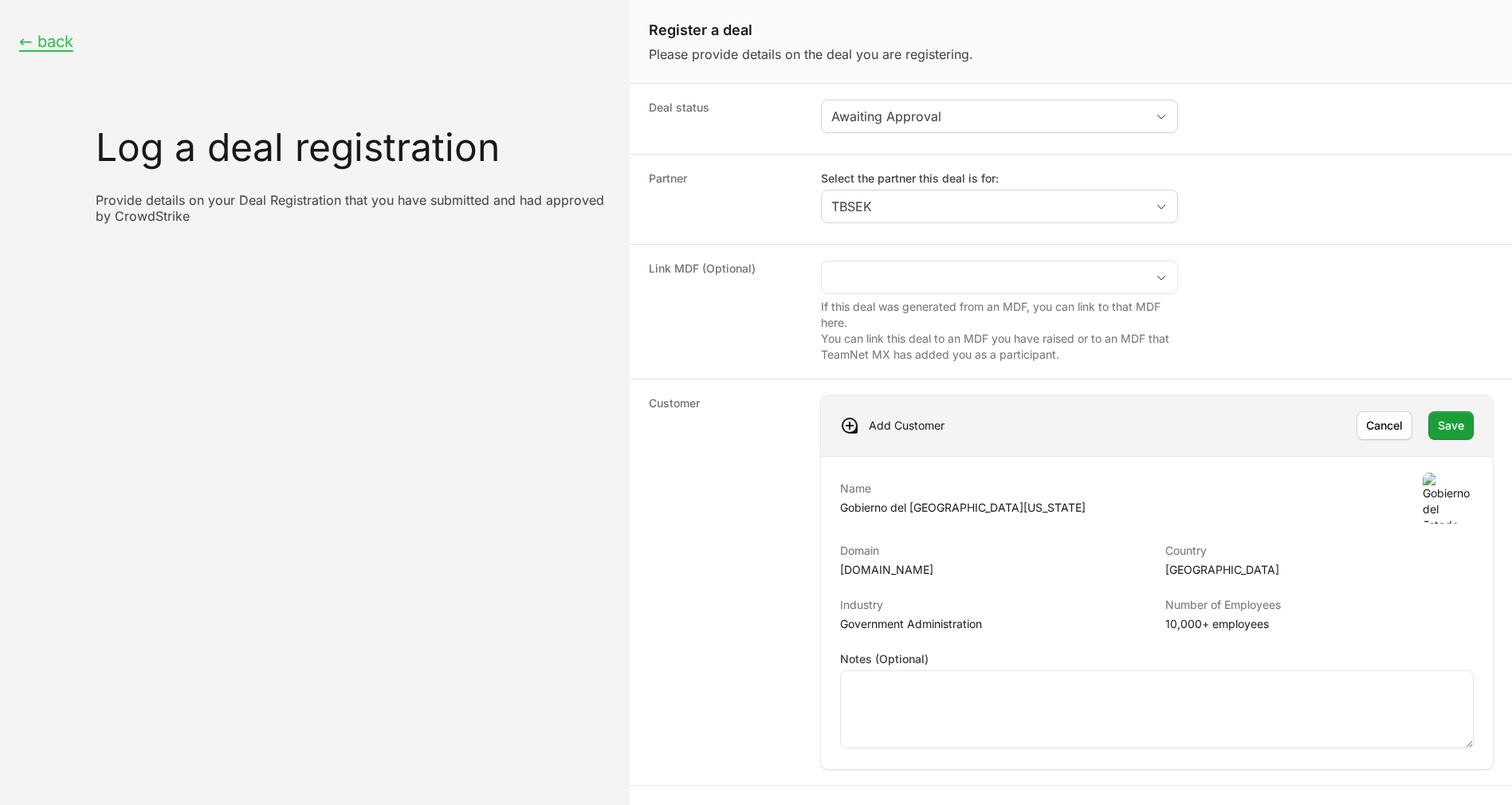
scroll to position [358, 0]
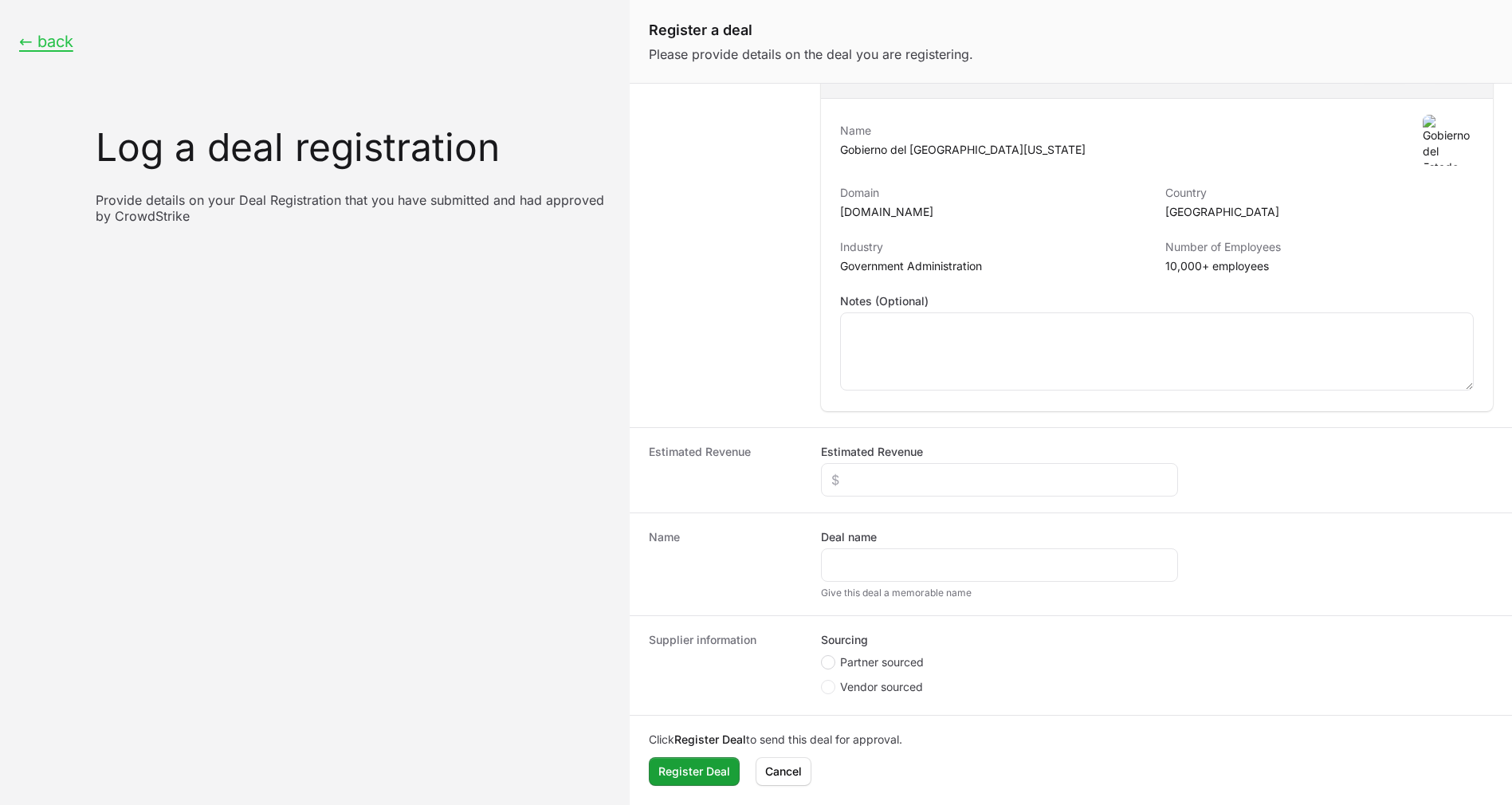
click at [826, 667] on icon "Create activity form" at bounding box center [827, 662] width 6 height 13
radio input "true"
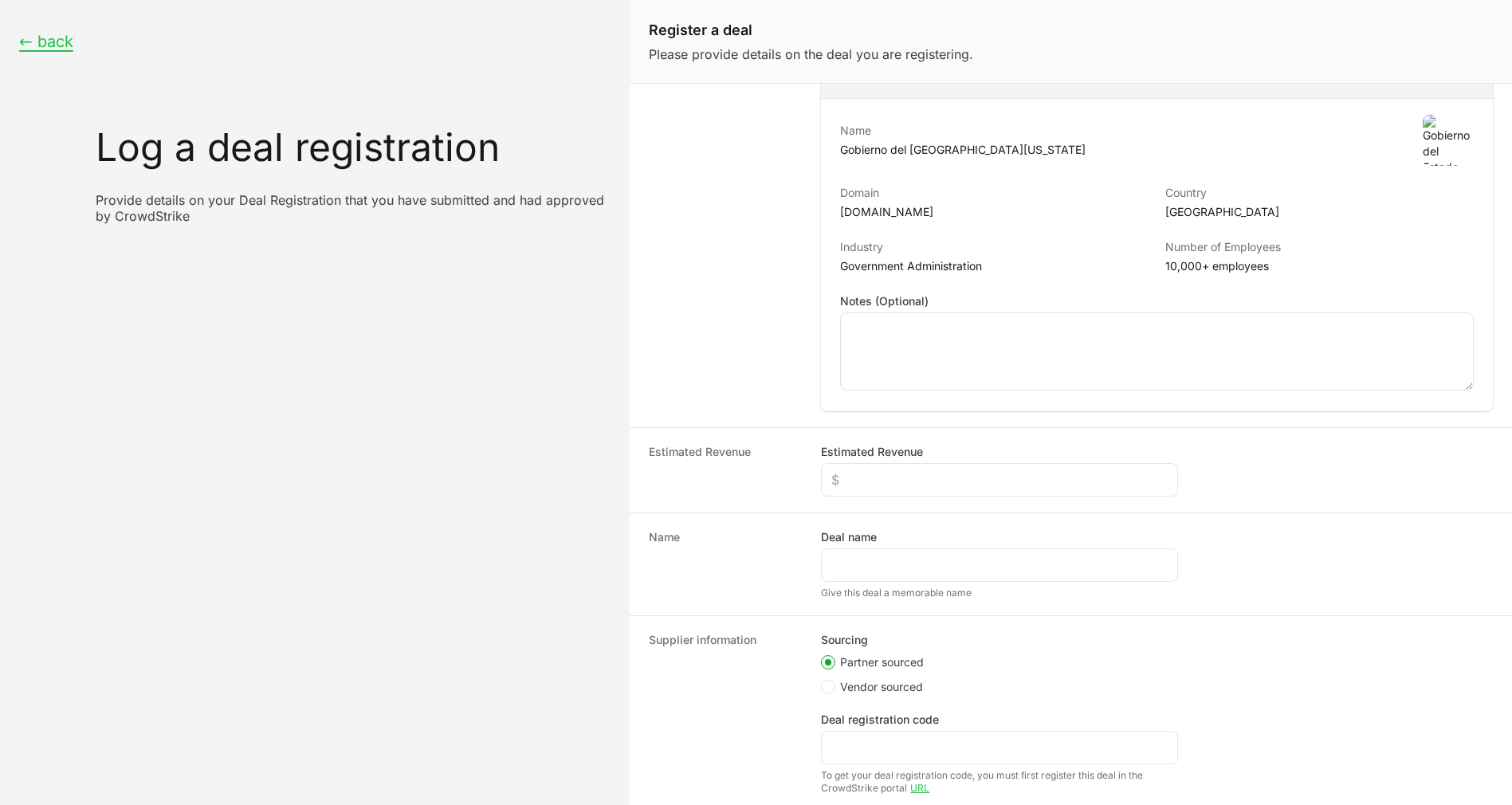
scroll to position [234, 0]
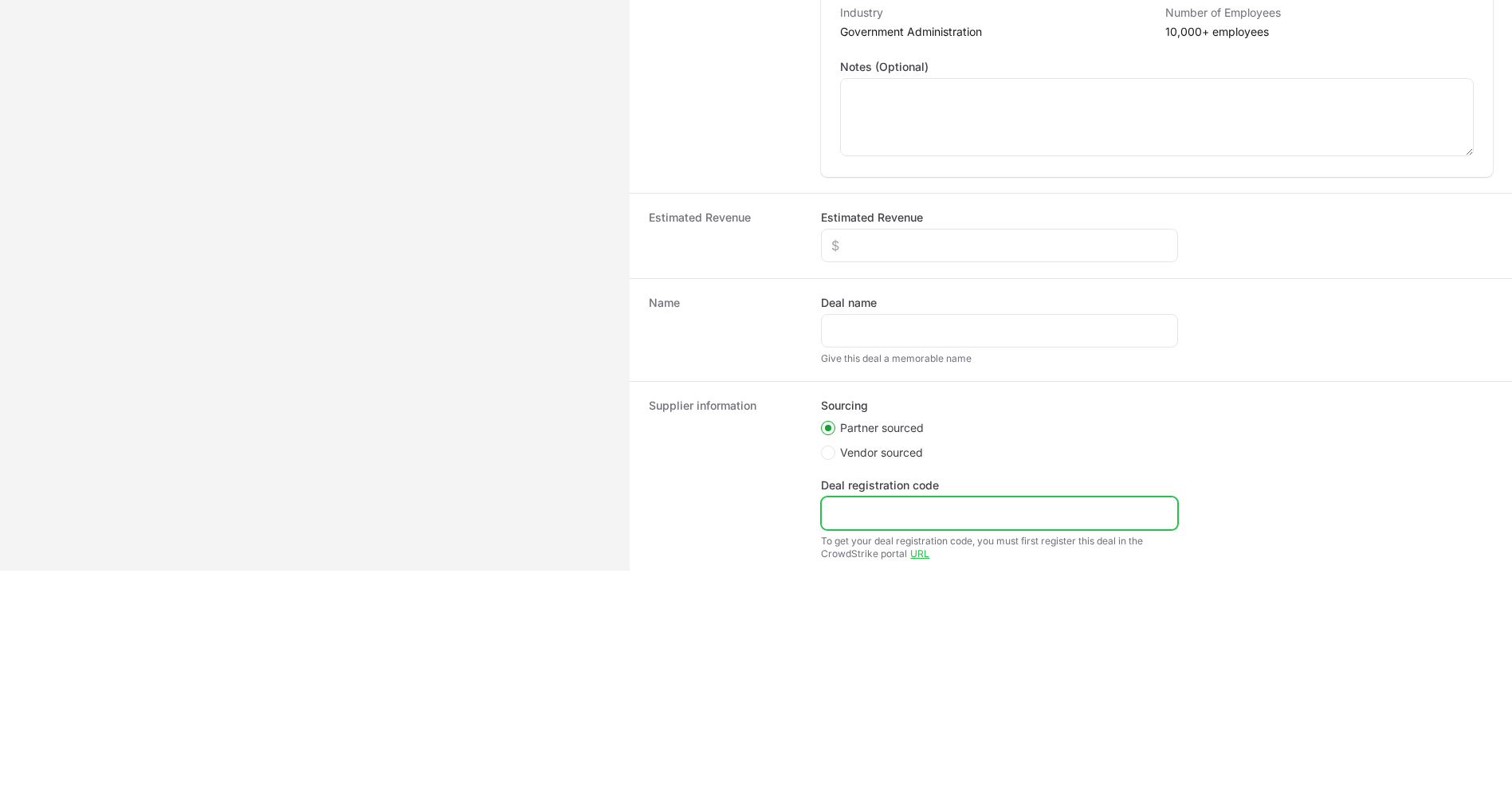
click at [900, 506] on input "Deal registration code" at bounding box center [999, 513] width 336 height 19
paste input "HACIENDA [GEOGRAPHIC_DATA][US_STATE] | 1490 EP"
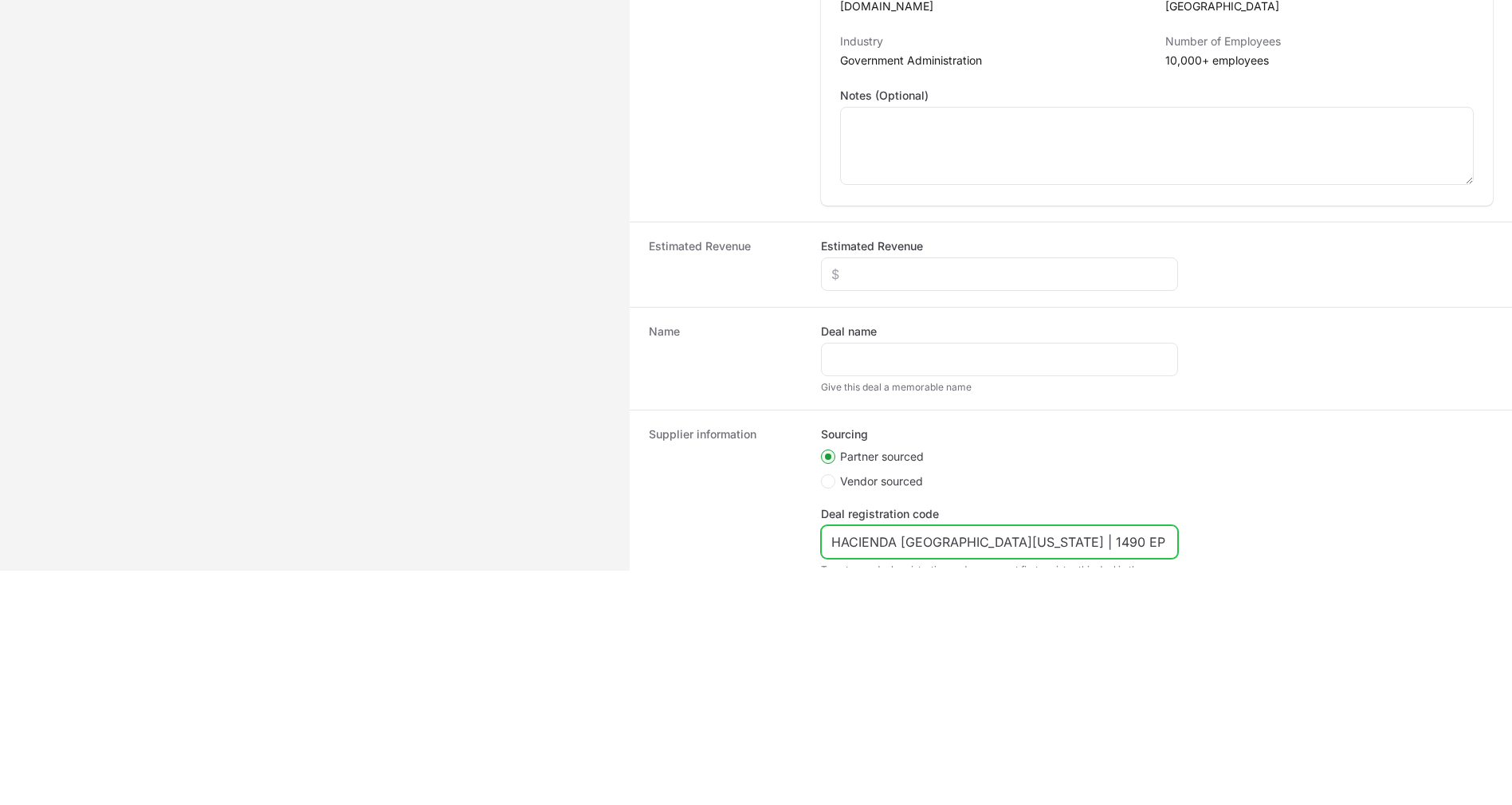
scroll to position [344, 0]
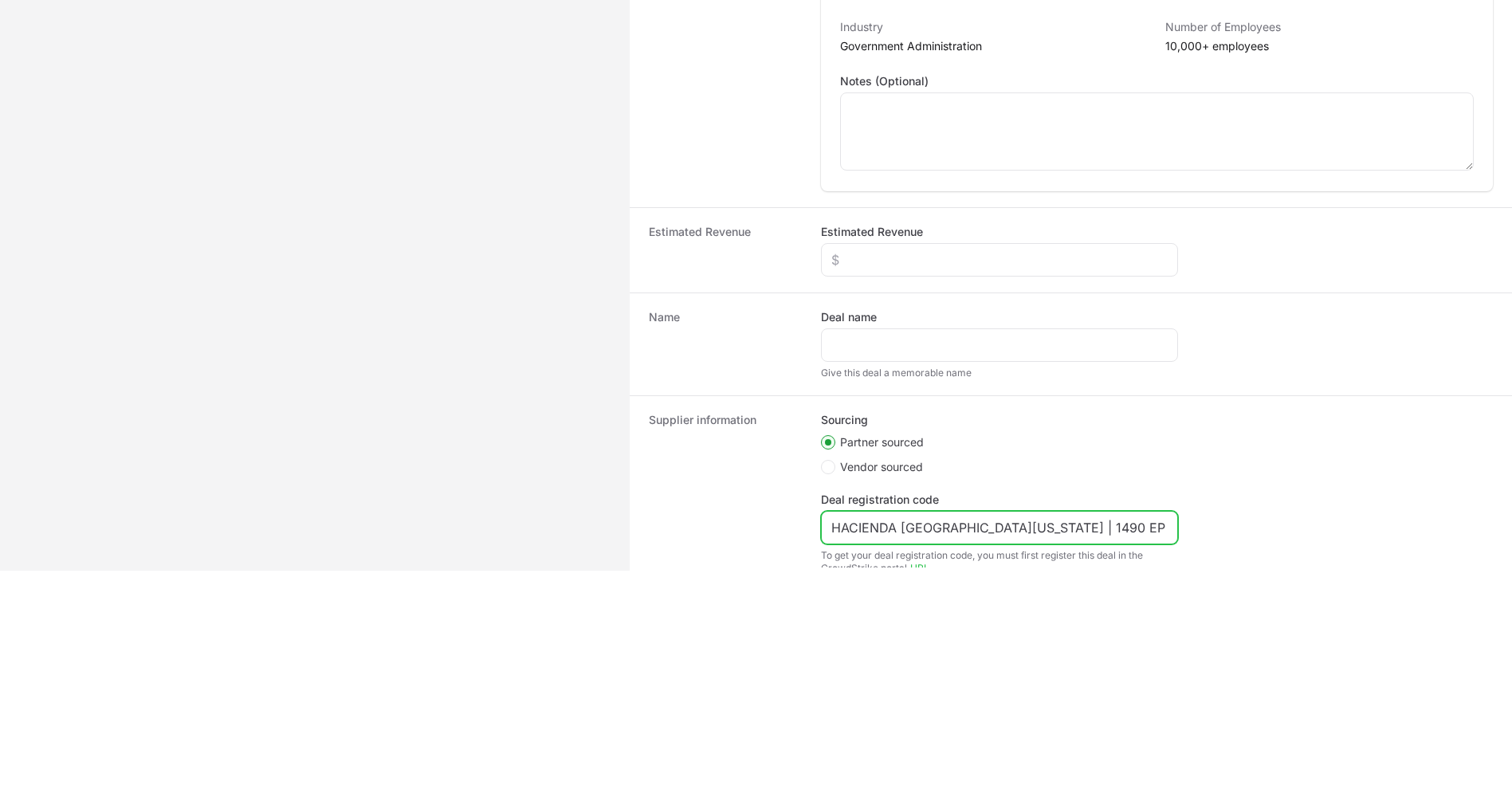
type input "HACIENDA [GEOGRAPHIC_DATA][US_STATE] | 1490 EP"
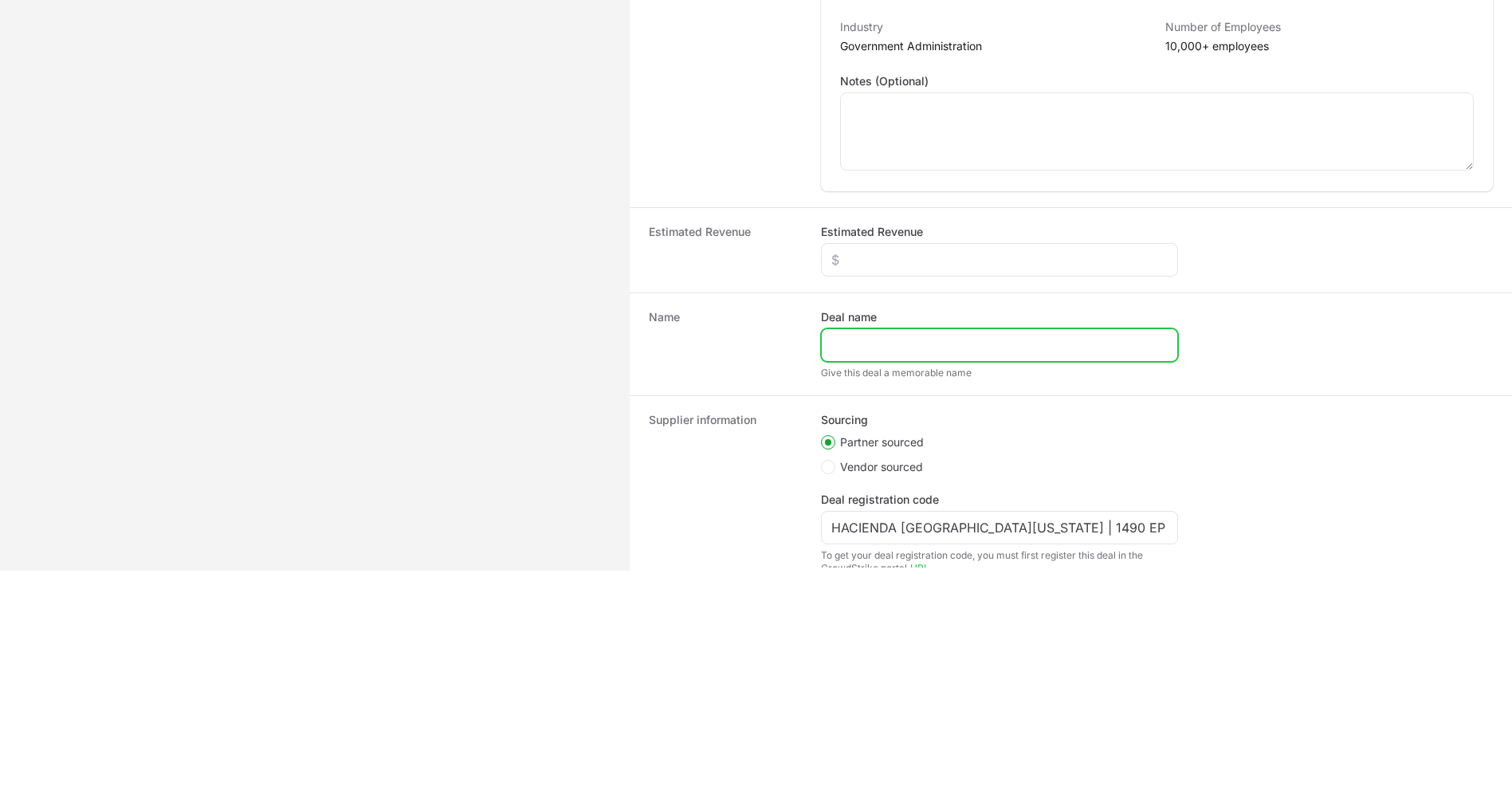
click at [884, 340] on input "Deal name" at bounding box center [999, 345] width 336 height 19
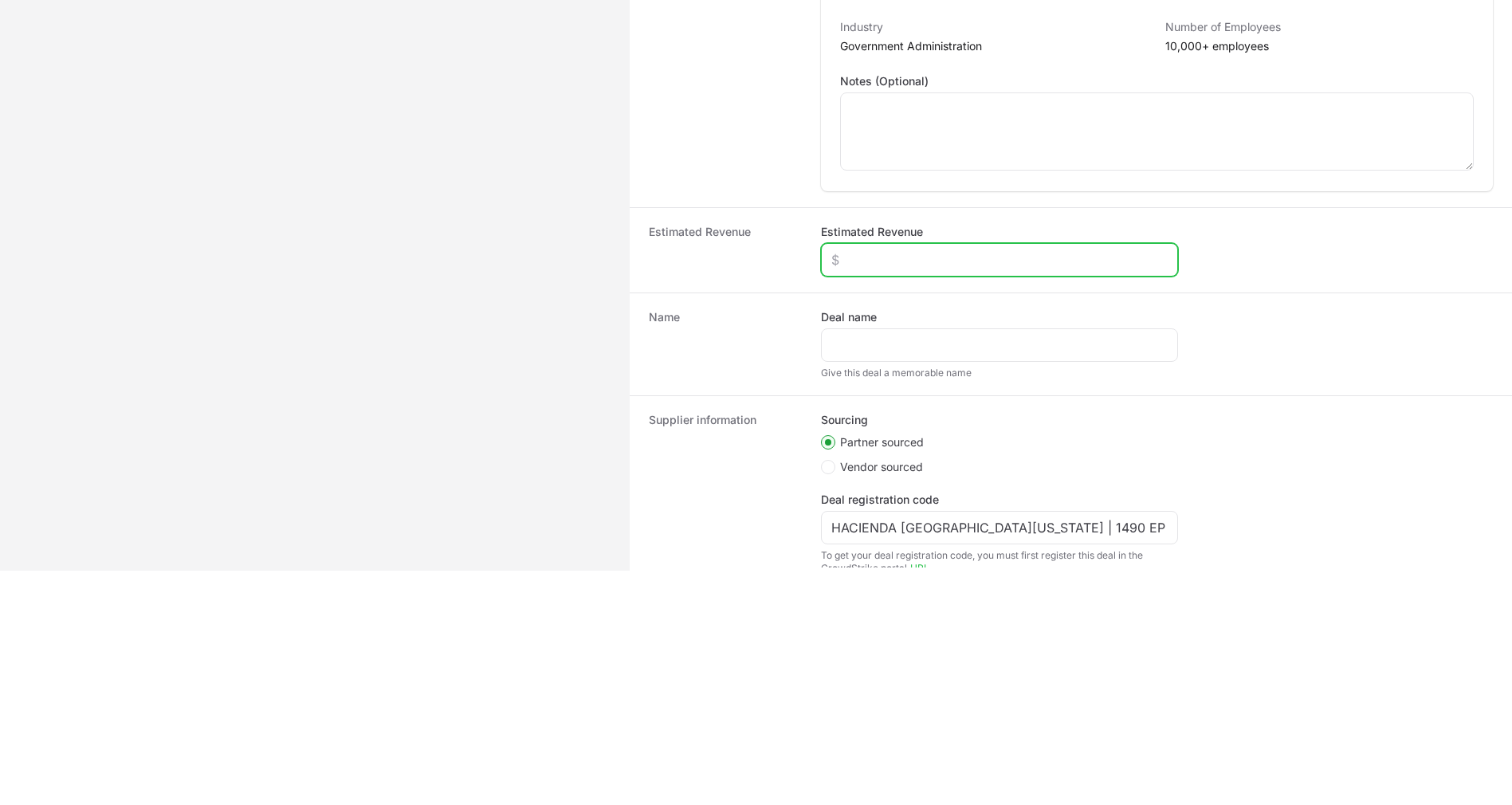
click at [881, 266] on input "Estimated Revenue" at bounding box center [999, 259] width 336 height 19
click at [883, 270] on div "Create activity form" at bounding box center [999, 259] width 357 height 33
click at [879, 258] on input "Estimated Revenue" at bounding box center [999, 259] width 336 height 19
paste input "$44,481"
type input "$44,481"
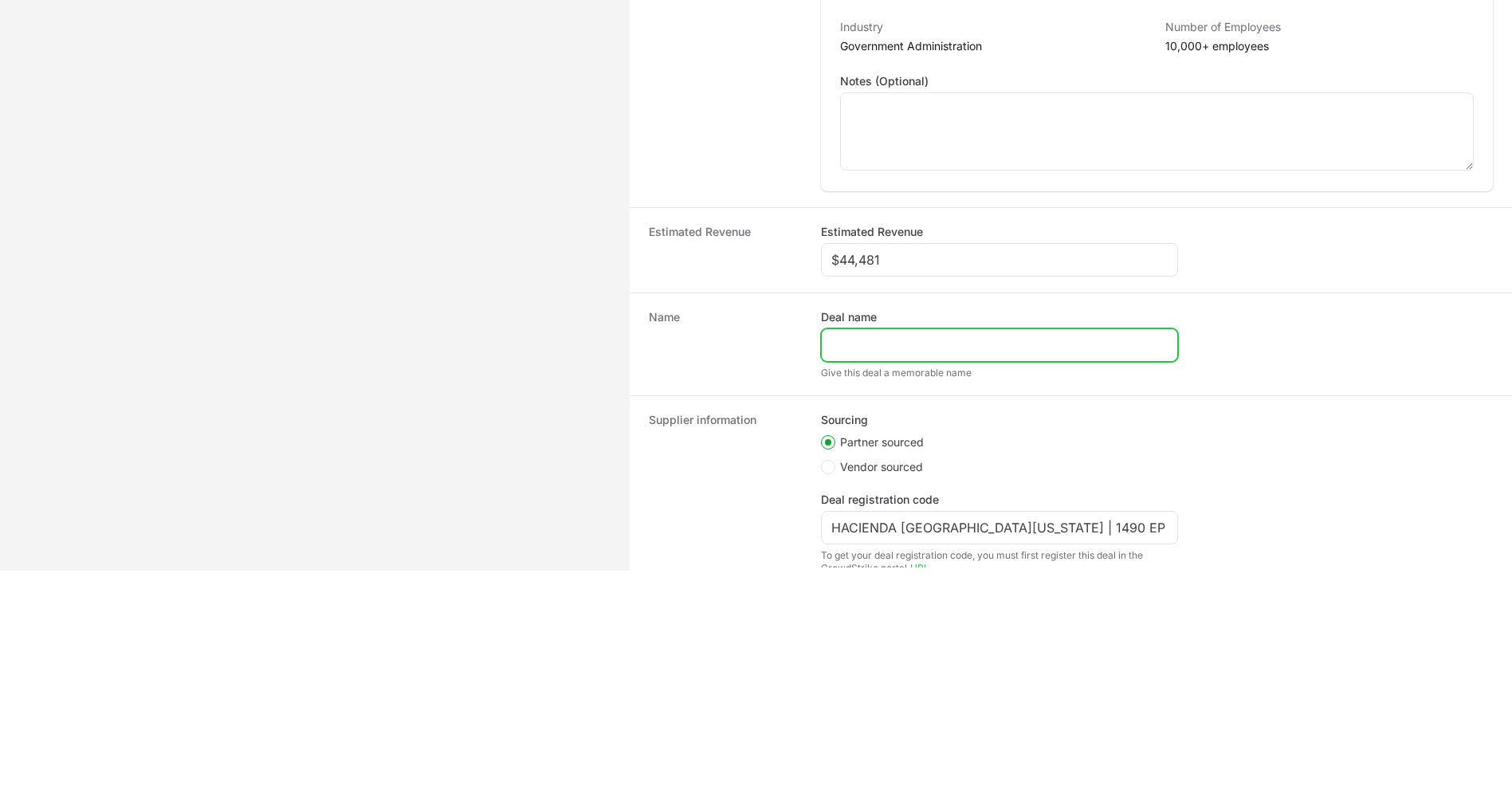
click at [873, 346] on input "Deal name" at bounding box center [999, 345] width 336 height 19
click at [867, 340] on input "Deal name" at bounding box center [999, 345] width 336 height 19
paste input "HACIENDA [GEOGRAPHIC_DATA][US_STATE] | 1490 EP"
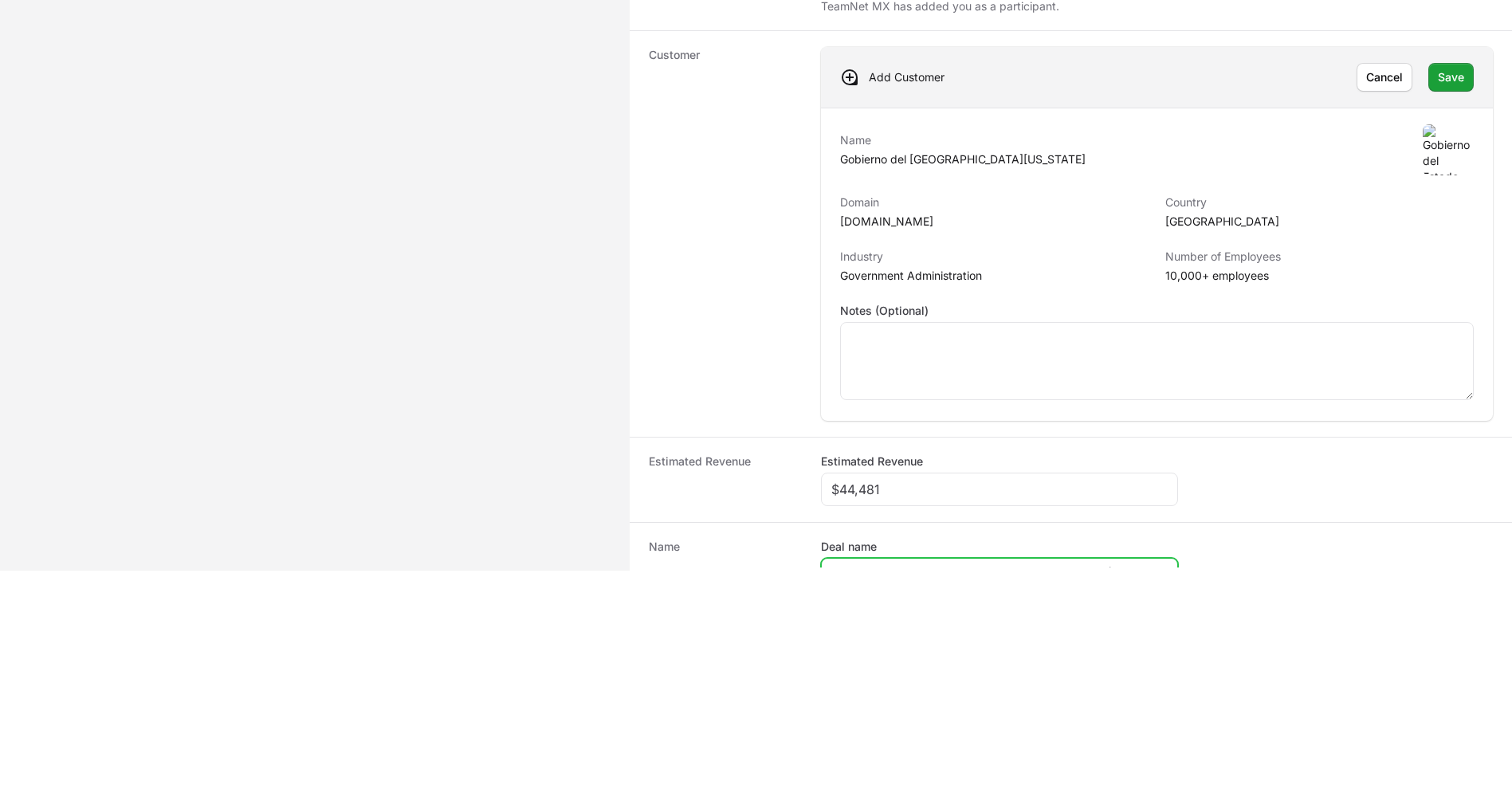
scroll to position [0, 0]
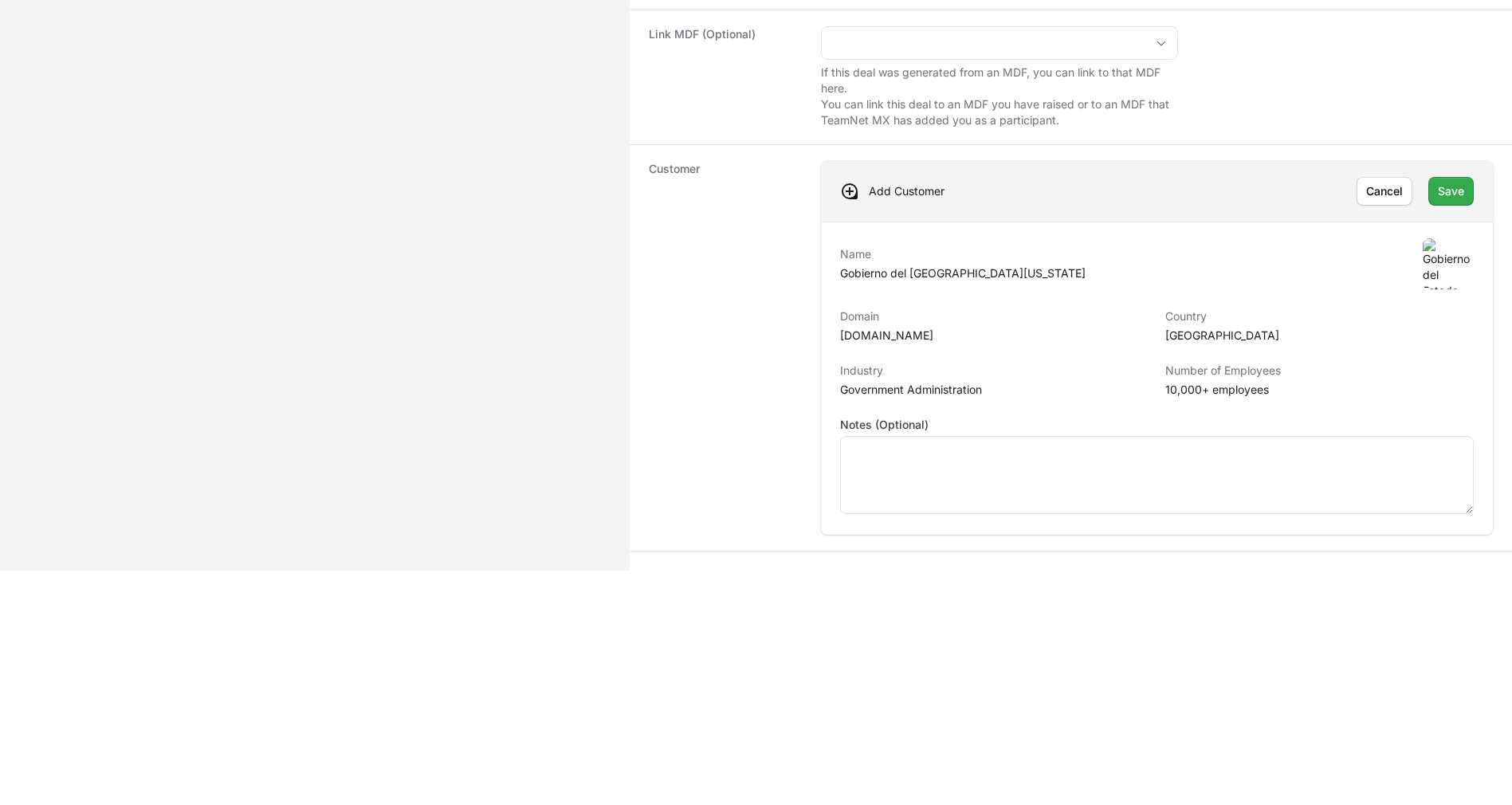
type input "HACIENDA [GEOGRAPHIC_DATA][US_STATE] | 1490 EP"
click at [1442, 188] on span "Save" at bounding box center [1451, 191] width 26 height 19
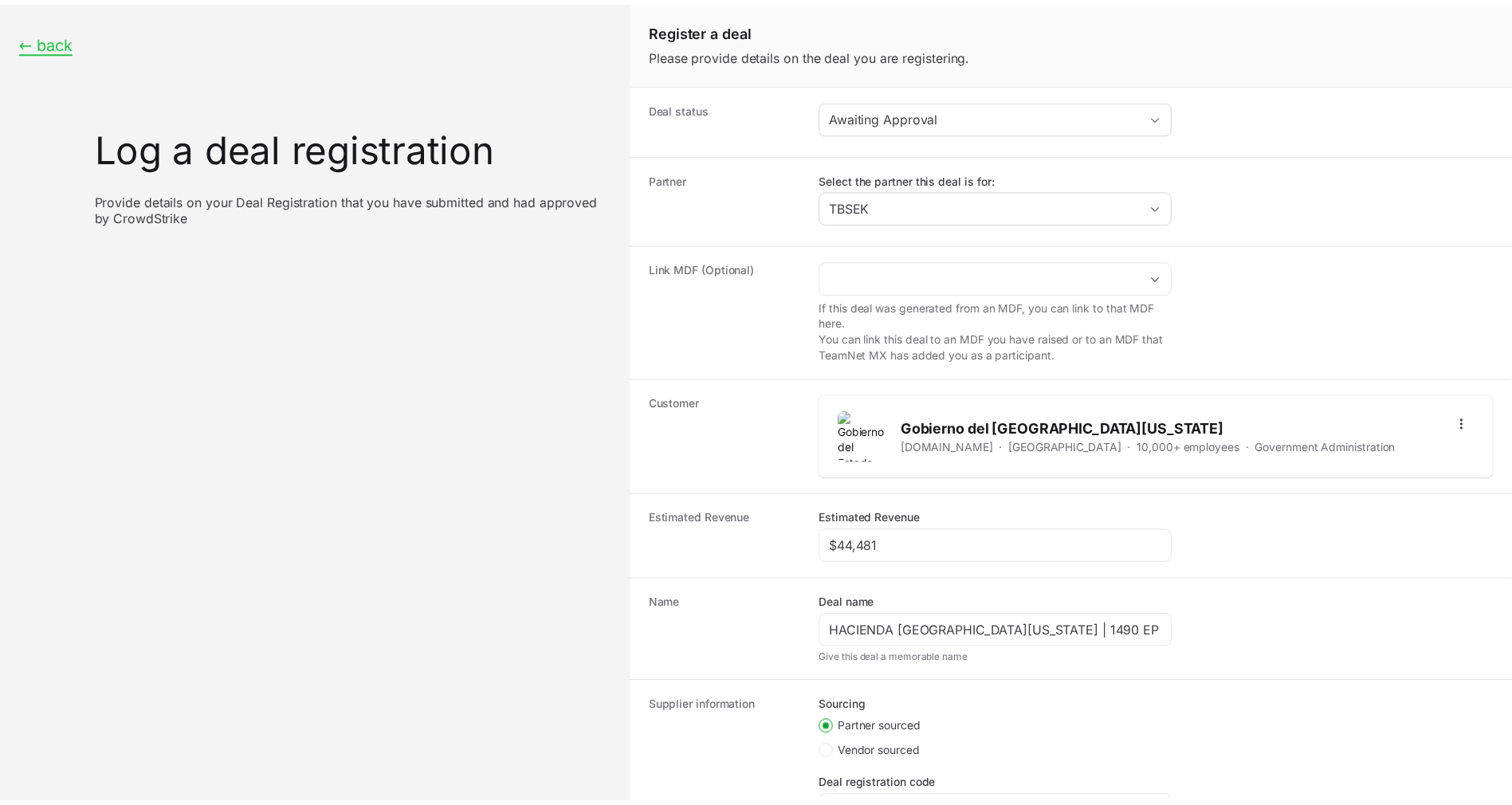
scroll to position [162, 0]
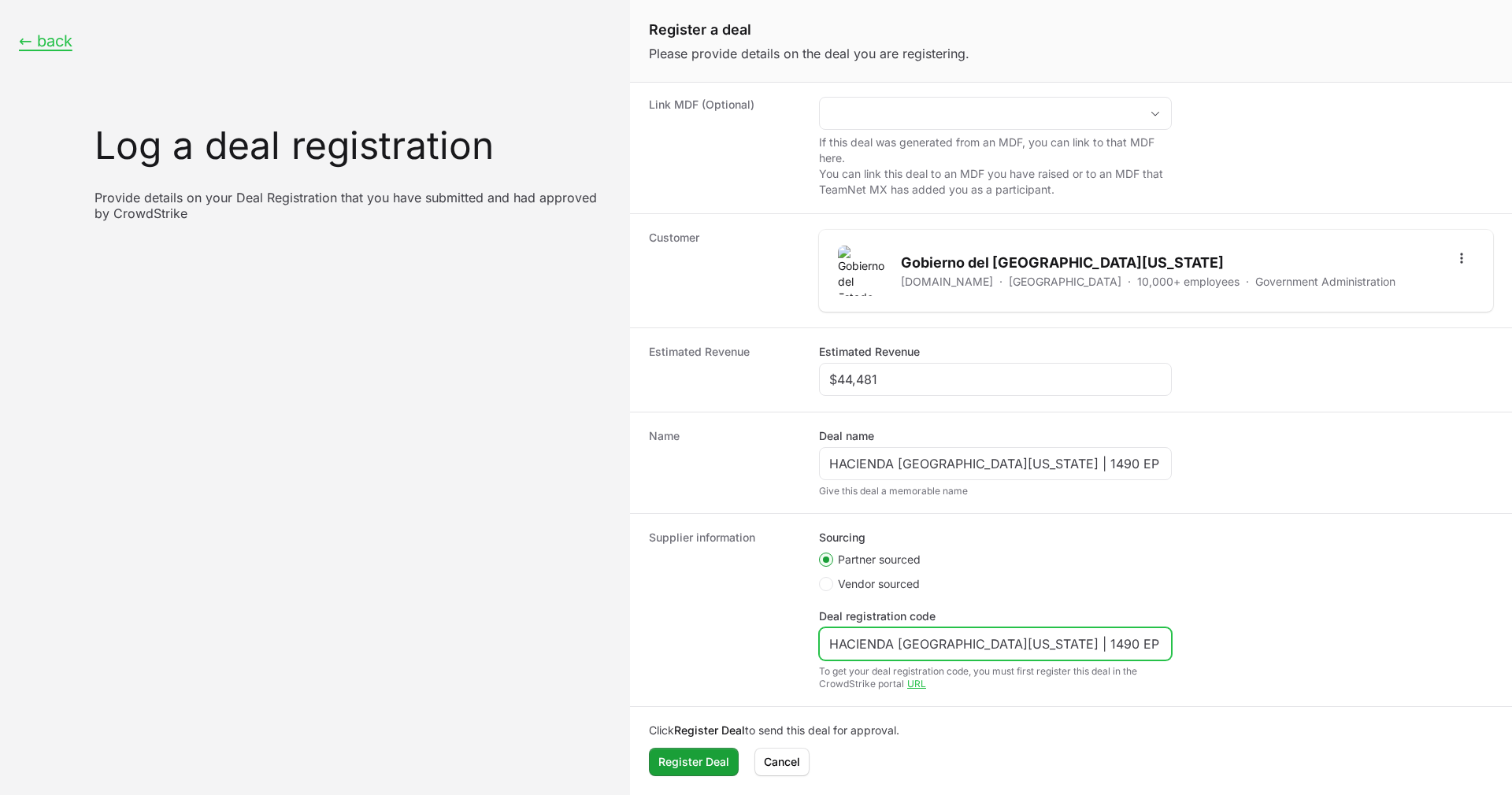
click at [1067, 645] on input "HACIENDA [GEOGRAPHIC_DATA][US_STATE] | 1490 EP" at bounding box center [995, 643] width 332 height 19
click at [887, 647] on input "Deal registration code" at bounding box center [995, 643] width 332 height 19
paste input "DR-7ed57957"
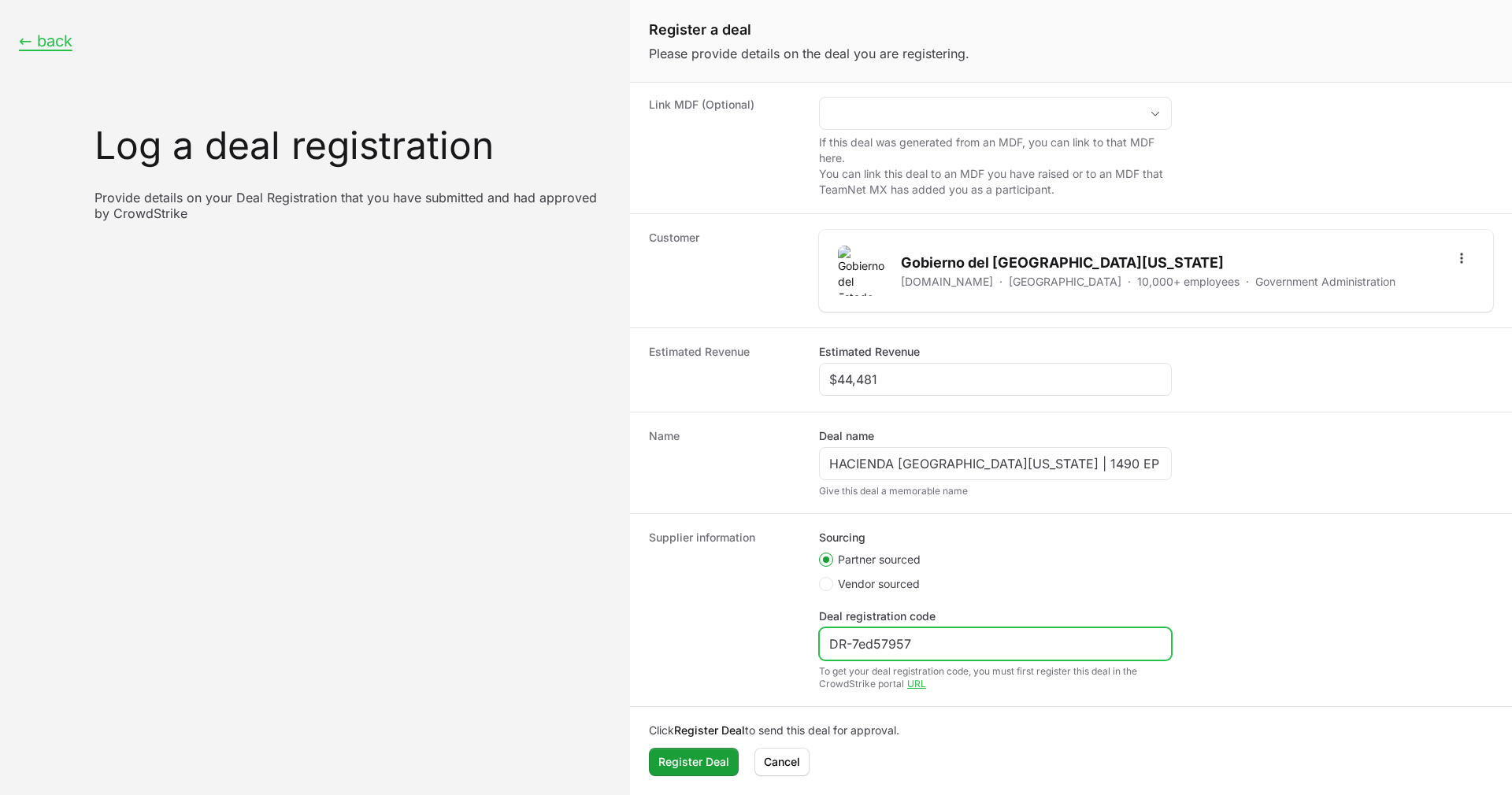
click at [831, 642] on input "DR-7ed57957" at bounding box center [995, 643] width 332 height 19
type input "DR-7ed57957"
click at [961, 620] on div "Deal registration code DR-7ed57957" at bounding box center [995, 634] width 352 height 52
click at [960, 631] on div "DR-7ed57957" at bounding box center [995, 644] width 352 height 33
click at [949, 644] on input "DR-7ed57957" at bounding box center [995, 643] width 332 height 19
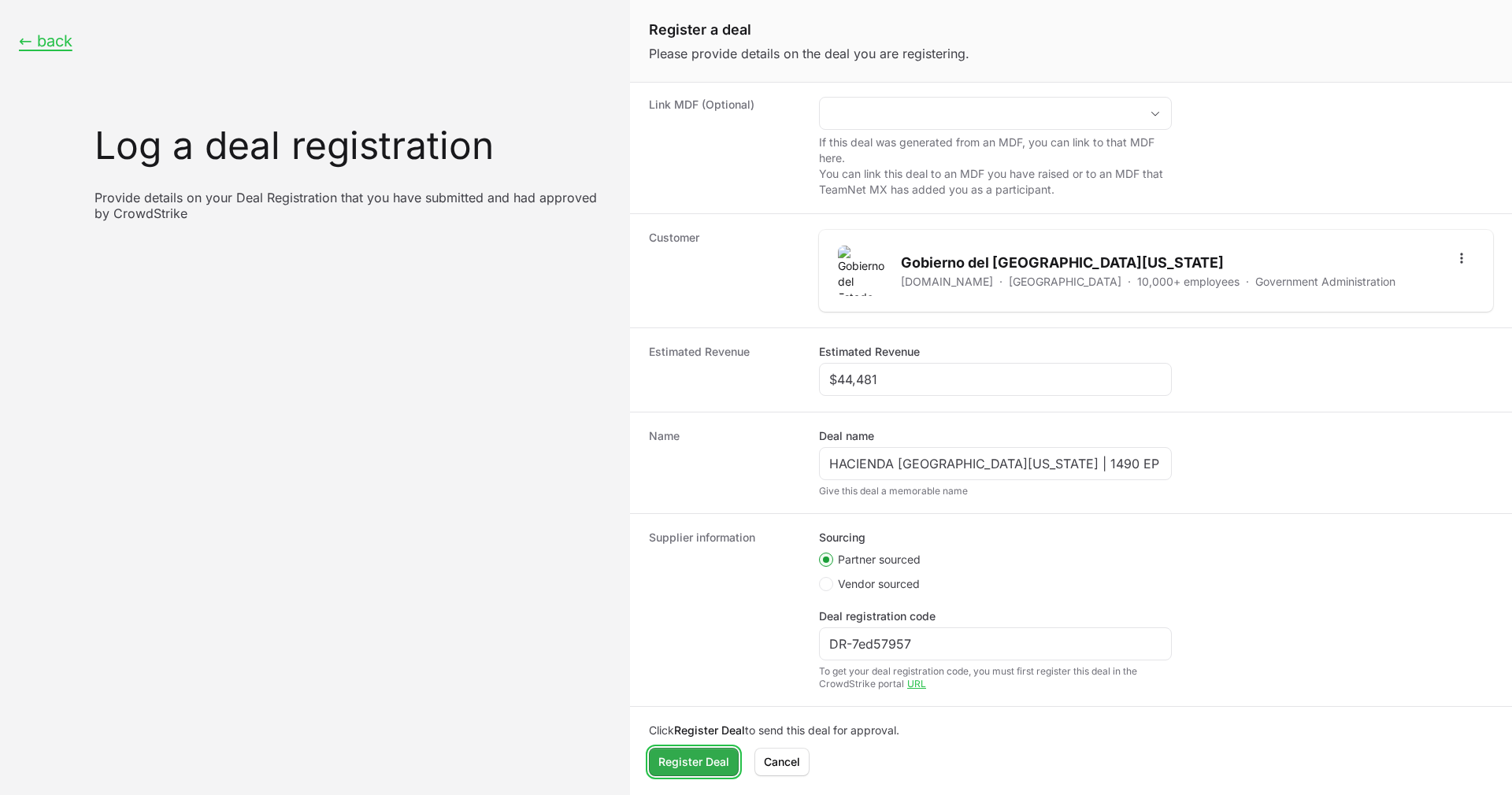
click at [682, 771] on button "Register Deal" at bounding box center [694, 761] width 90 height 28
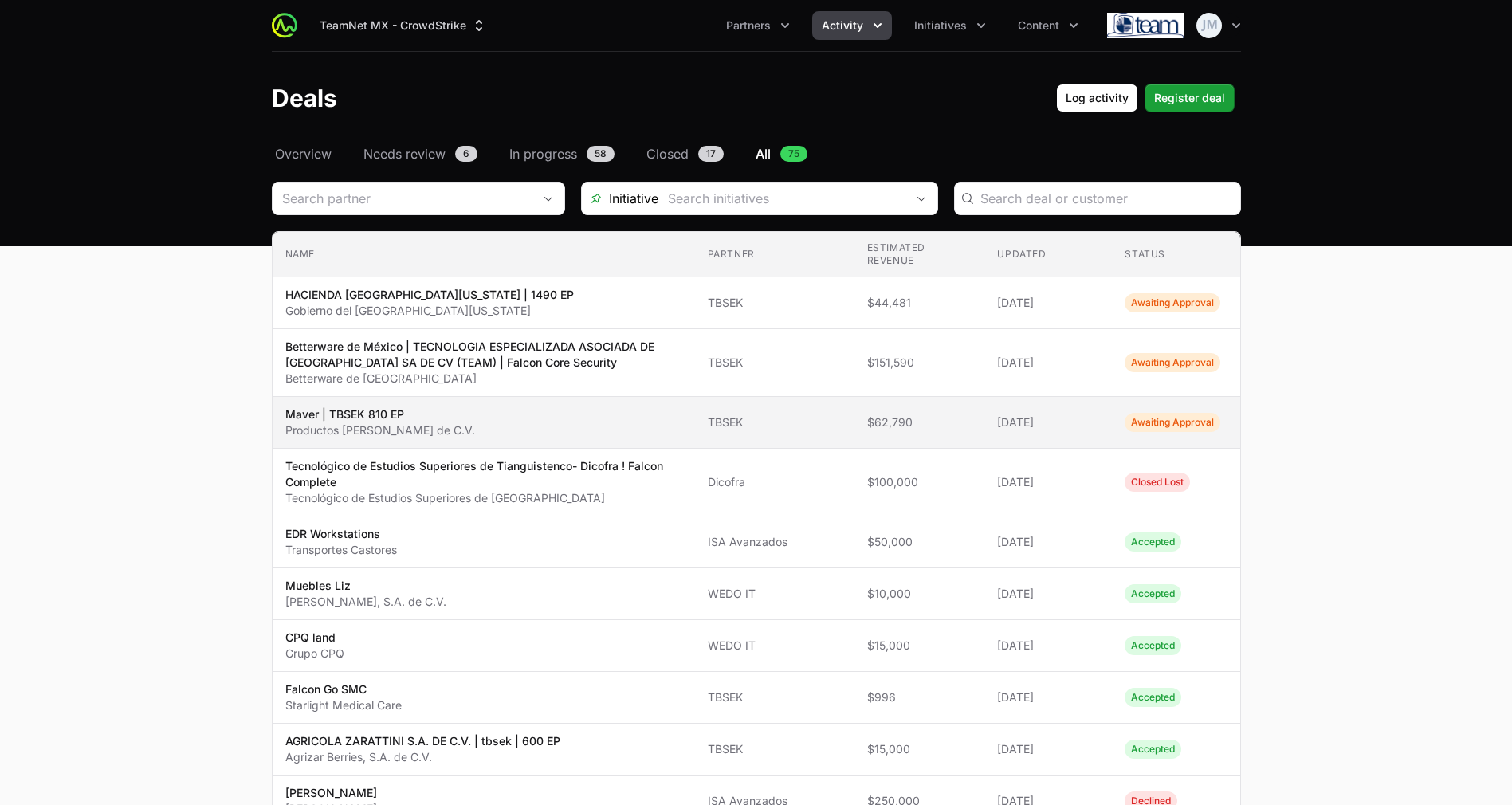
click at [657, 407] on span "Maver | TBSEK 810 EP Productos [PERSON_NAME] de C.V." at bounding box center [484, 422] width 397 height 31
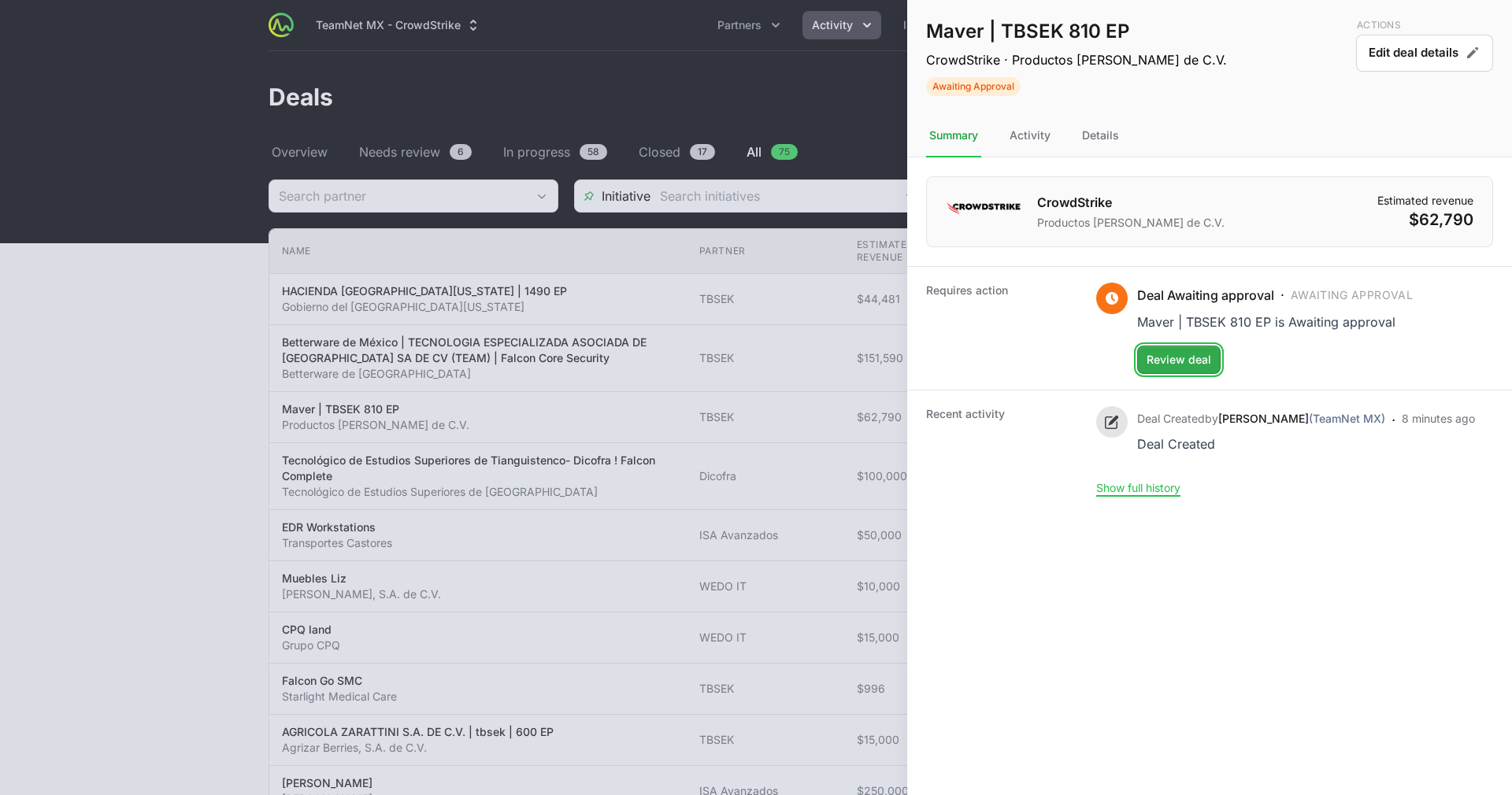
click at [1175, 368] on span "Review deal" at bounding box center [1178, 360] width 65 height 19
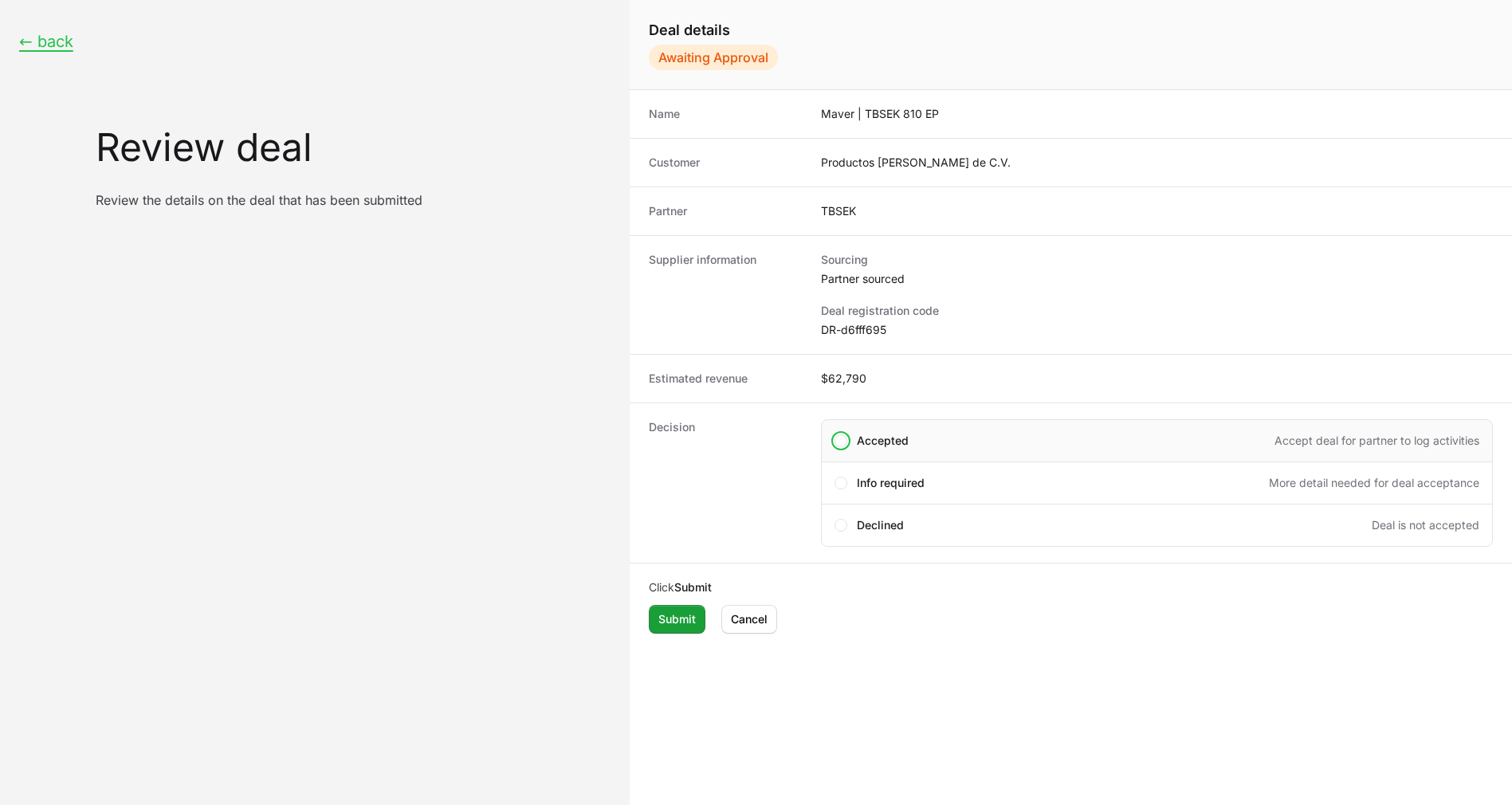
click at [860, 430] on div "Accepted Accept deal for partner to log activities" at bounding box center [1156, 440] width 672 height 43
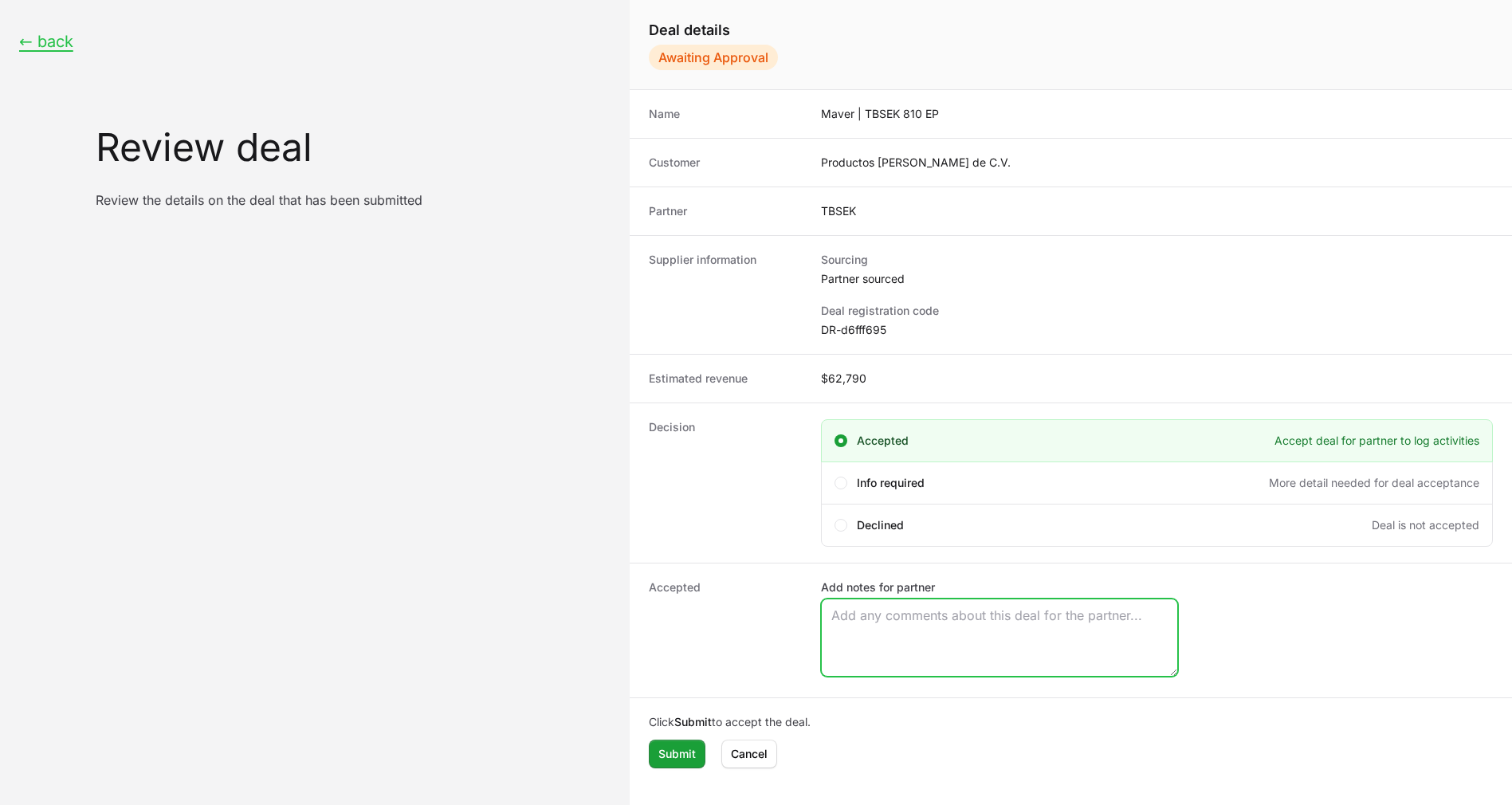
click at [884, 630] on textarea "Add notes for partner" at bounding box center [1000, 637] width 356 height 77
paste textarea "[PERSON_NAME]"
type textarea "Oppty Owner [PERSON_NAME]"
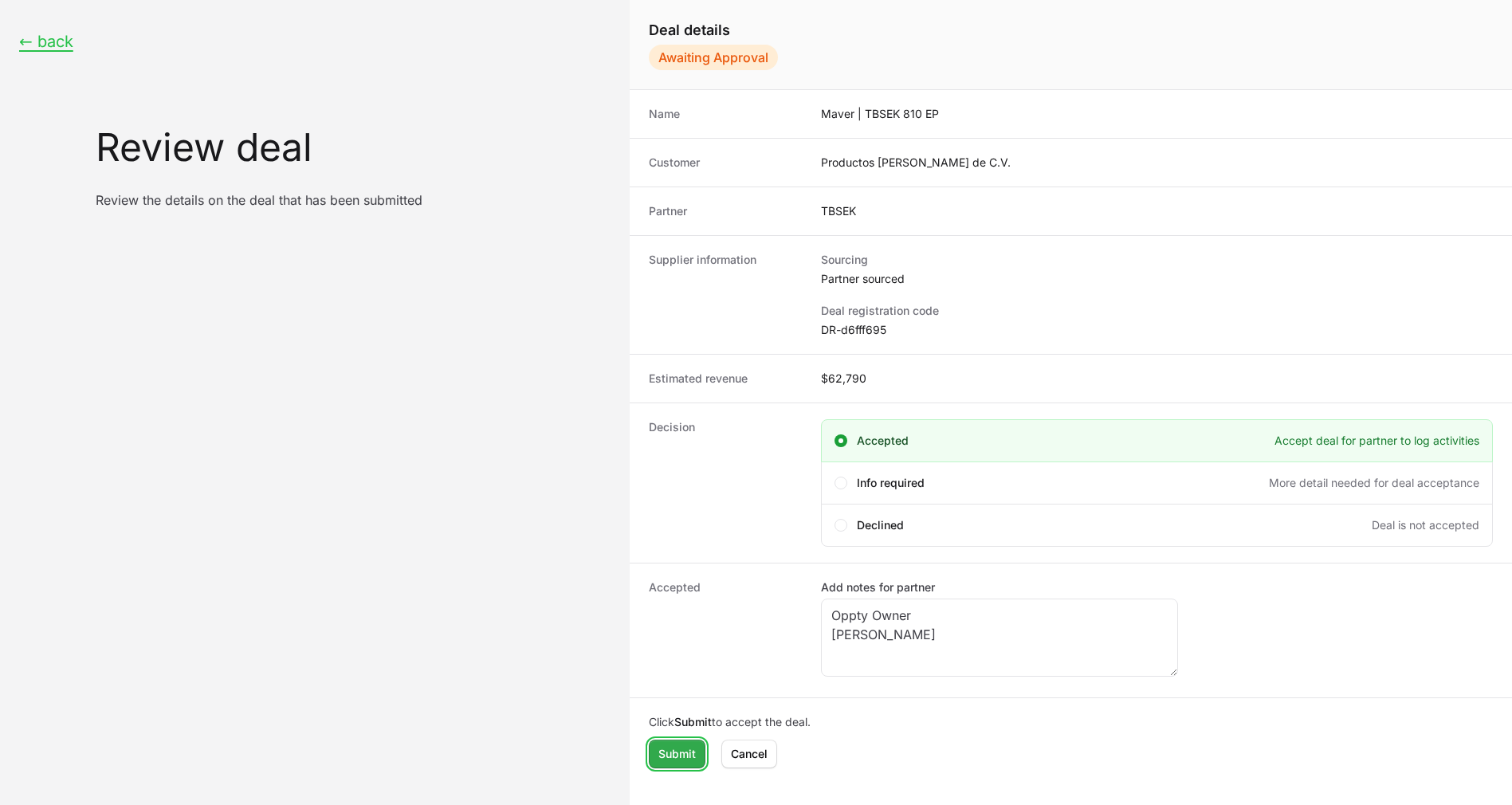
click at [681, 751] on span "Submit" at bounding box center [677, 753] width 37 height 19
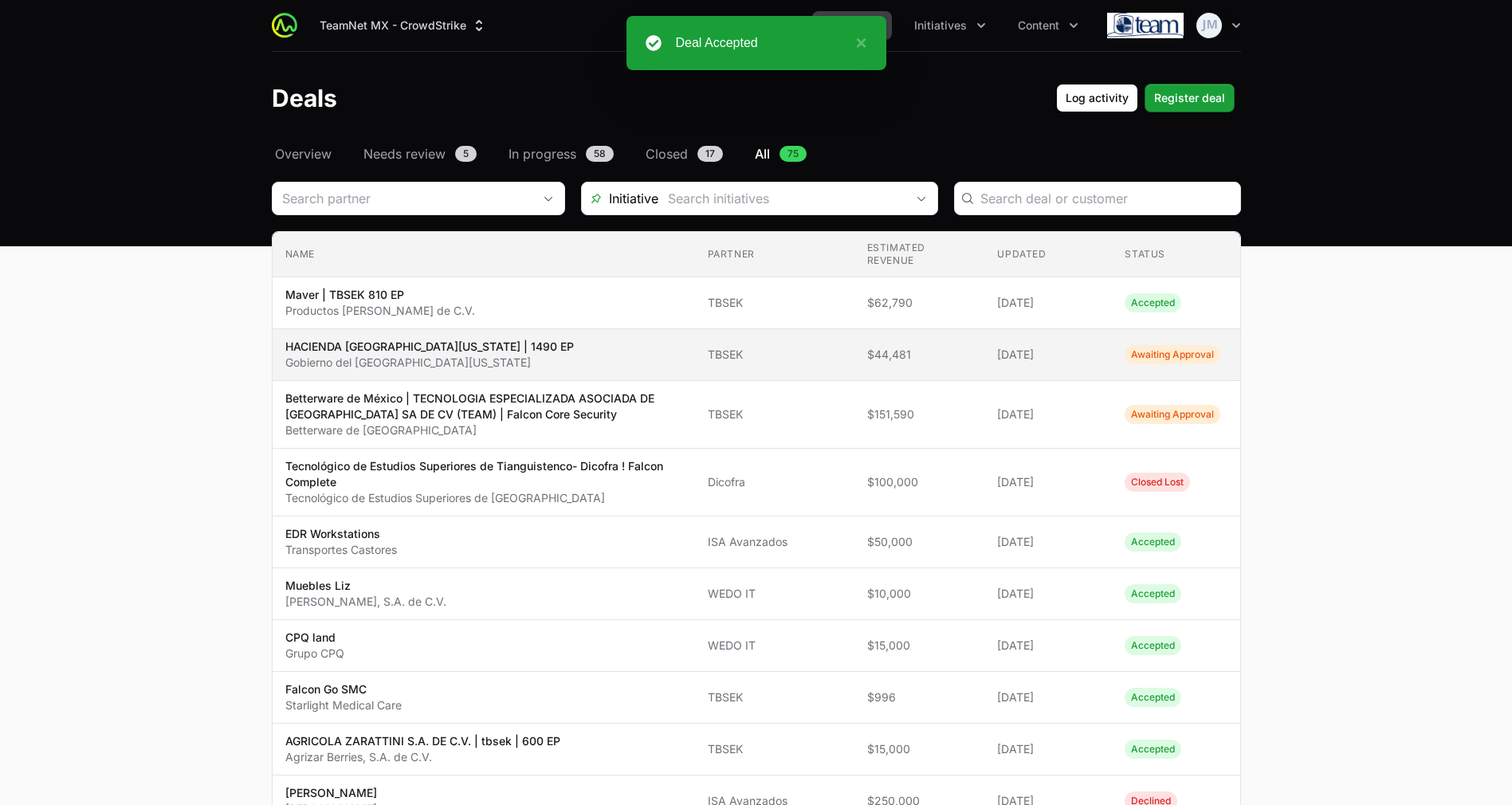
click at [660, 342] on span "HACIENDA [GEOGRAPHIC_DATA][US_STATE] | 1490 EP Gobierno del [GEOGRAPHIC_DATA][U…" at bounding box center [484, 355] width 397 height 31
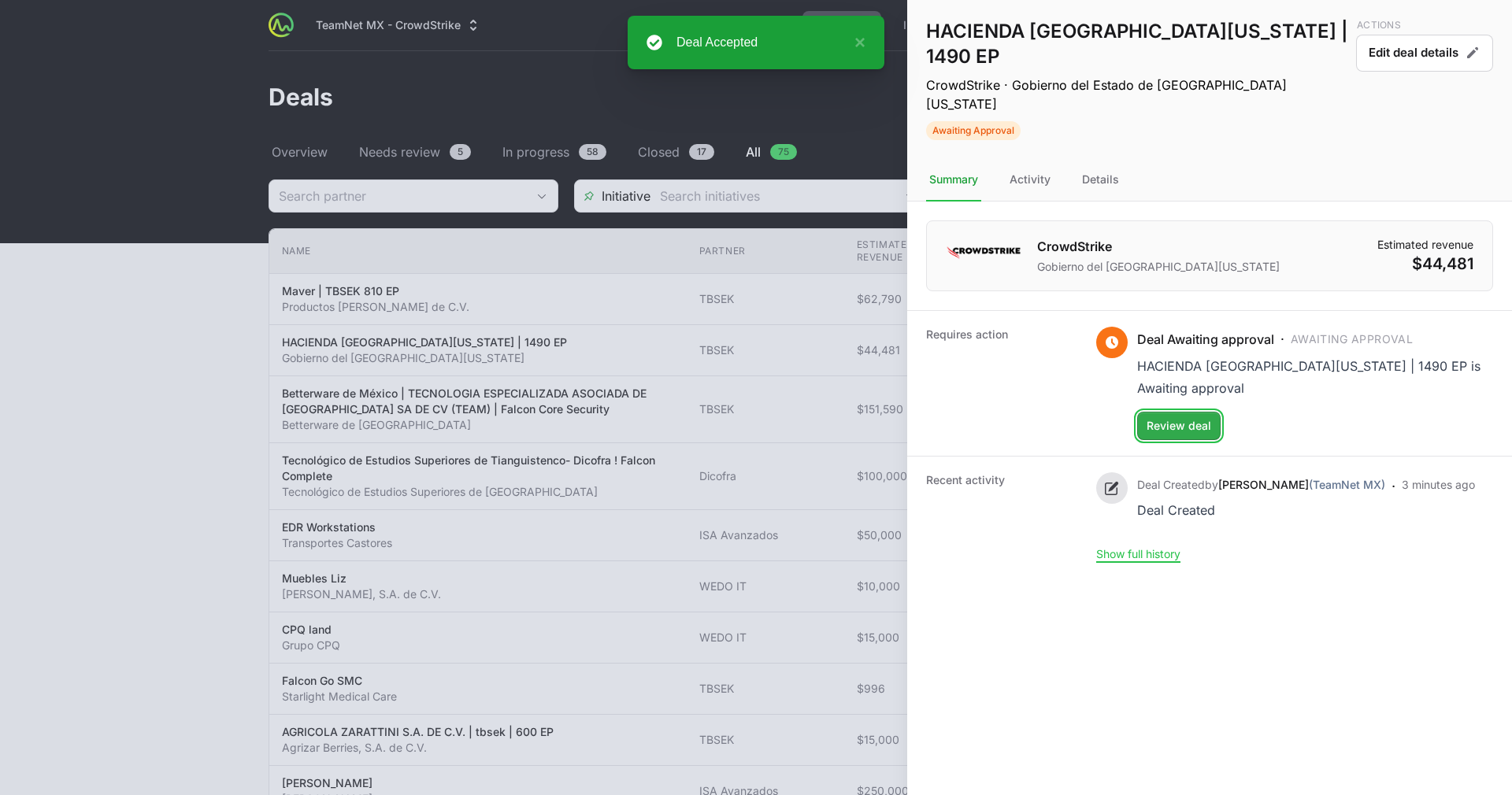
click at [1200, 416] on span "Review deal" at bounding box center [1178, 425] width 65 height 19
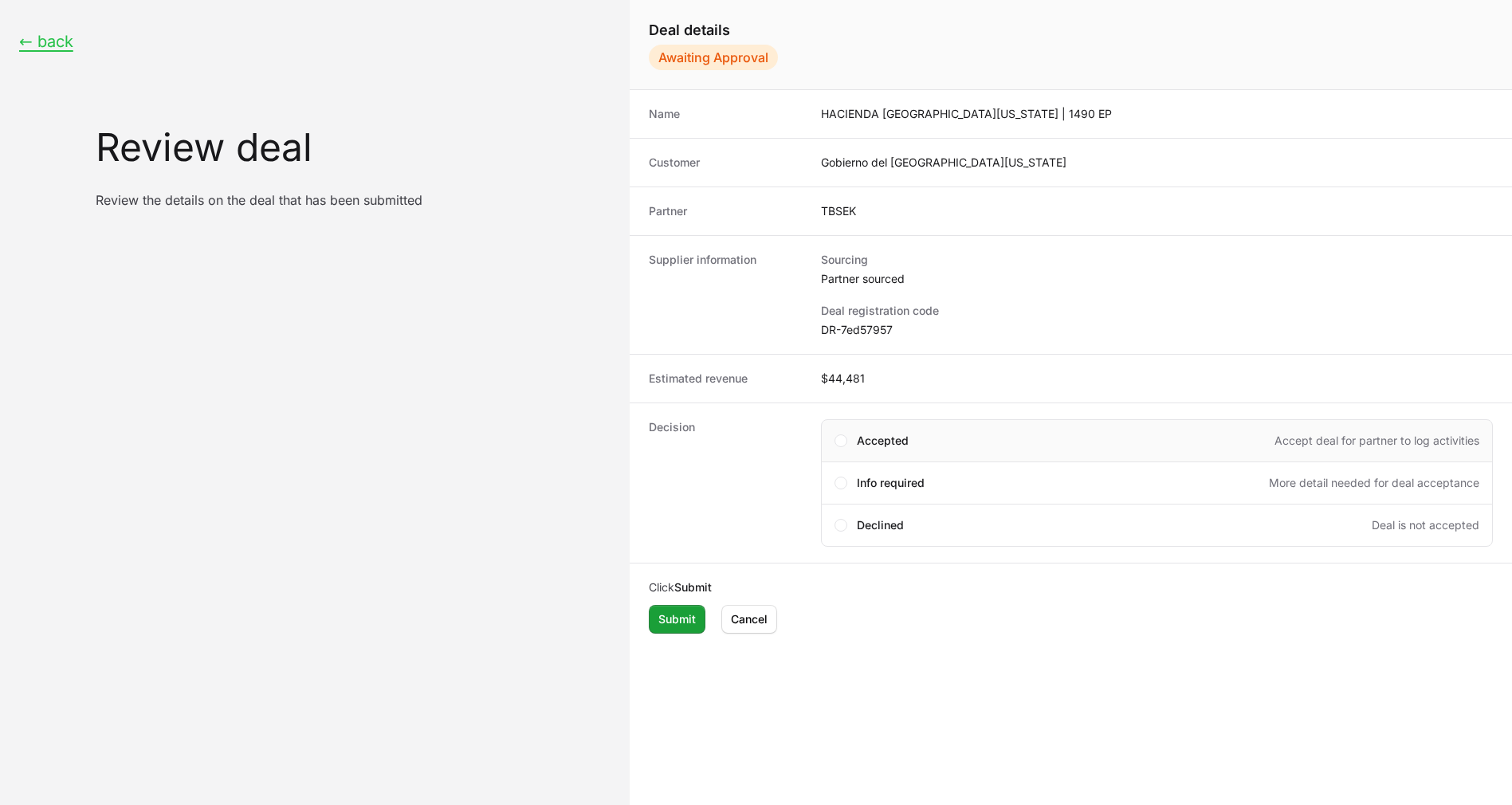
click at [849, 439] on div "Accepted Accept deal for partner to log activities" at bounding box center [1156, 440] width 672 height 43
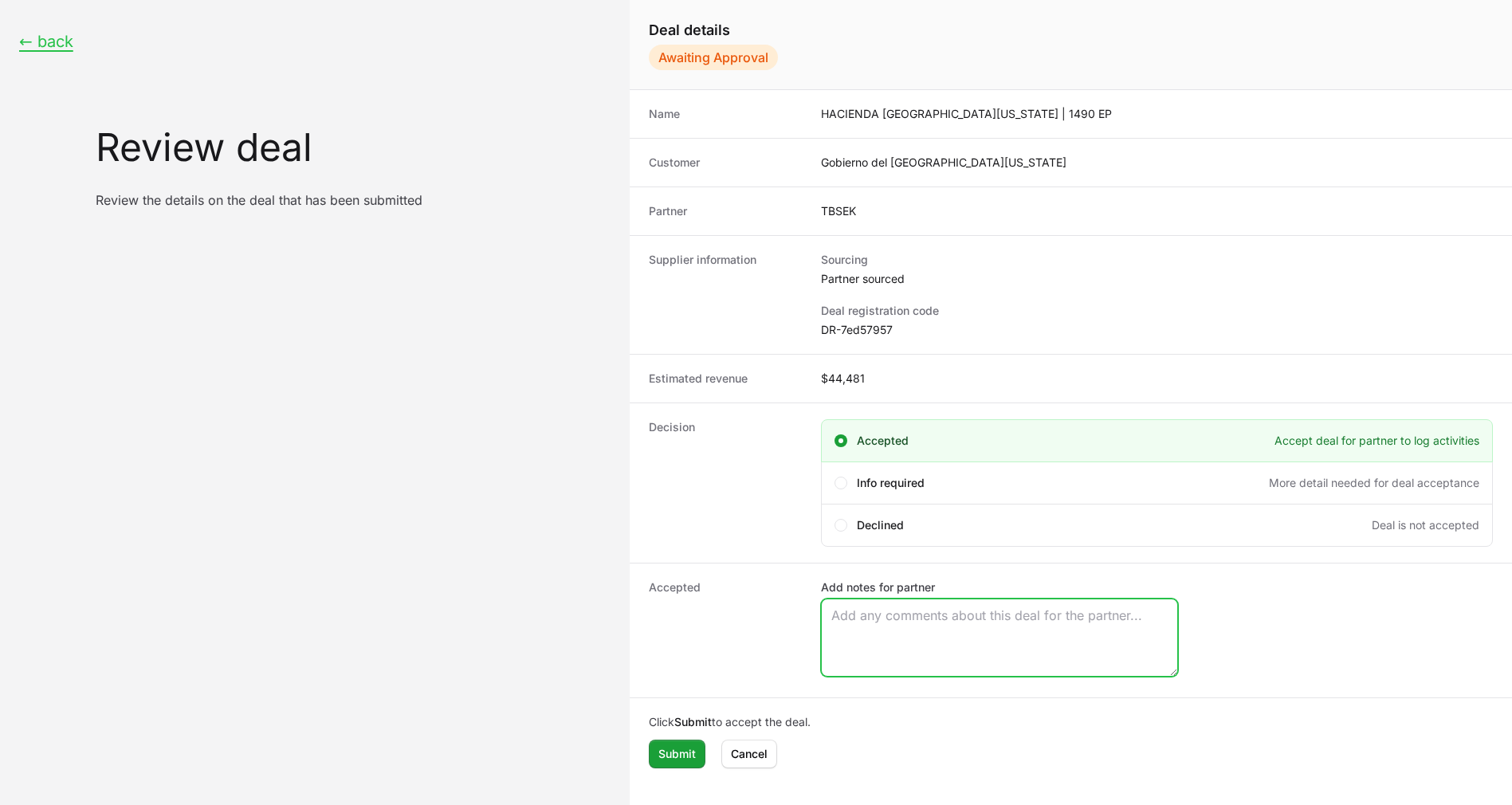
click at [889, 608] on textarea "Add notes for partner" at bounding box center [1000, 637] width 356 height 77
click at [966, 609] on textarea "Oppty Owner" at bounding box center [1000, 637] width 356 height 77
paste textarea "[PERSON_NAME]"
type textarea "Oppty Owner [PERSON_NAME]"
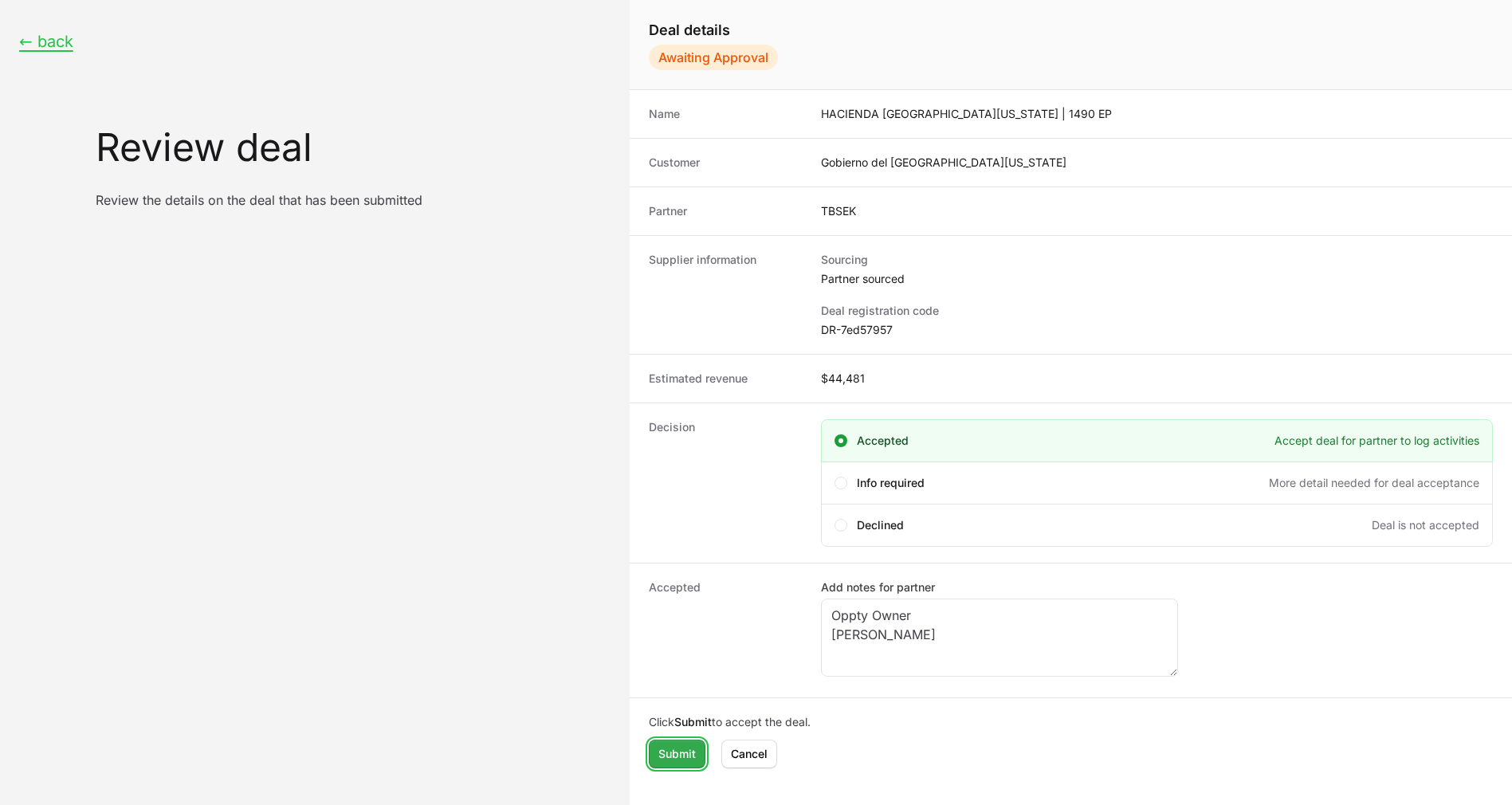
click at [671, 749] on span "Submit" at bounding box center [677, 753] width 37 height 19
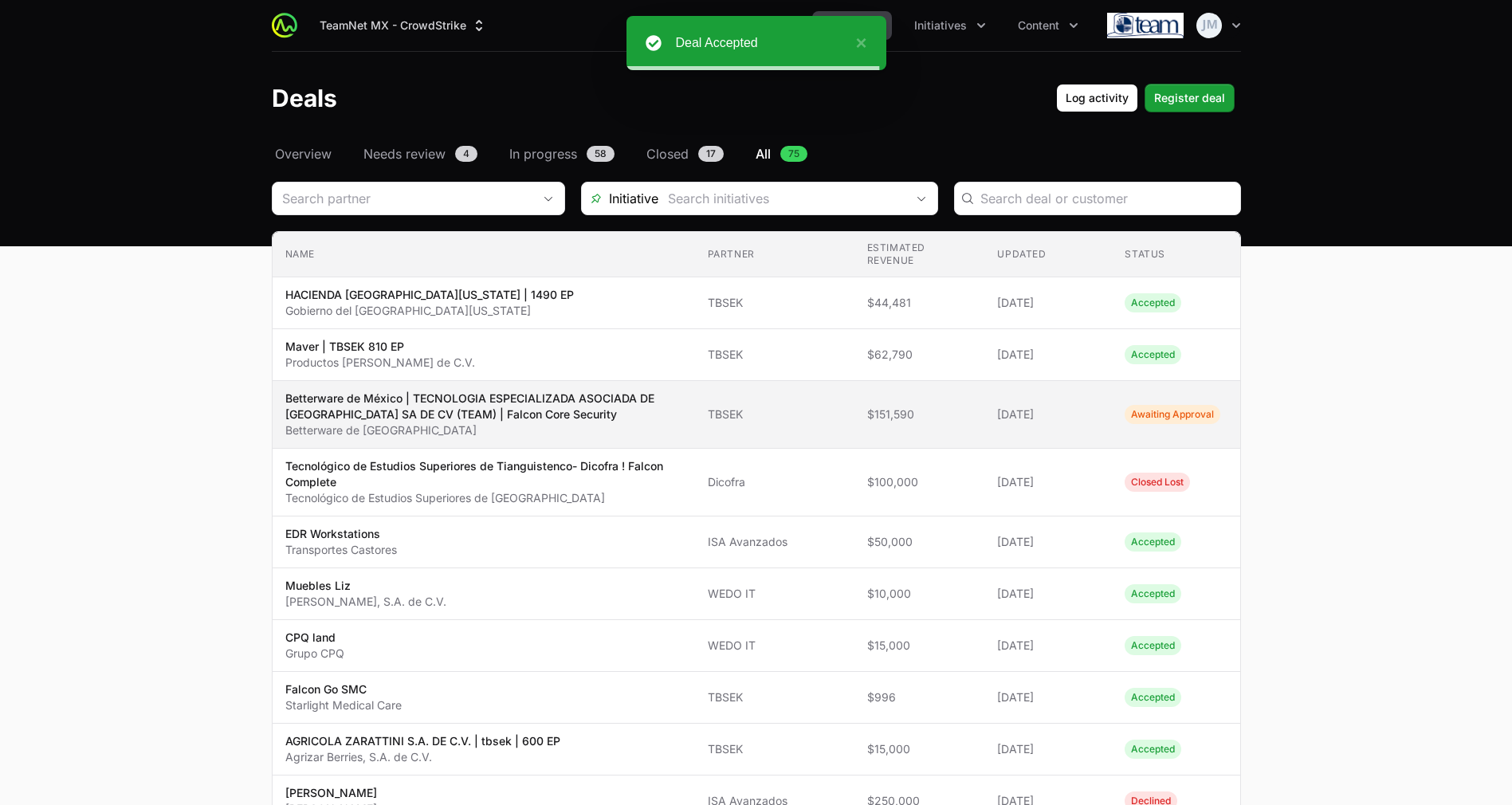
click at [455, 404] on p "Betterware de México | TECNOLOGIA ESPECIALIZADA ASOCIADA DE [GEOGRAPHIC_DATA] S…" at bounding box center [484, 407] width 397 height 31
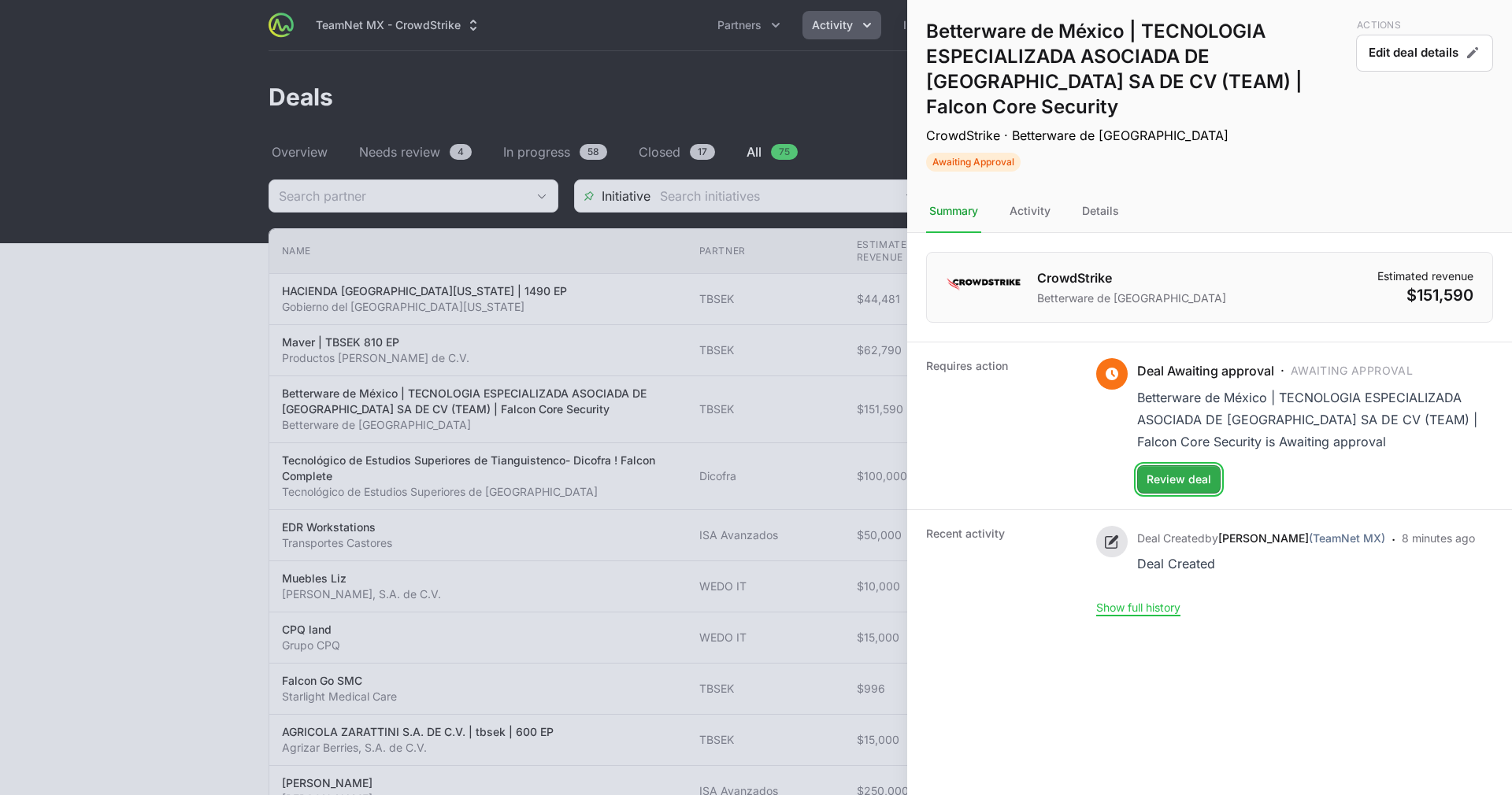
click at [1204, 470] on span "Review deal" at bounding box center [1178, 479] width 65 height 19
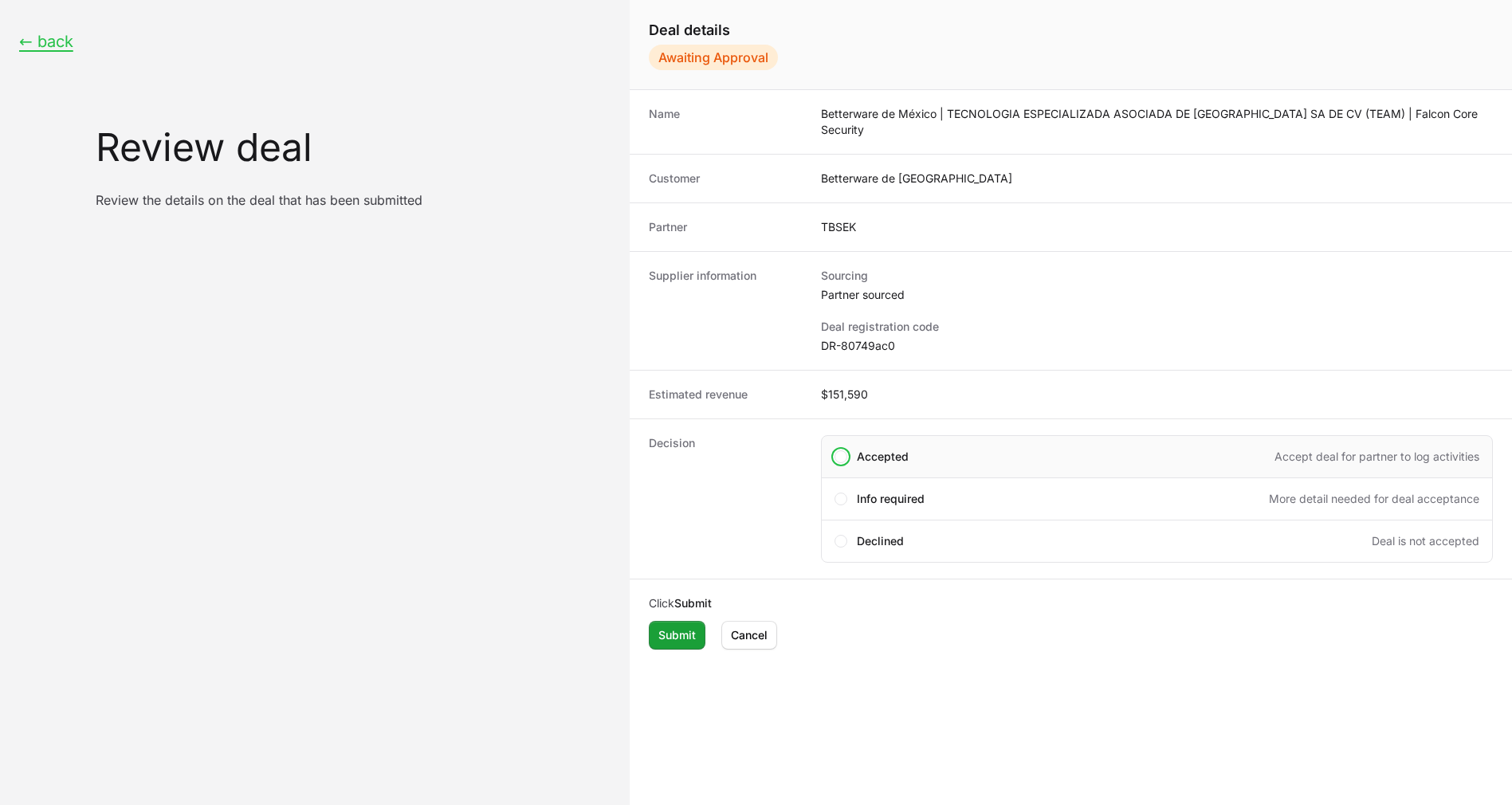
click at [851, 443] on div "Accepted Accept deal for partner to log activities" at bounding box center [1156, 457] width 672 height 43
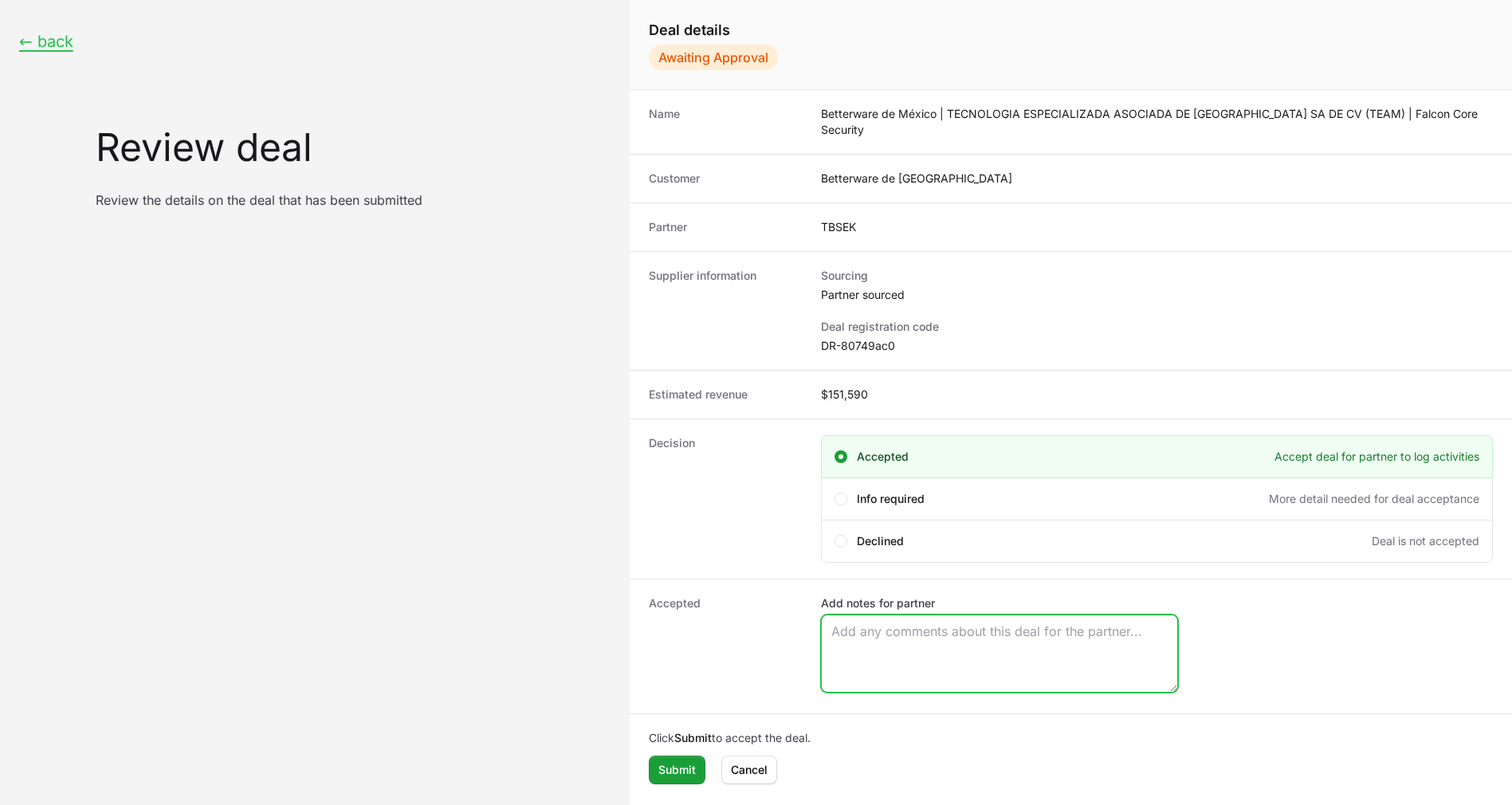
click at [924, 626] on textarea "Add notes for partner" at bounding box center [1000, 653] width 356 height 77
type textarea "Oppty Owner [PERSON_NAME]"
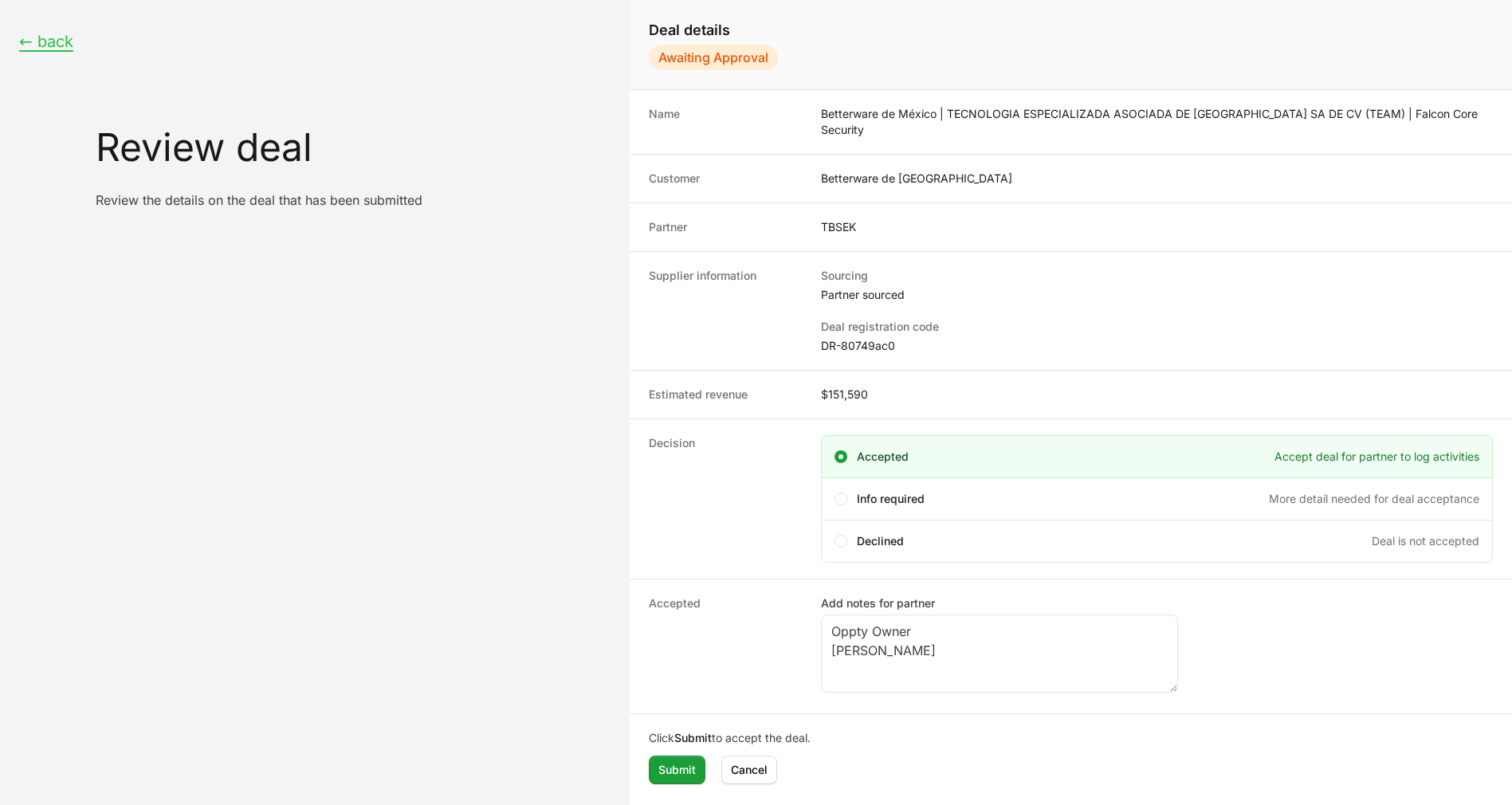
click at [634, 648] on div "Accepted Add notes for partner Oppty Owner [PERSON_NAME]" at bounding box center [1071, 646] width 882 height 134
click at [687, 761] on span "Submit" at bounding box center [677, 770] width 37 height 19
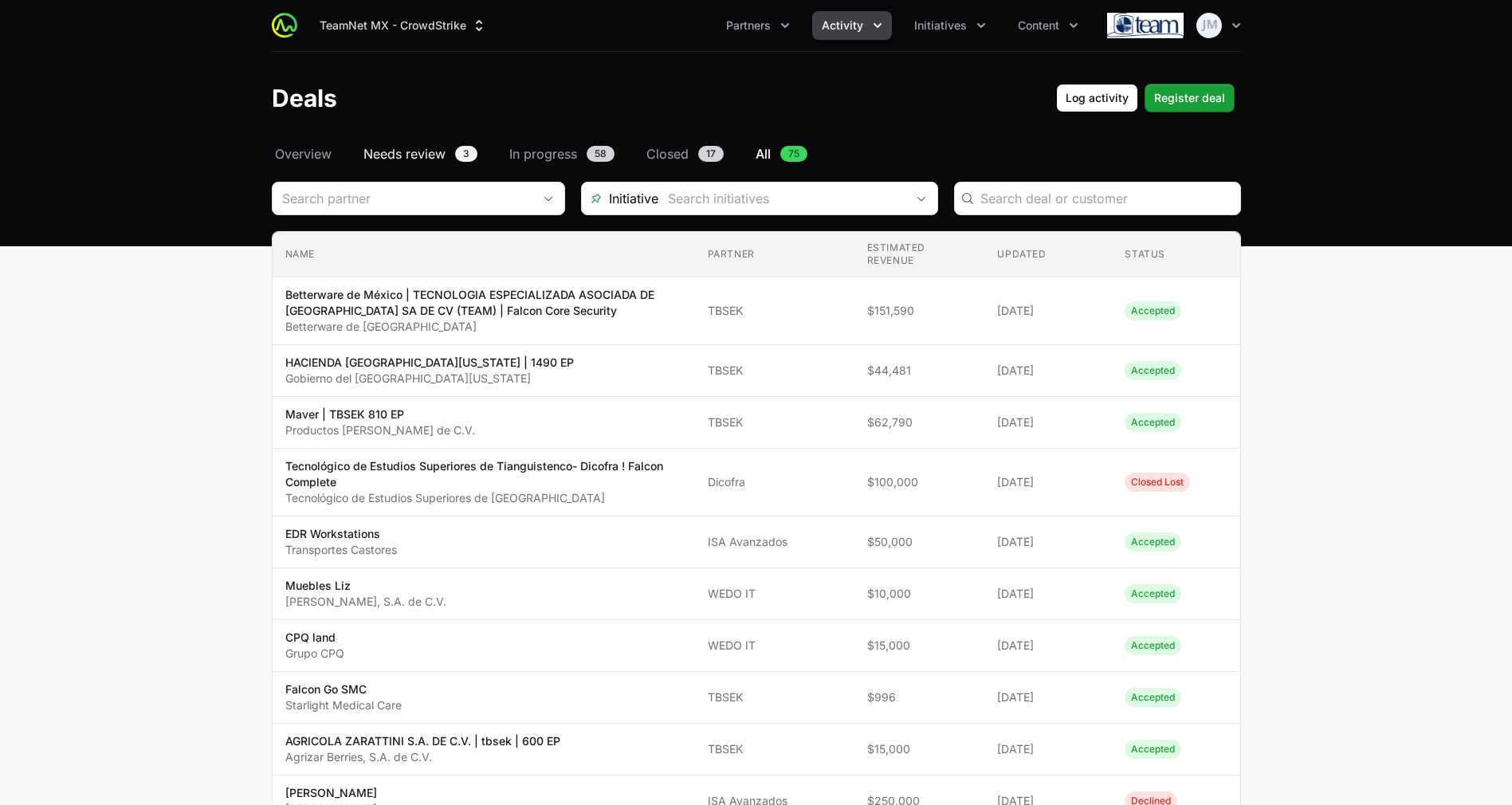
click at [419, 151] on span "Needs review" at bounding box center [404, 154] width 82 height 19
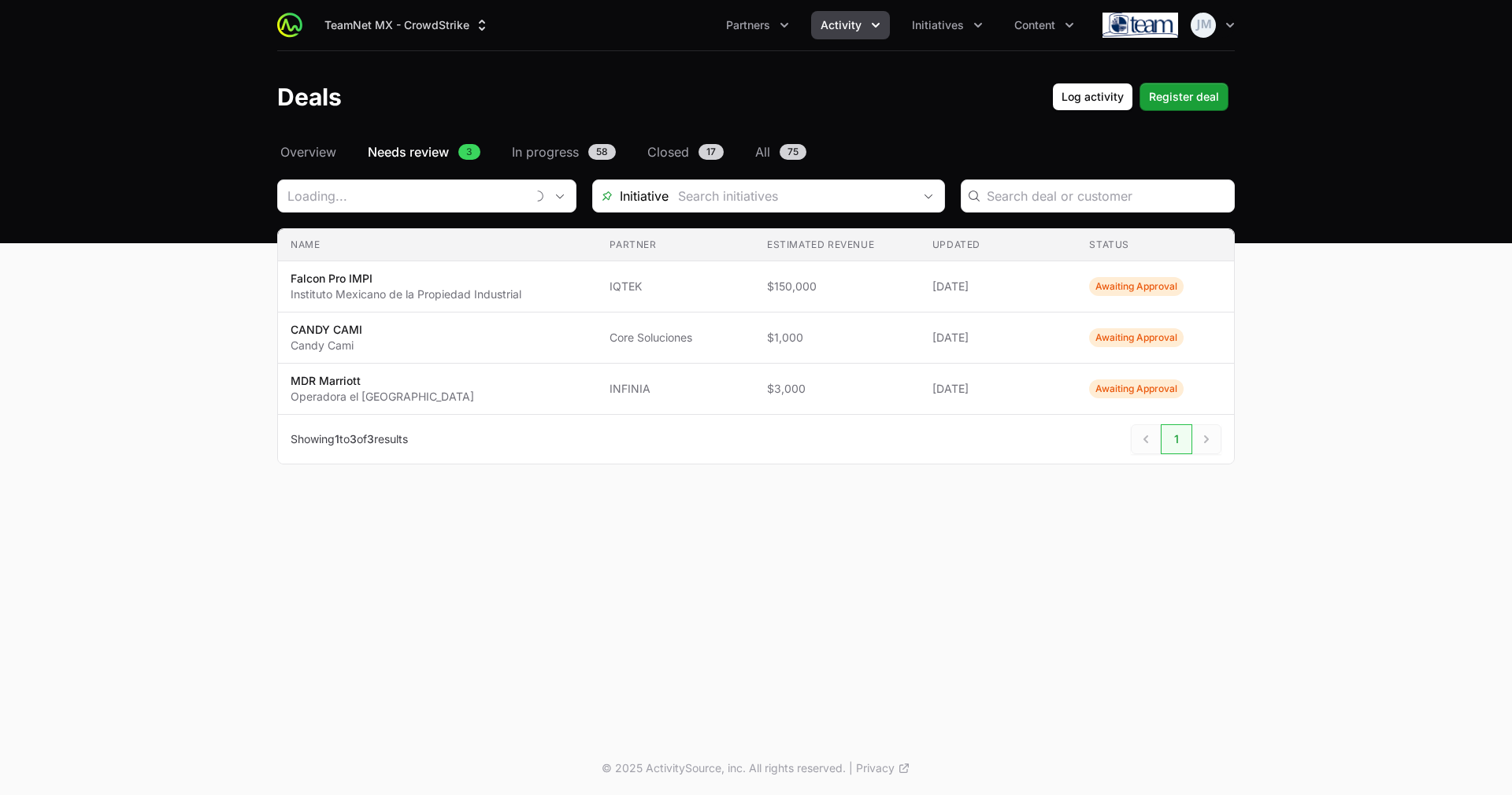
click at [296, 155] on span "Overview" at bounding box center [308, 152] width 56 height 19
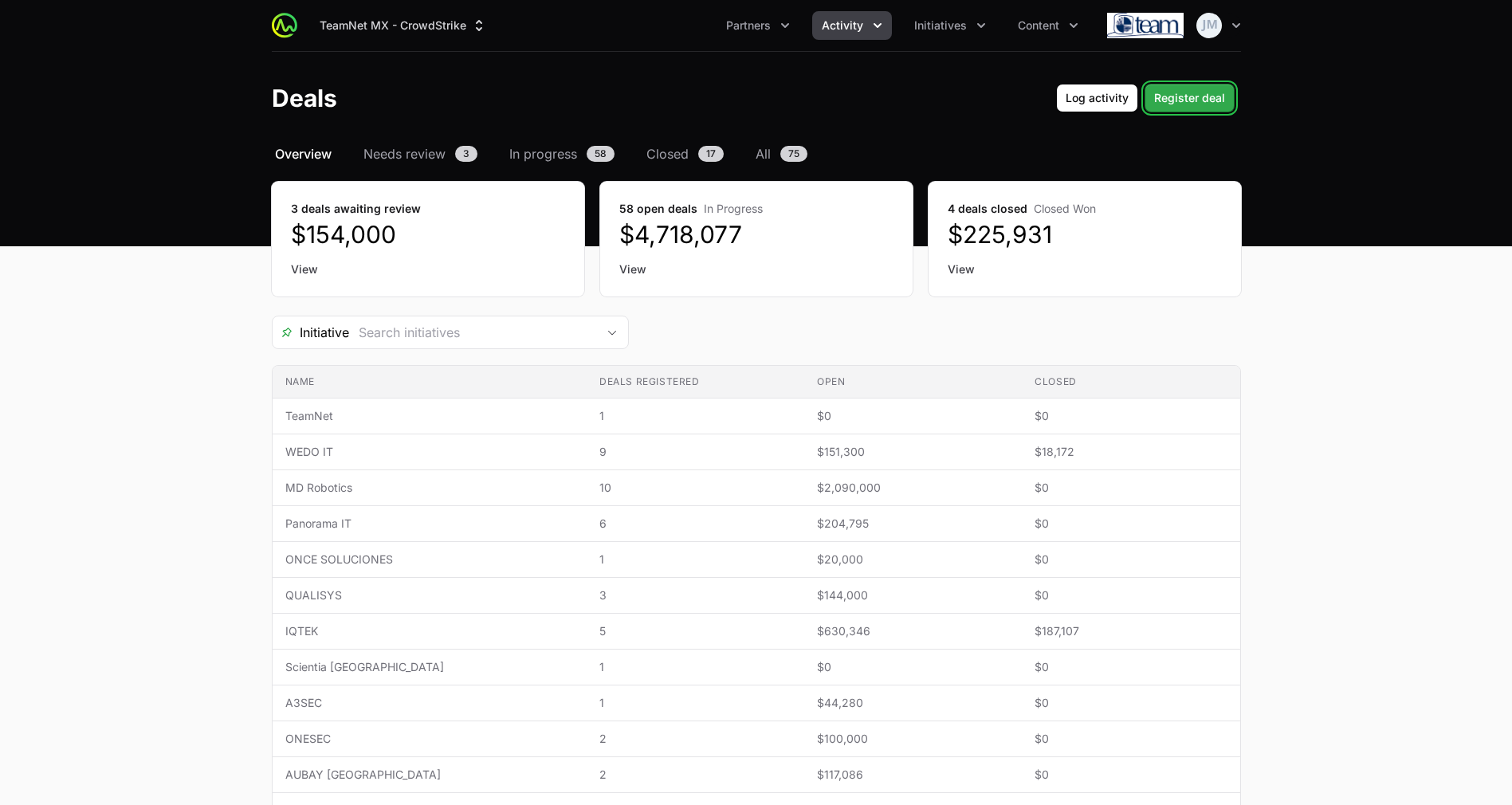
click at [1194, 107] on button "Register deal" at bounding box center [1189, 97] width 90 height 29
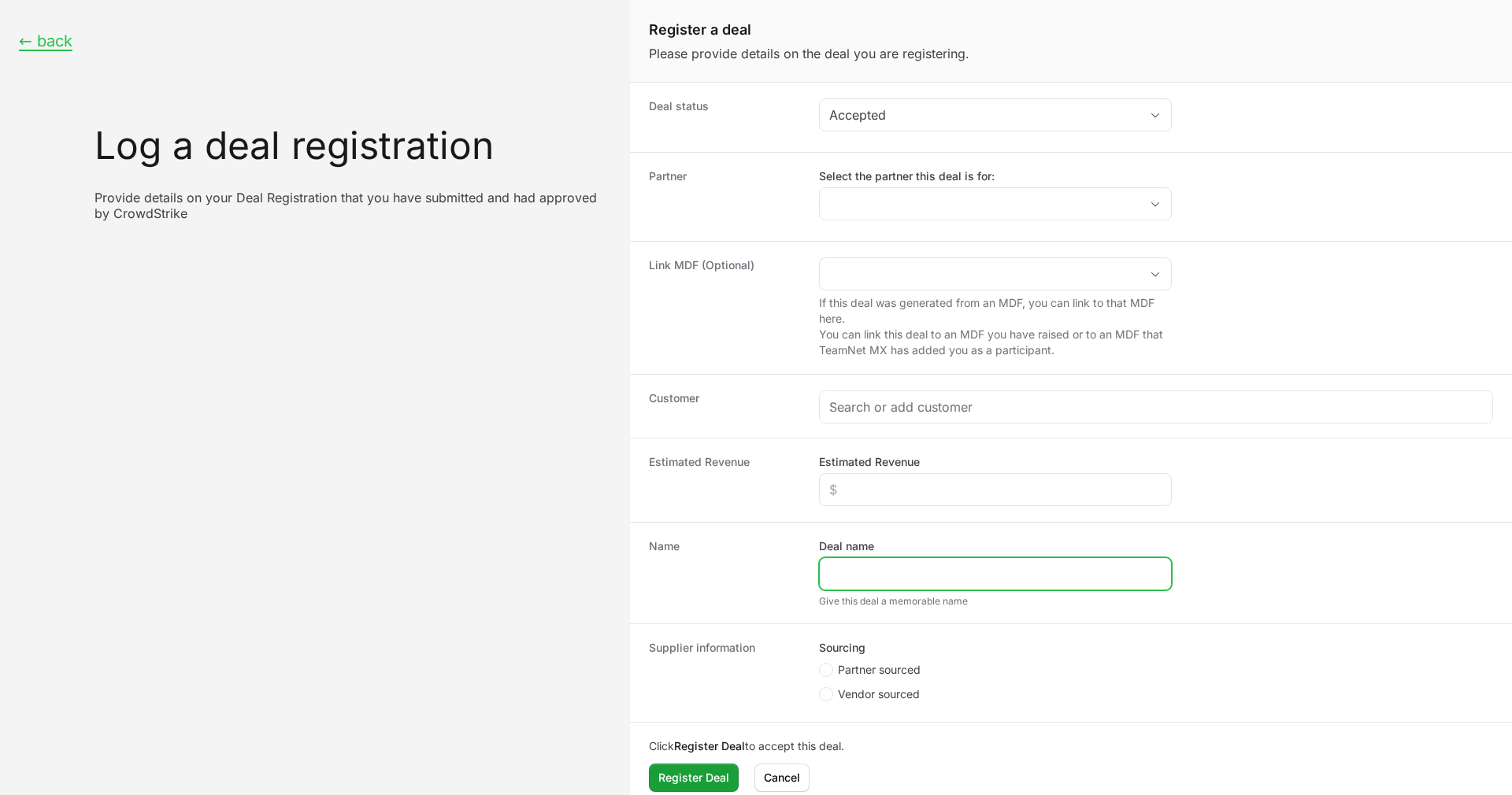
click at [870, 564] on input "Deal name" at bounding box center [995, 574] width 332 height 19
click at [835, 670] on span "Create activity form" at bounding box center [828, 669] width 19 height 14
click at [820, 664] on input "Partner sourced" at bounding box center [820, 663] width 2 height 2
radio input "true"
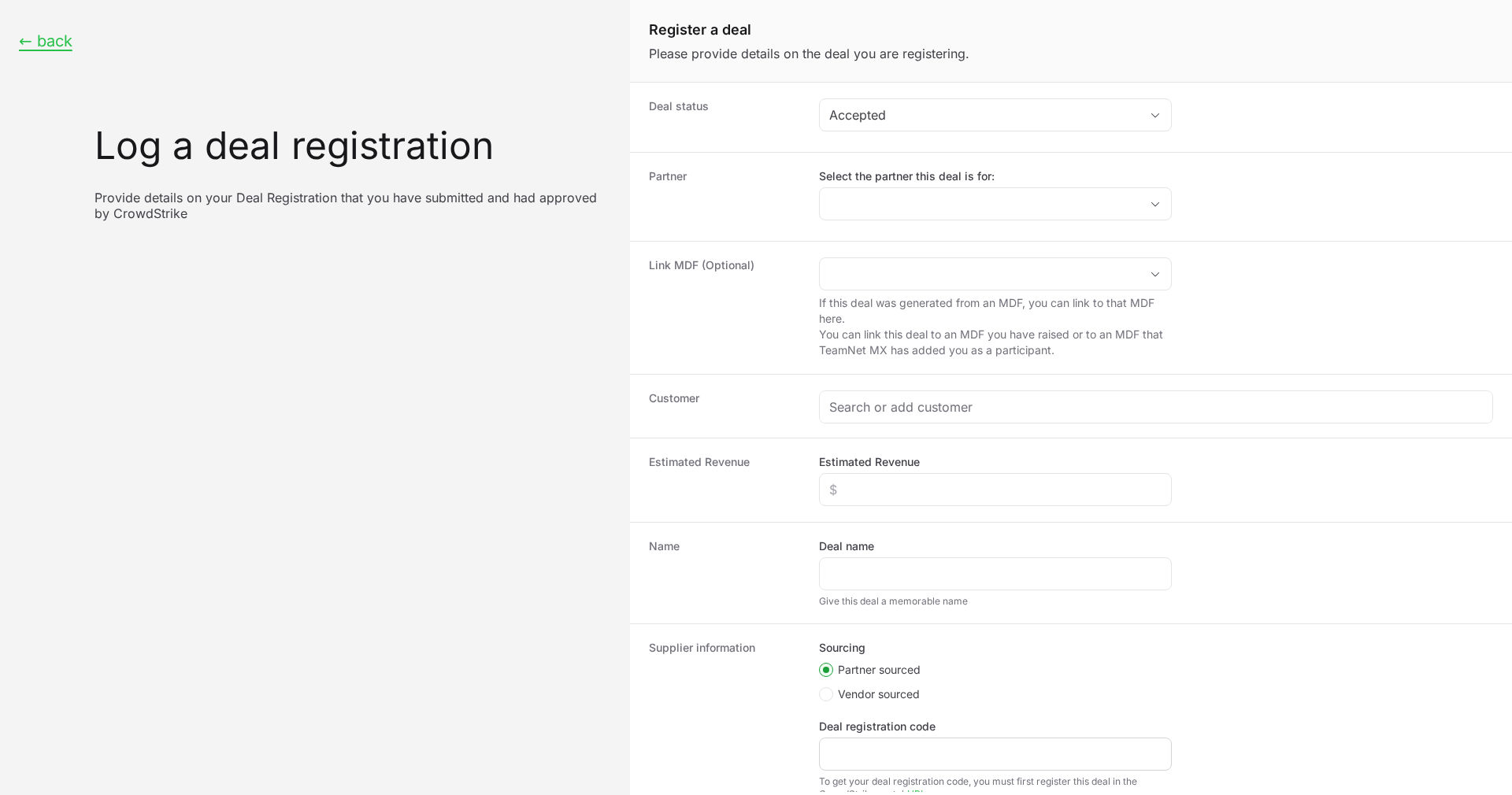
click at [858, 766] on div "Create activity form" at bounding box center [995, 754] width 352 height 33
click at [861, 755] on input "Deal registration code" at bounding box center [995, 754] width 332 height 19
paste input "1328489"
type input "DR-1328489"
click at [940, 705] on li "Vendor sourced" at bounding box center [995, 696] width 352 height 20
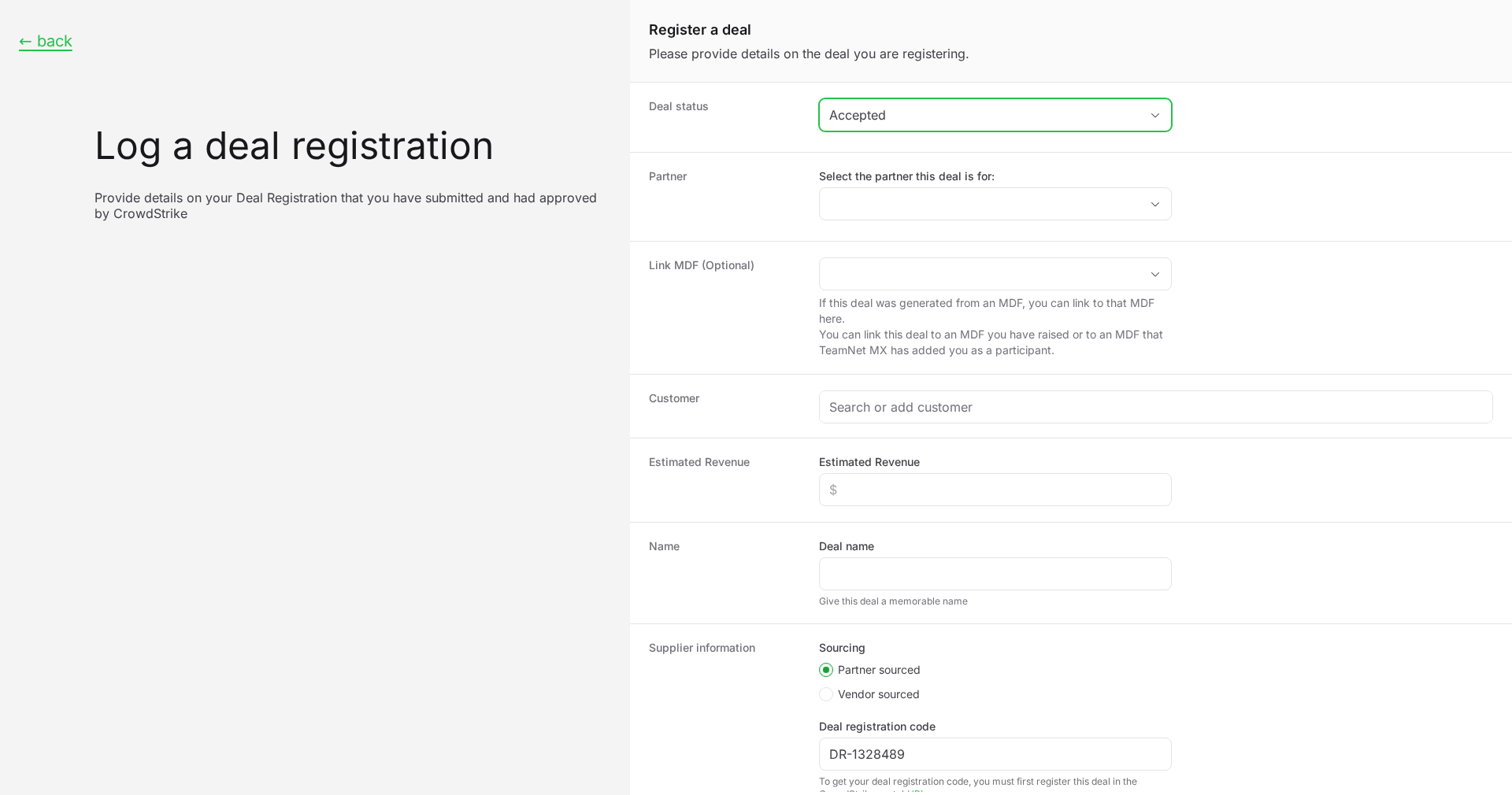
click at [908, 116] on div "Accepted" at bounding box center [984, 114] width 310 height 19
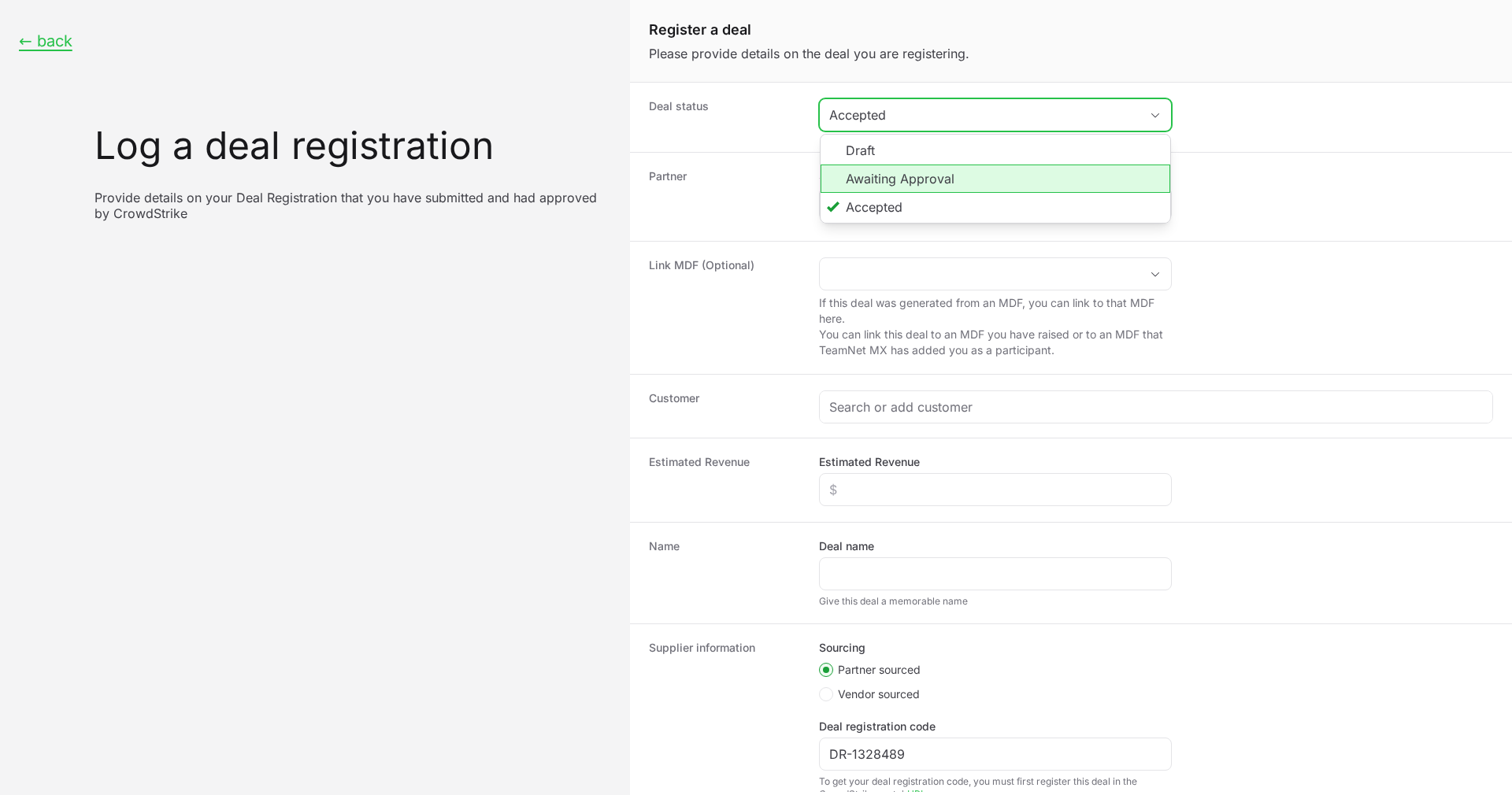
click at [905, 177] on li "Awaiting Approval" at bounding box center [995, 178] width 350 height 28
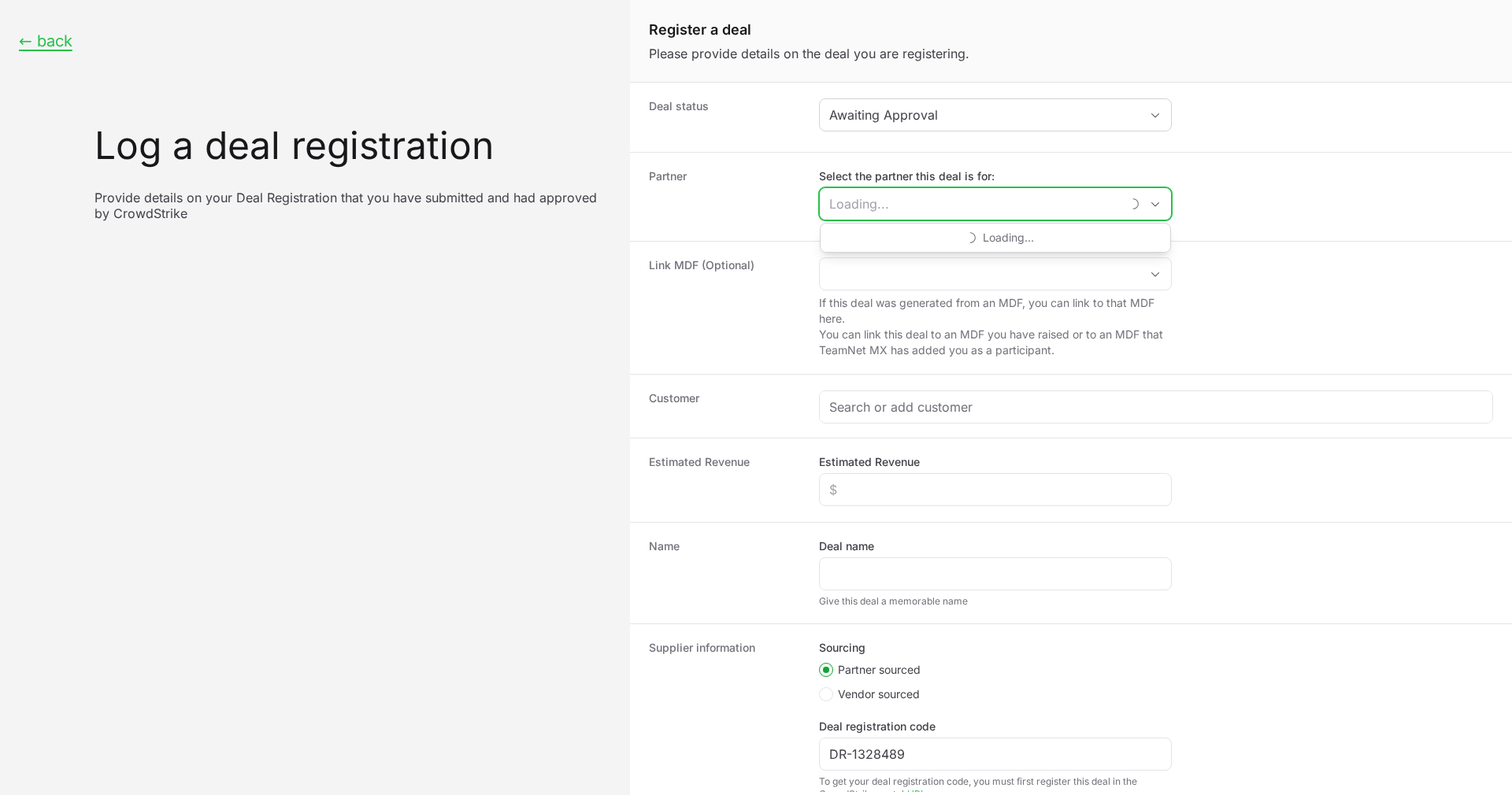
click at [900, 194] on input "Select the partner this deal is for:" at bounding box center [969, 204] width 301 height 31
click at [904, 242] on li "TBSEK" at bounding box center [995, 239] width 350 height 31
type input "TBSEK"
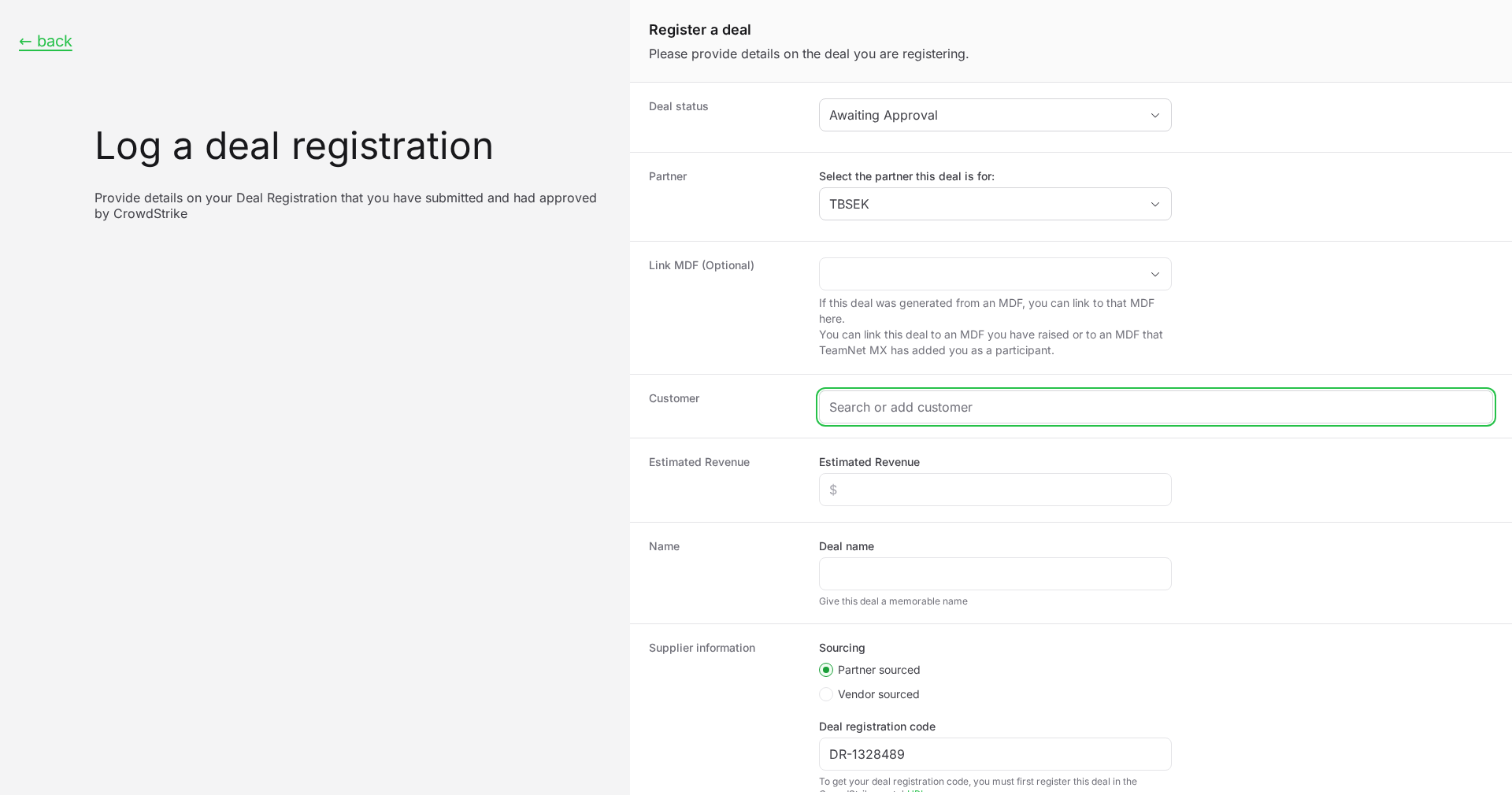
click at [876, 407] on input "Create activity form" at bounding box center [1156, 406] width 653 height 19
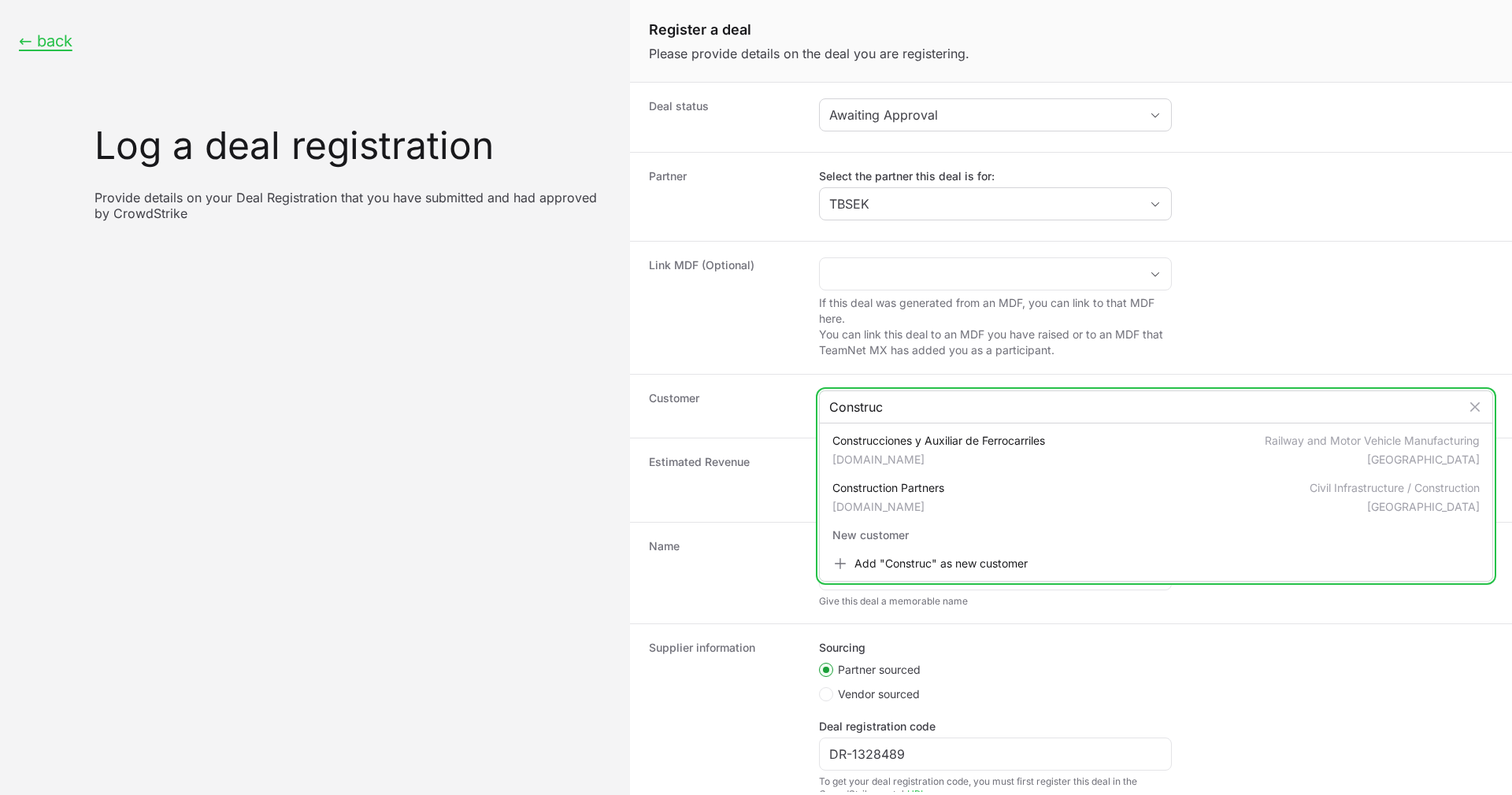
type input "Construc"
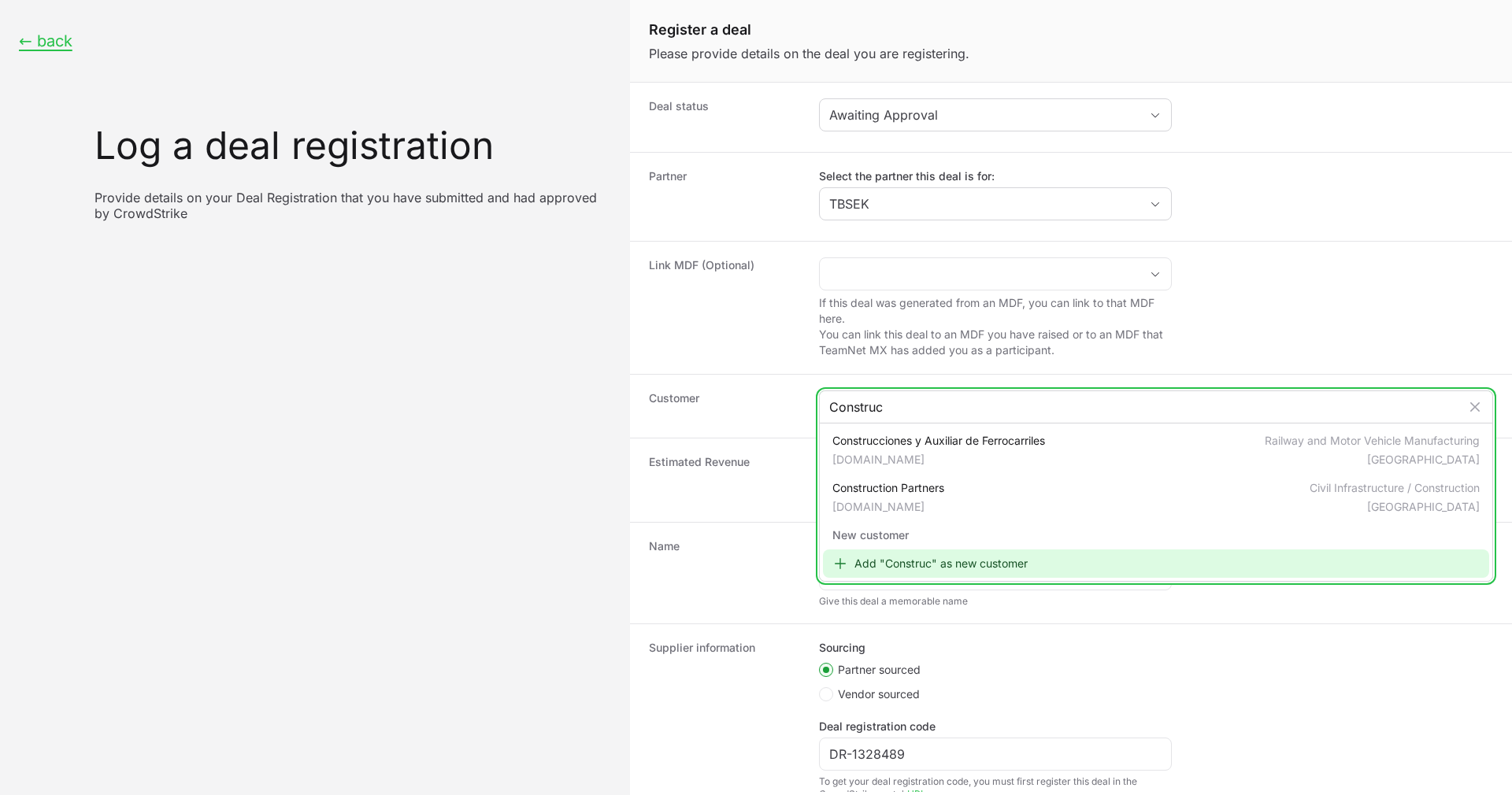
click at [884, 575] on div "Add "Construc" as new customer" at bounding box center [1156, 563] width 666 height 28
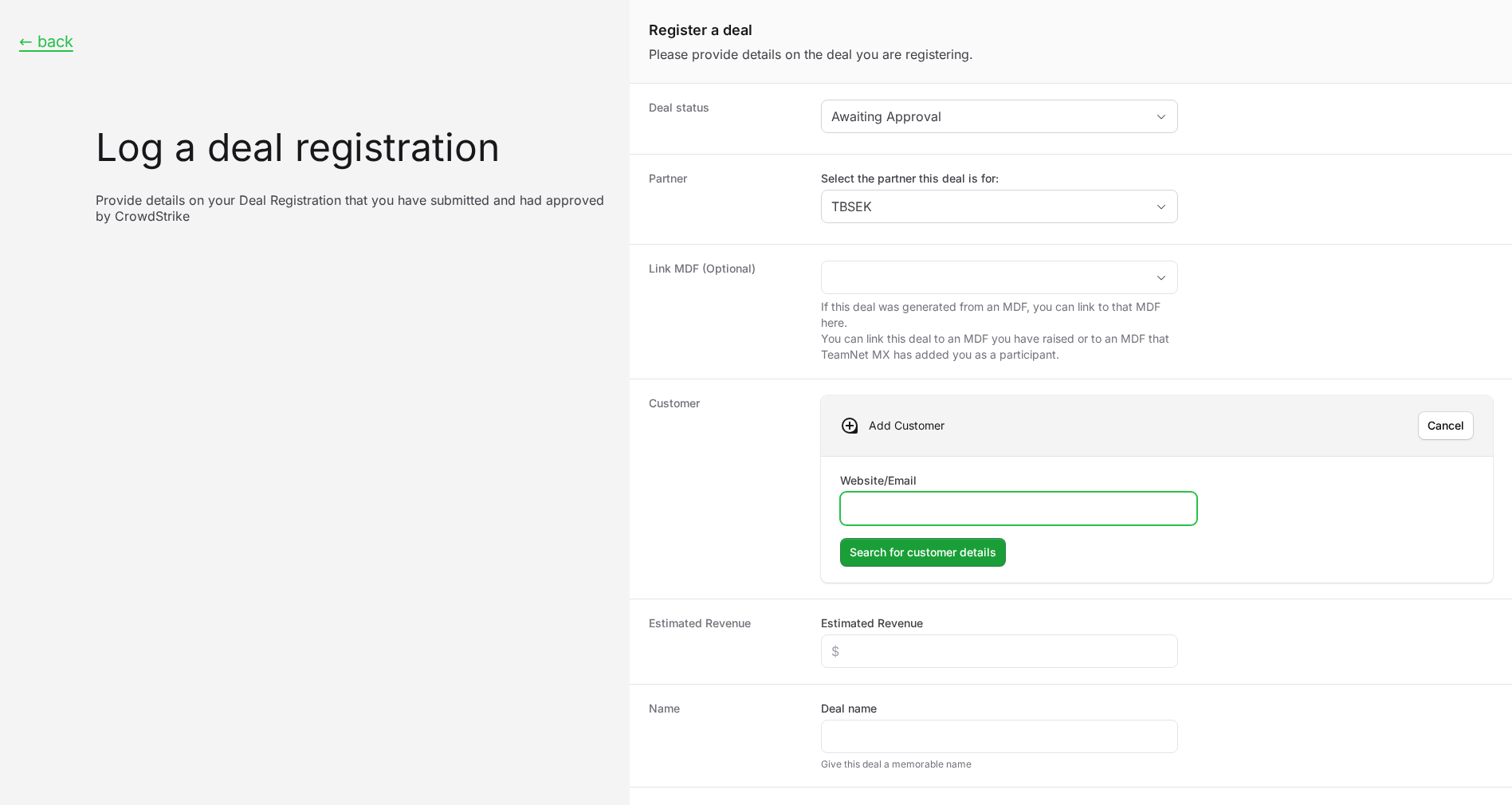
click at [913, 512] on input "Website/Email" at bounding box center [1018, 508] width 336 height 19
paste input "[URL][DOMAIN_NAME]"
type input "[URL][DOMAIN_NAME]"
click at [907, 553] on span "Search for customer details" at bounding box center [923, 552] width 146 height 19
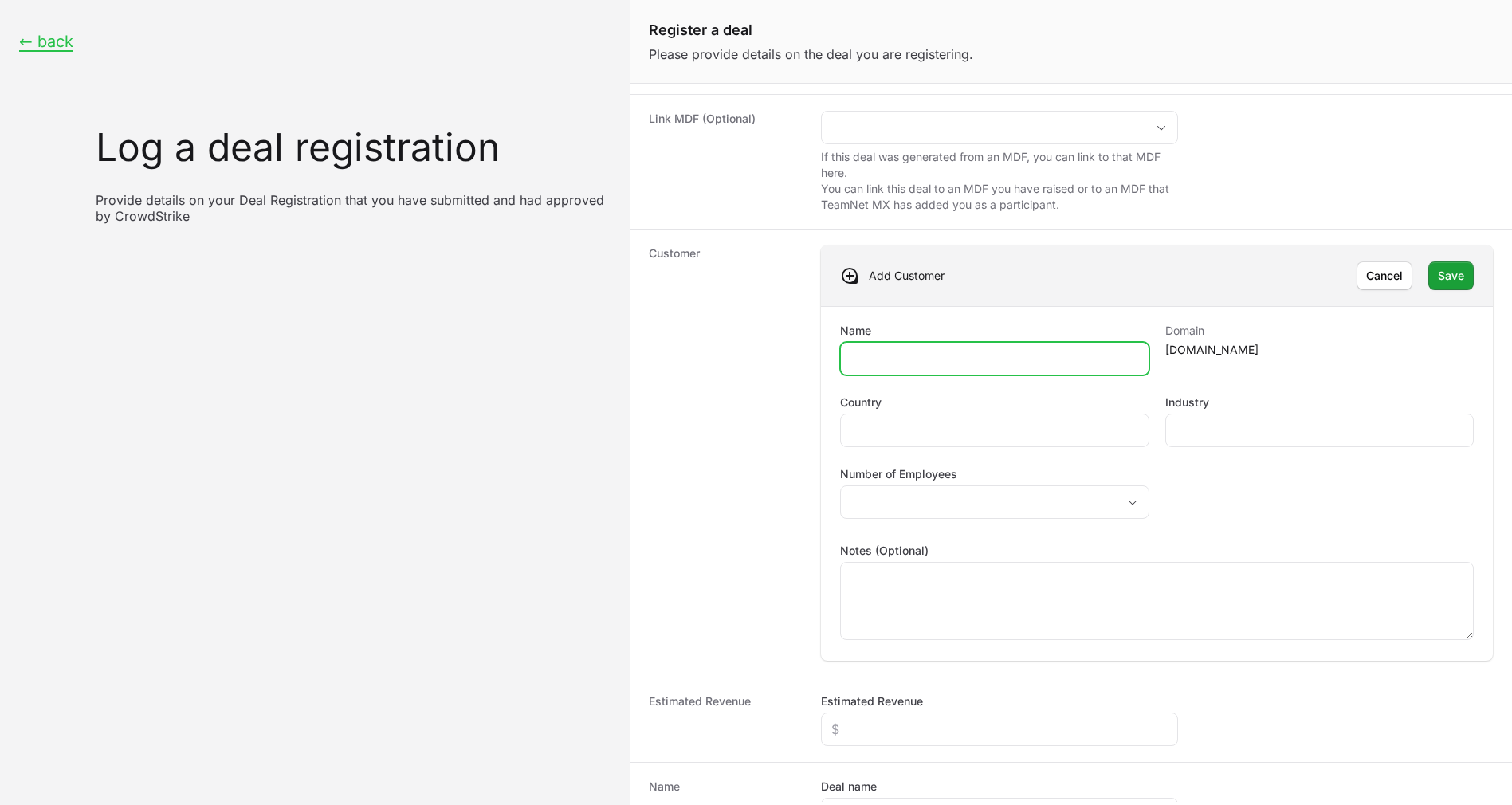
click at [997, 362] on input "Name" at bounding box center [994, 358] width 288 height 19
paste input "Constructora y [PERSON_NAME]+A"
type input "Constructora y [PERSON_NAME]"
click at [1040, 418] on div "Create activity form" at bounding box center [994, 430] width 309 height 33
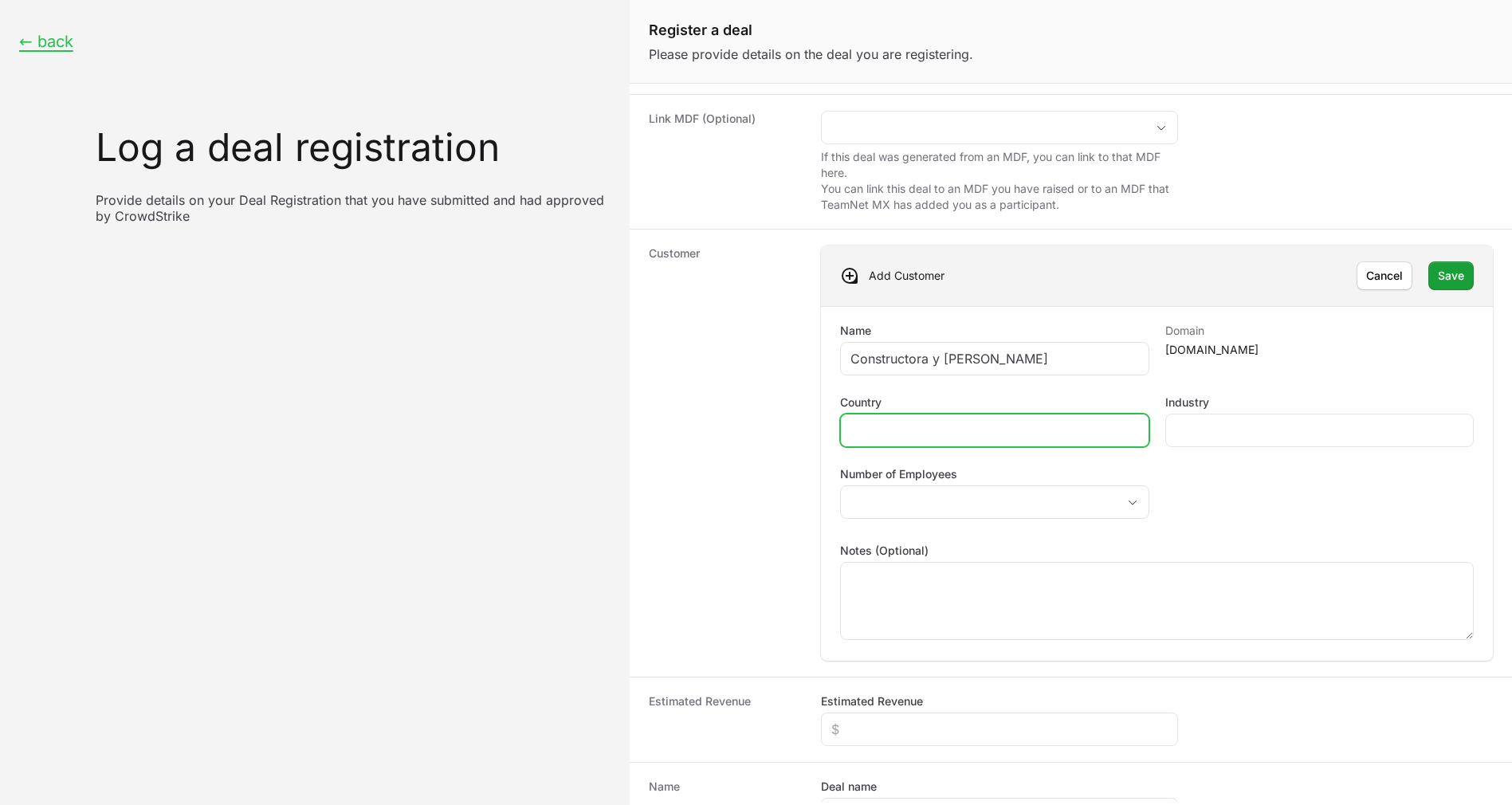
click at [1035, 426] on input "Country" at bounding box center [994, 430] width 288 height 19
click at [1035, 426] on input "M" at bounding box center [994, 430] width 288 height 19
type input "[GEOGRAPHIC_DATA]"
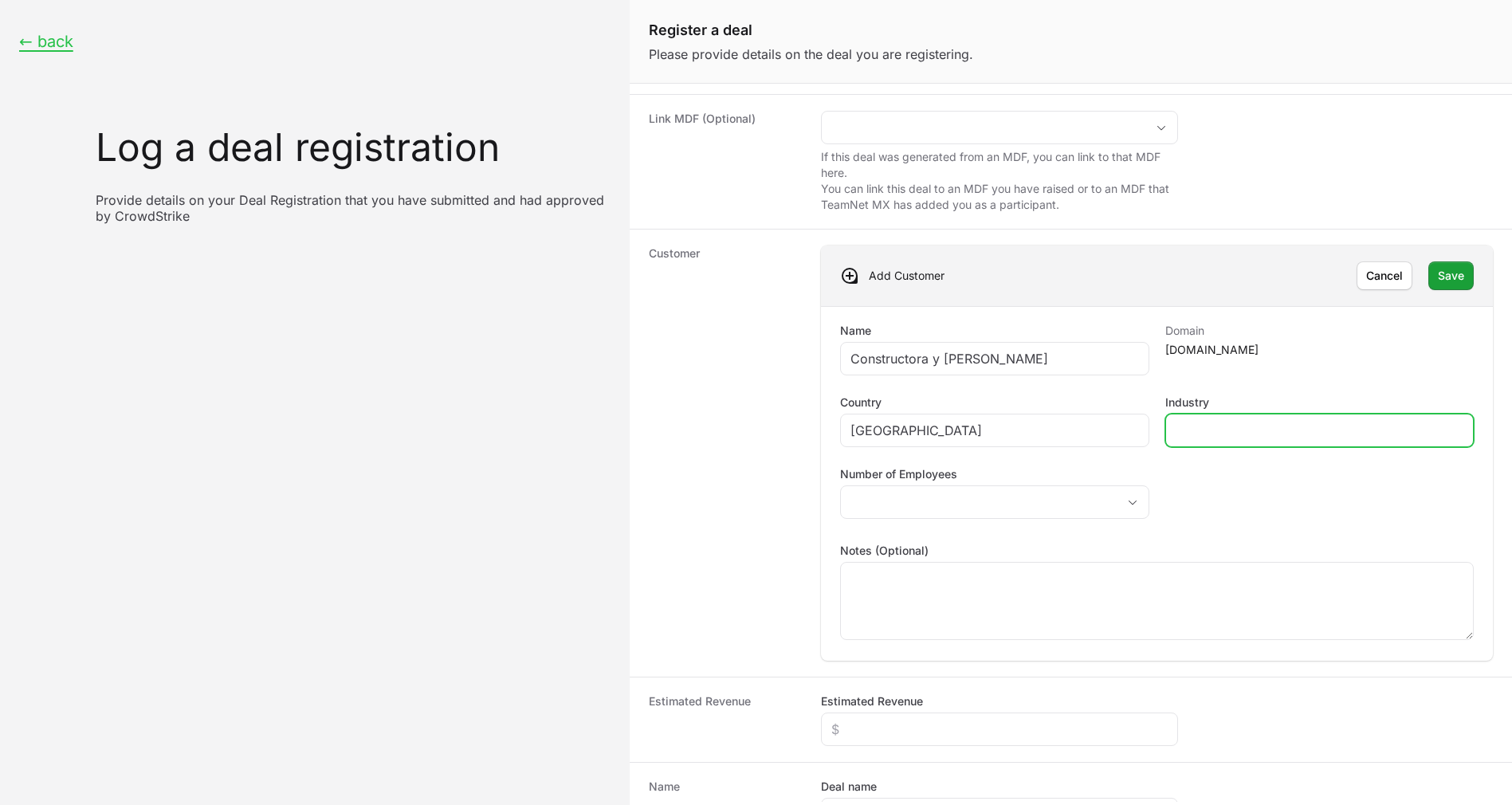
click at [1203, 429] on input "Industry" at bounding box center [1319, 430] width 288 height 19
type input "Construction"
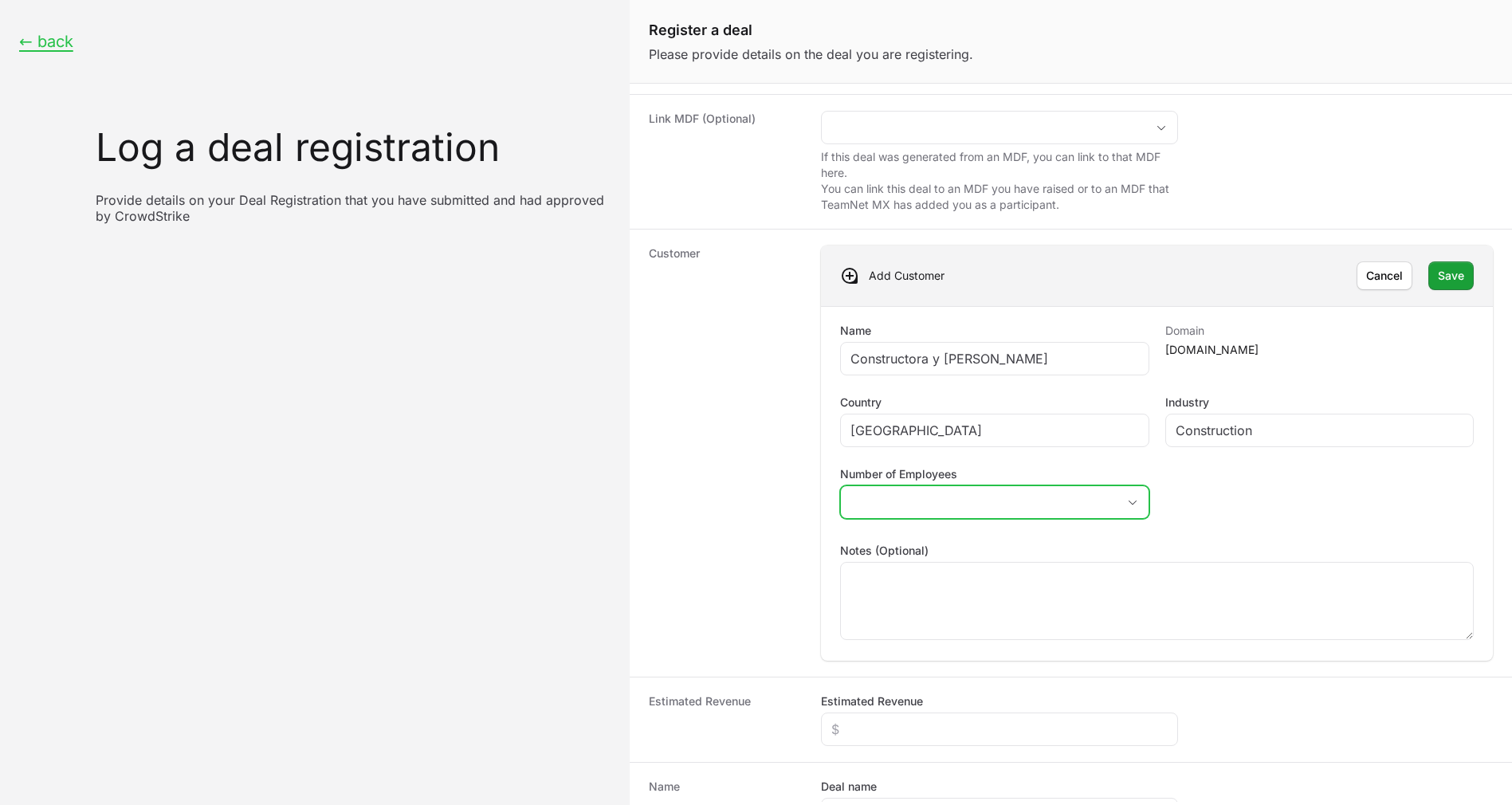
click at [1132, 498] on button "placeholder" at bounding box center [994, 502] width 307 height 31
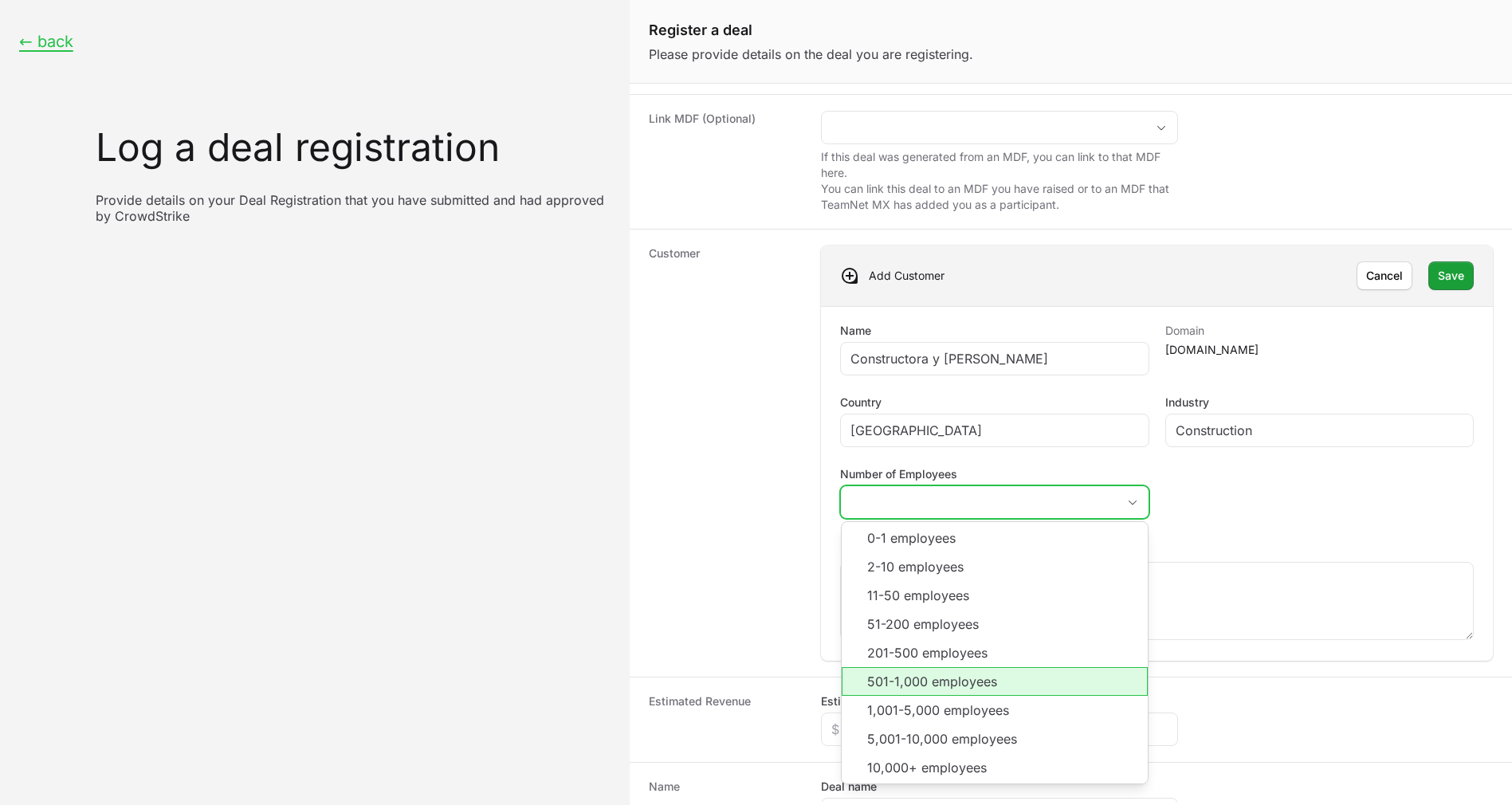
click at [930, 686] on li "501-1,000 employees" at bounding box center [993, 681] width 305 height 29
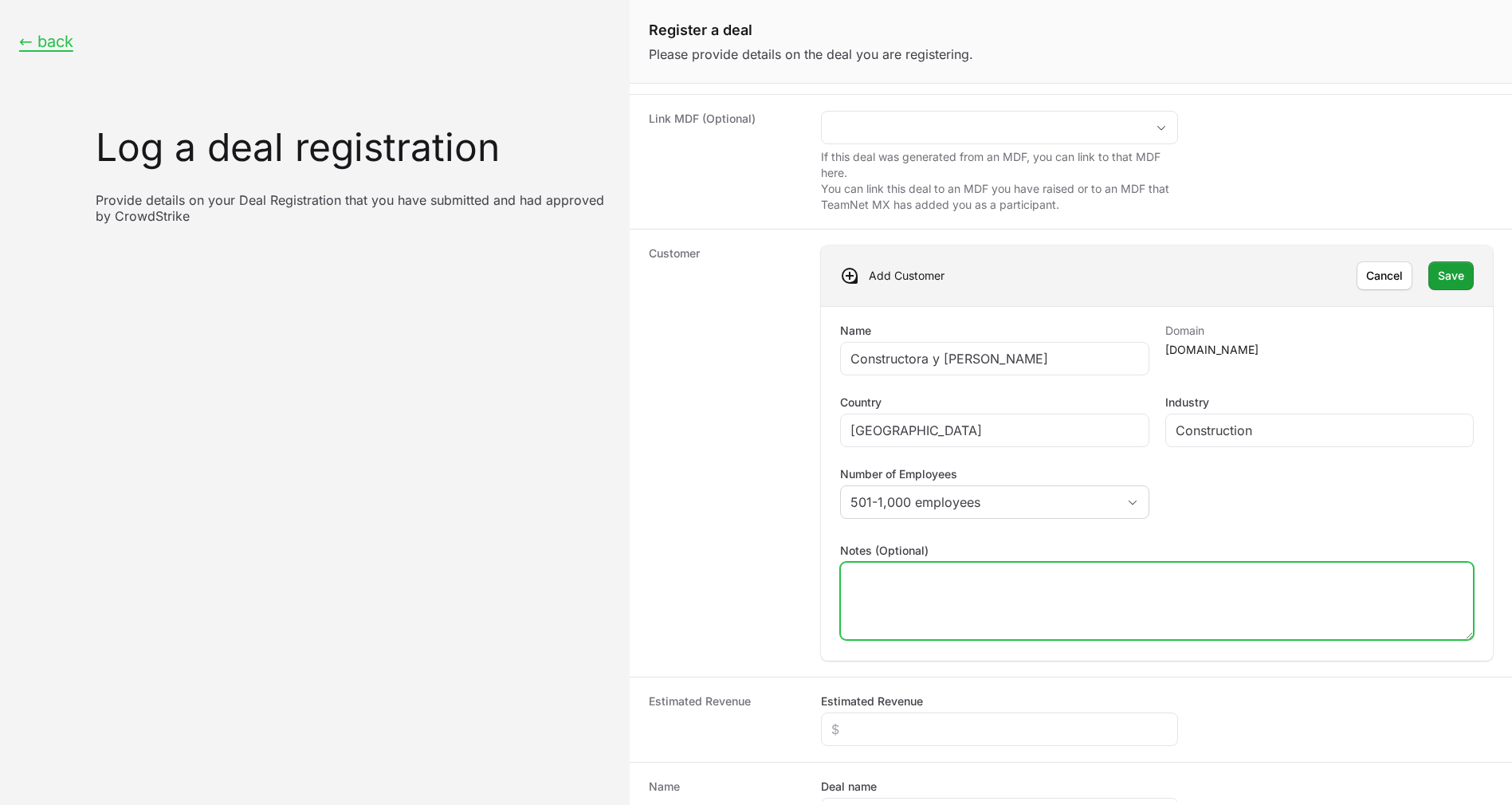
click at [930, 578] on textarea "Notes (Optional)" at bounding box center [1157, 600] width 632 height 77
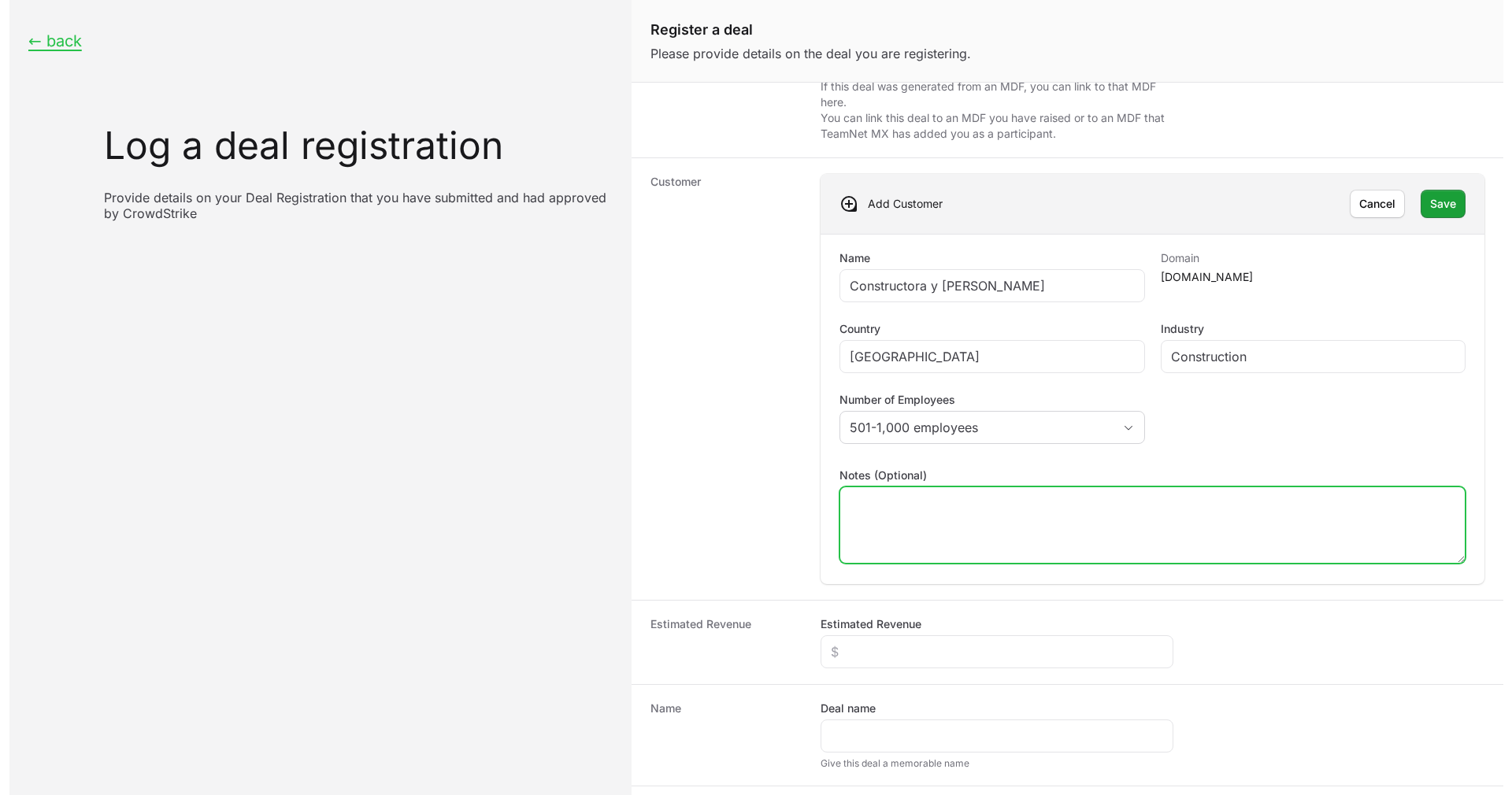
scroll to position [212, 0]
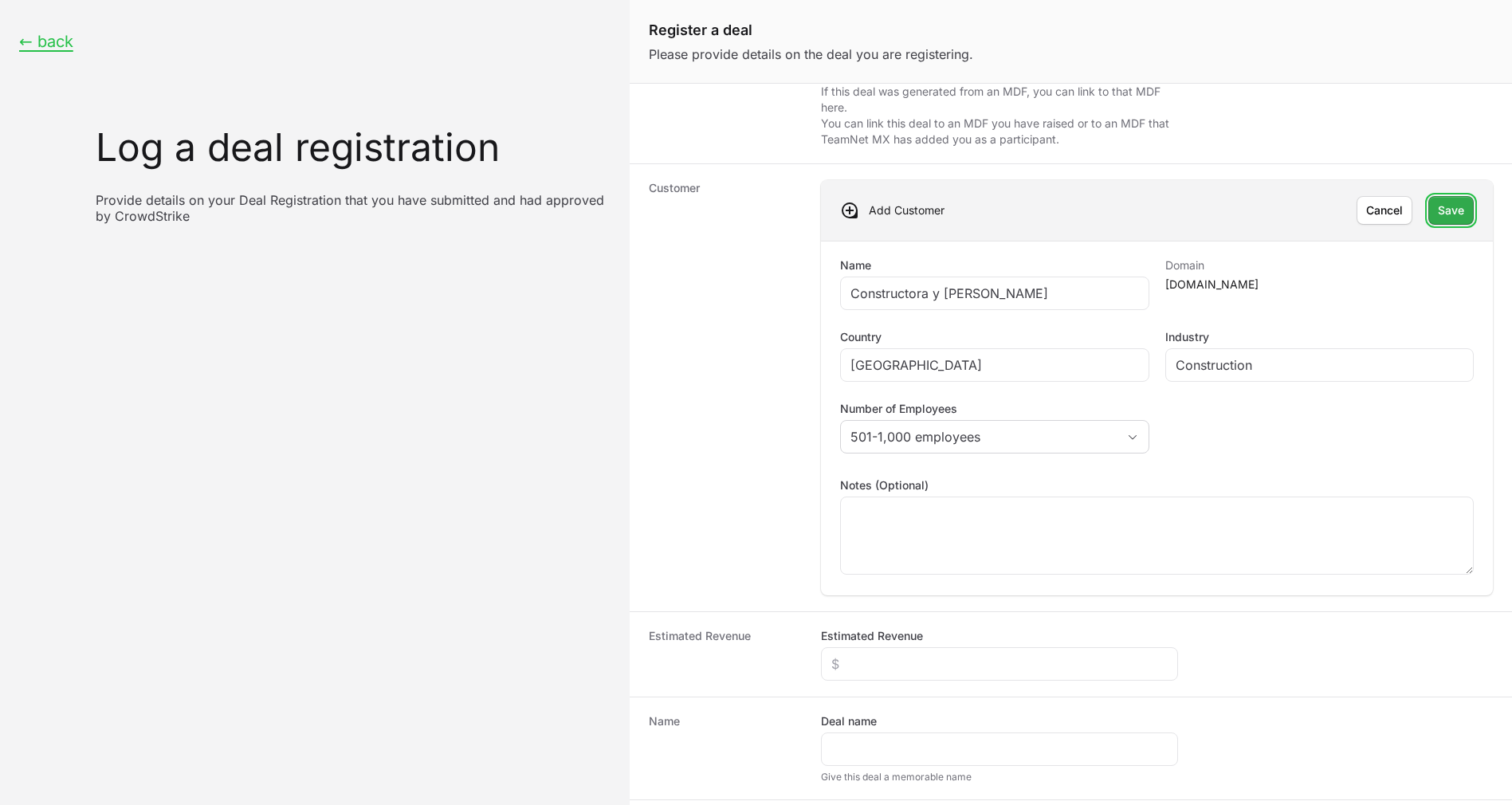
click at [1429, 208] on button "Save" at bounding box center [1451, 210] width 45 height 29
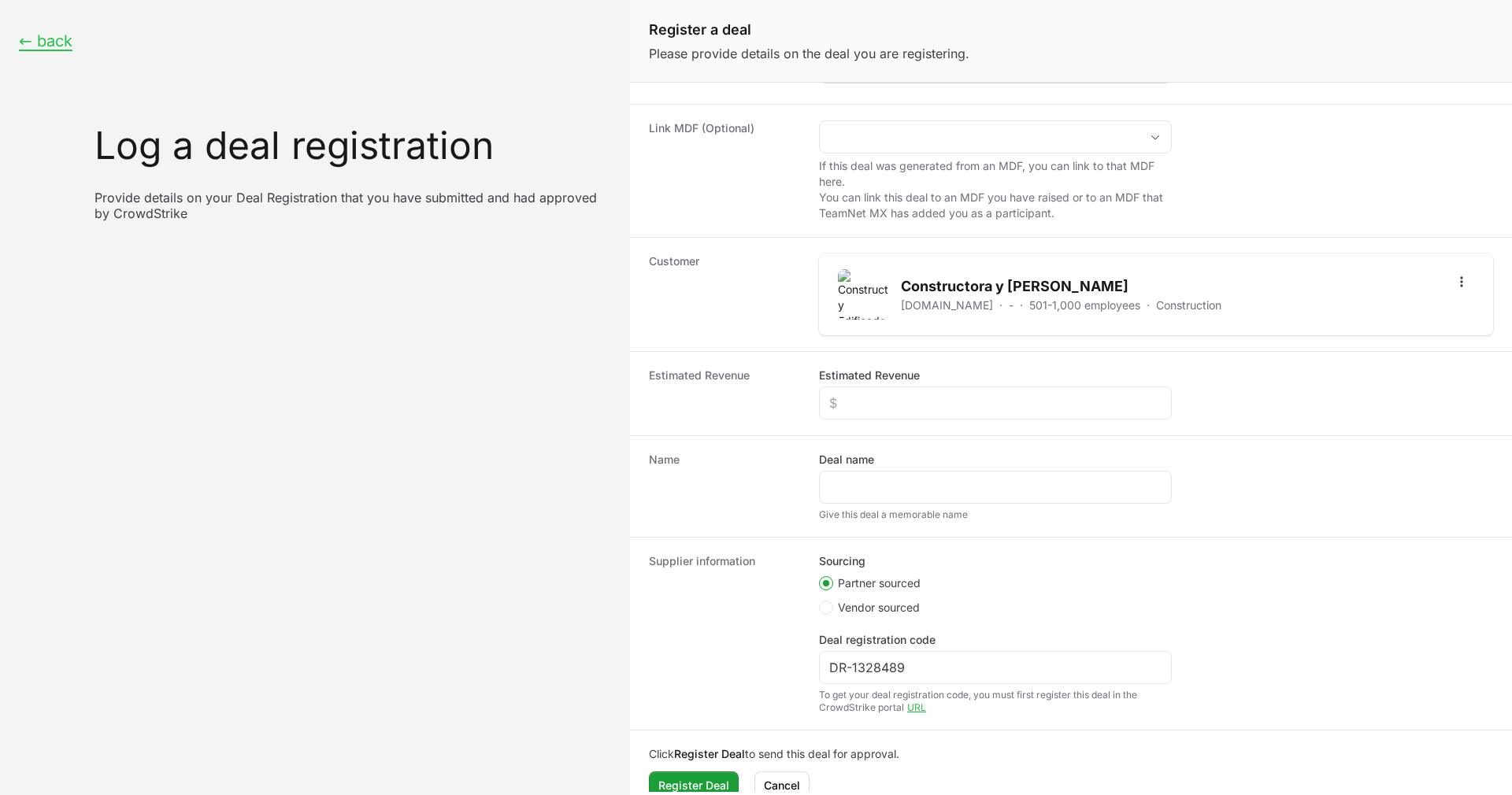
scroll to position [138, 0]
click at [942, 402] on input "Estimated Revenue" at bounding box center [995, 401] width 332 height 19
type input "$23,701"
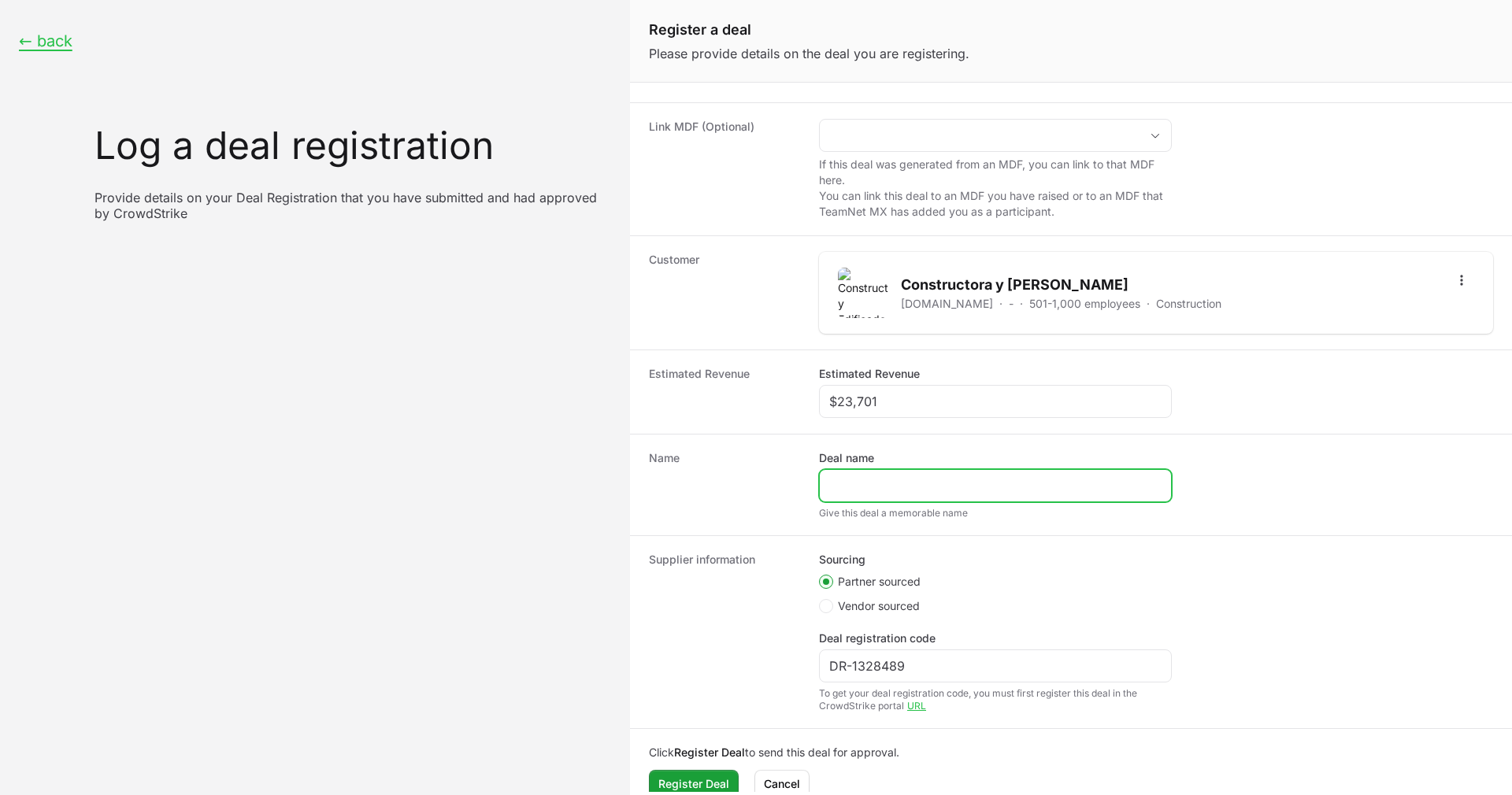
click at [918, 486] on input "Deal name" at bounding box center [995, 485] width 332 height 19
paste input "GIA | 600 Falcon Enterprise | Panda replacement | TBSEK | 12M | TEAM"
drag, startPoint x: 900, startPoint y: 476, endPoint x: 604, endPoint y: 470, distance: 296.1
click at [604, 470] on div "← back Log a deal registration Provide details on your Deal Registration that y…" at bounding box center [756, 397] width 1512 height 795
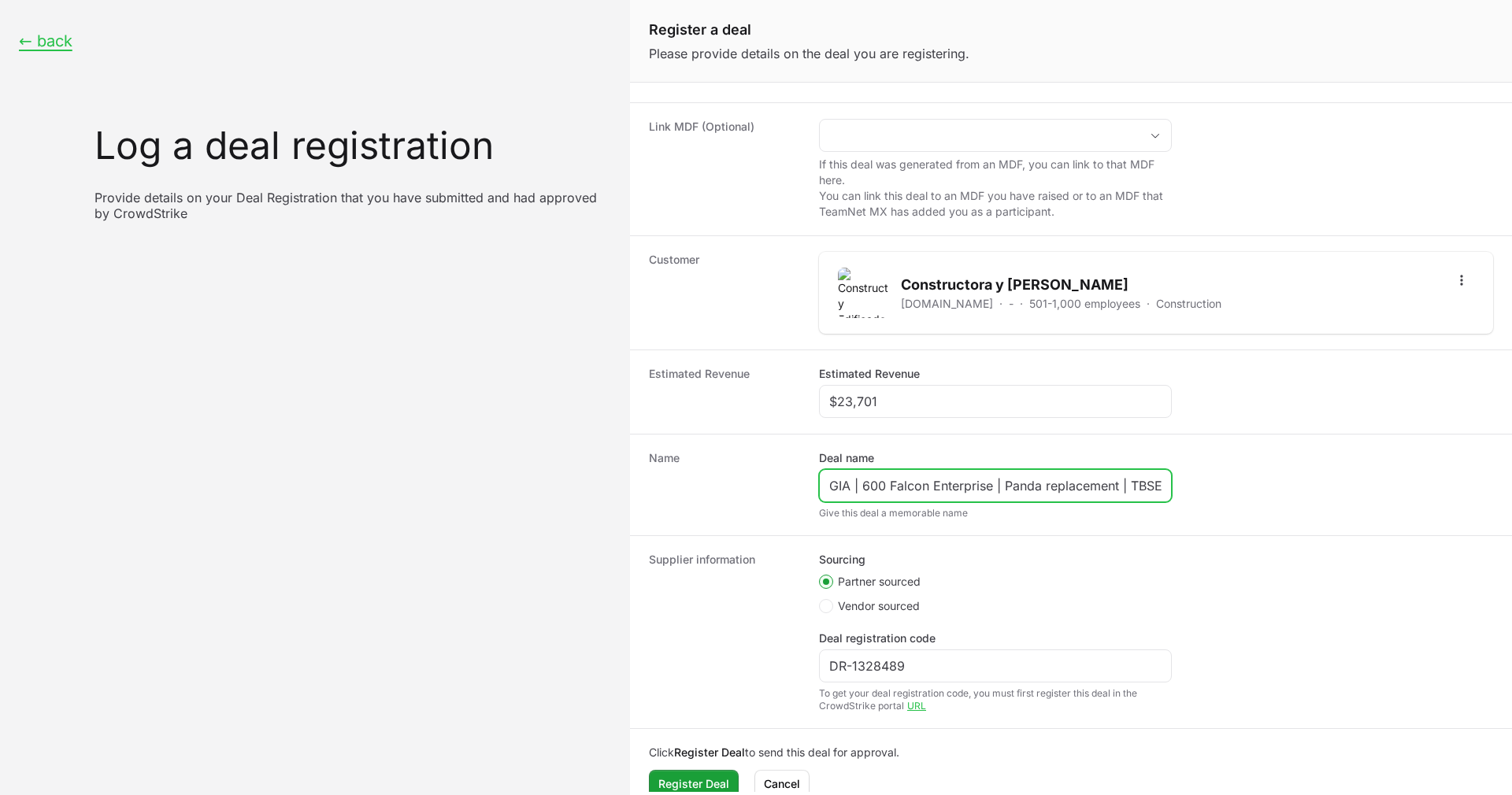
type input "GIA | 600 Falcon Enterprise | Panda replacement | TBSEK | 12M | TEAM"
click at [1196, 645] on div "Sourcing Partner sourced Vendor sourced Deal registration code DR-1328489 To ge…" at bounding box center [1156, 631] width 674 height 160
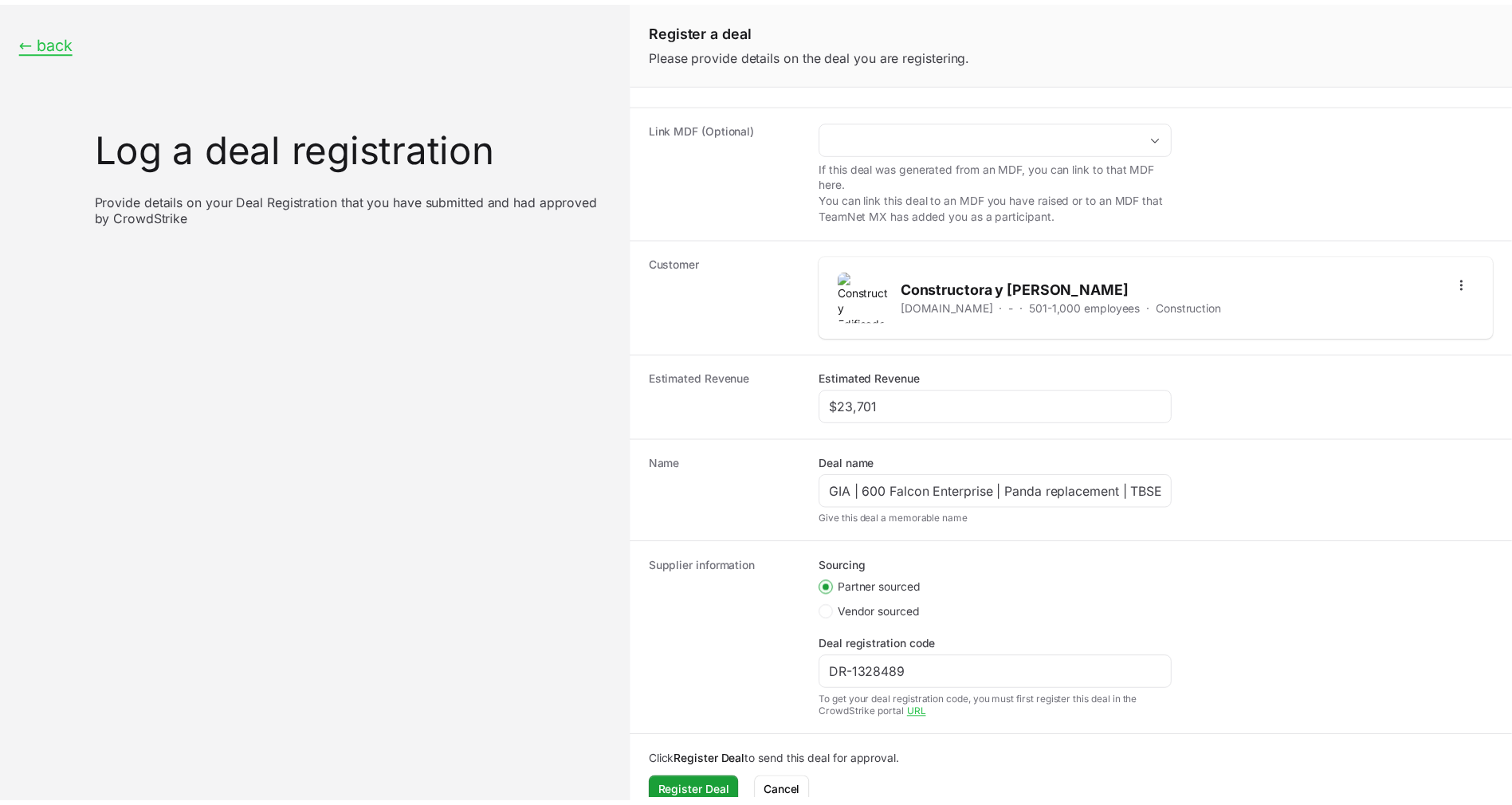
scroll to position [162, 0]
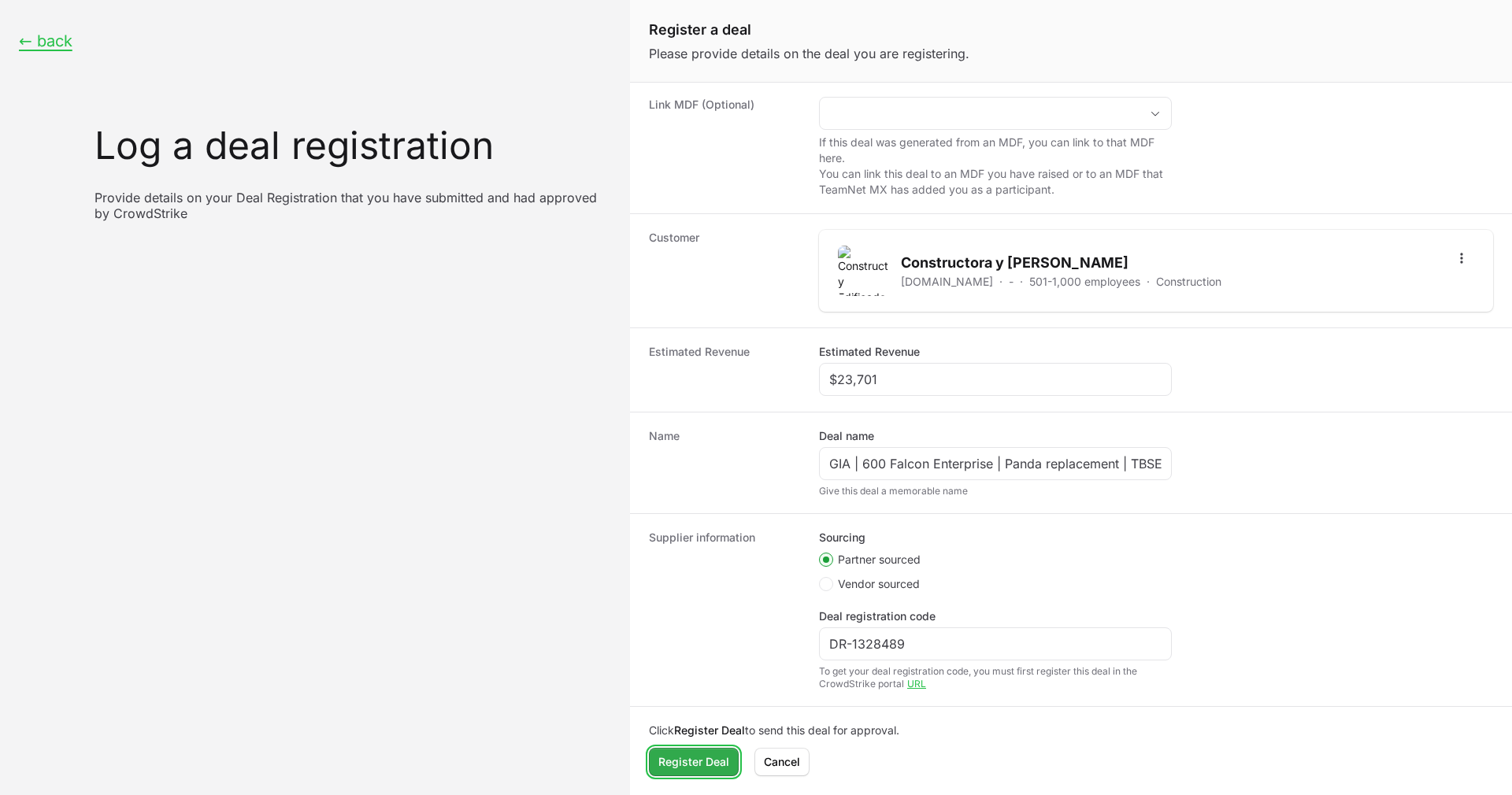
click at [696, 757] on span "Register Deal" at bounding box center [693, 761] width 70 height 19
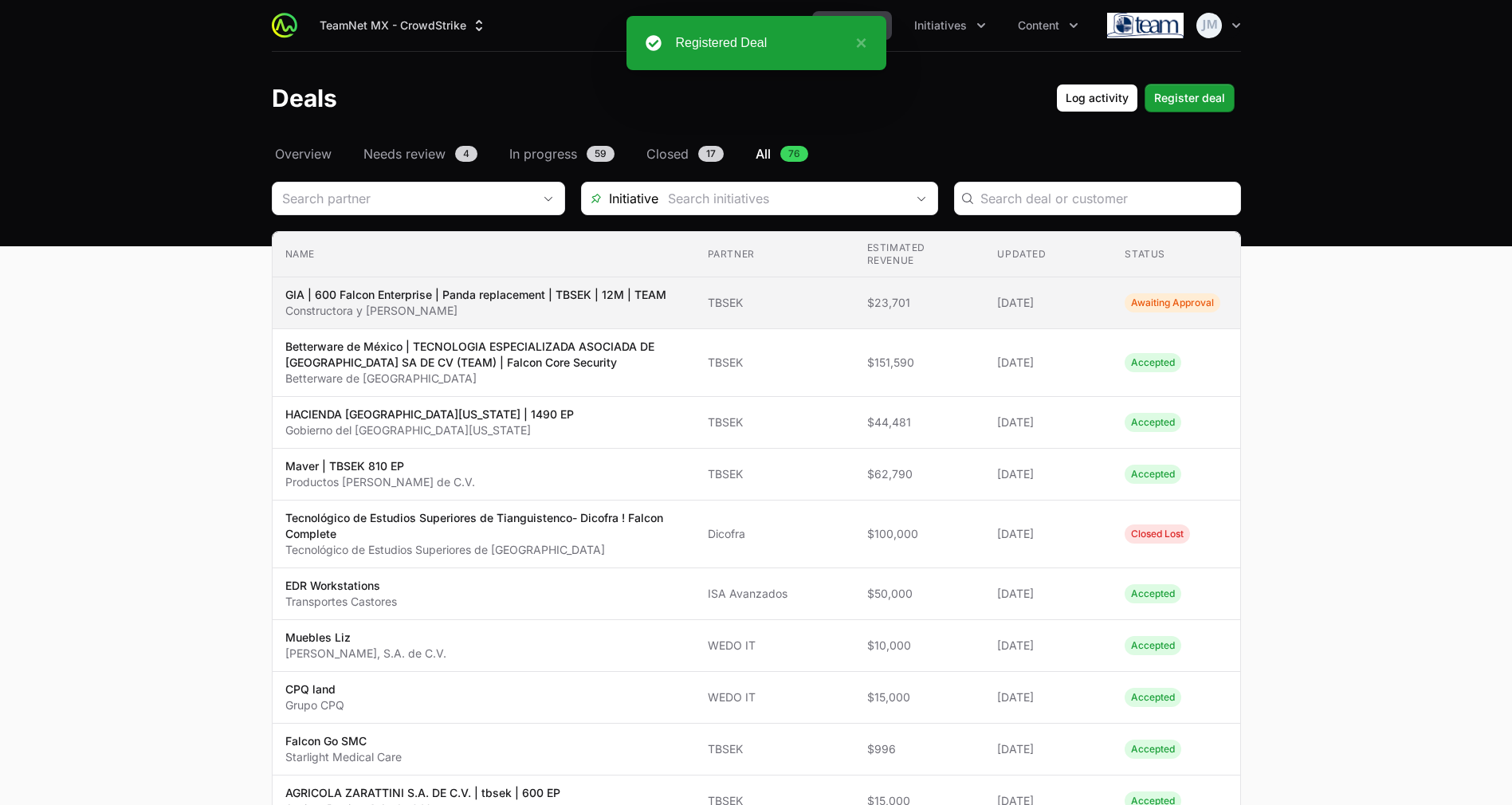
click at [1107, 308] on td "Updated [DATE]" at bounding box center [1048, 303] width 128 height 52
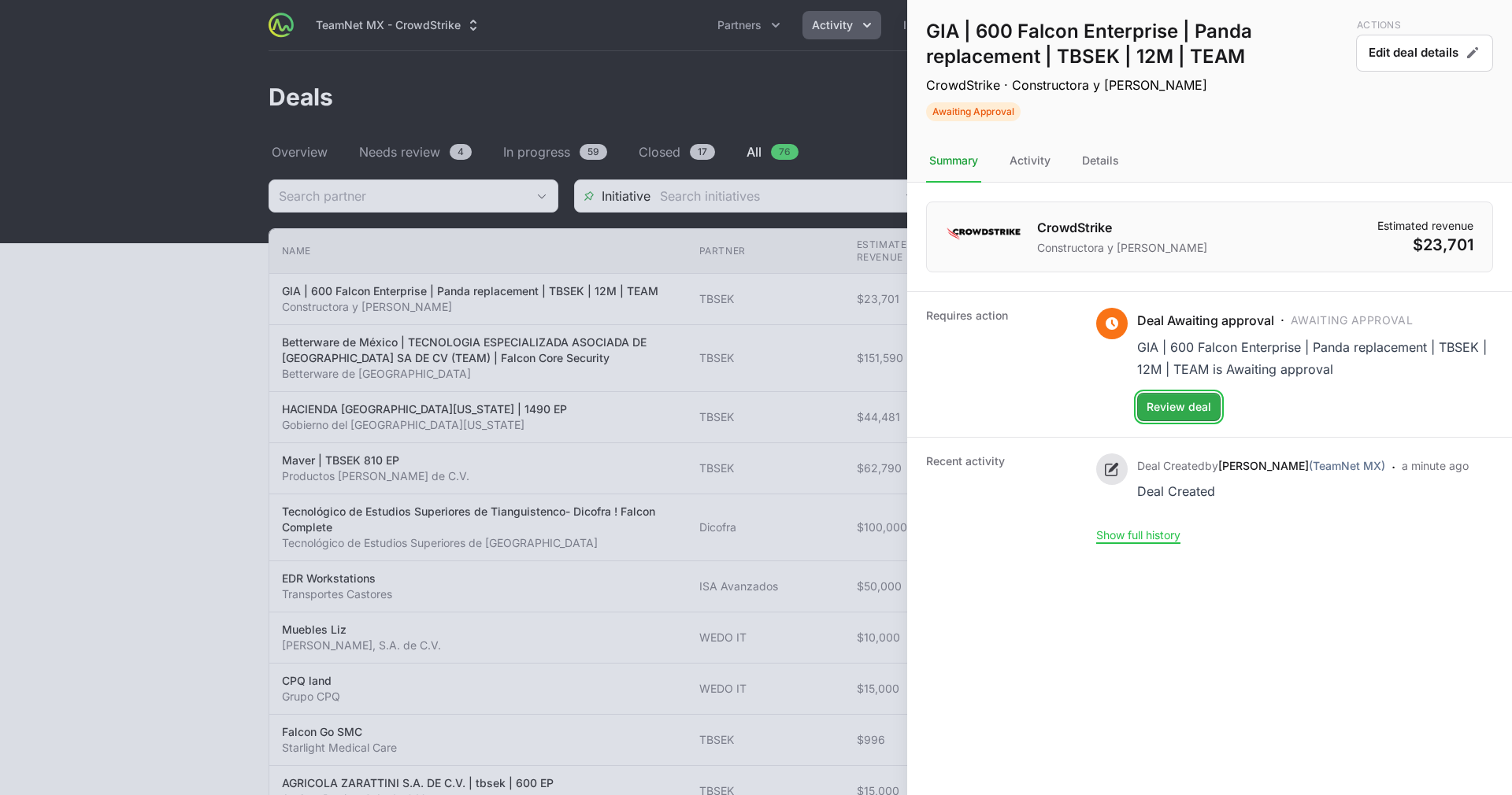
click at [1183, 403] on span "Review deal" at bounding box center [1178, 406] width 65 height 19
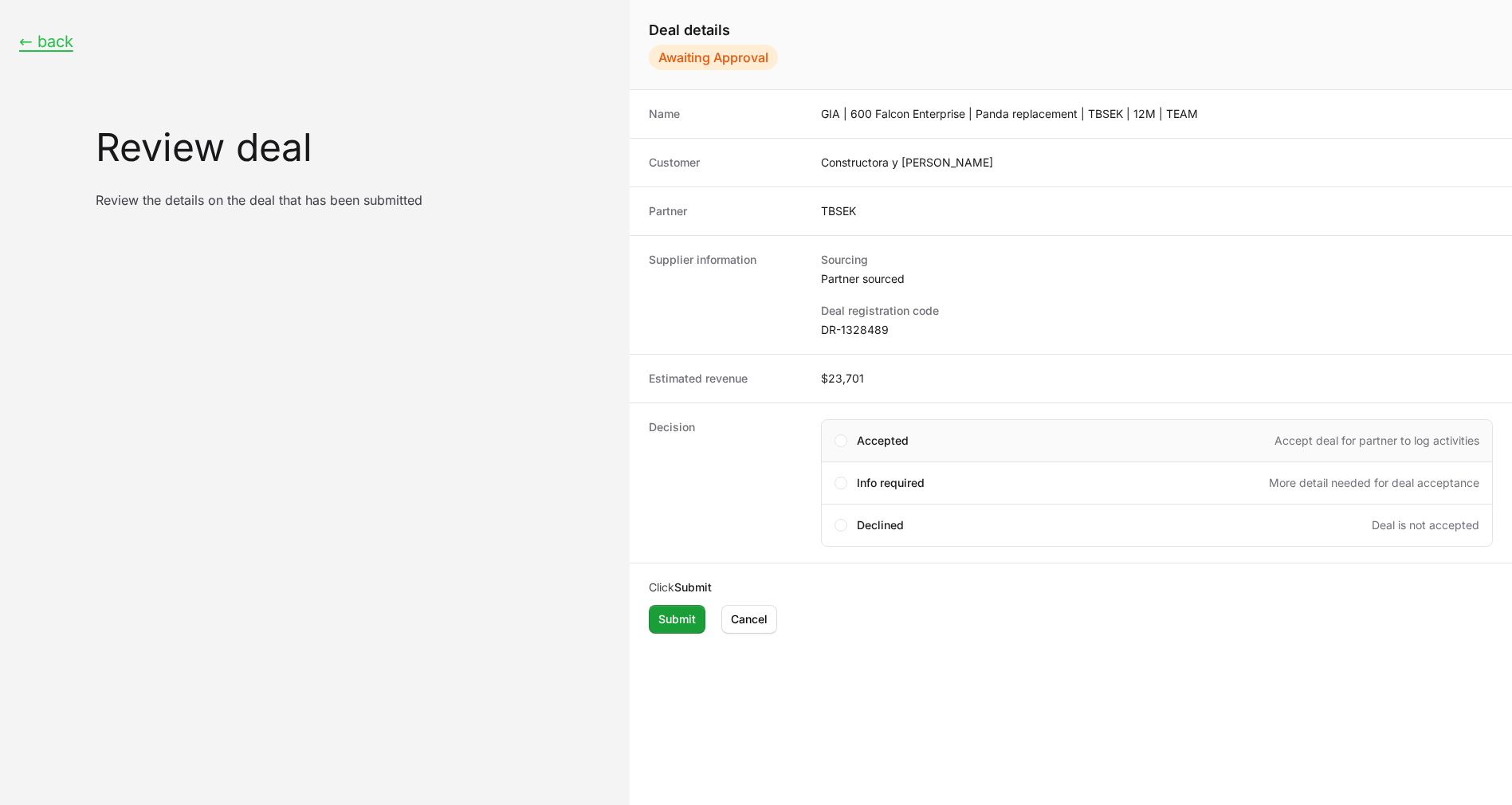
click at [939, 452] on div "Accepted Accept deal for partner to log activities" at bounding box center [1156, 440] width 672 height 43
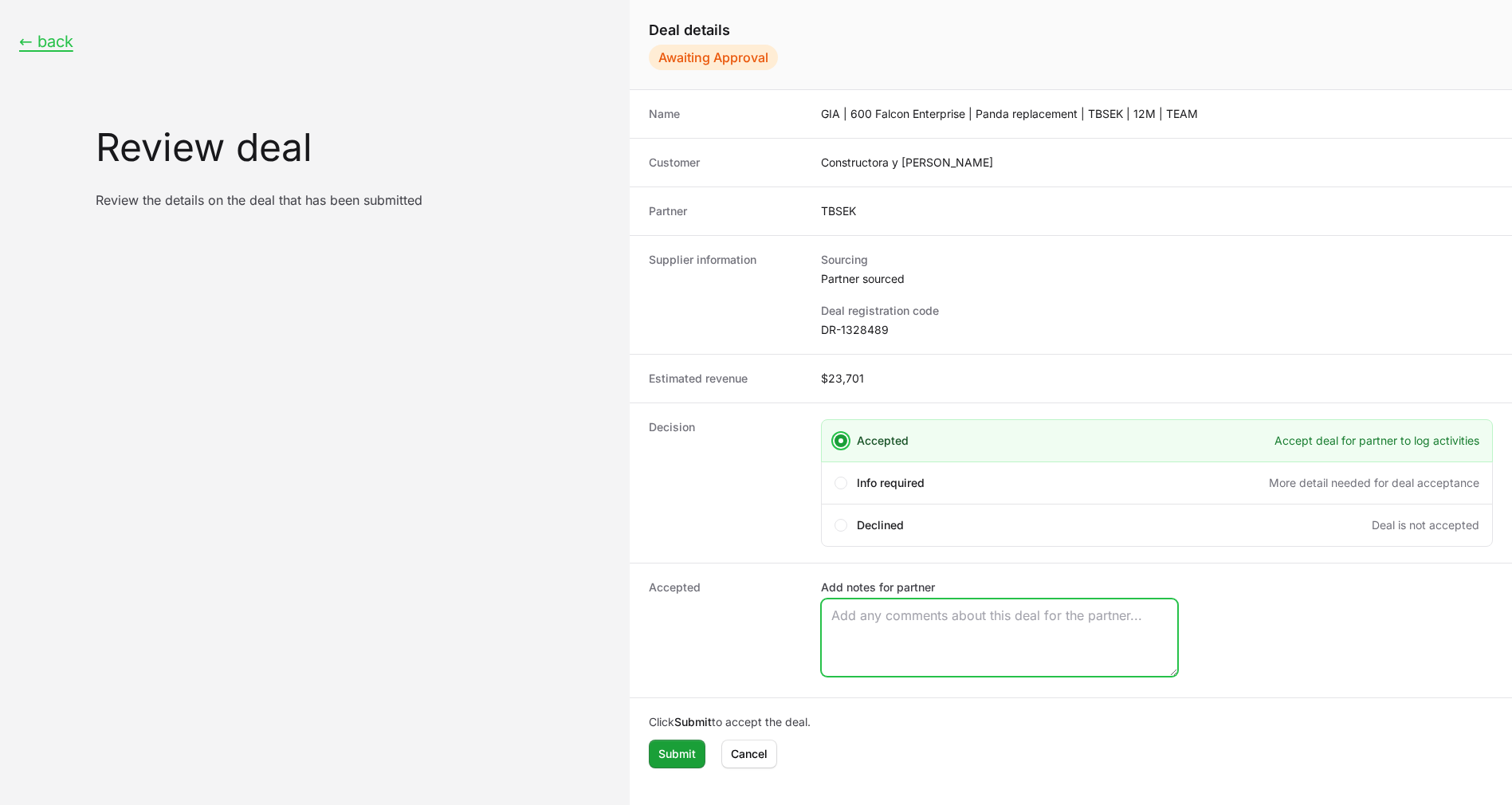
click at [904, 607] on textarea "Add notes for partner" at bounding box center [1000, 637] width 356 height 77
paste textarea "Opportunity Owner [PERSON_NAME]"
click at [887, 636] on textarea "Opportunity Owner [PERSON_NAME]" at bounding box center [1000, 637] width 356 height 77
type textarea "Opportunity Owner [PERSON_NAME]"
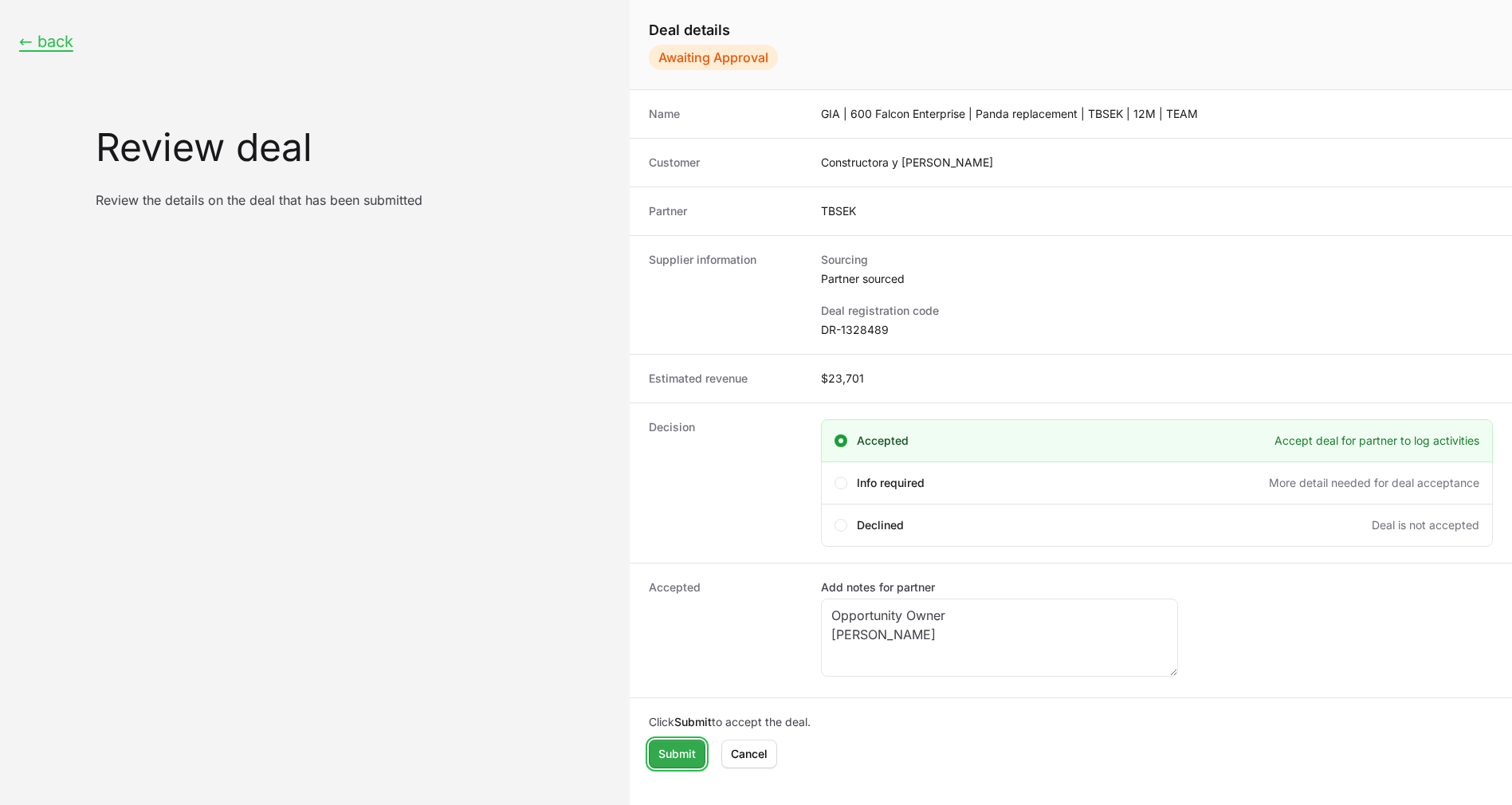
click at [670, 759] on span "Submit" at bounding box center [677, 753] width 37 height 19
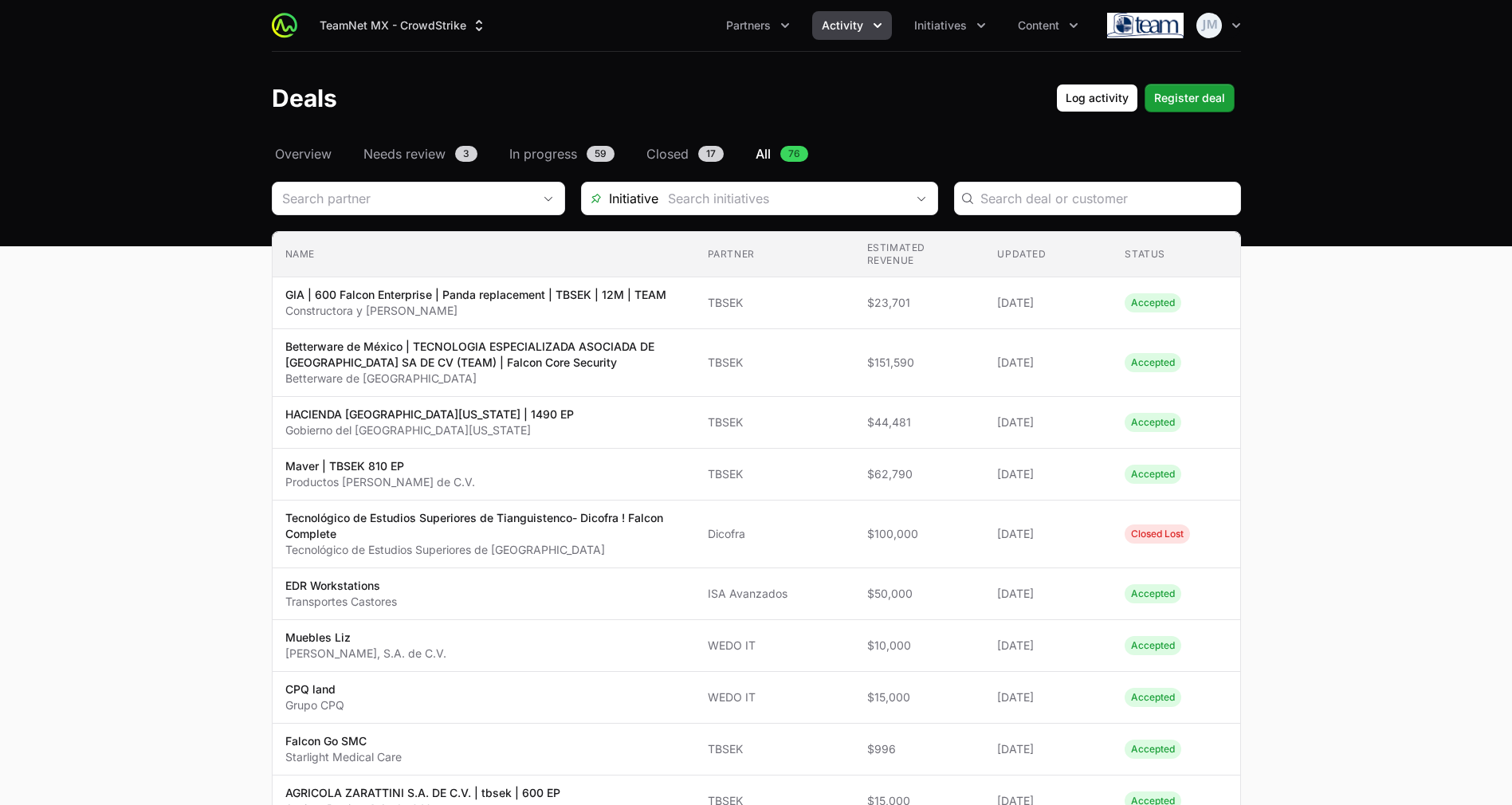
click at [737, 82] on header "Deals Log activity Register deal" at bounding box center [756, 98] width 1512 height 93
click at [320, 100] on h1 "Deals" at bounding box center [304, 97] width 66 height 29
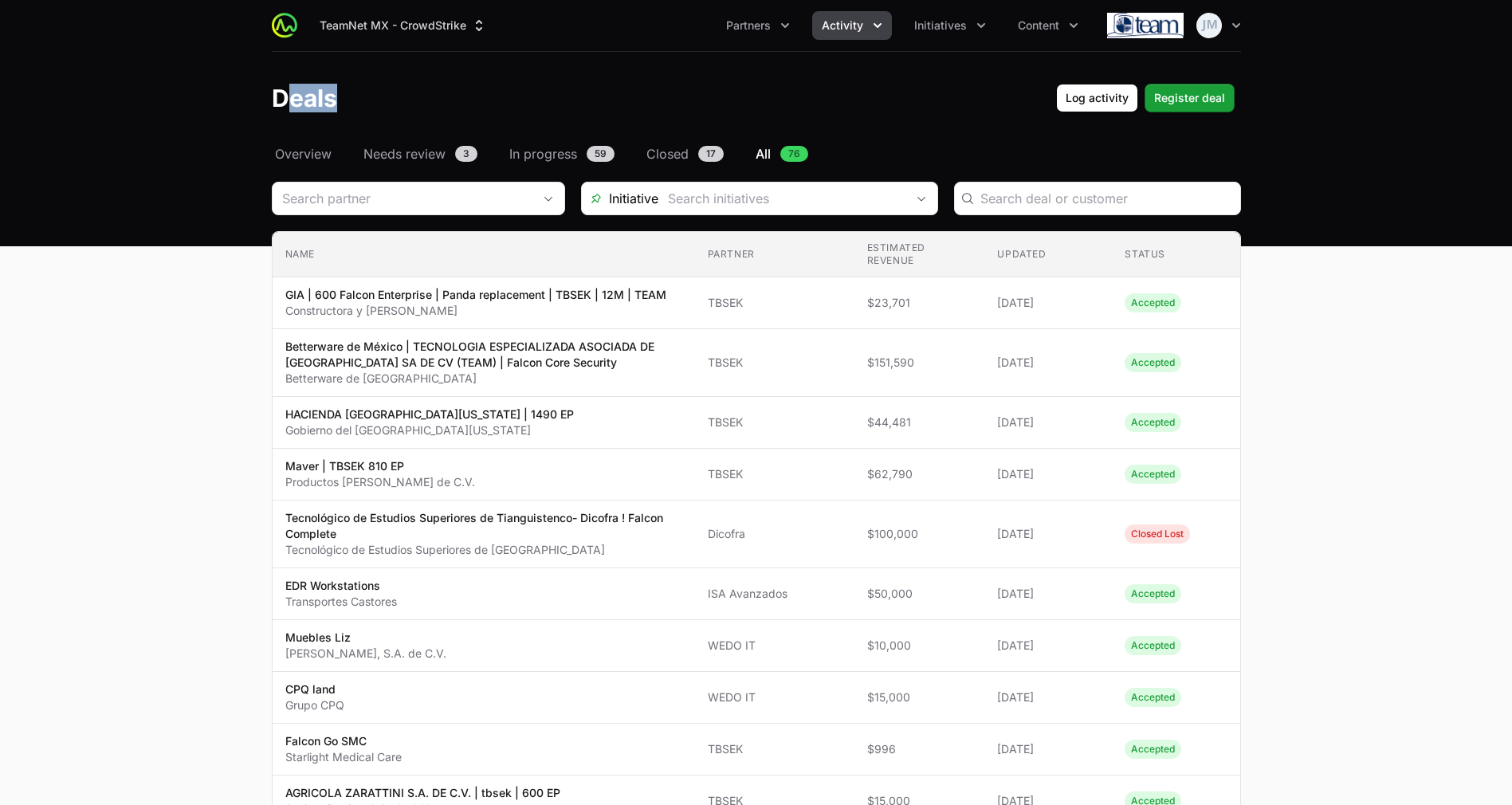
click at [321, 120] on header "Deals Log activity Register deal" at bounding box center [756, 98] width 1512 height 93
click at [977, 42] on div "TeamNet MX - CrowdStrike Partners Activity Initiatives Content Open user menu O…" at bounding box center [756, 25] width 969 height 51
click at [977, 38] on button "Initiatives" at bounding box center [950, 25] width 91 height 29
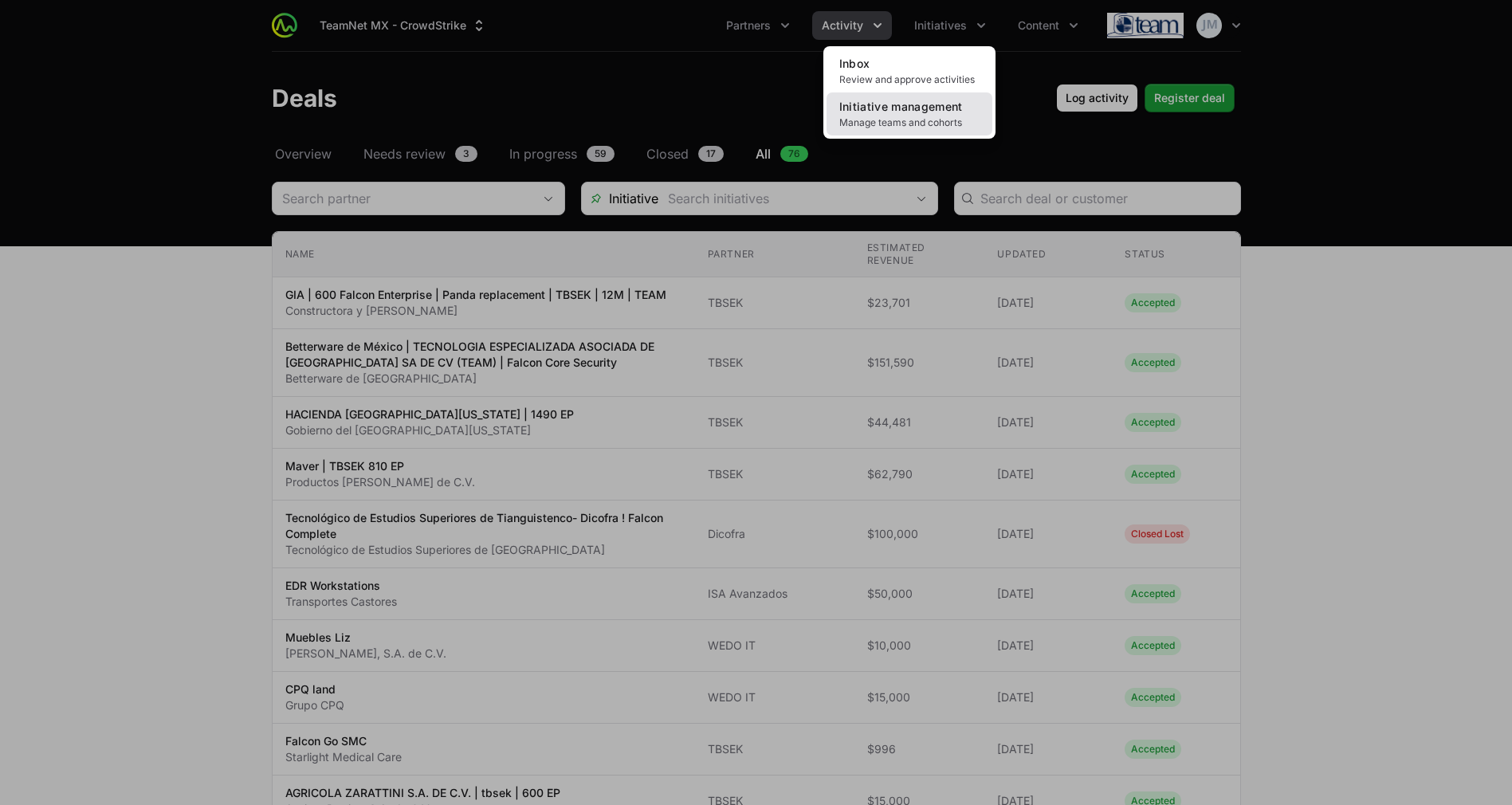
click at [936, 100] on span "Initiative management" at bounding box center [901, 107] width 123 height 14
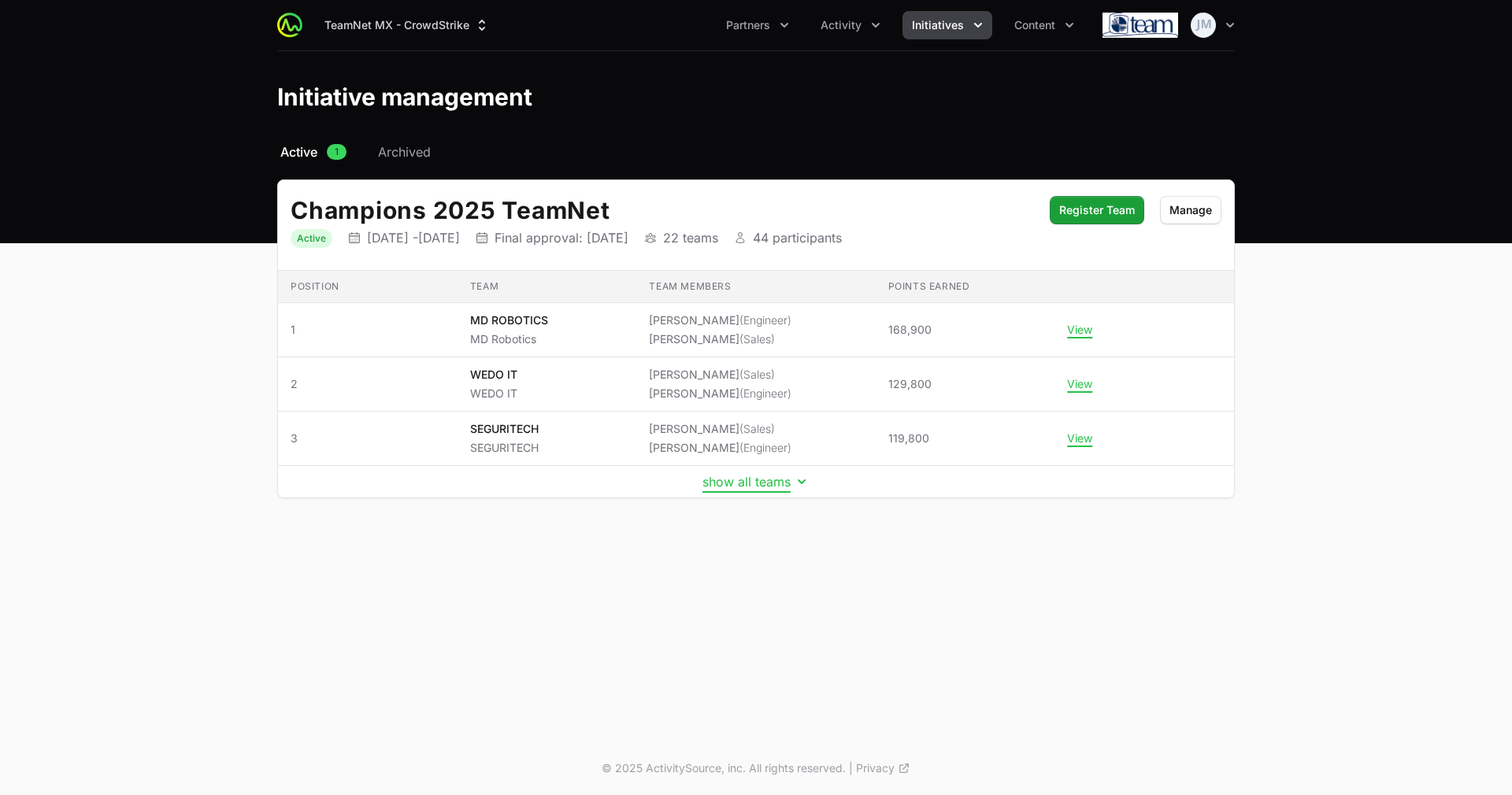
click at [714, 487] on button "show all teams" at bounding box center [755, 481] width 107 height 16
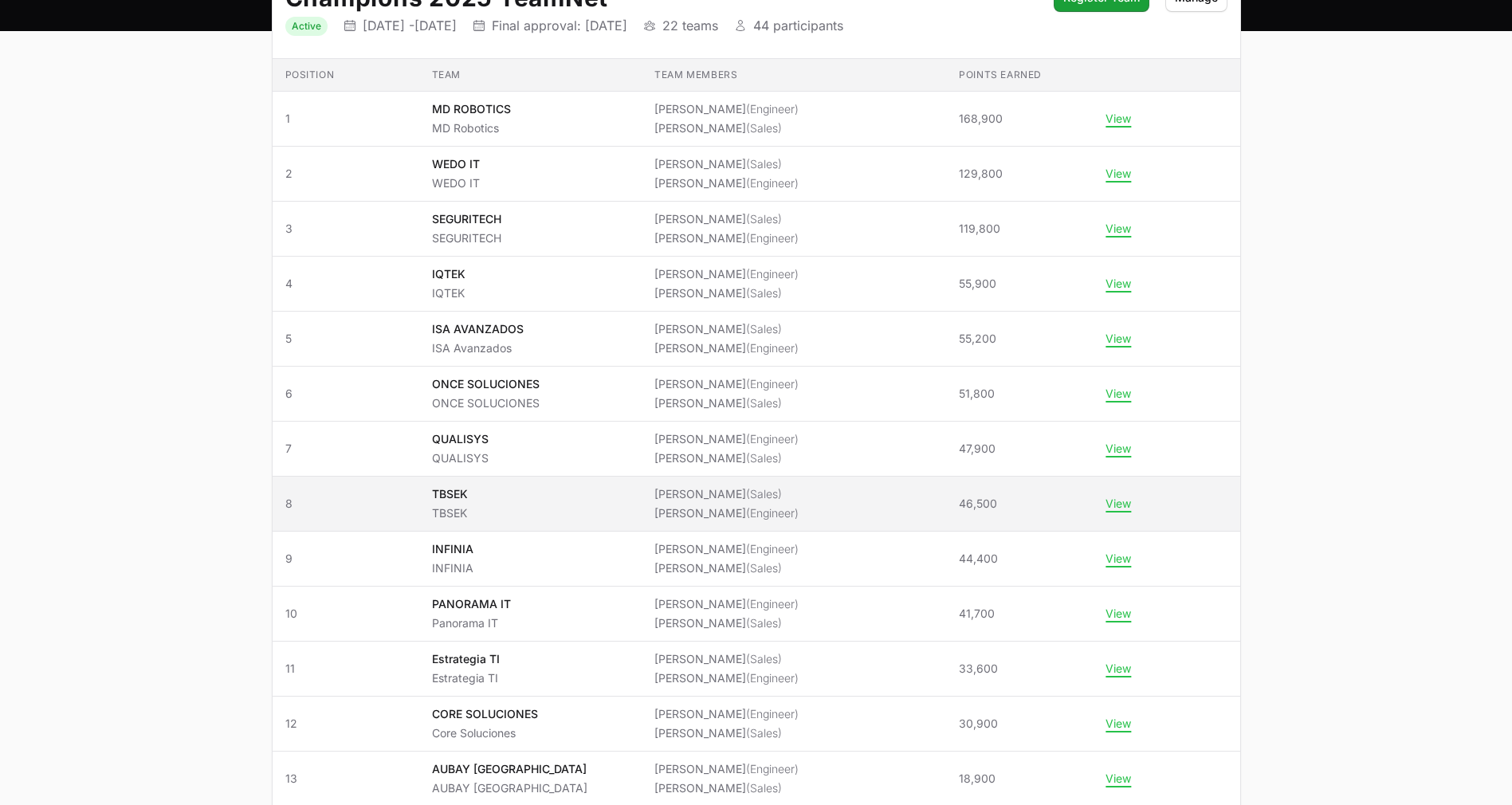
scroll to position [206, 0]
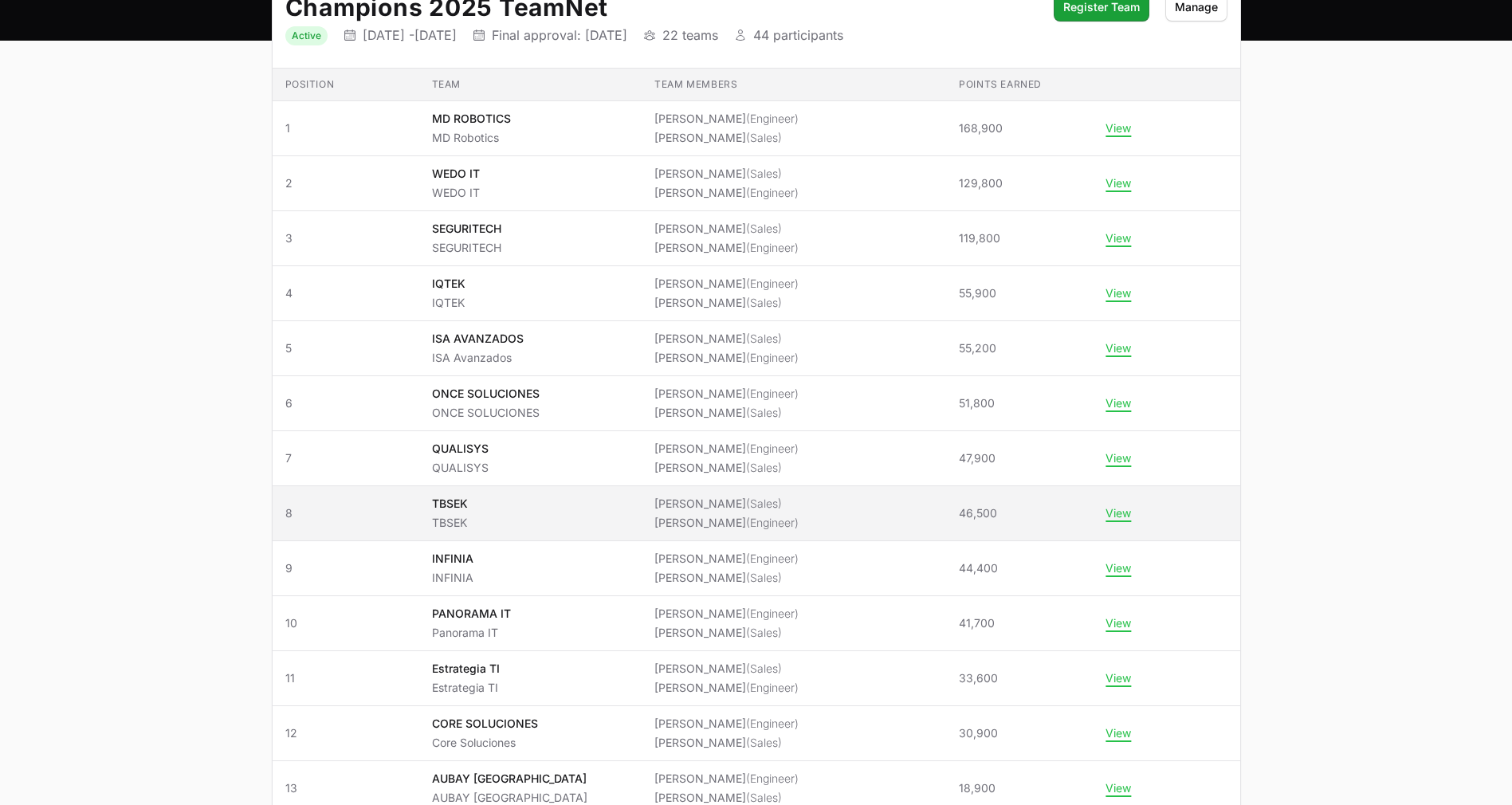
drag, startPoint x: 1177, startPoint y: 518, endPoint x: 284, endPoint y: 510, distance: 893.0
click at [284, 510] on tr "Position 8 Team TBSEK TBSEK Team members [PERSON_NAME] (Sales) [PERSON_NAME] (E…" at bounding box center [756, 513] width 967 height 55
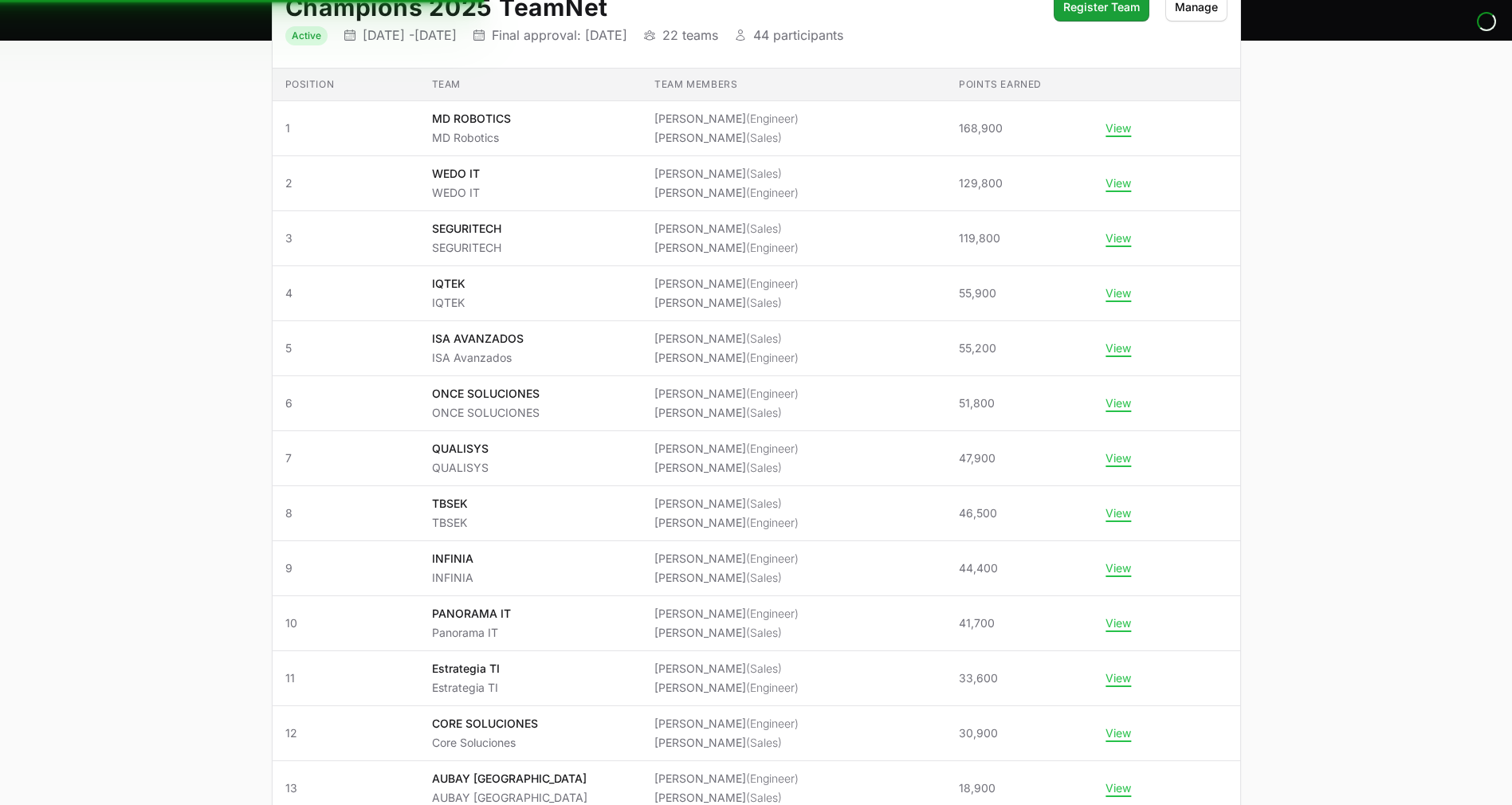
click at [185, 519] on main "Select a tab Active Archived Active 1 Archived Champions 2025 TeamNet Status Ac…" at bounding box center [756, 660] width 1512 height 1443
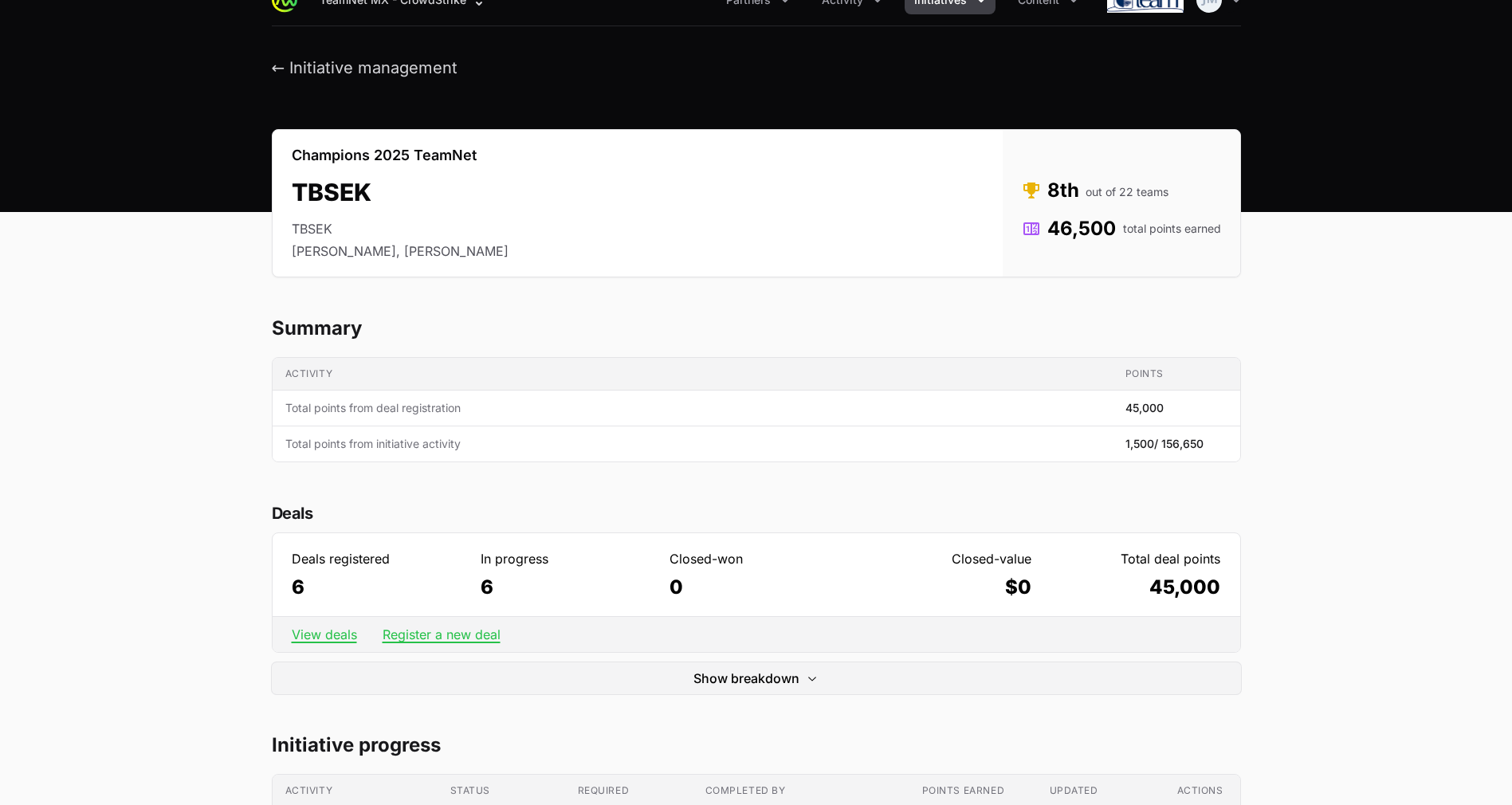
scroll to position [26, 0]
click at [308, 62] on button "← Initiative management" at bounding box center [364, 68] width 186 height 20
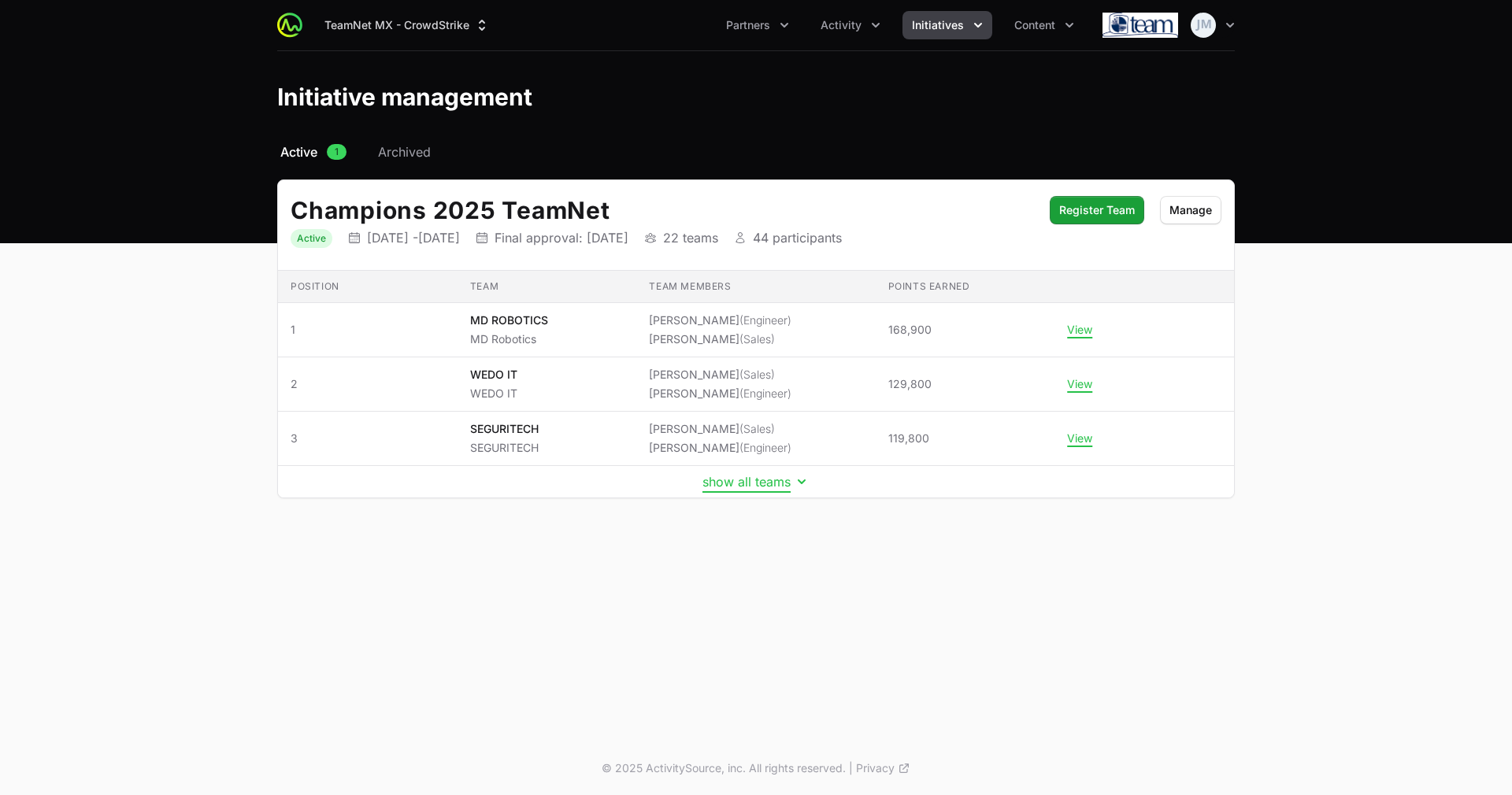
click at [744, 477] on button "show all teams" at bounding box center [755, 481] width 107 height 16
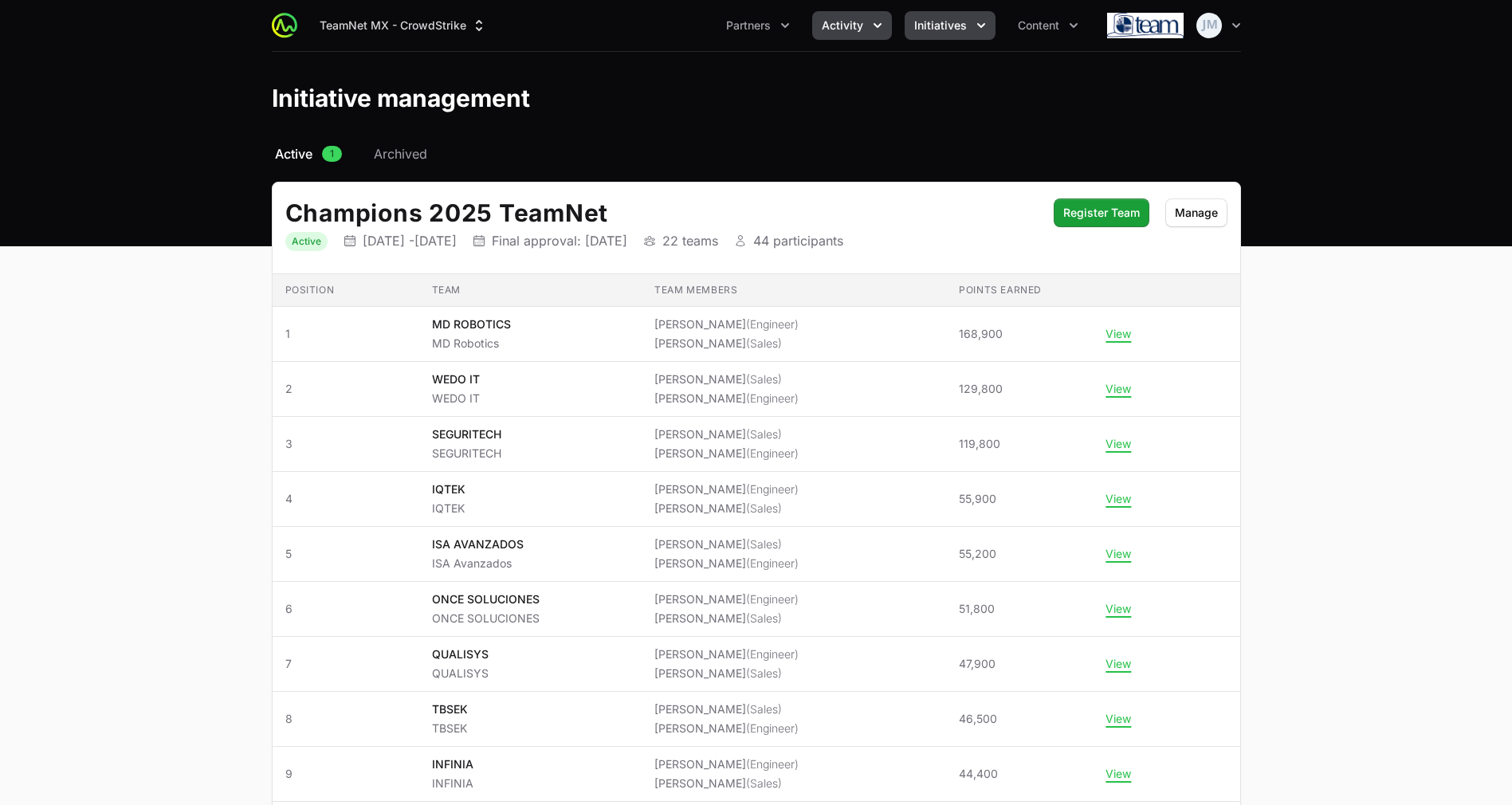
click at [858, 31] on span "Activity" at bounding box center [842, 25] width 42 height 16
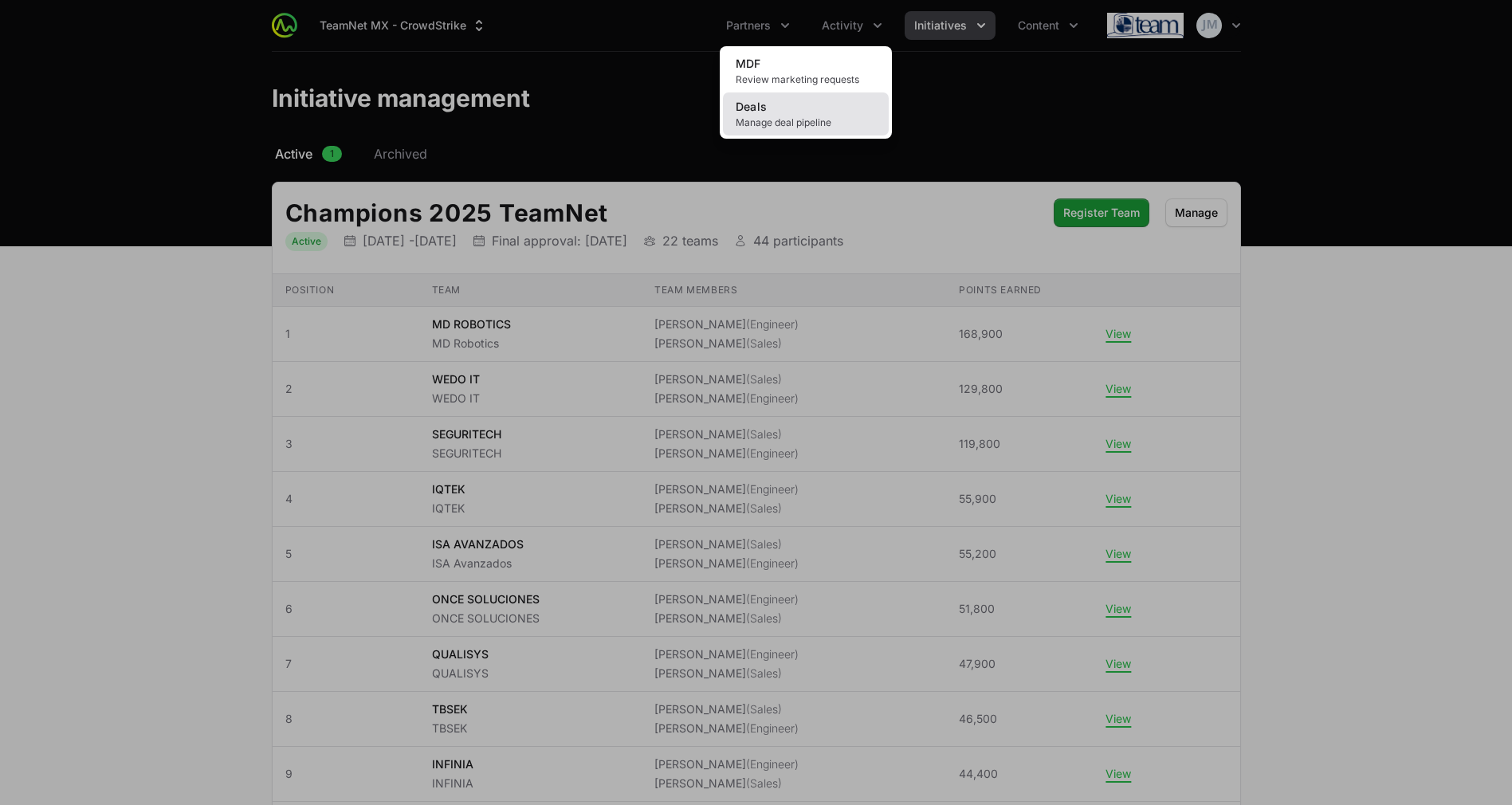
click at [792, 122] on span "Manage deal pipeline" at bounding box center [805, 123] width 140 height 13
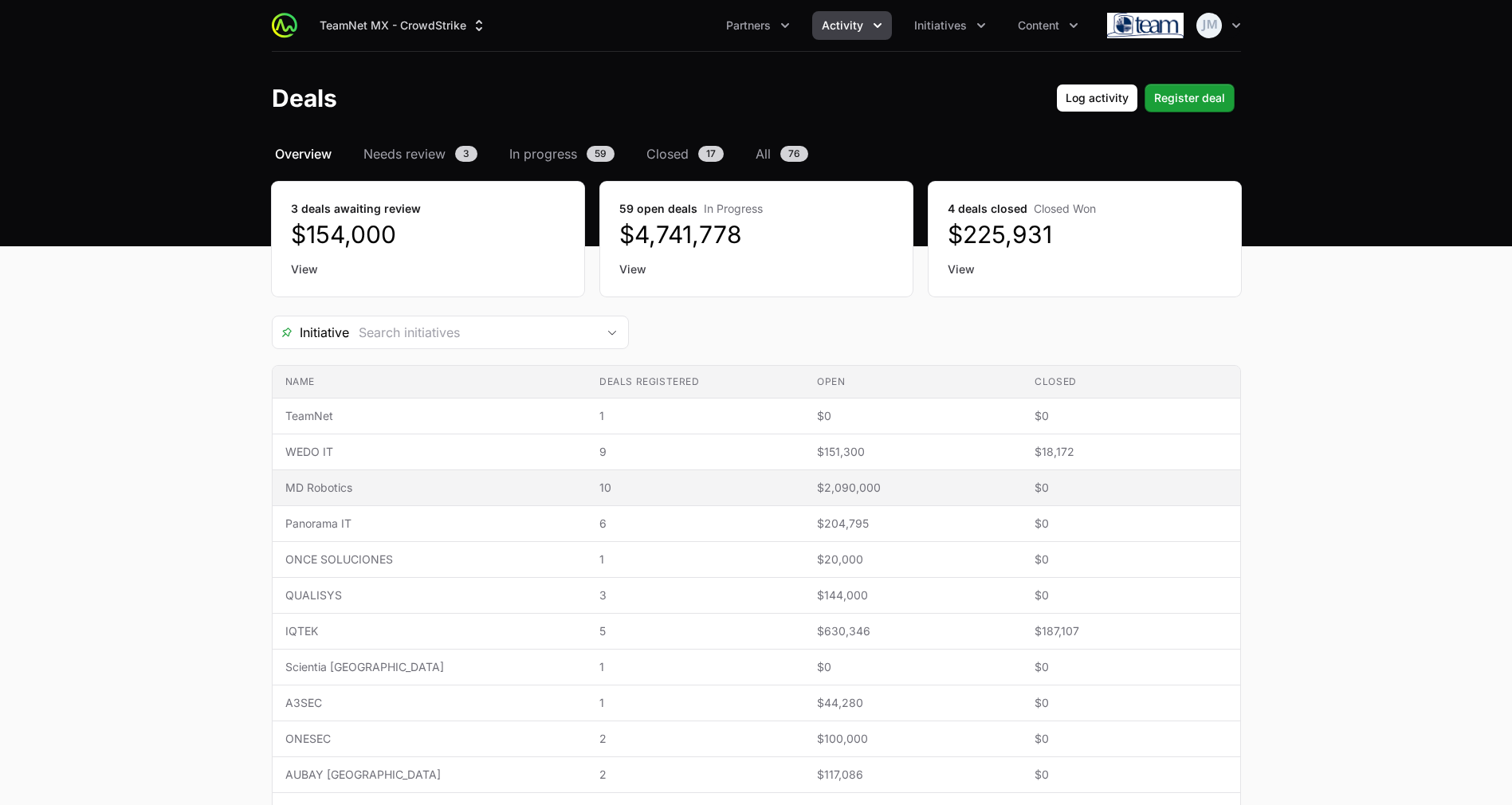
click at [361, 491] on span "MD Robotics" at bounding box center [429, 487] width 288 height 16
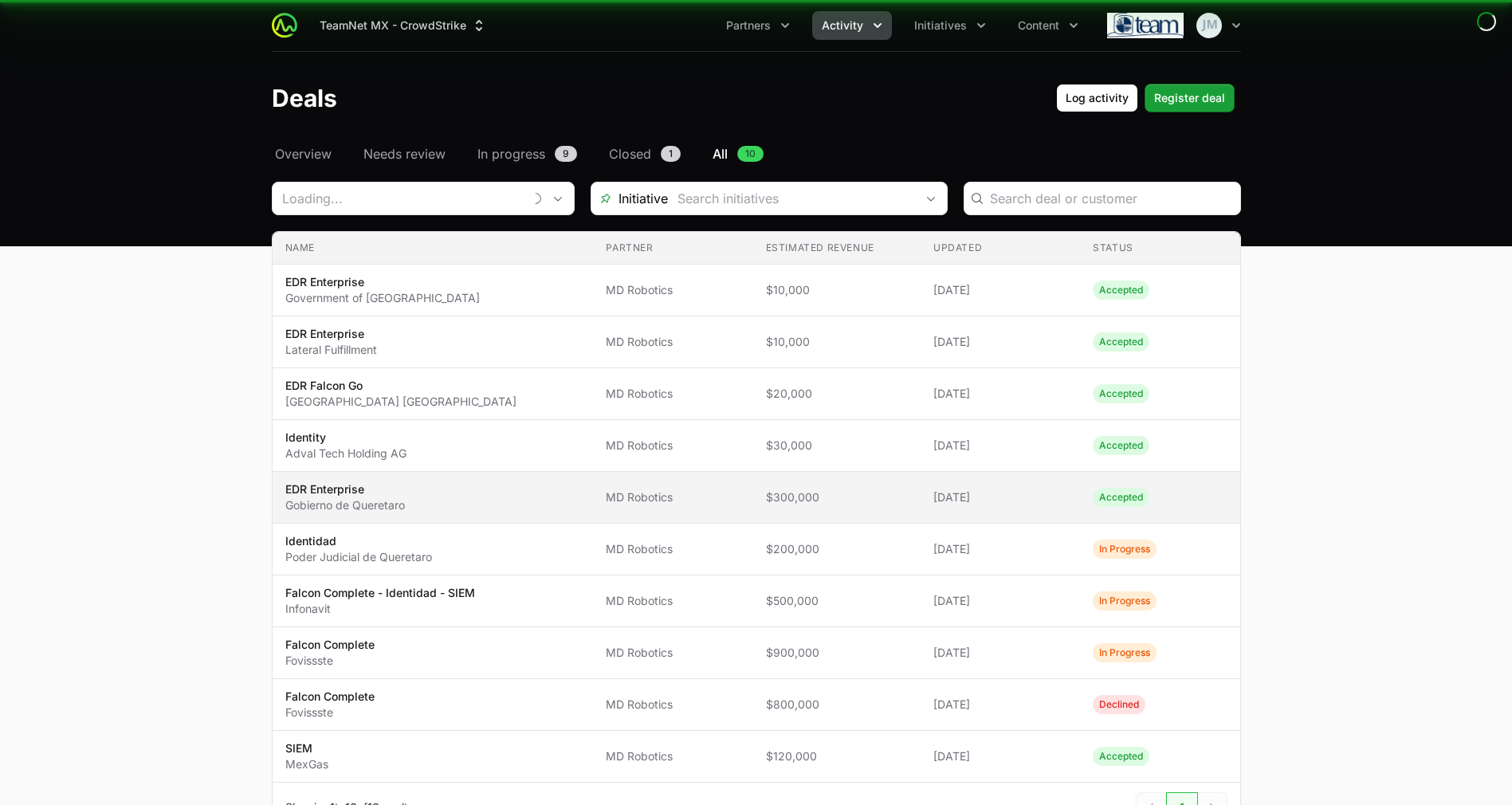
type input "MD Robotics"
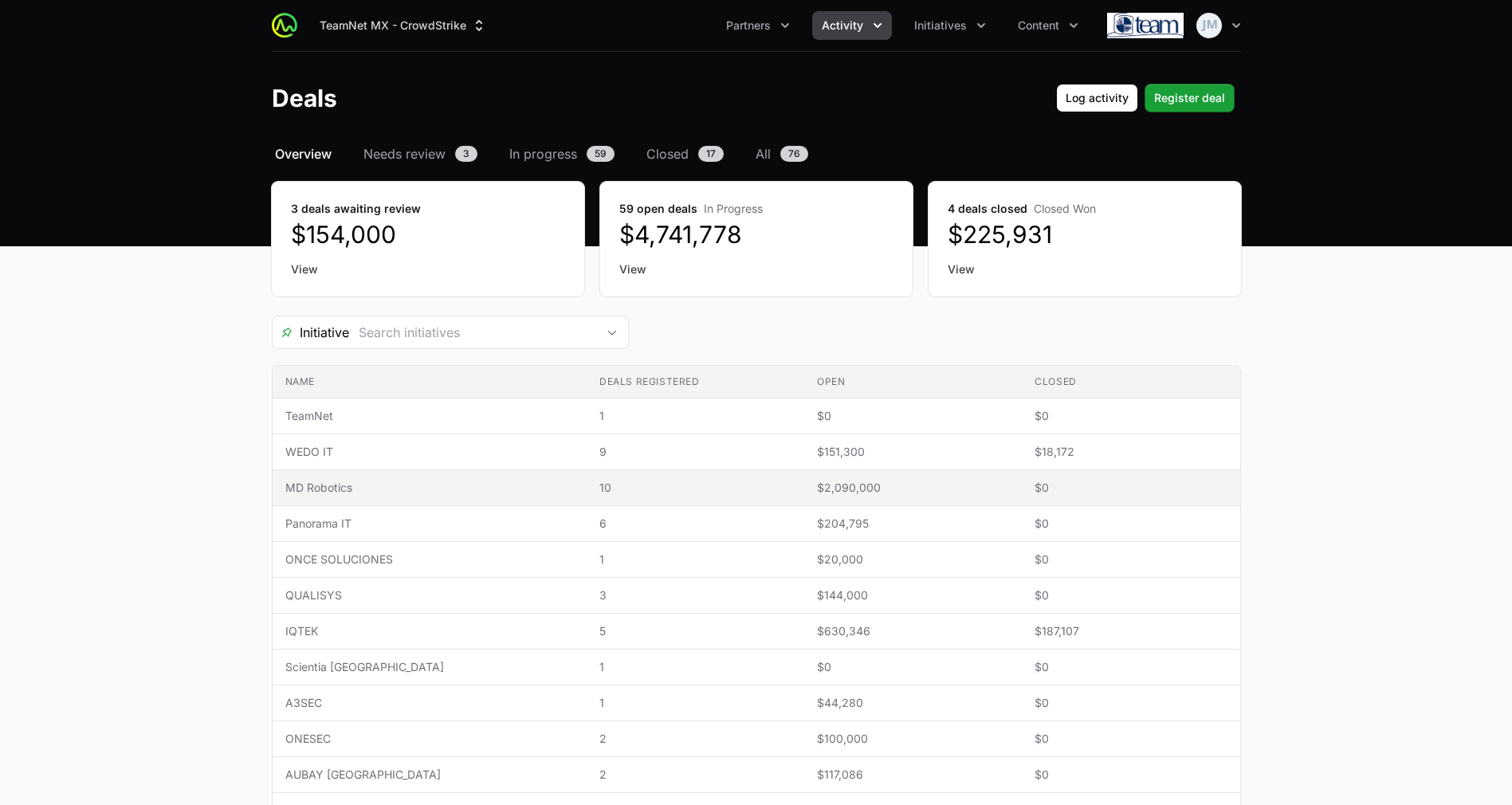
click at [387, 493] on span "MD Robotics" at bounding box center [429, 487] width 288 height 16
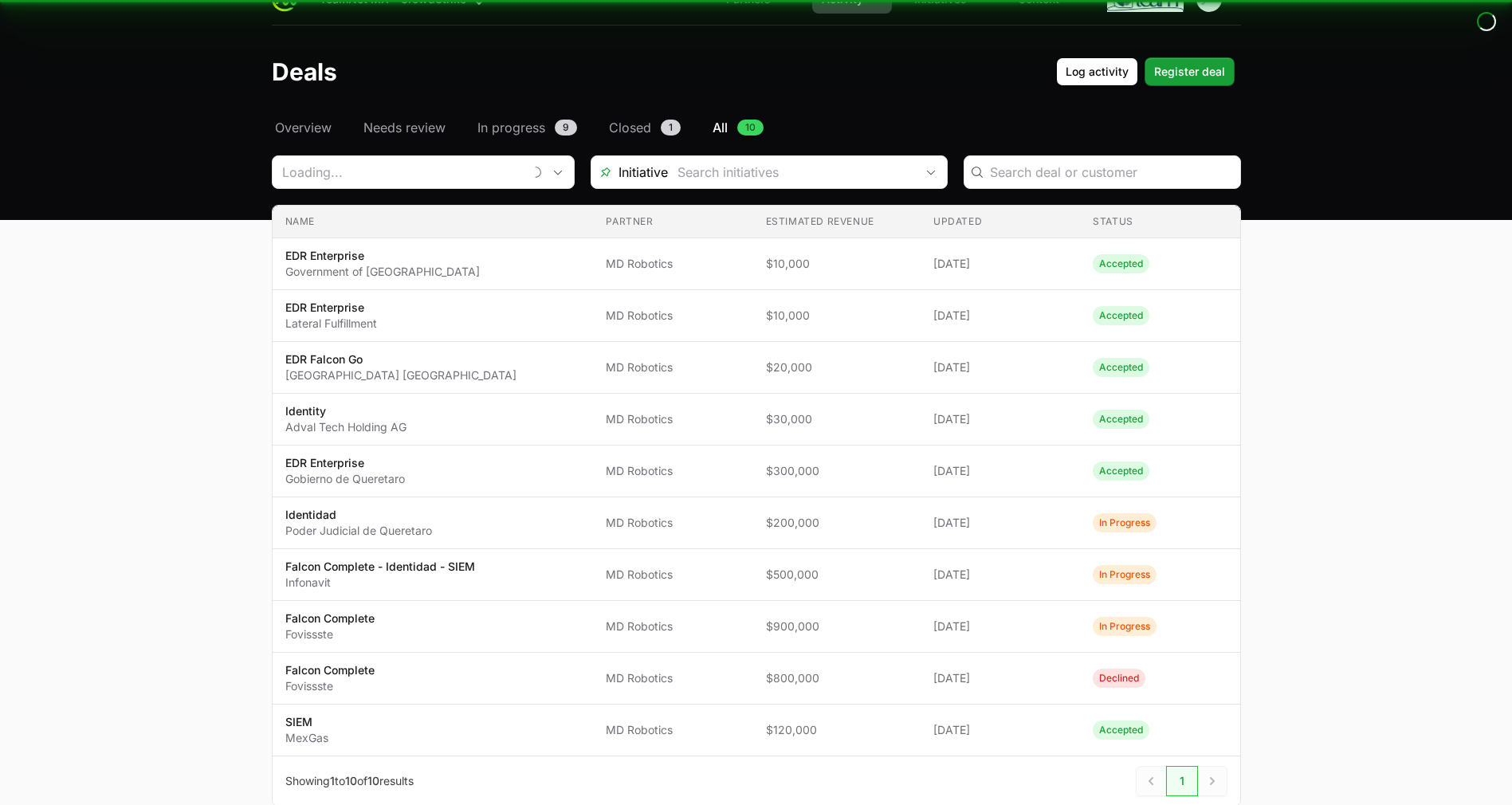
type input "MD Robotics"
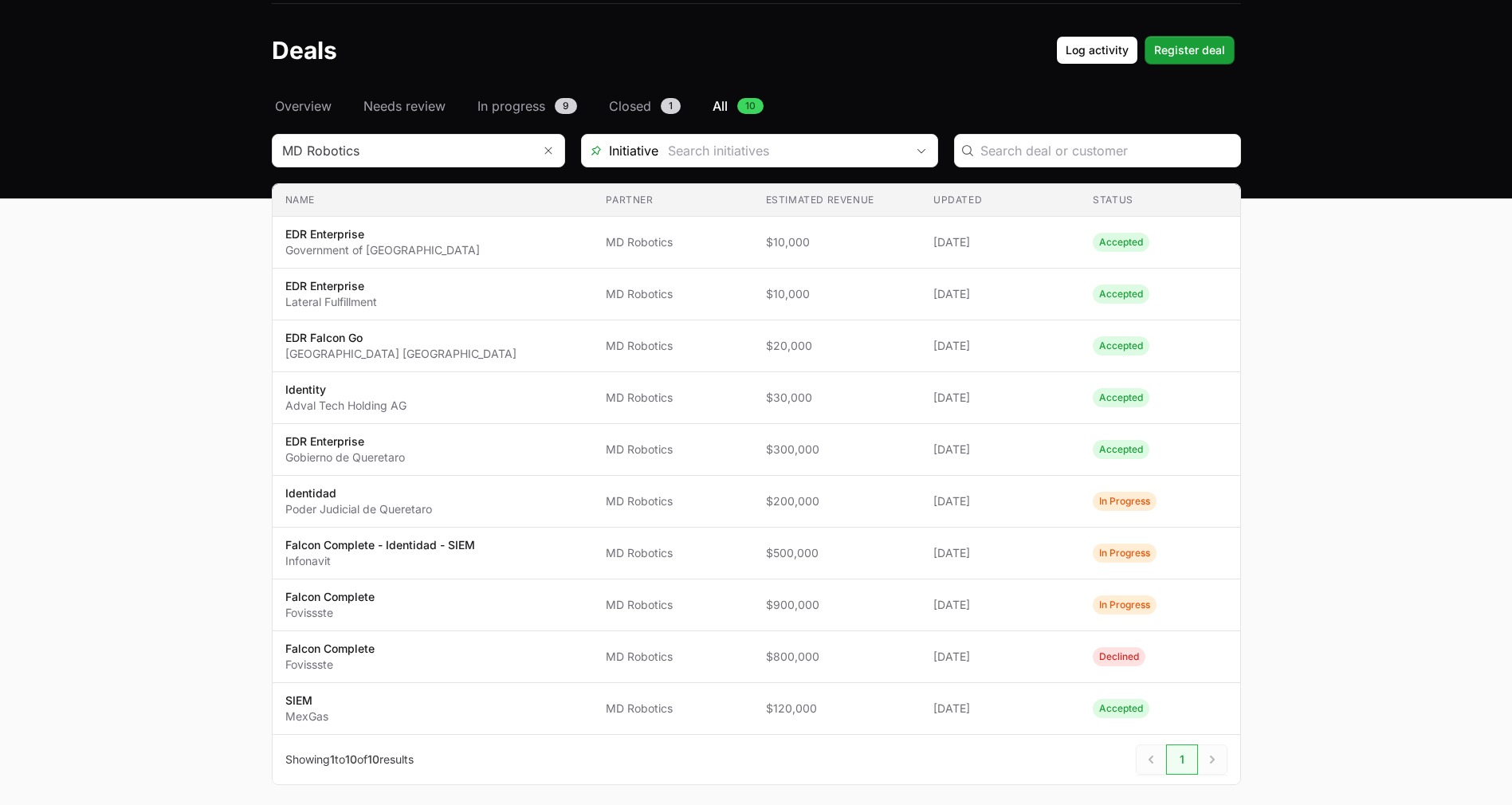
scroll to position [50, 0]
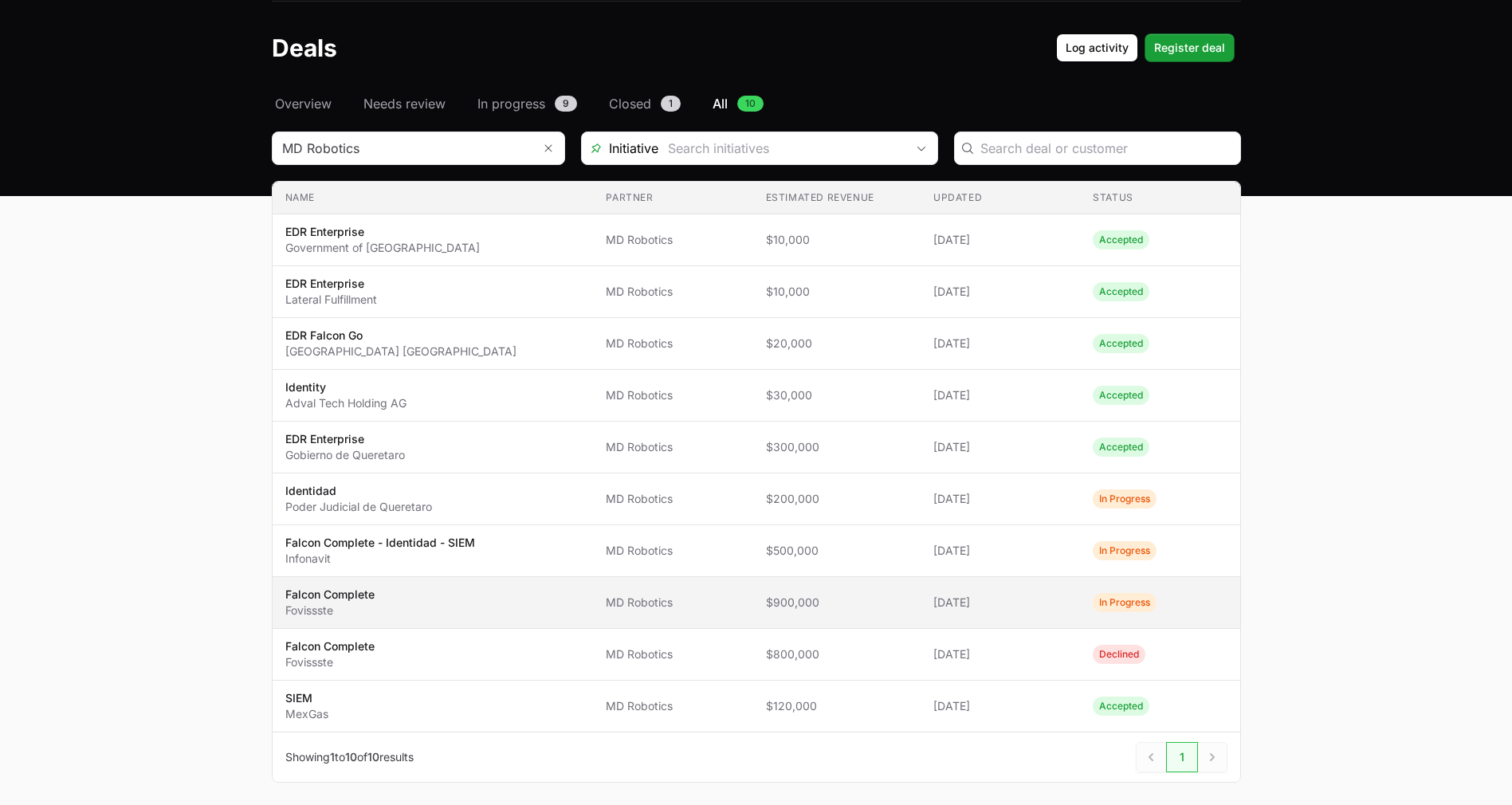
click at [989, 613] on td "Updated [DATE]" at bounding box center [1001, 603] width 159 height 52
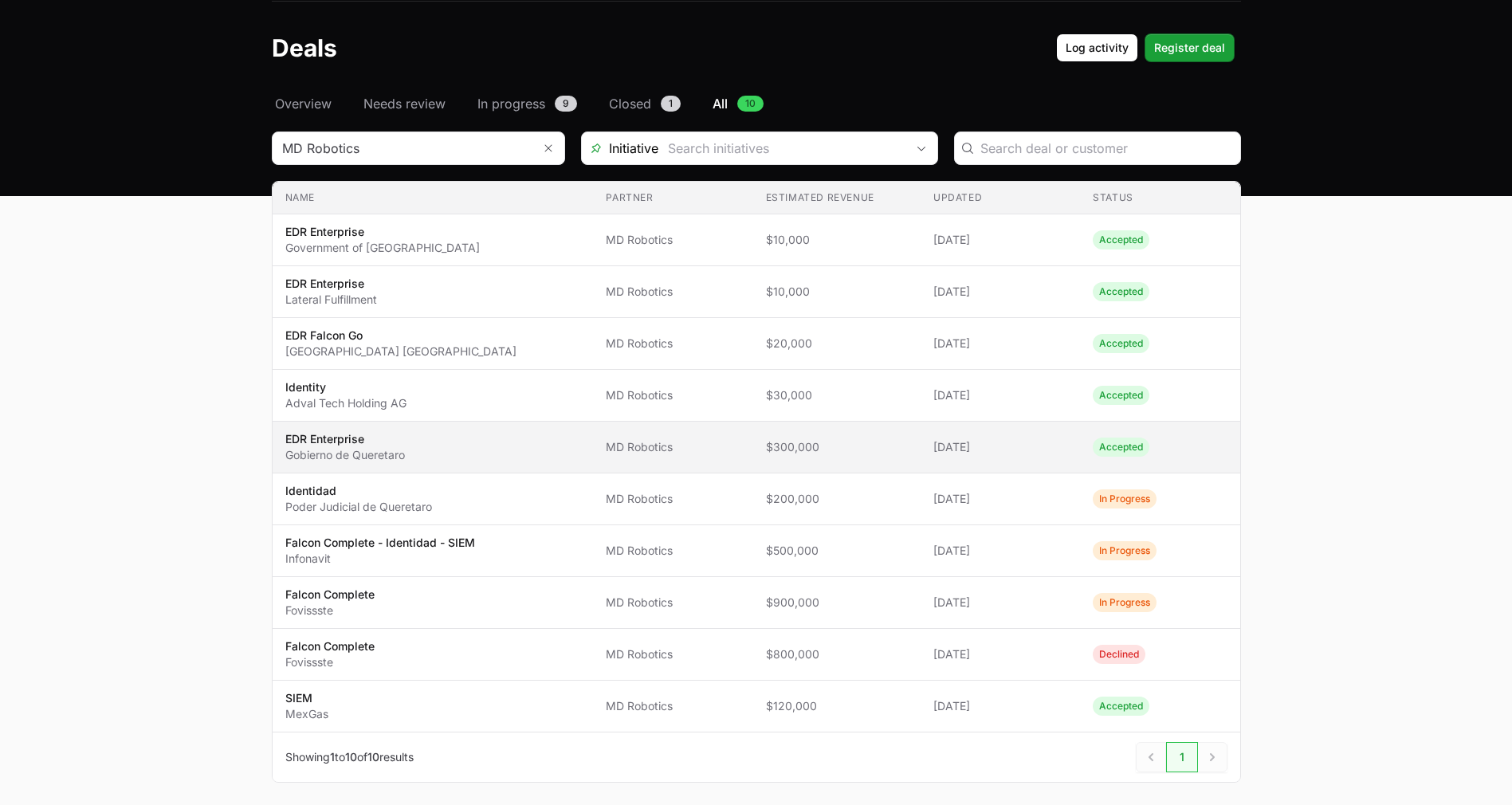
click at [801, 452] on span "$300,000" at bounding box center [837, 447] width 142 height 16
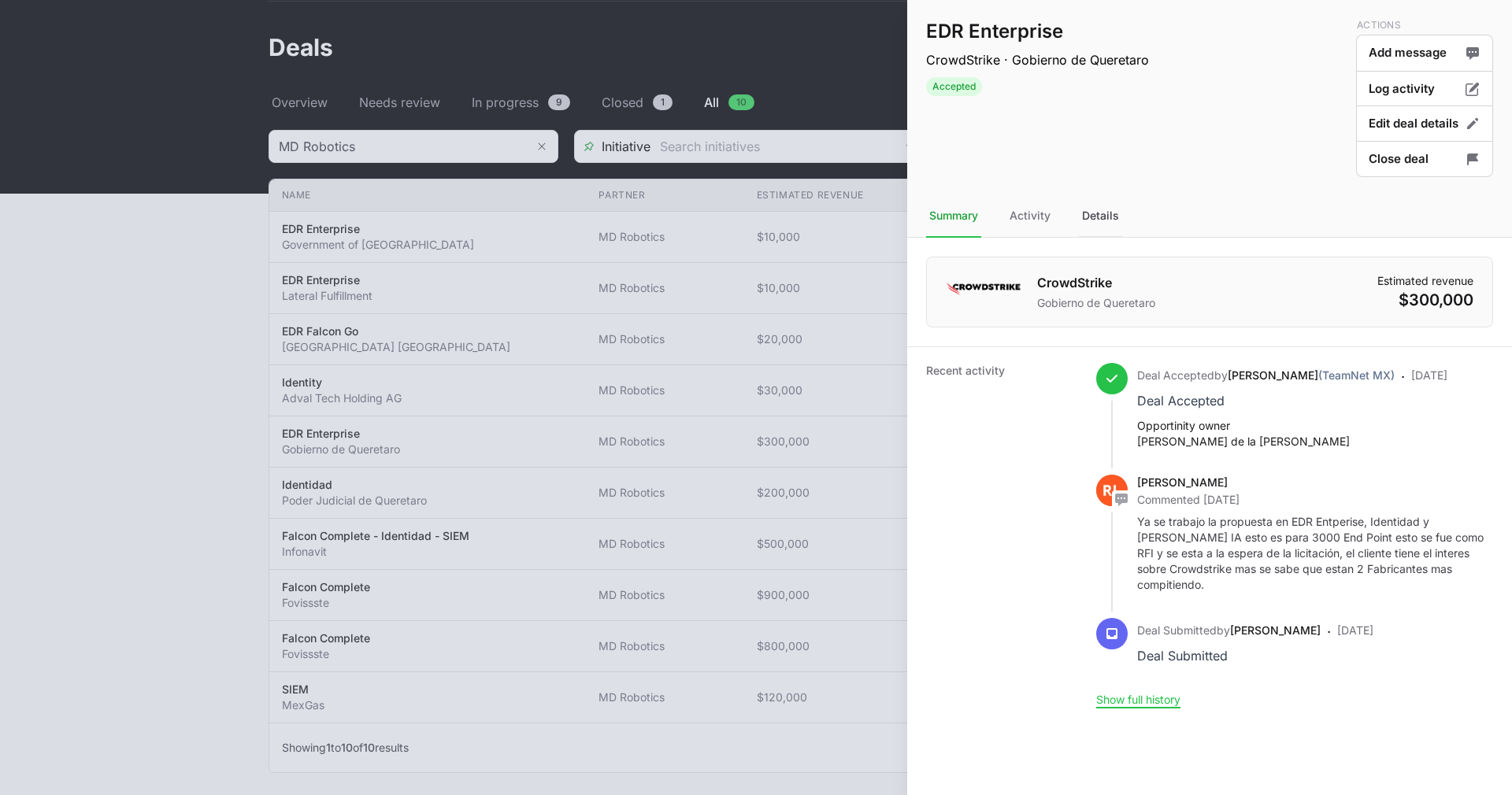
click at [1096, 209] on div "Details" at bounding box center [1100, 216] width 43 height 42
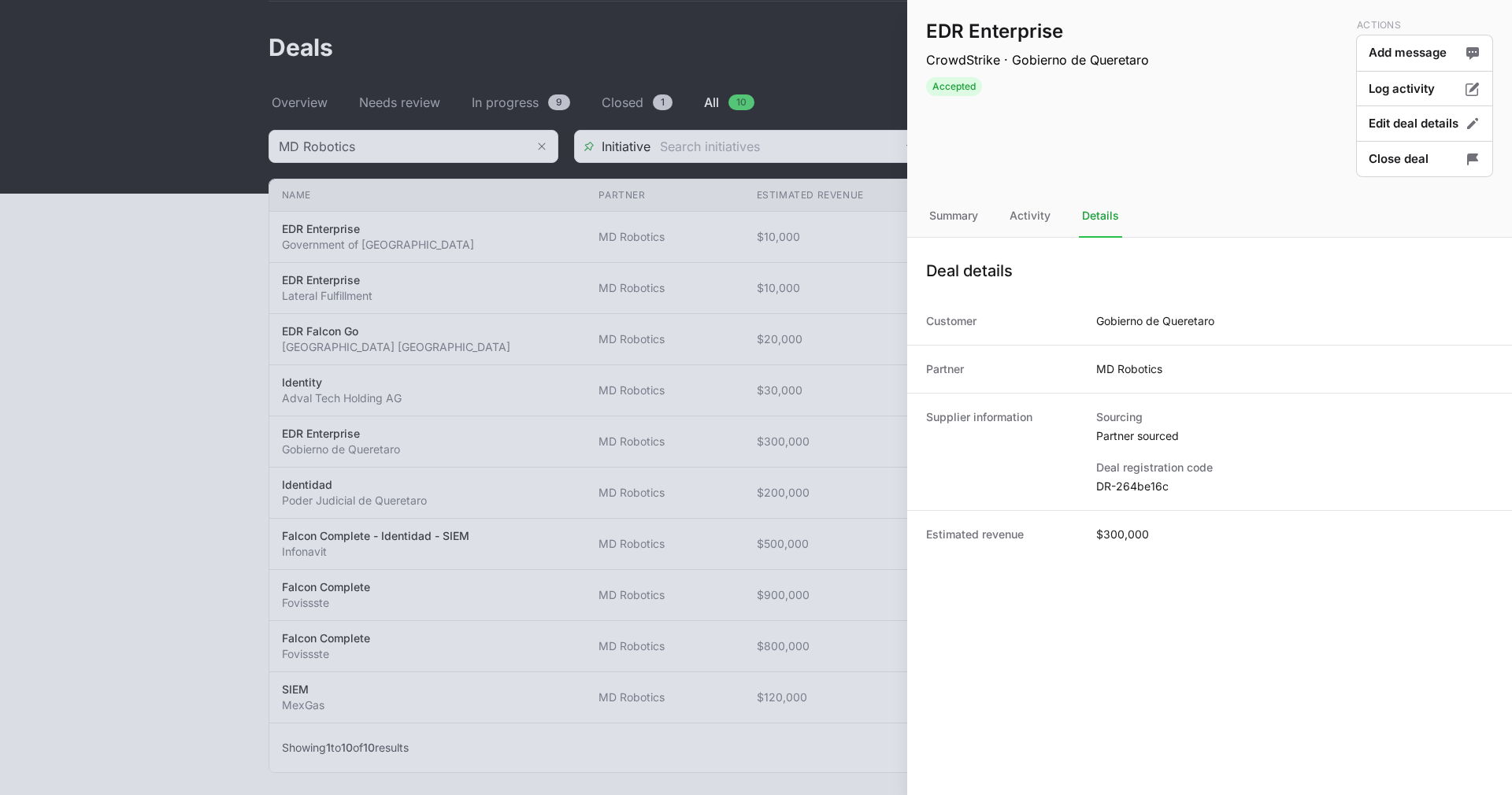
click at [1122, 482] on dd "DR-264be16c" at bounding box center [1294, 486] width 397 height 16
copy dl "DR-264be16c"
click at [1118, 487] on dd "DR-264be16c" at bounding box center [1294, 486] width 397 height 16
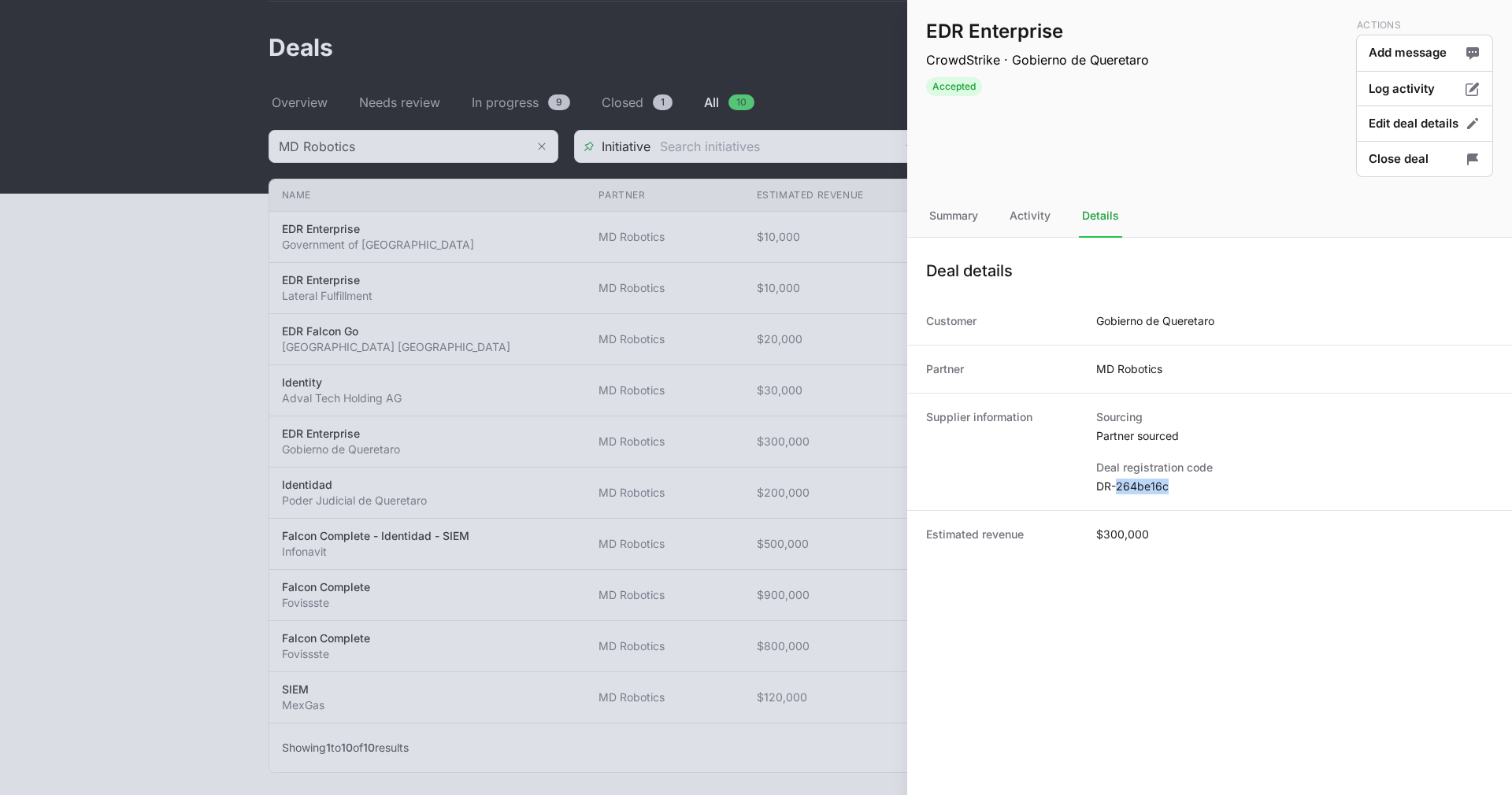
click at [1118, 487] on dd "DR-264be16c" at bounding box center [1294, 486] width 397 height 16
click at [1125, 324] on dd "Gobierno de Queretaro" at bounding box center [1154, 320] width 118 height 16
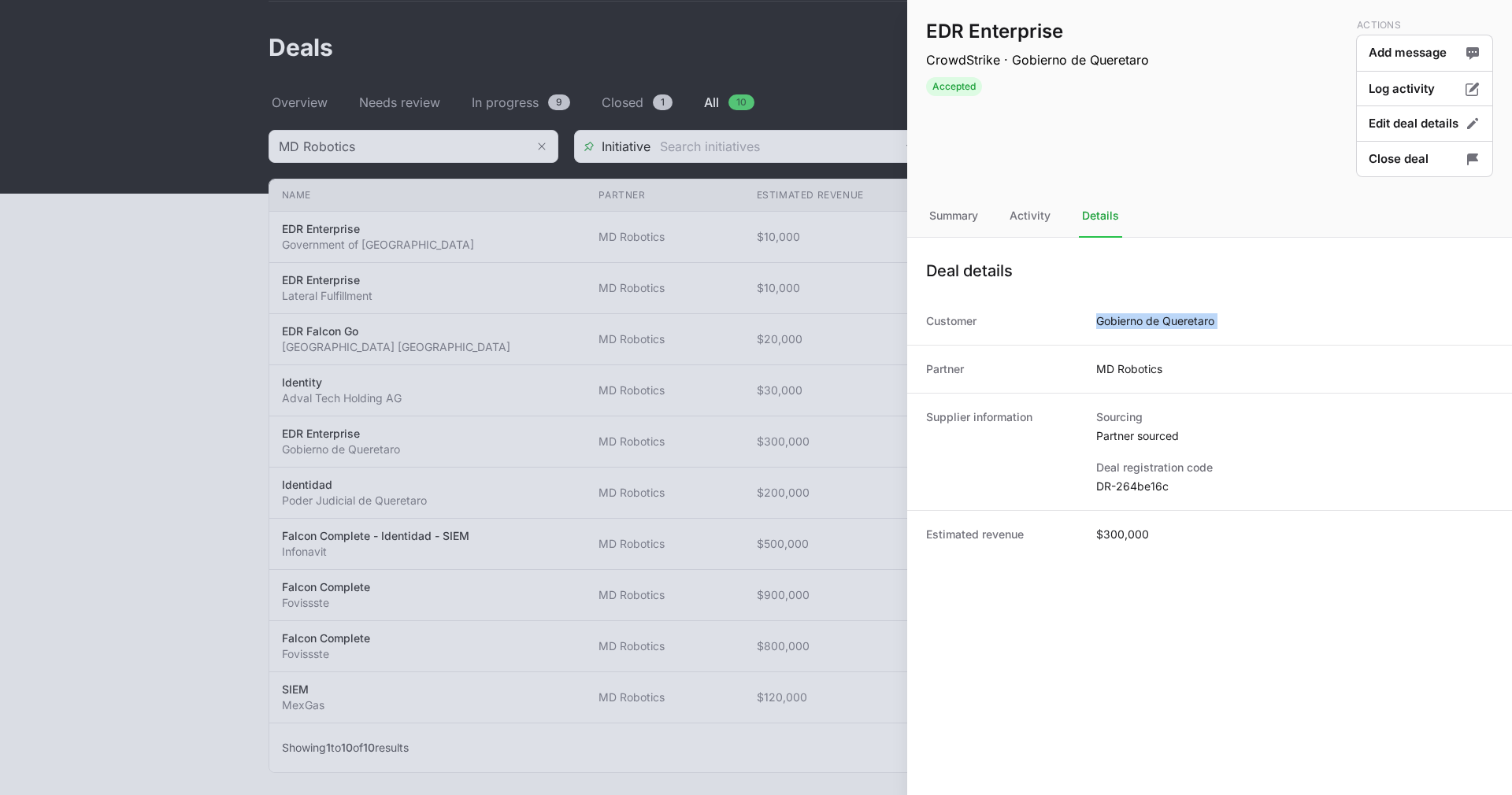
copy dd "Gobierno de Queretaro"
click at [730, 283] on div at bounding box center [756, 397] width 1512 height 795
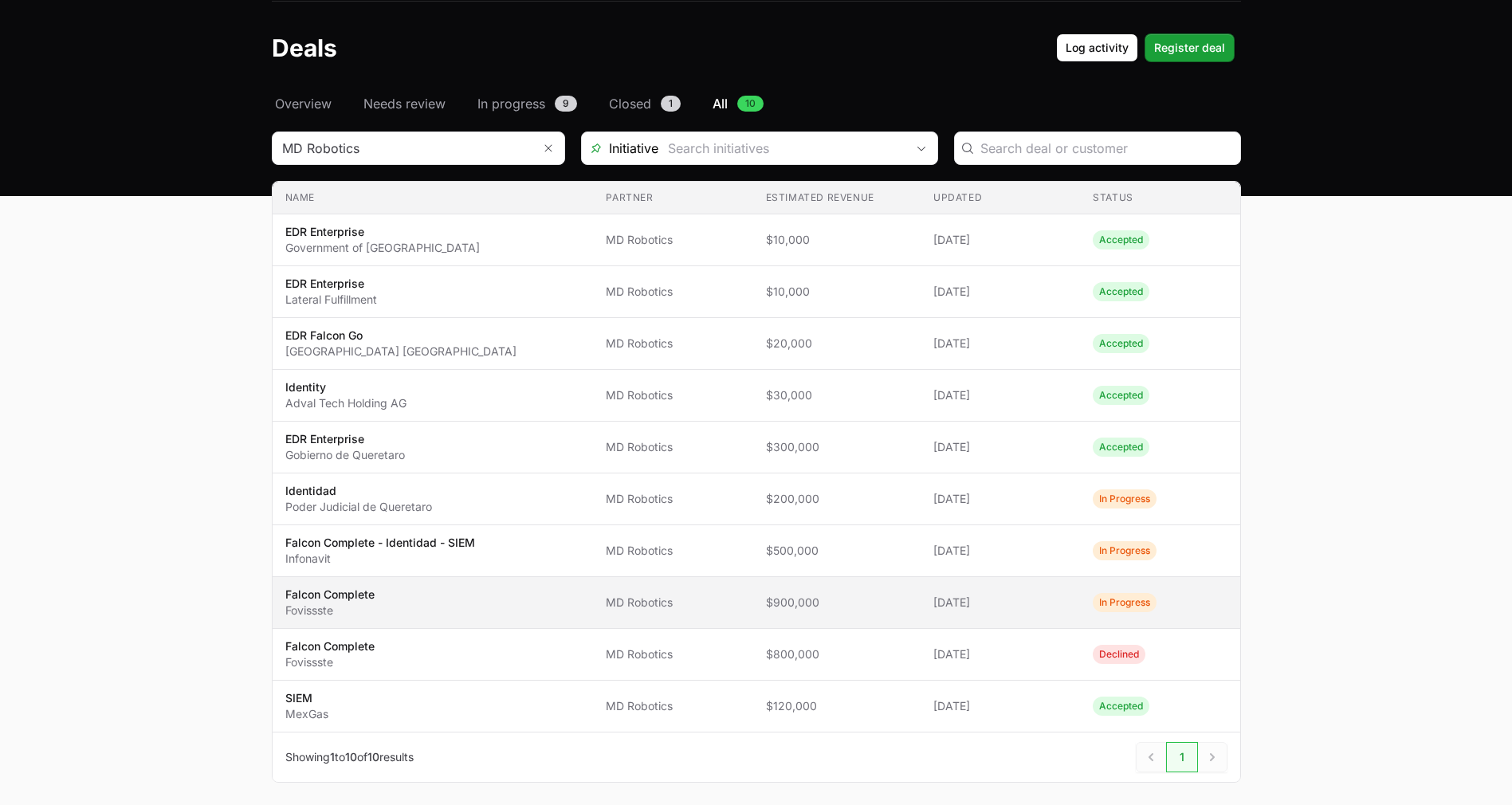
click at [858, 606] on span "$900,000" at bounding box center [837, 602] width 142 height 16
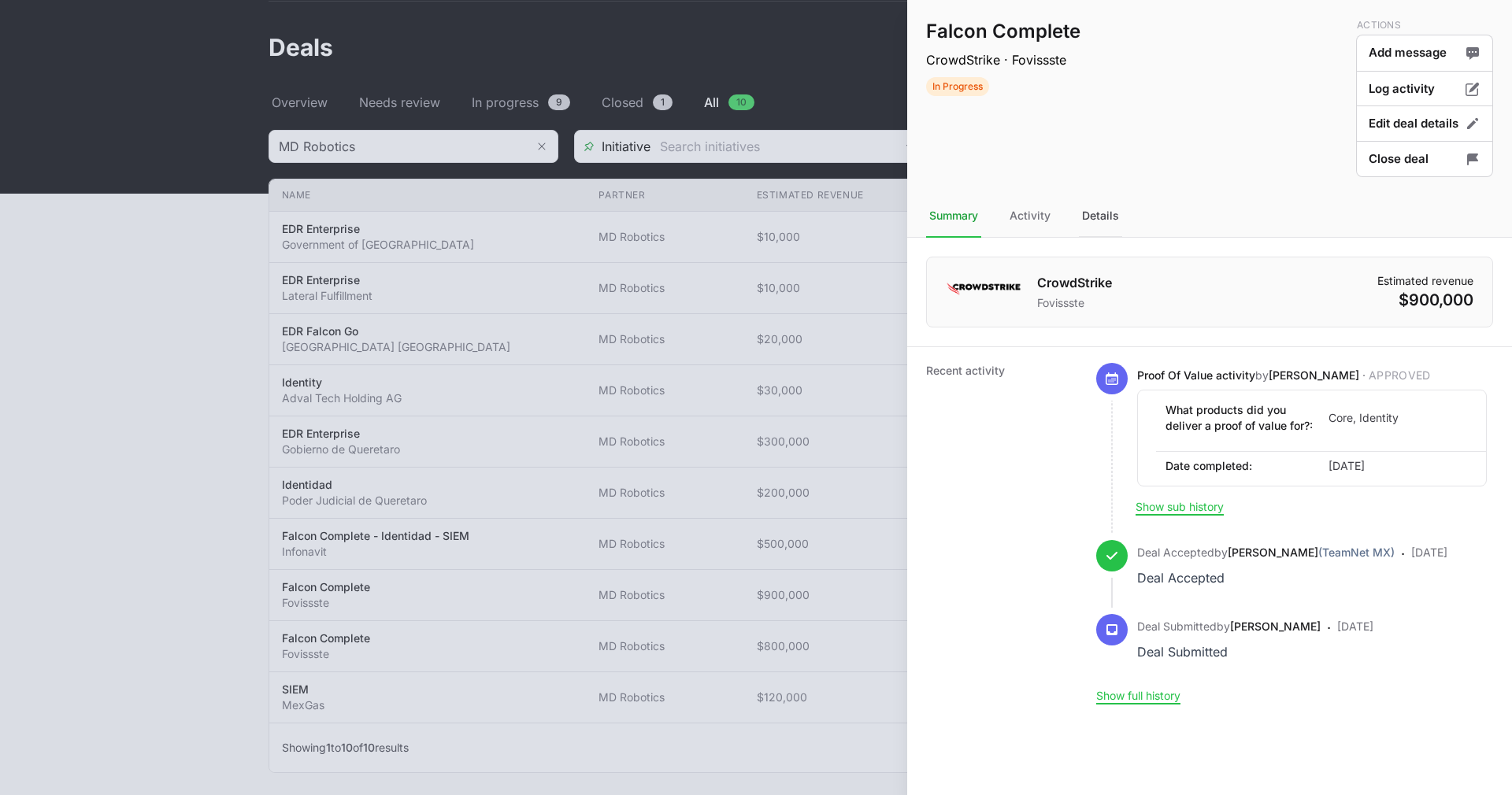
click at [1112, 222] on div "Details" at bounding box center [1100, 216] width 43 height 42
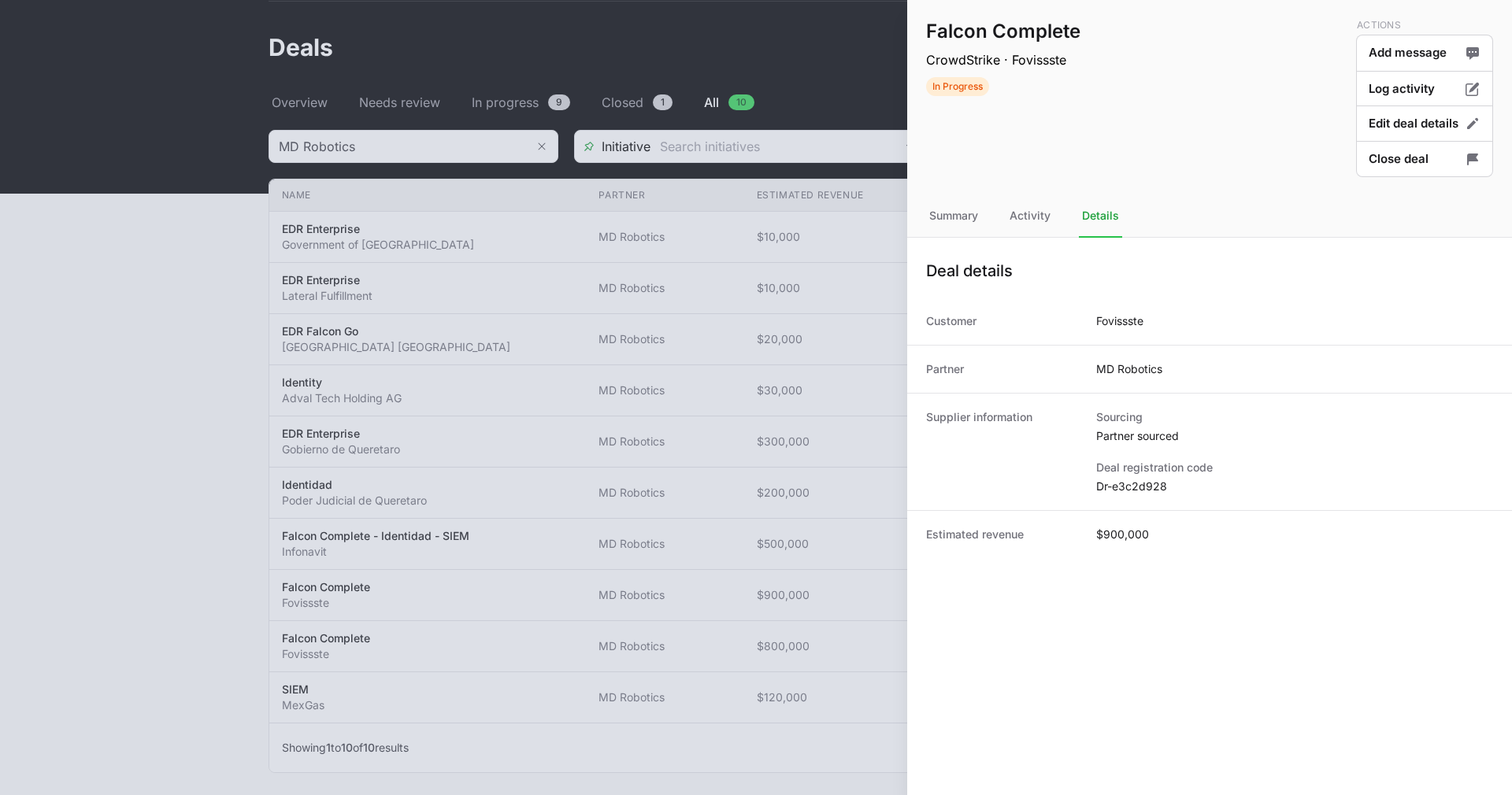
click at [1141, 490] on dd "Dr-e3c2d928" at bounding box center [1294, 486] width 397 height 16
copy dl "Dr-e3c2d928"
click at [967, 214] on div "Summary" at bounding box center [954, 216] width 55 height 42
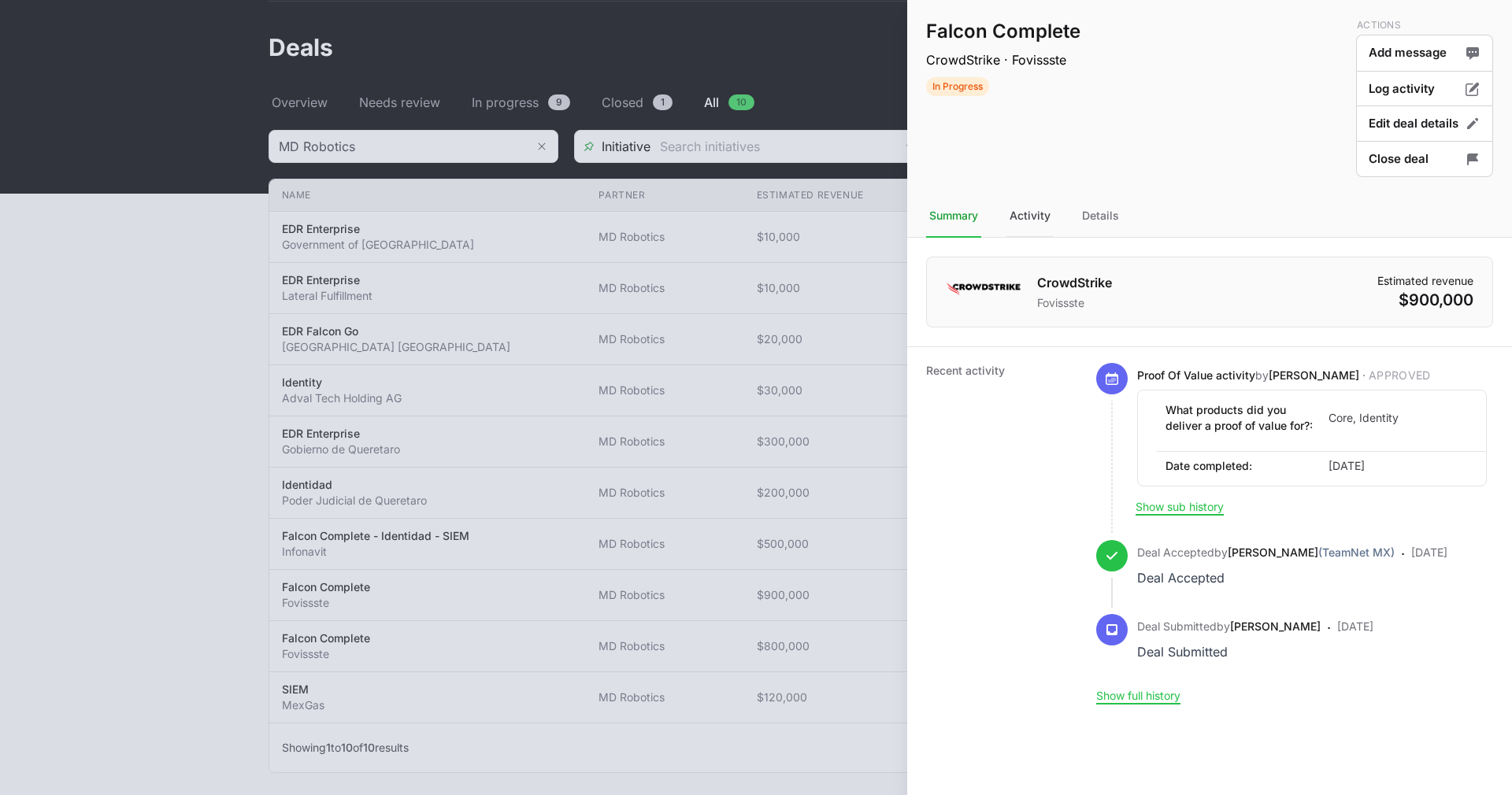
click at [1033, 219] on div "Activity" at bounding box center [1030, 216] width 48 height 42
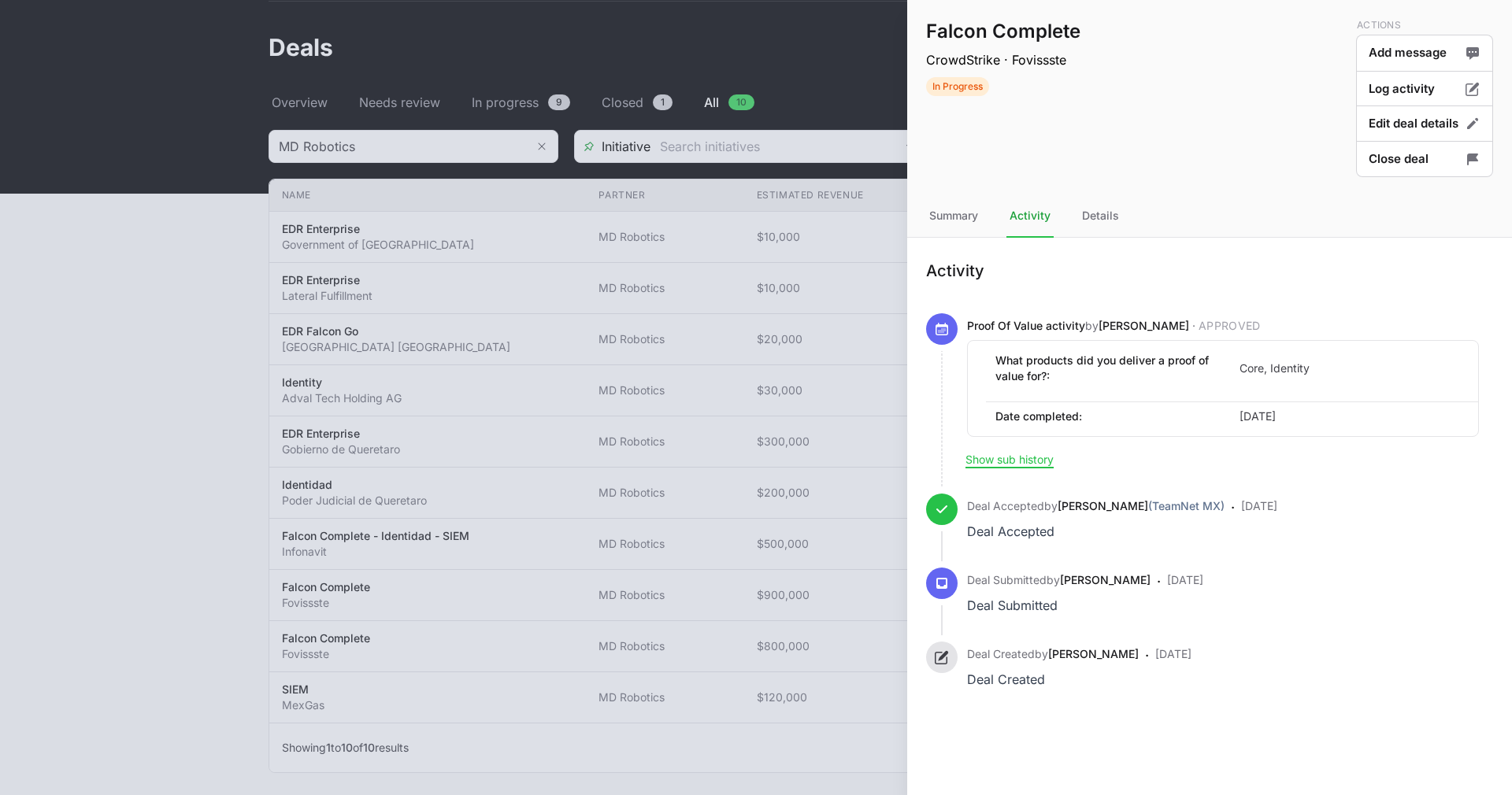
click at [598, 289] on div at bounding box center [756, 397] width 1512 height 795
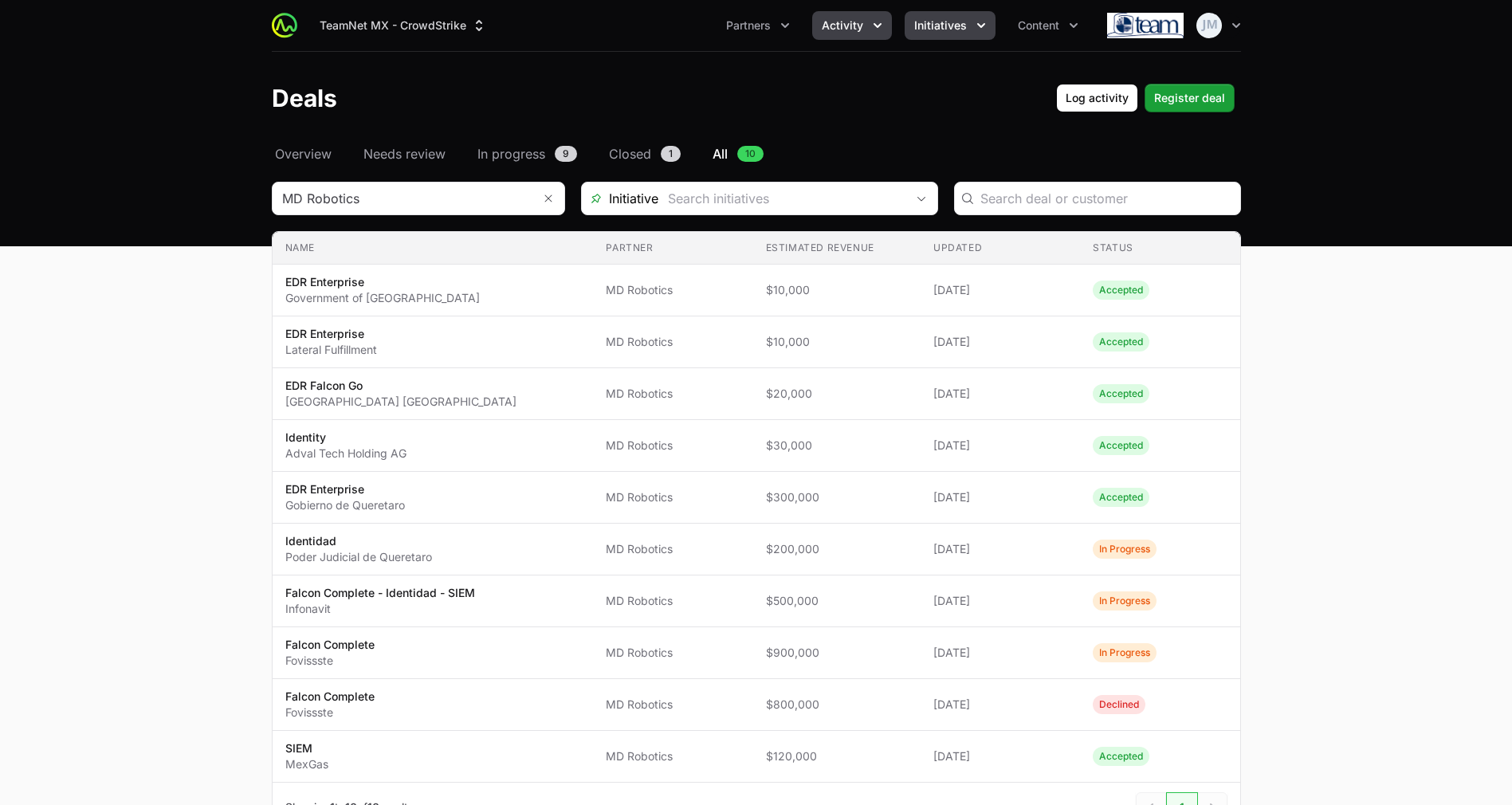
click at [930, 19] on span "Initiatives" at bounding box center [940, 25] width 53 height 16
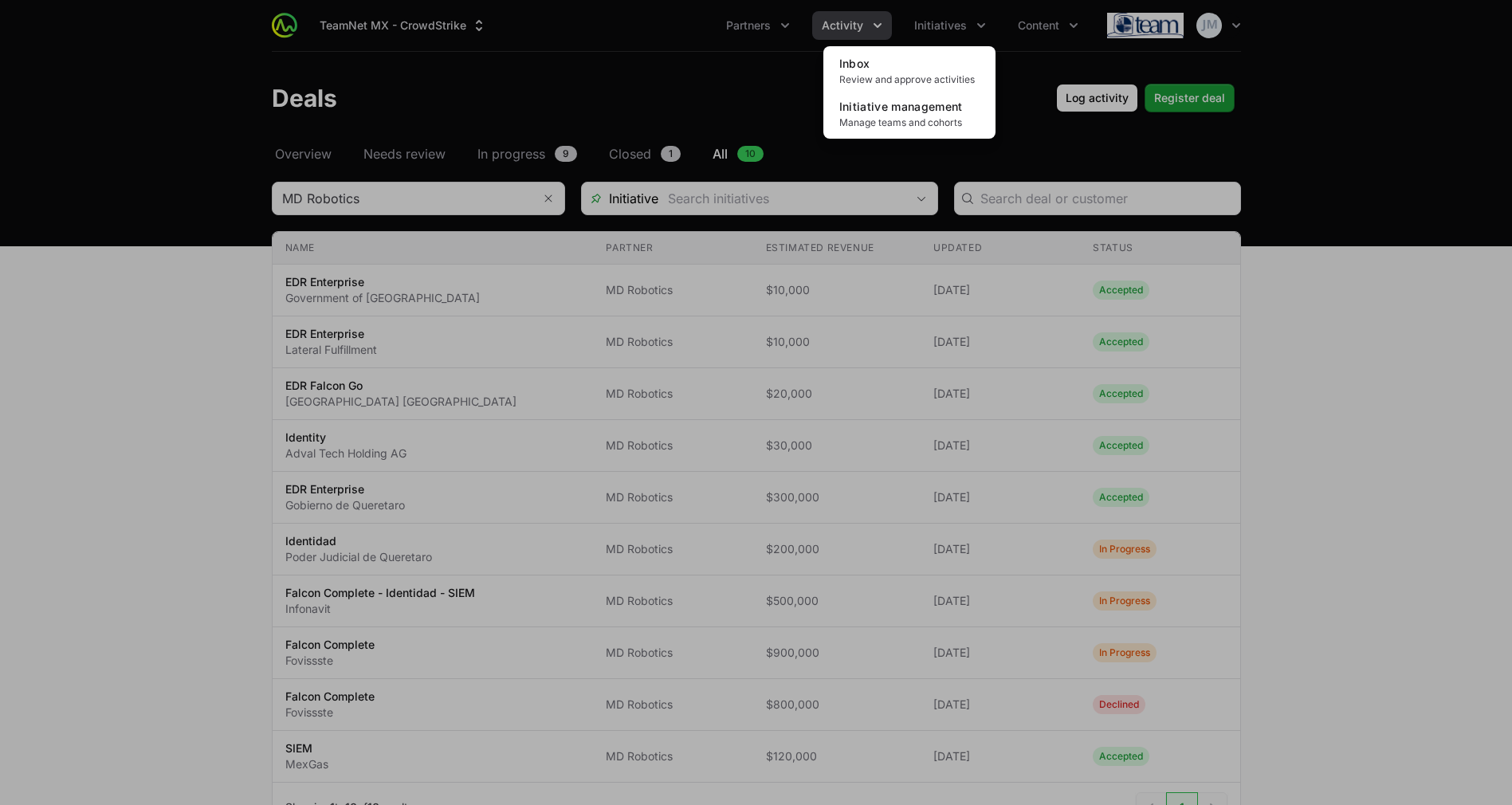
click at [840, 26] on div "Initiatives menu" at bounding box center [756, 402] width 1512 height 805
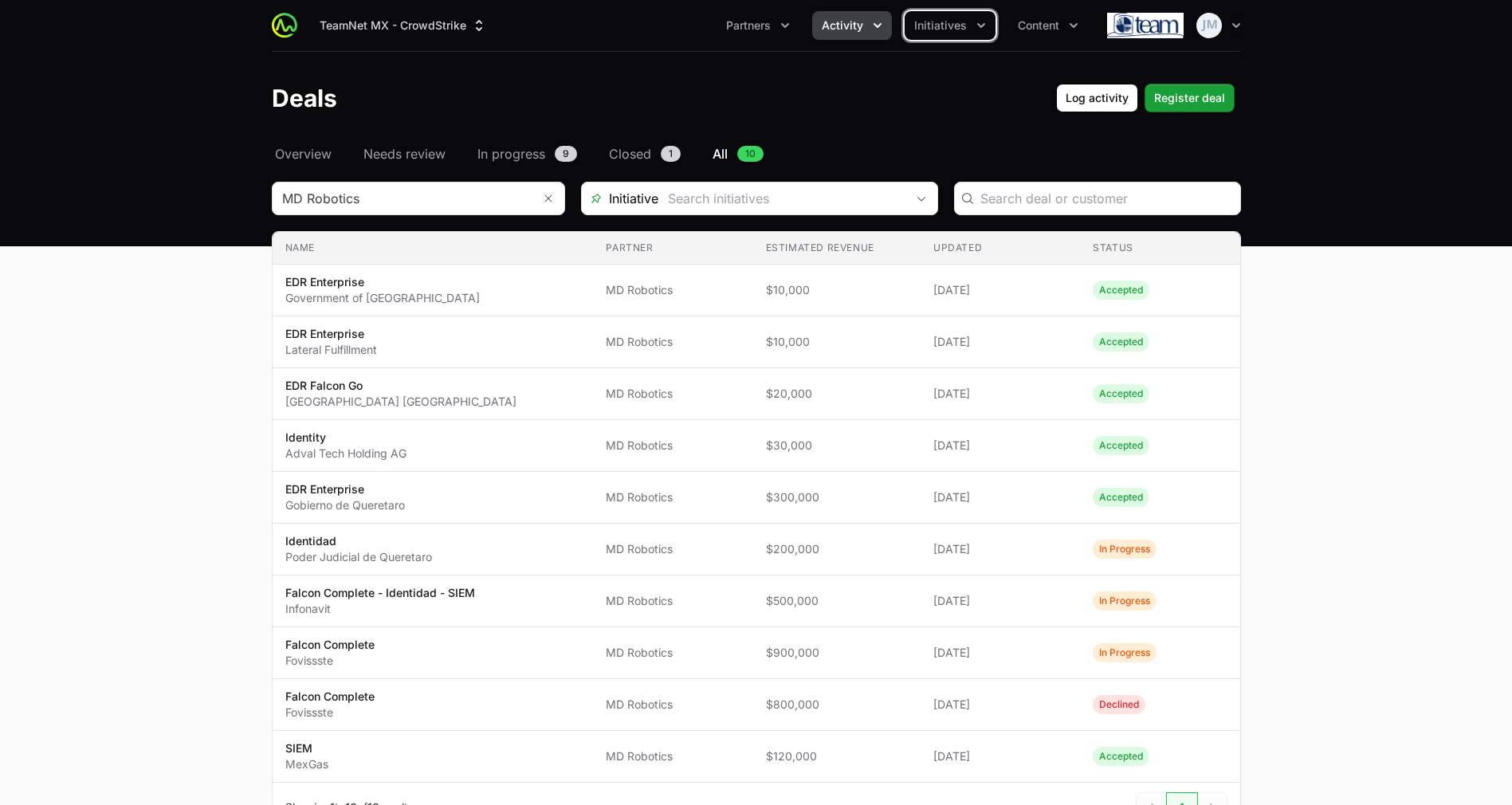
click at [840, 26] on span "Activity" at bounding box center [842, 25] width 42 height 16
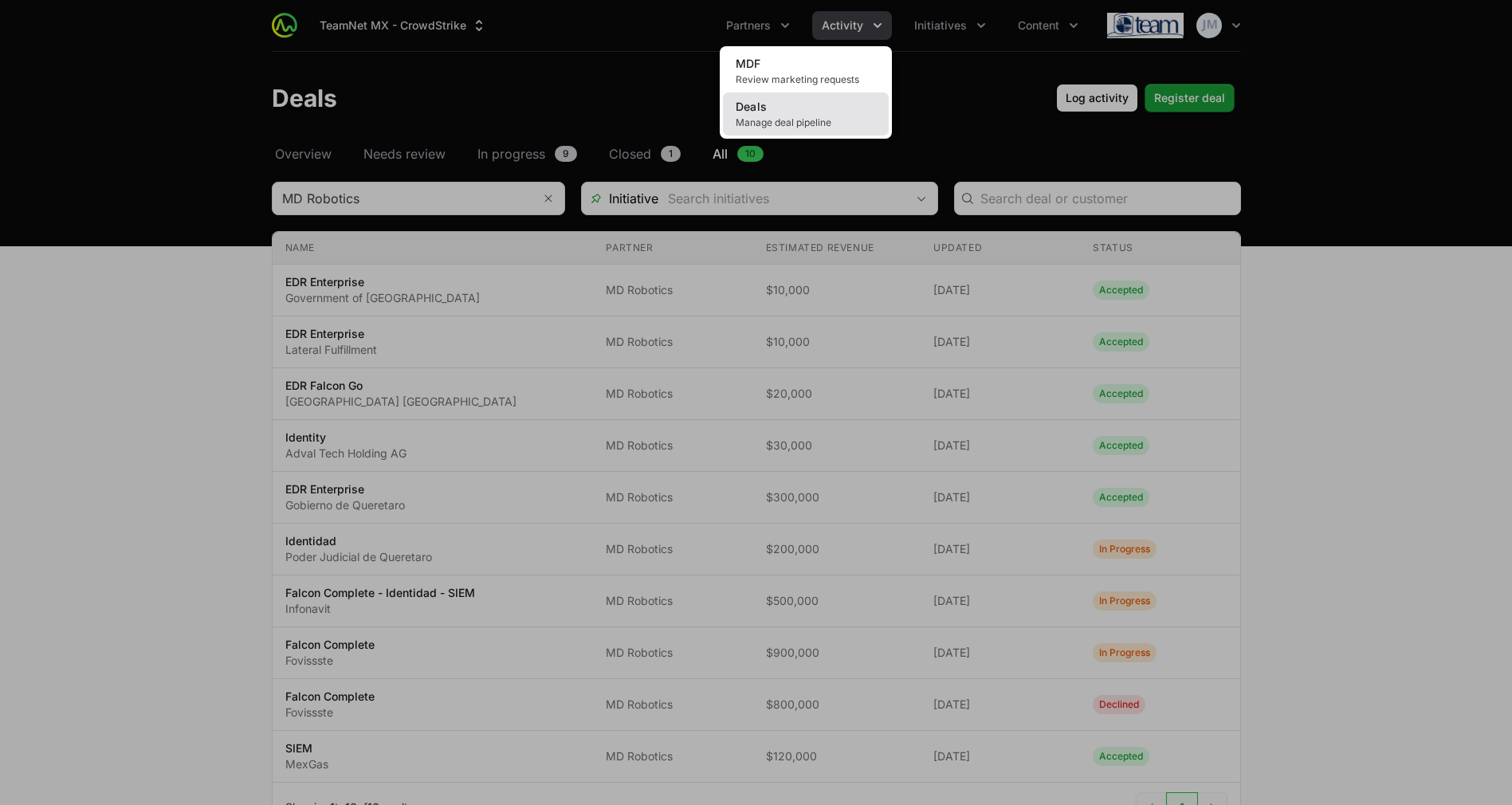
click at [806, 112] on link "Deals Manage deal pipeline" at bounding box center [805, 114] width 166 height 43
